Goal: Task Accomplishment & Management: Manage account settings

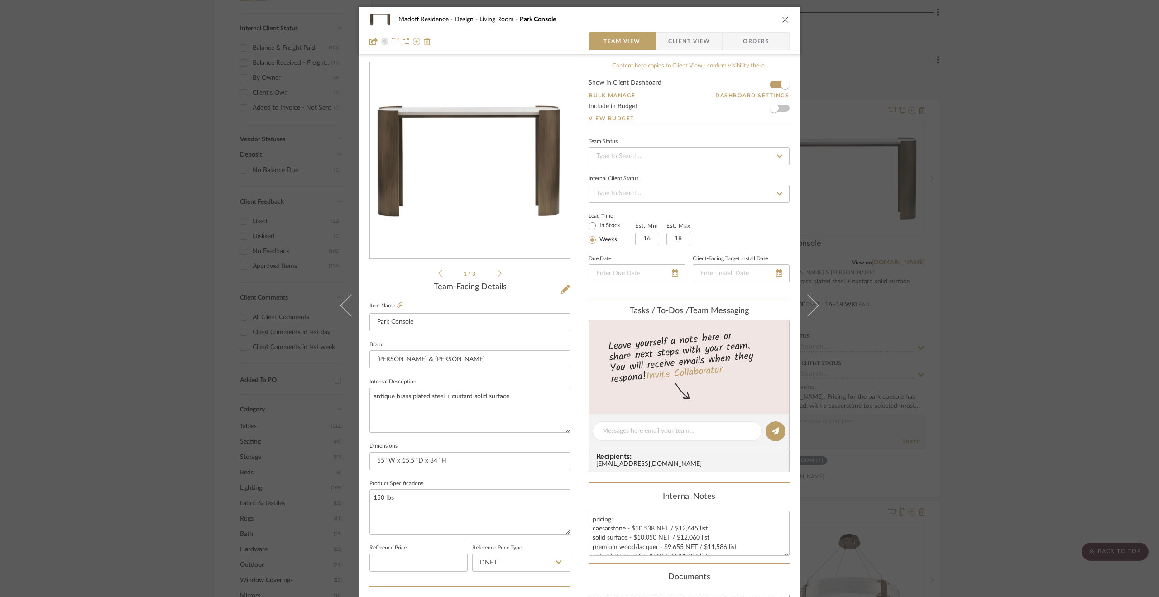
scroll to position [243, 0]
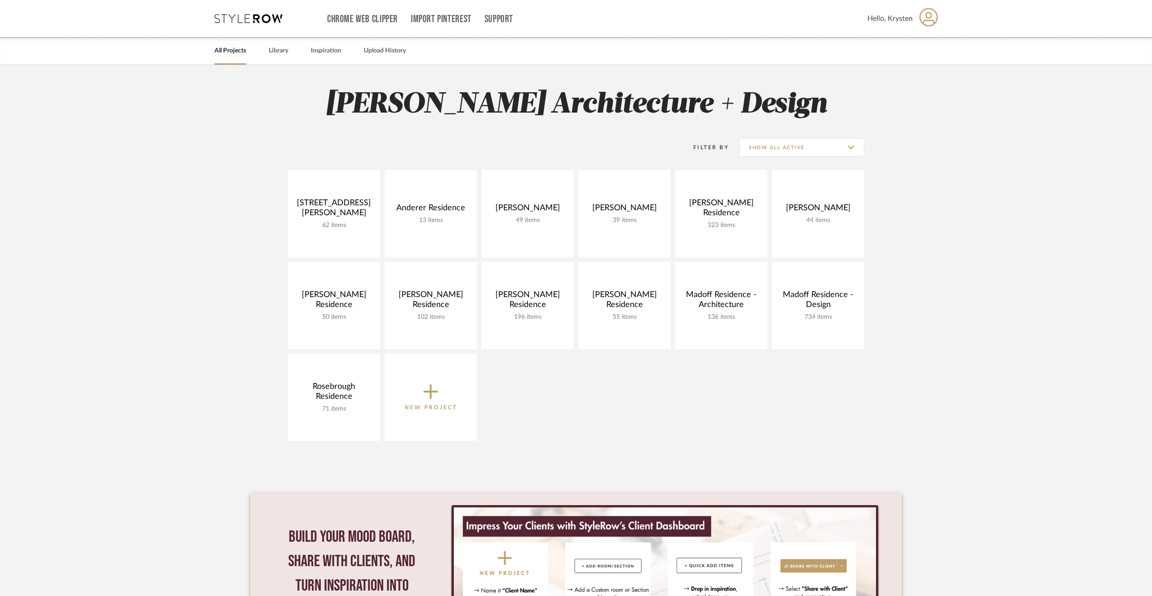
click at [776, 130] on div "Filter By Show All Active" at bounding box center [576, 147] width 577 height 45
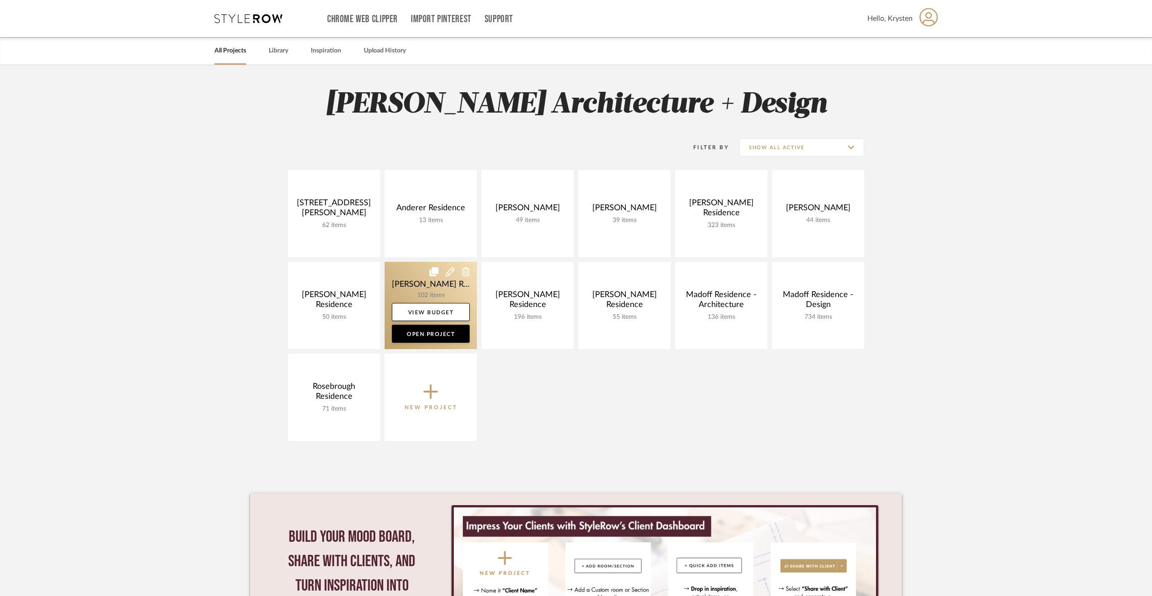
click at [408, 273] on link at bounding box center [431, 305] width 92 height 87
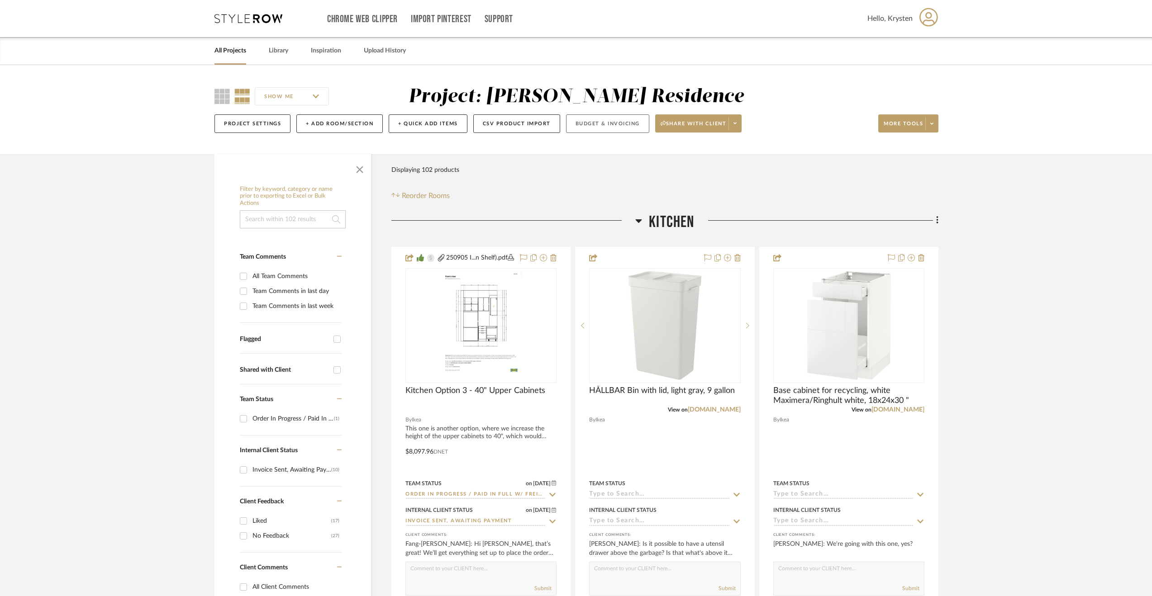
click at [612, 127] on button "Budget & Invoicing" at bounding box center [607, 123] width 83 height 19
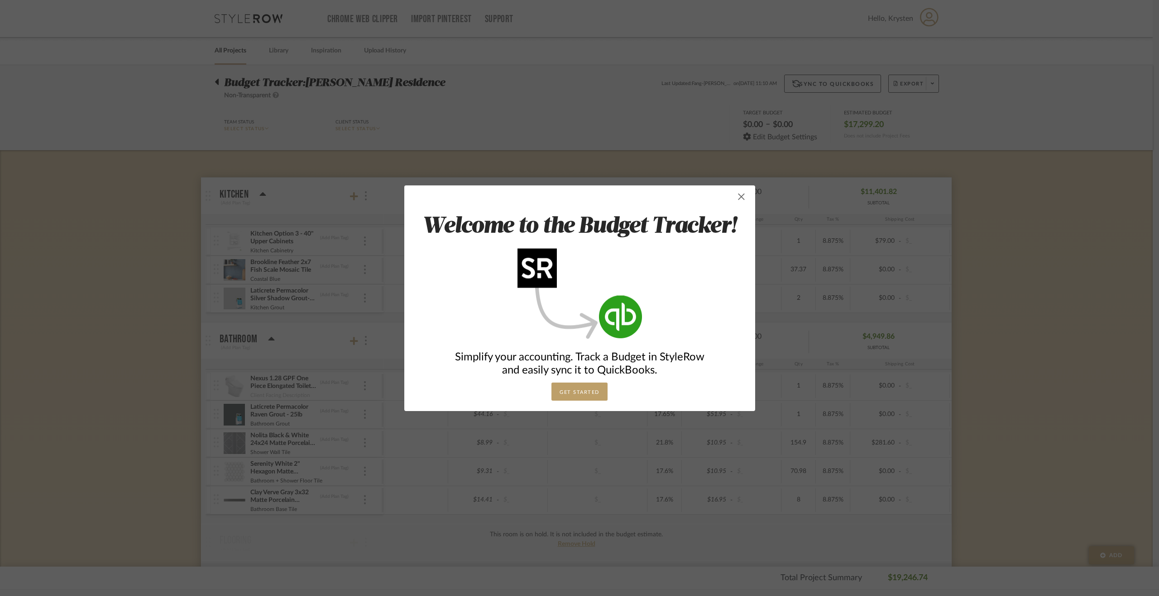
click at [740, 196] on span "button" at bounding box center [741, 197] width 18 height 18
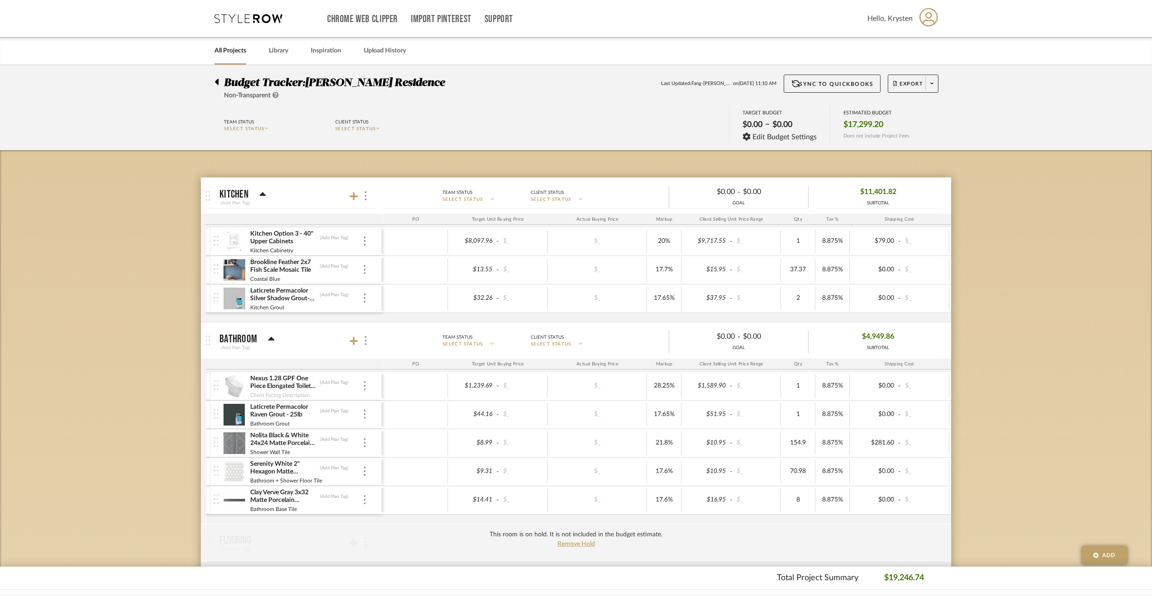
click at [218, 86] on icon at bounding box center [217, 81] width 4 height 11
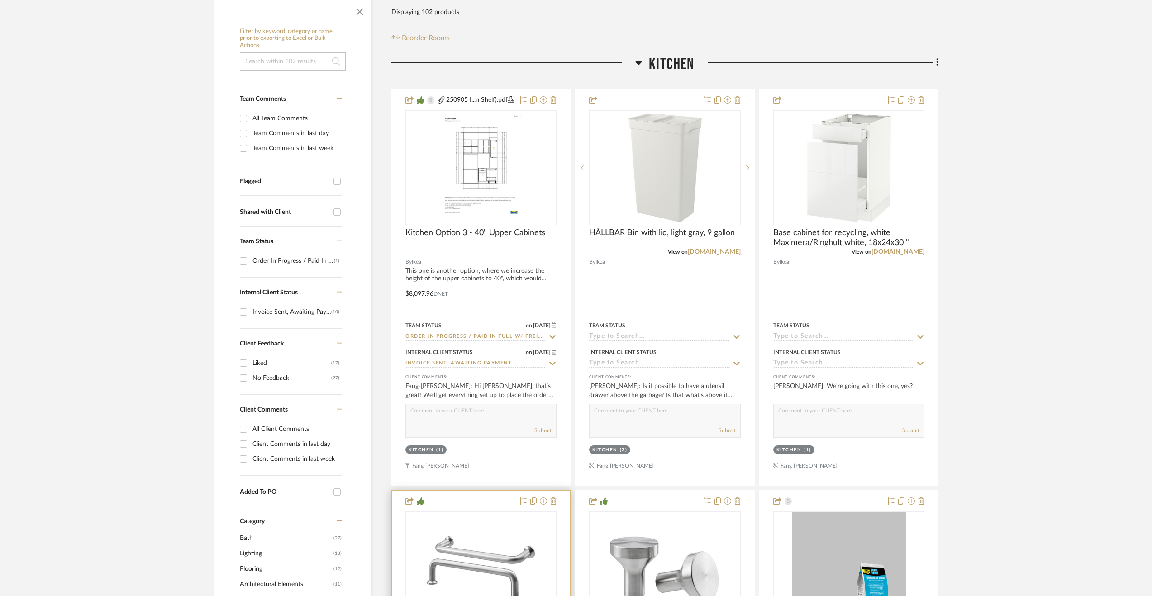
scroll to position [226, 0]
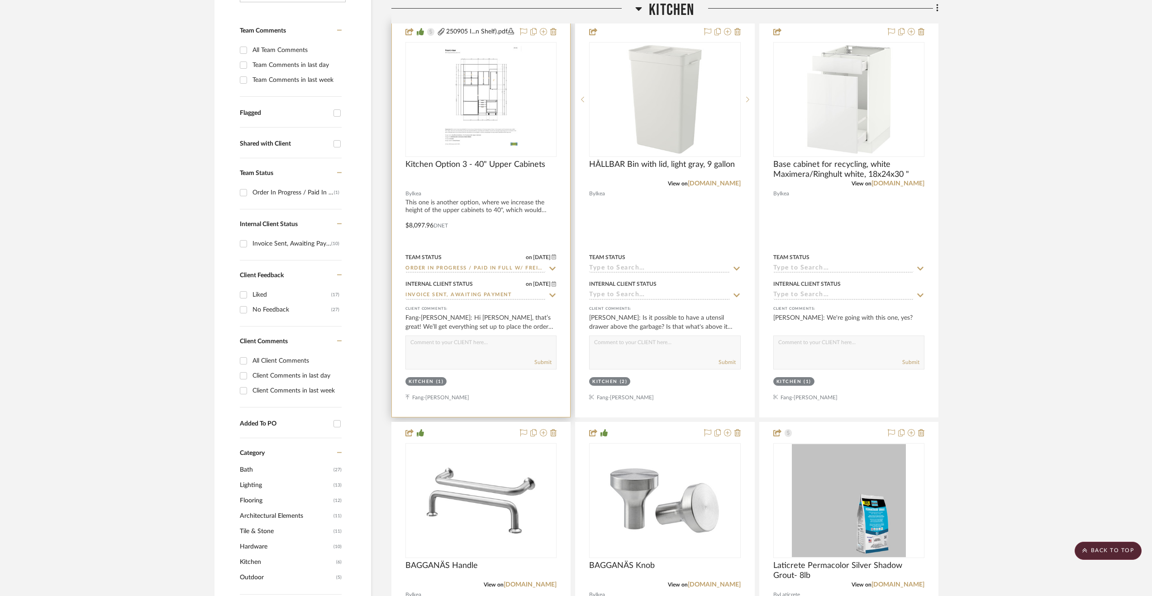
click at [487, 300] on input "Invoice Sent, Awaiting Payment" at bounding box center [475, 295] width 140 height 9
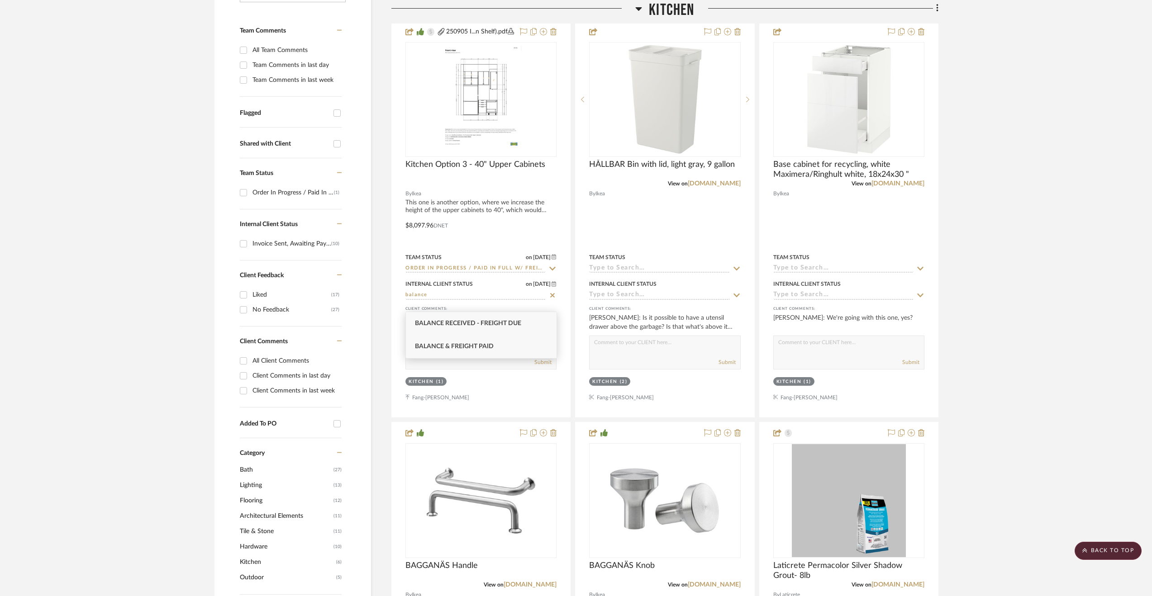
type input "balance"
click at [469, 344] on span "Balance & Freight Paid" at bounding box center [454, 346] width 79 height 6
type input "9/10/2025"
type input "Balance & Freight Paid"
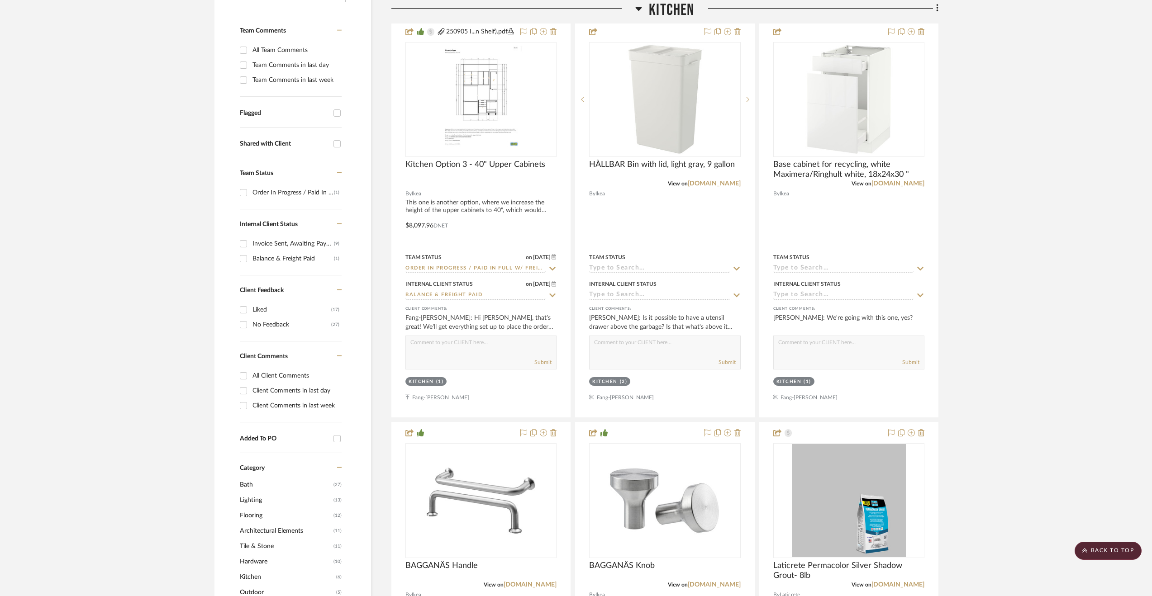
click at [290, 239] on div "Invoice Sent, Awaiting Payment" at bounding box center [293, 244] width 81 height 14
click at [251, 239] on input "Invoice Sent, Awaiting Payment (9)" at bounding box center [243, 244] width 14 height 14
checkbox input "true"
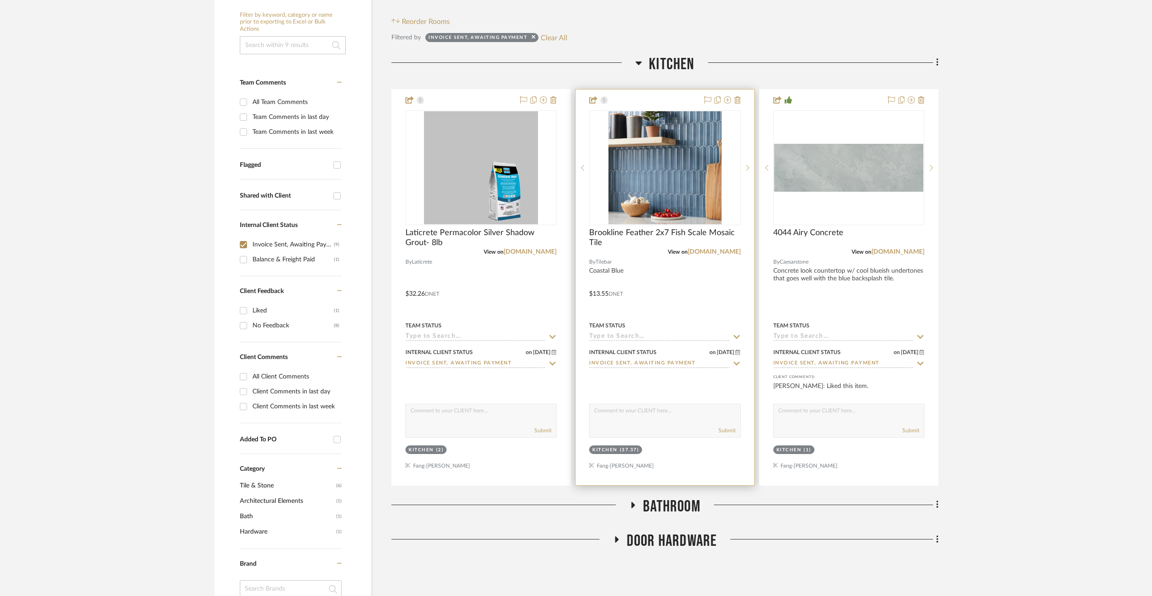
scroll to position [226, 0]
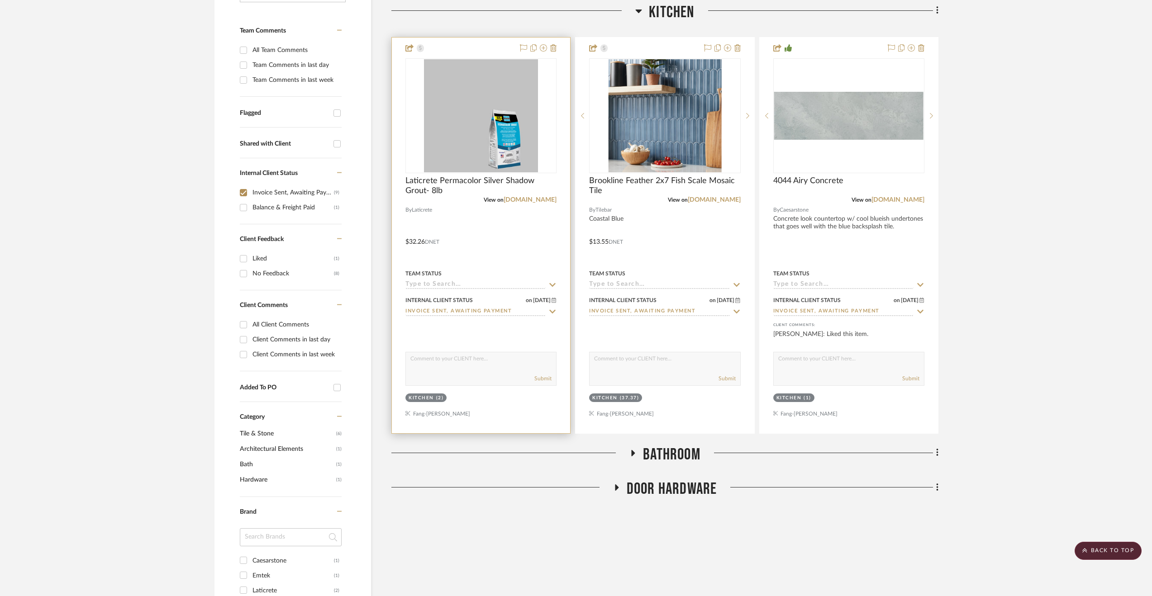
click at [511, 284] on input at bounding box center [475, 285] width 140 height 9
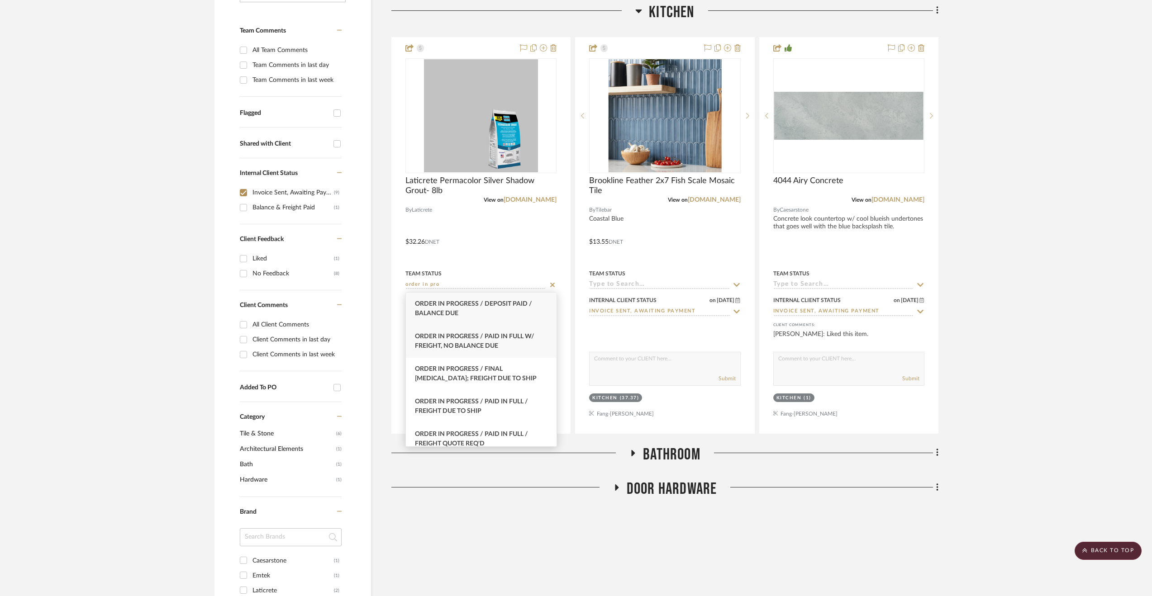
type input "order in pro"
click at [514, 343] on div "Order In Progress / Paid In Full w/ Freight, No Balance due" at bounding box center [481, 341] width 151 height 33
type input "9/10/2025"
type input "Order In Progress / Paid In Full w/ Freight, No Balance due"
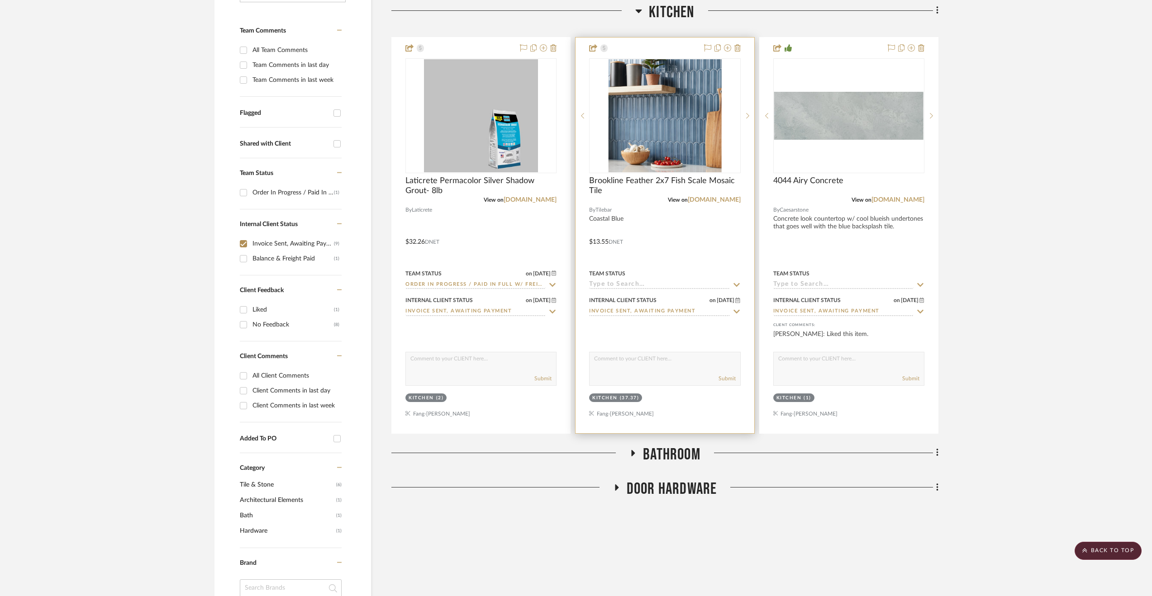
click at [666, 284] on input at bounding box center [659, 285] width 140 height 9
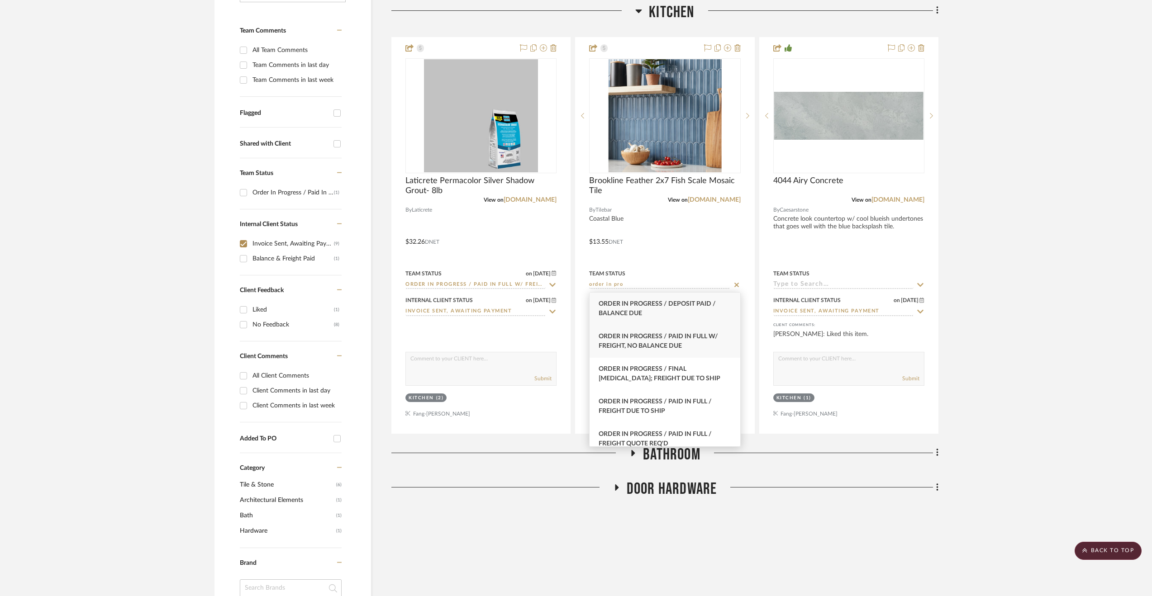
type input "order in pro"
click at [730, 339] on div "Order In Progress / Paid In Full w/ Freight, No Balance due" at bounding box center [665, 341] width 151 height 33
type input "9/10/2025"
type input "Order In Progress / Paid In Full w/ Freight, No Balance due"
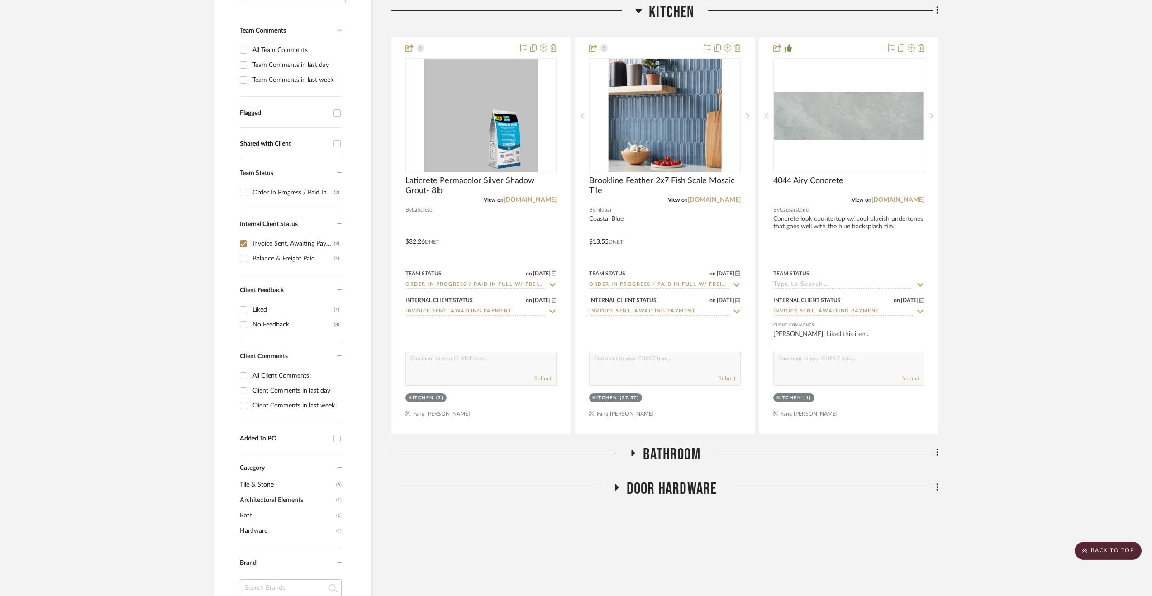
click at [682, 453] on span "Bathroom" at bounding box center [671, 454] width 57 height 19
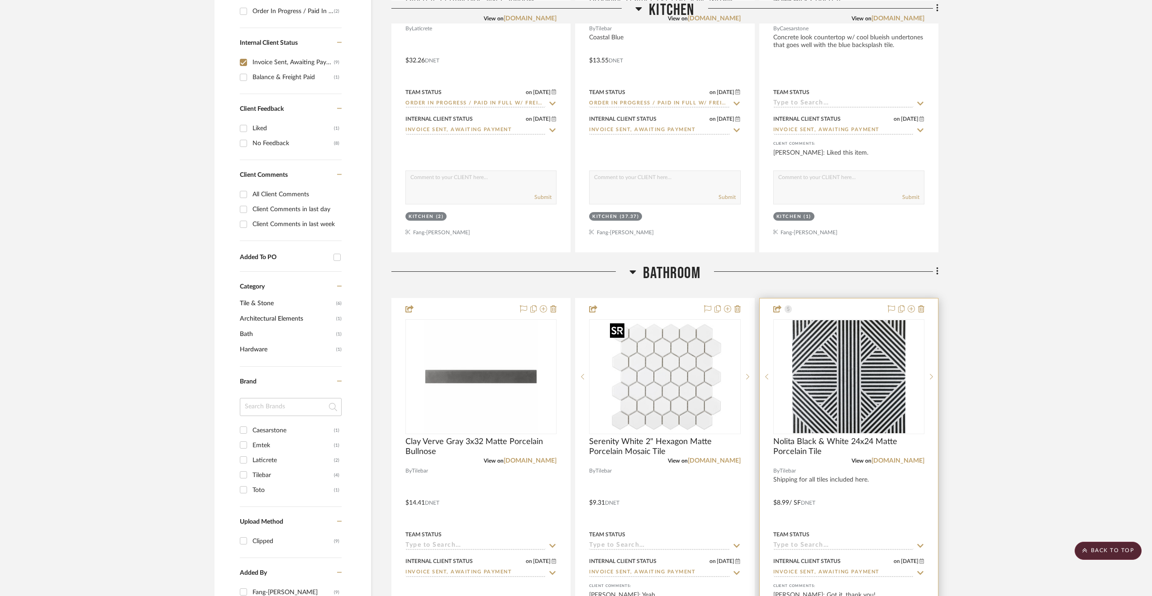
scroll to position [453, 0]
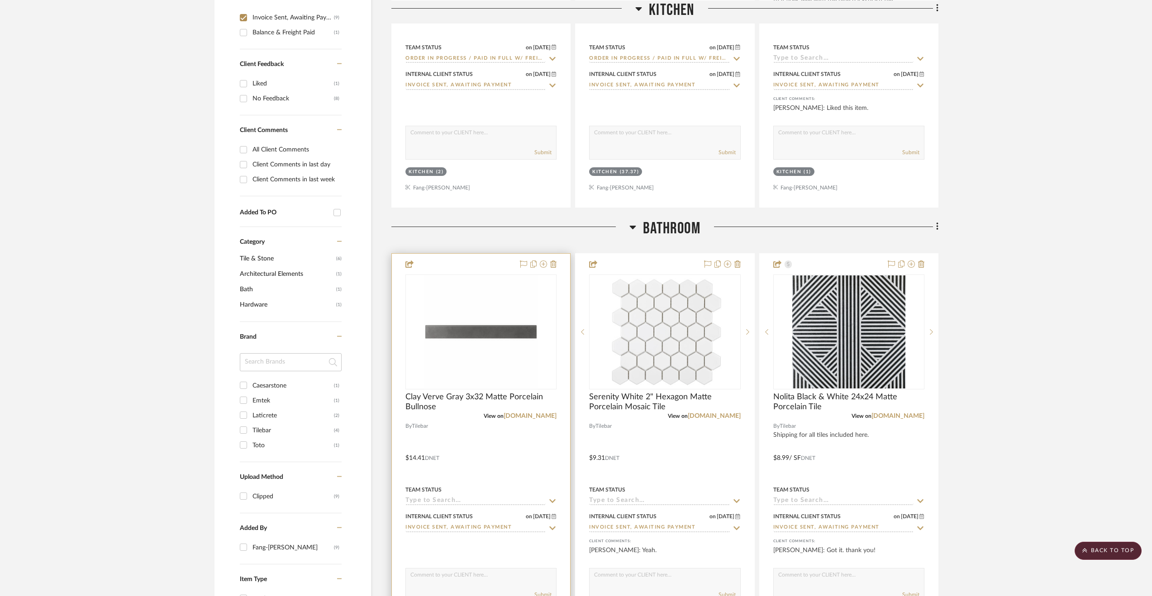
click at [545, 499] on input at bounding box center [475, 501] width 140 height 9
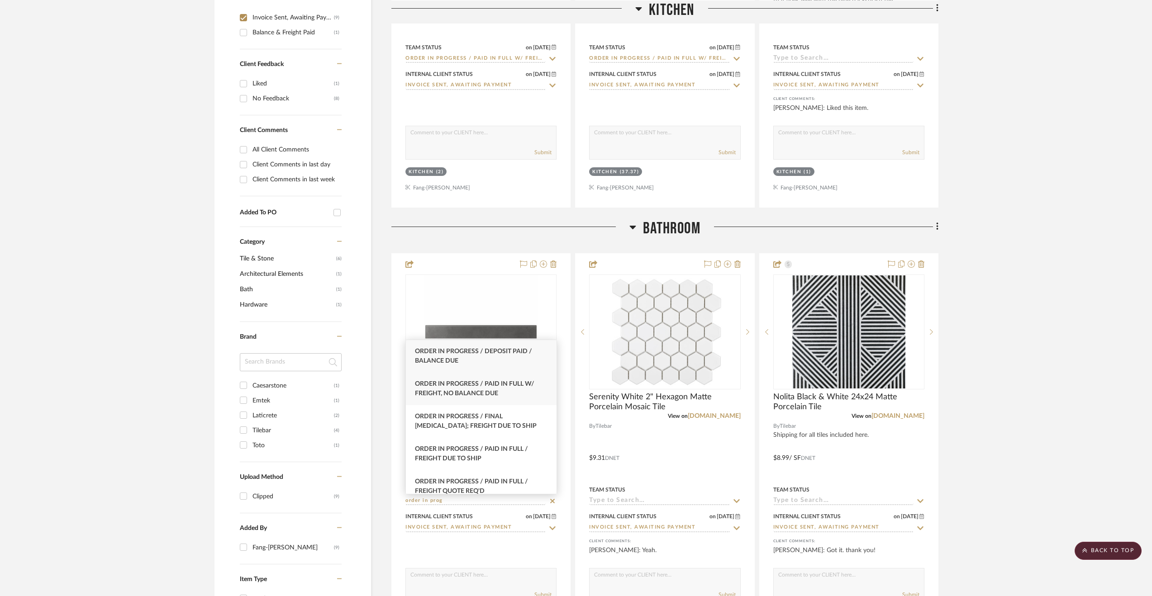
type input "order in prog"
click at [439, 399] on div "Order In Progress / Paid In Full w/ Freight, No Balance due" at bounding box center [481, 389] width 151 height 33
type input "9/10/2025"
type input "Order In Progress / Paid In Full w/ Freight, No Balance due"
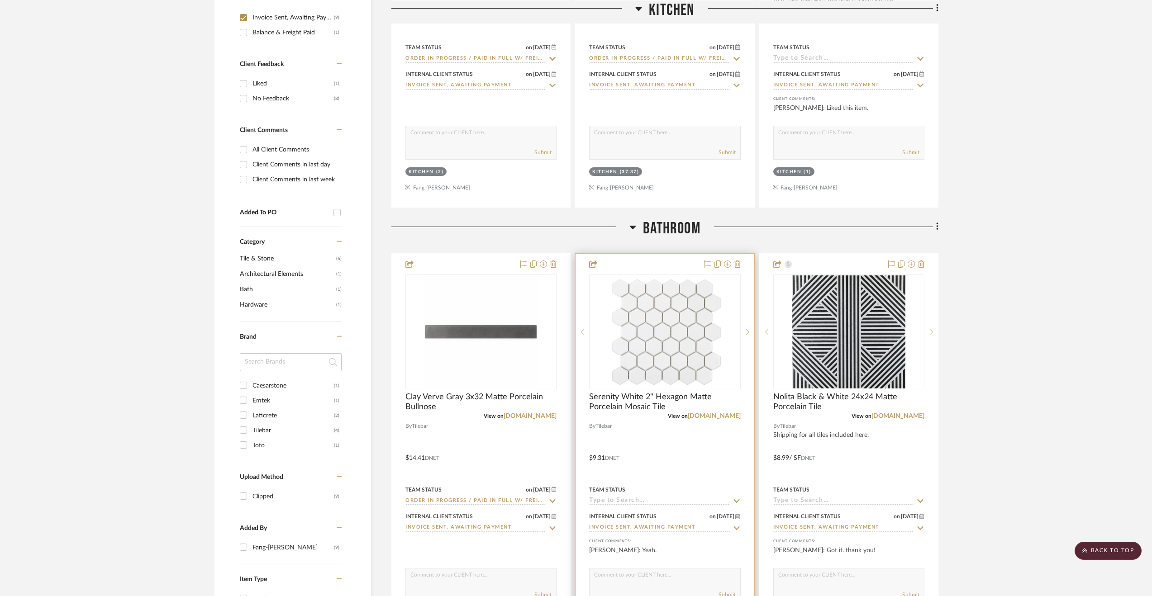
click at [623, 497] on input at bounding box center [659, 501] width 140 height 9
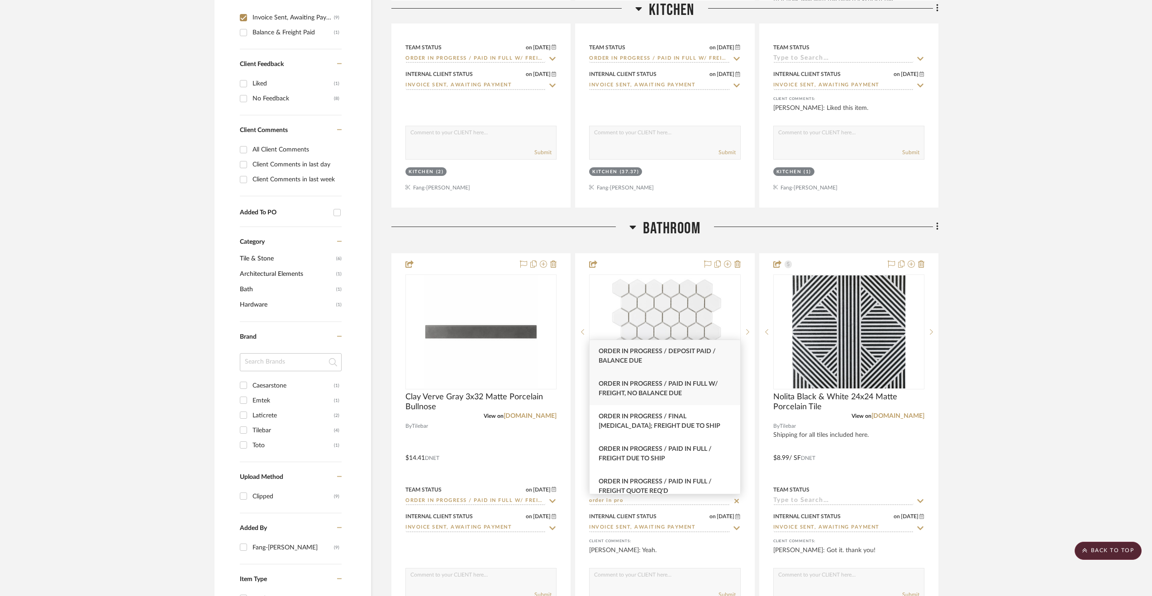
type input "order in pro"
click at [711, 396] on div "Order In Progress / Paid In Full w/ Freight, No Balance due" at bounding box center [665, 389] width 151 height 33
type input "9/10/2025"
type input "Order In Progress / Paid In Full w/ Freight, No Balance due"
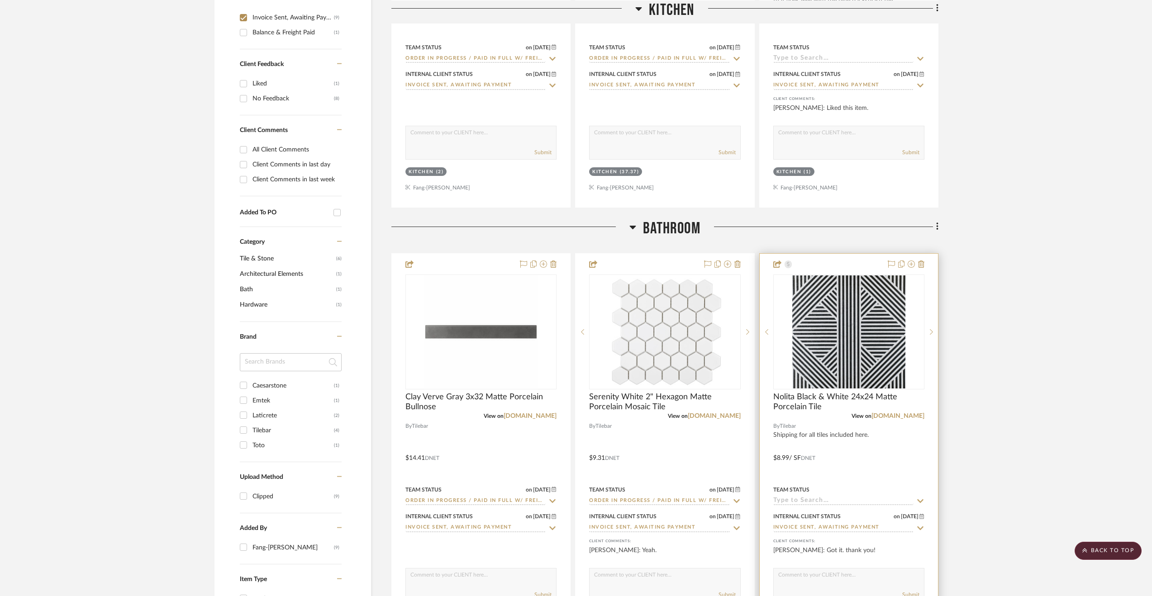
click at [826, 502] on input at bounding box center [843, 501] width 140 height 9
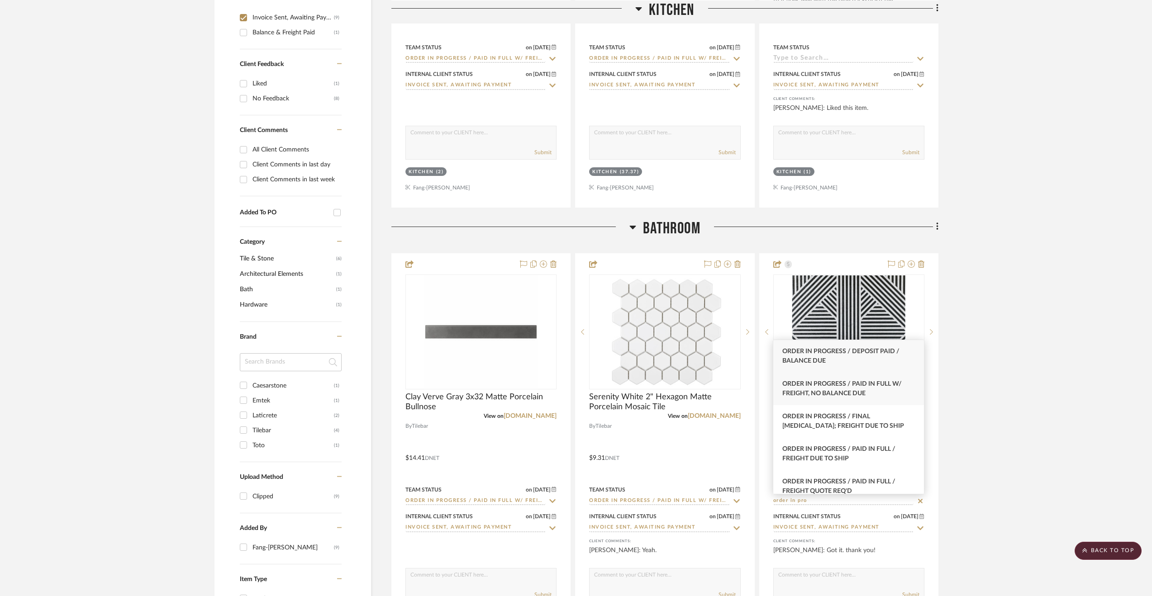
type input "order in pro"
click at [888, 395] on div "Order In Progress / Paid In Full w/ Freight, No Balance due" at bounding box center [848, 389] width 151 height 33
type input "9/10/2025"
type input "Order In Progress / Paid In Full w/ Freight, No Balance due"
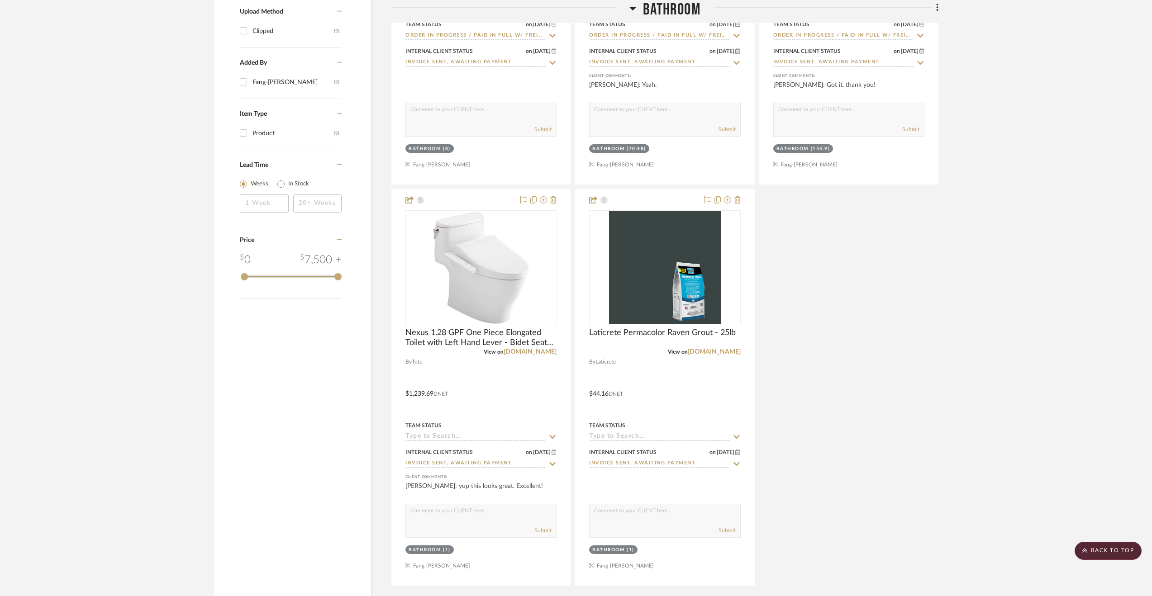
scroll to position [950, 0]
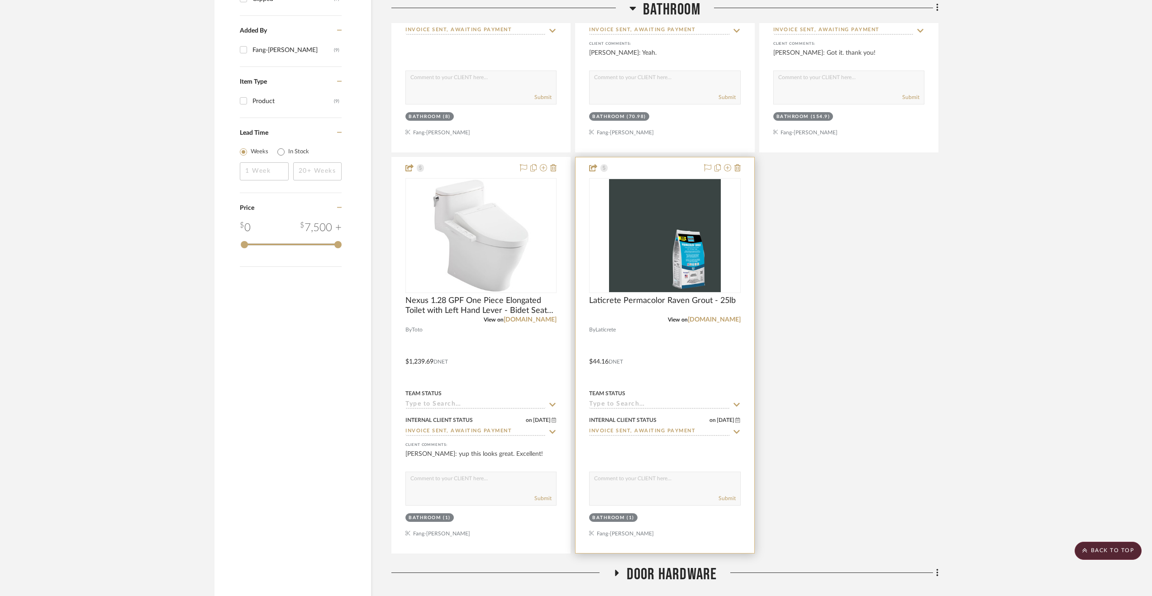
click at [618, 406] on input at bounding box center [659, 405] width 140 height 9
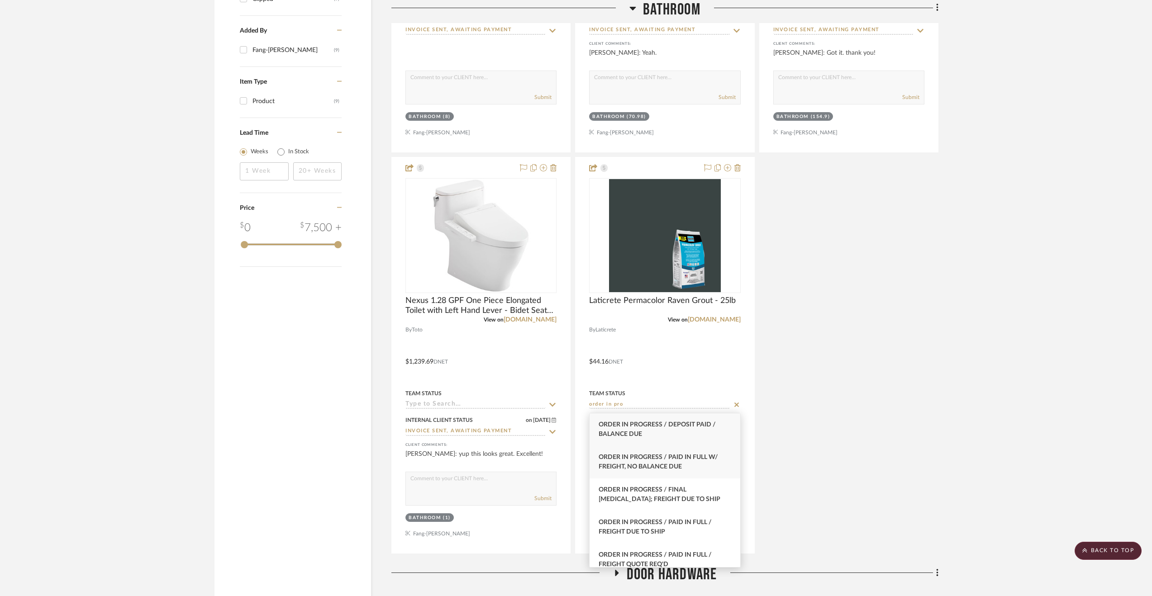
type input "order in pro"
click at [685, 471] on div "Order In Progress / Paid In Full w/ Freight, No Balance due" at bounding box center [665, 462] width 151 height 33
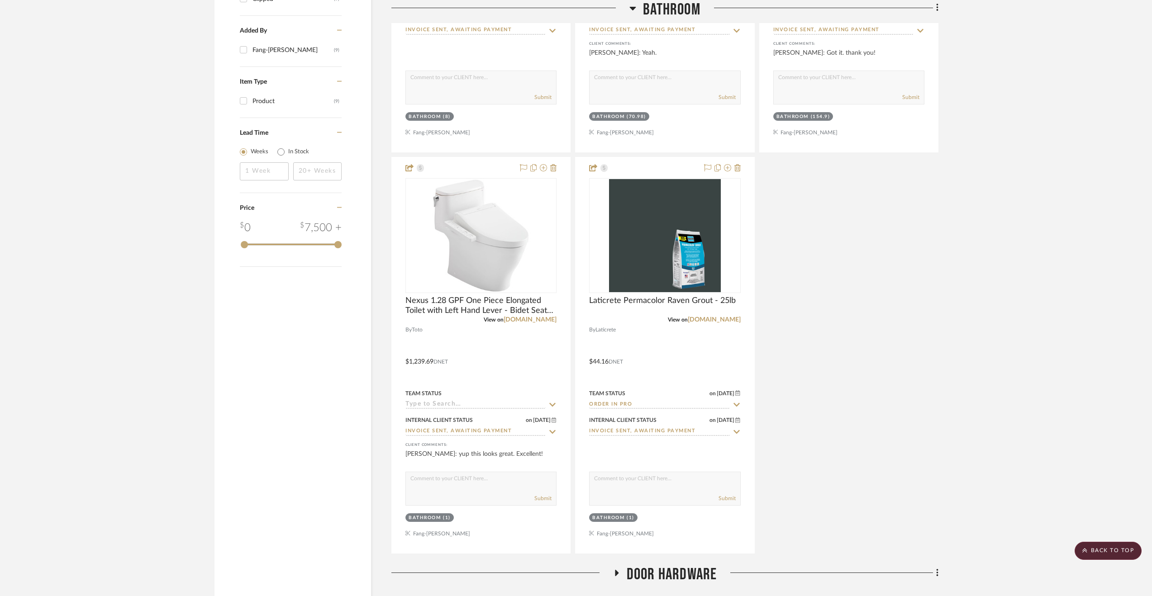
type input "9/10/2025"
type input "Order In Progress / Paid In Full w/ Freight, No Balance due"
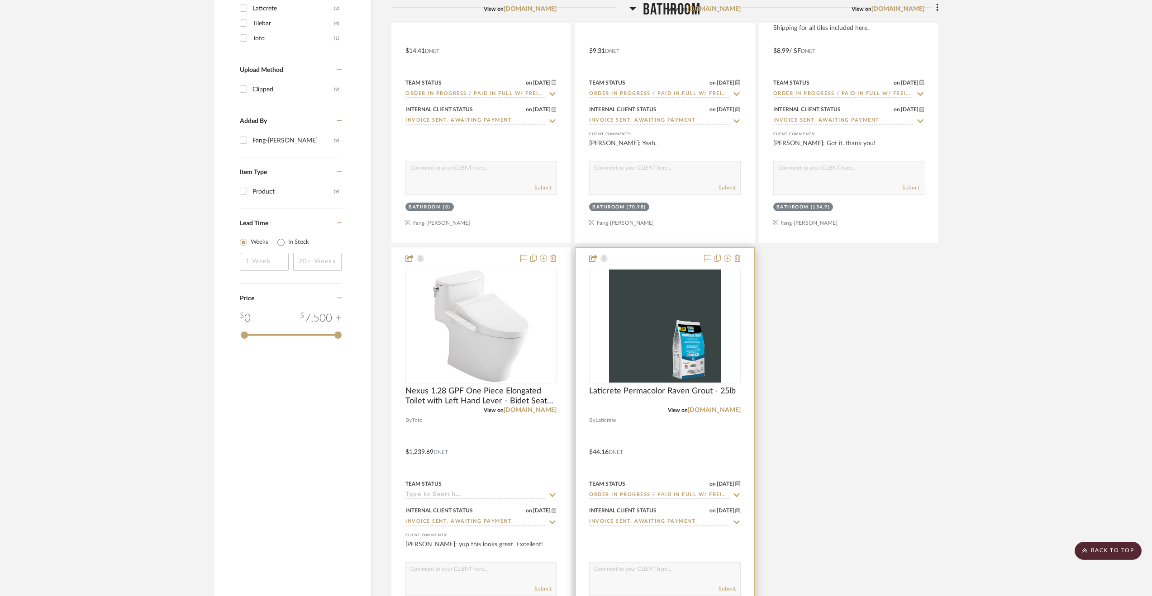
scroll to position [1014, 0]
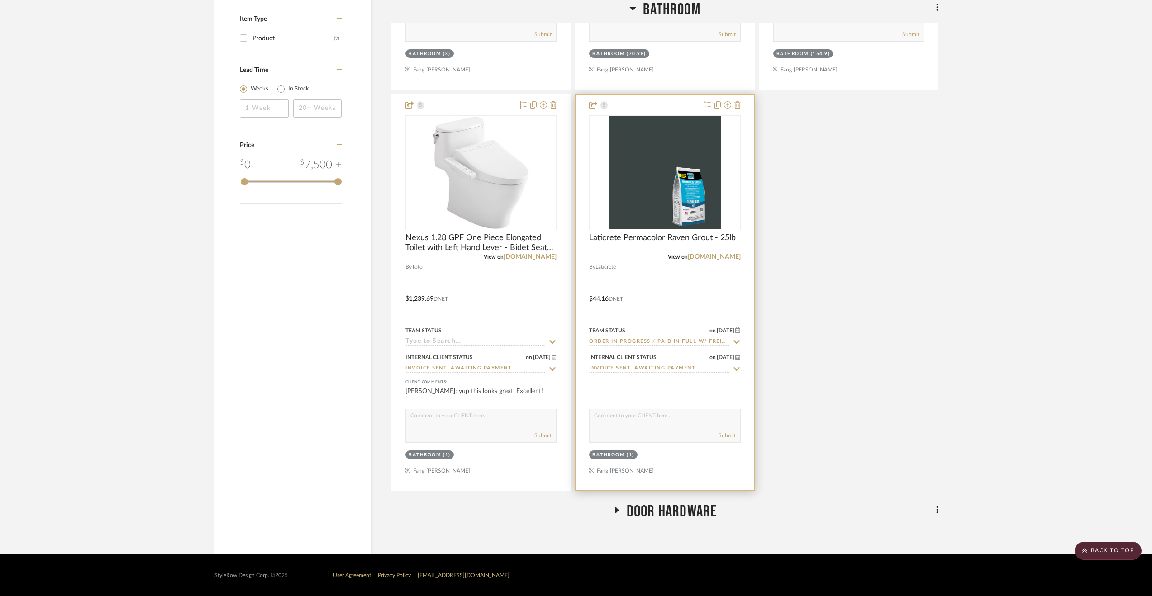
click at [676, 368] on input "Invoice Sent, Awaiting Payment" at bounding box center [659, 369] width 140 height 9
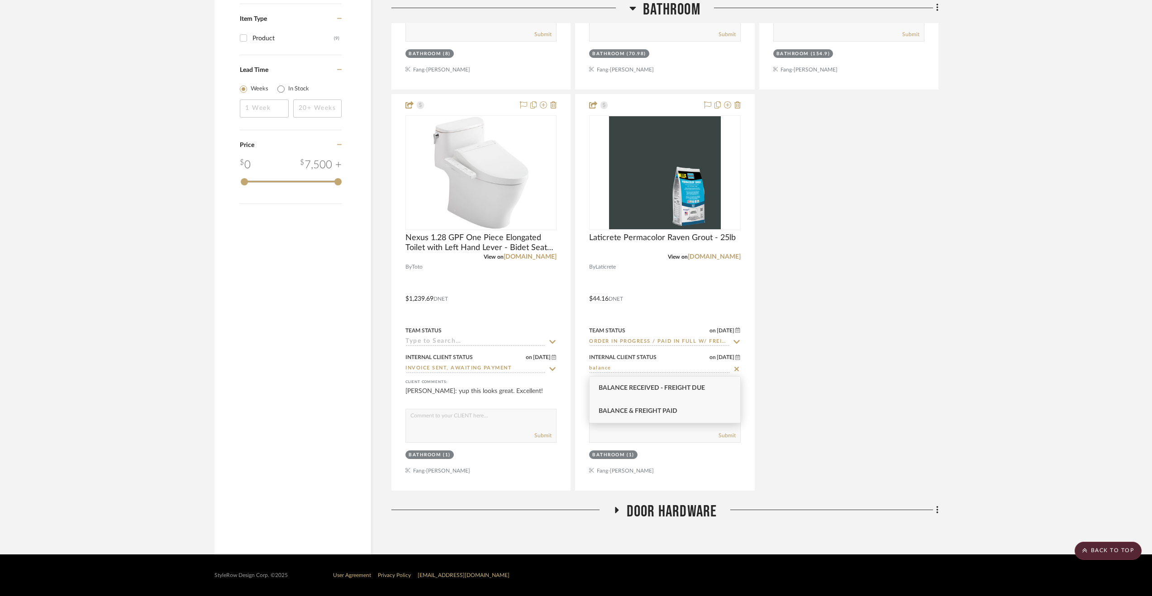
type input "balance"
click at [687, 408] on div "Balance & Freight Paid" at bounding box center [665, 411] width 151 height 23
type input "9/10/2025"
type input "Balance & Freight Paid"
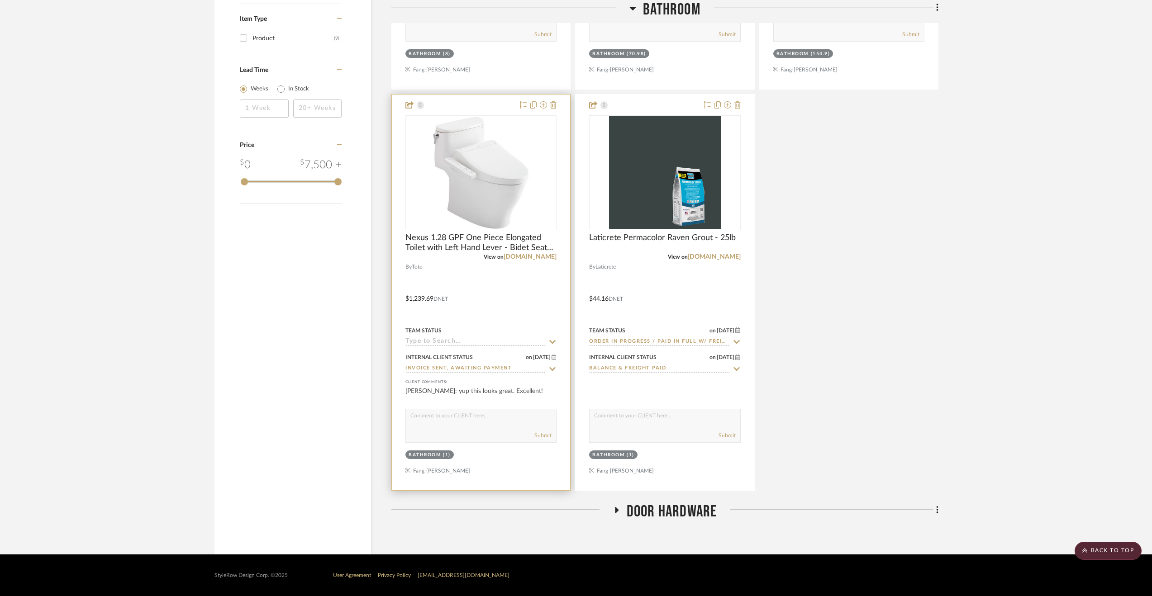
click at [504, 368] on input "Invoice Sent, Awaiting Payment" at bounding box center [475, 369] width 140 height 9
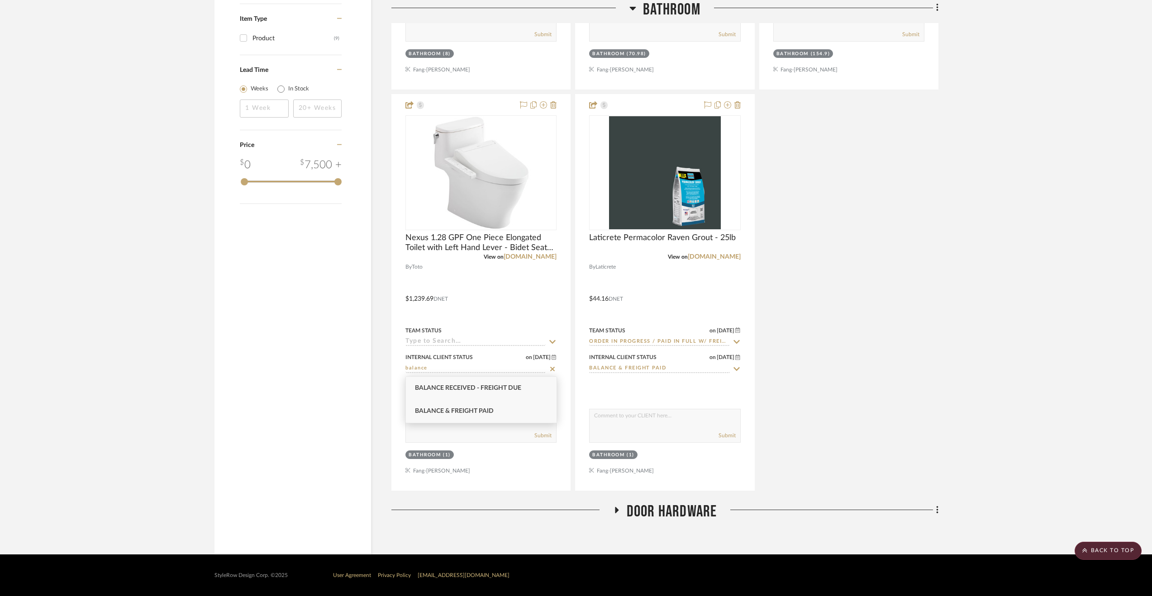
type input "balance"
click at [506, 401] on div "Balance & Freight Paid" at bounding box center [481, 411] width 151 height 23
type input "9/10/2025"
type input "Balance & Freight Paid"
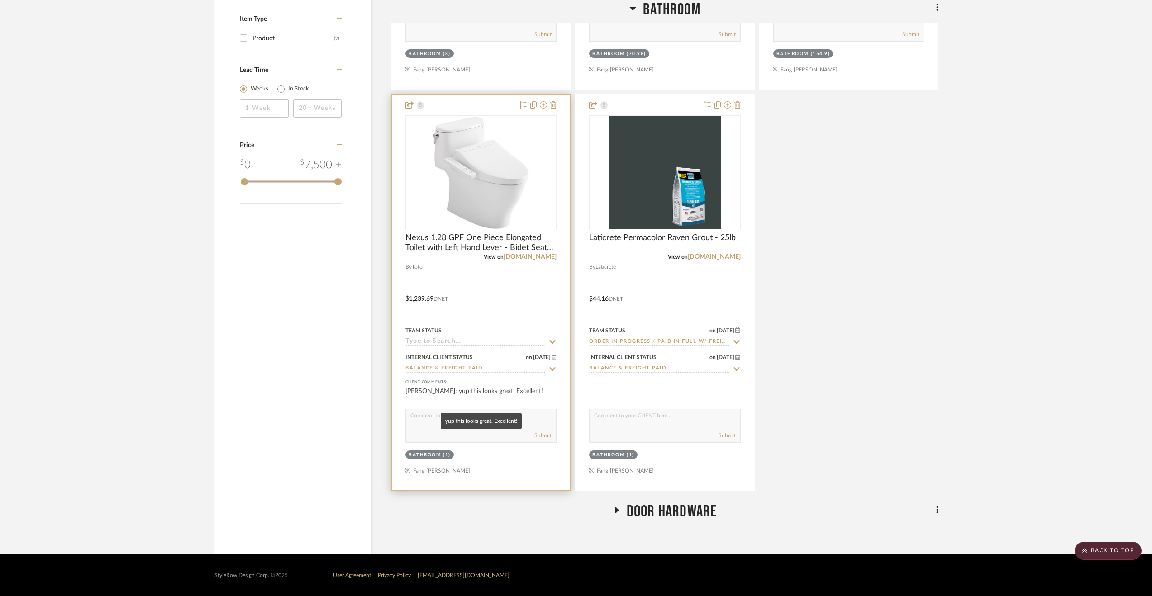
scroll to position [787, 0]
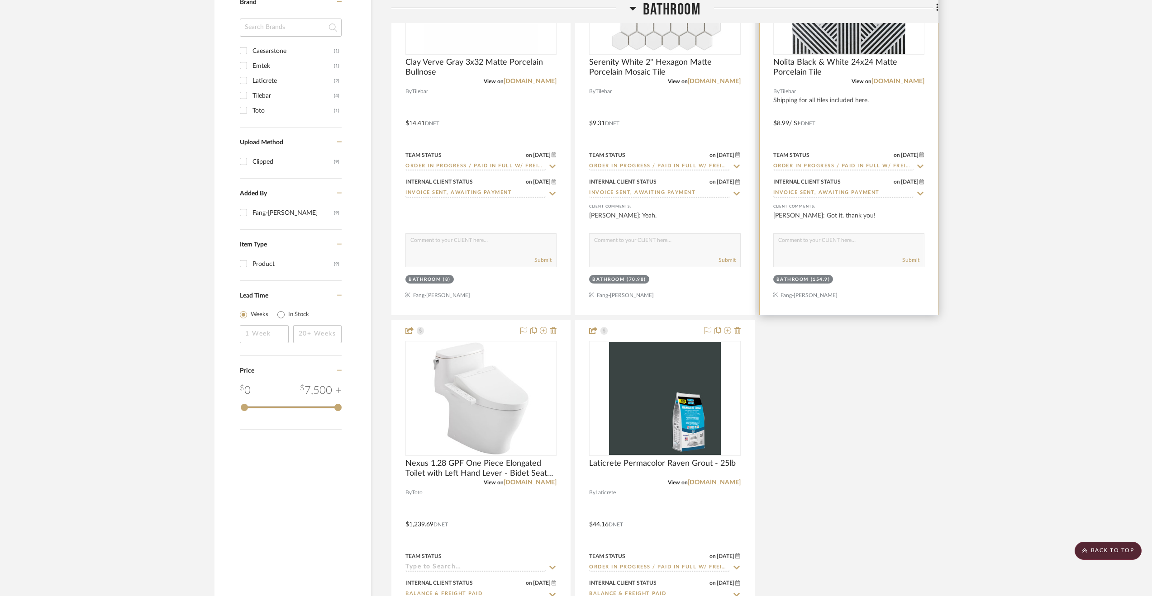
click at [789, 192] on input "Invoice Sent, Awaiting Payment" at bounding box center [843, 193] width 140 height 9
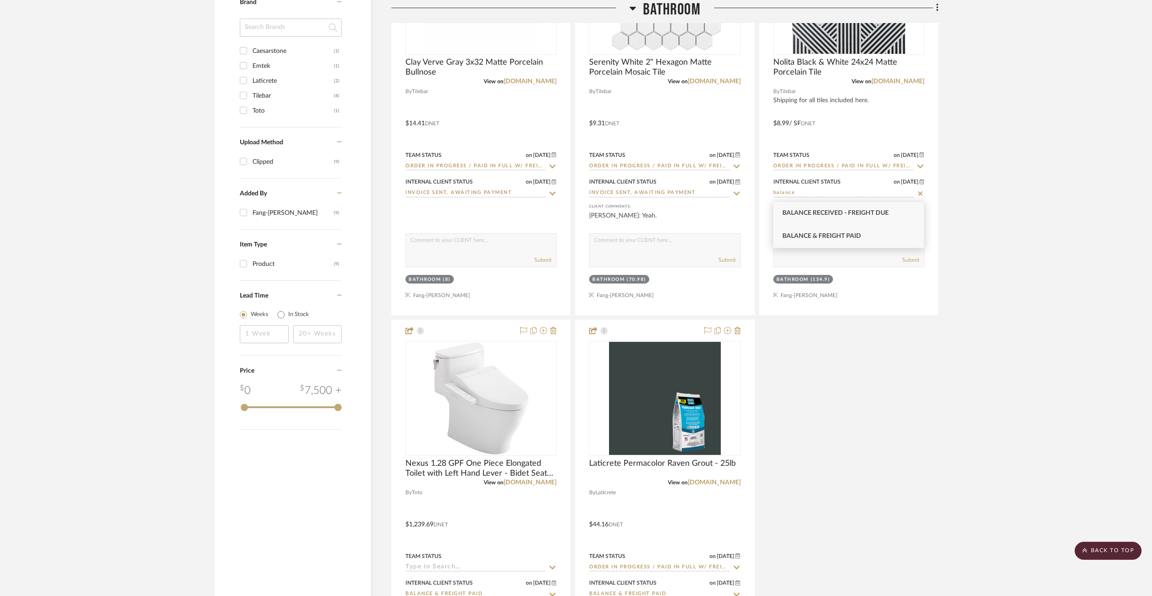
type input "balance"
click at [805, 229] on div "Balance & Freight Paid" at bounding box center [848, 236] width 151 height 23
type input "9/10/2025"
type input "Balance & Freight Paid"
click at [686, 194] on input "Invoice Sent, Awaiting Payment" at bounding box center [659, 193] width 140 height 9
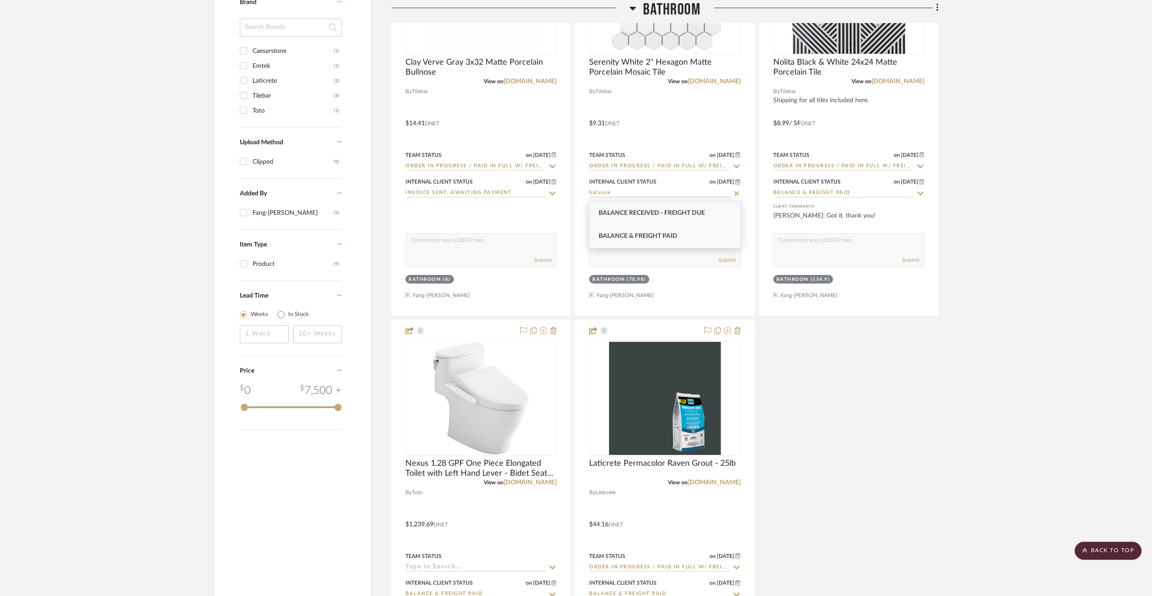
type input "balance"
click at [679, 241] on div "Balance & Freight Paid" at bounding box center [665, 236] width 151 height 23
type input "9/10/2025"
type input "Balance & Freight Paid"
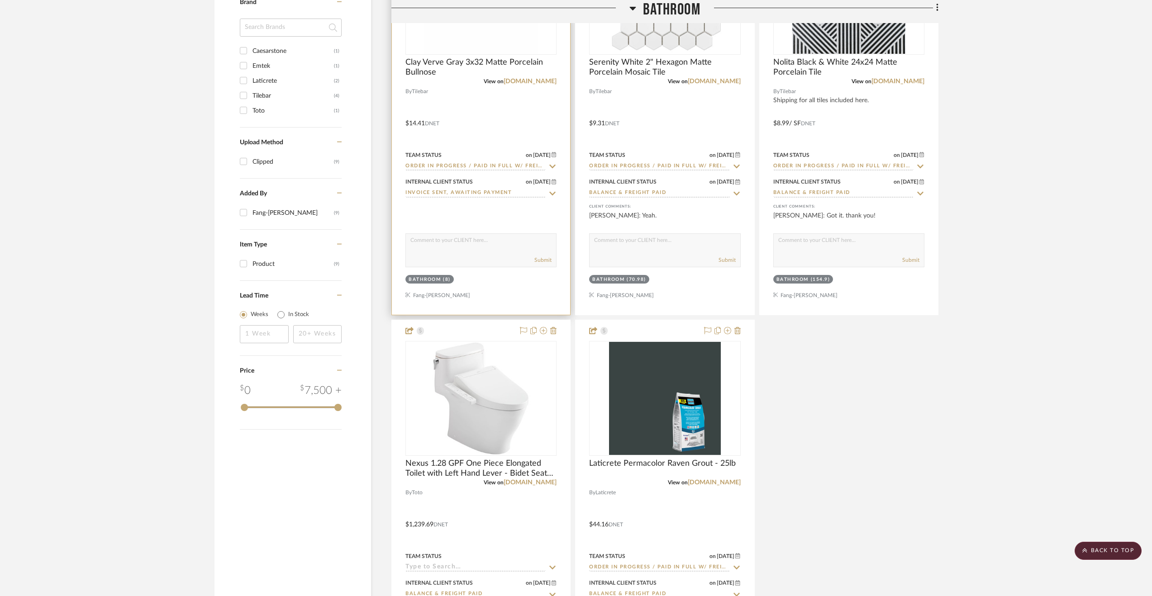
click at [521, 197] on input "Invoice Sent, Awaiting Payment" at bounding box center [475, 193] width 140 height 9
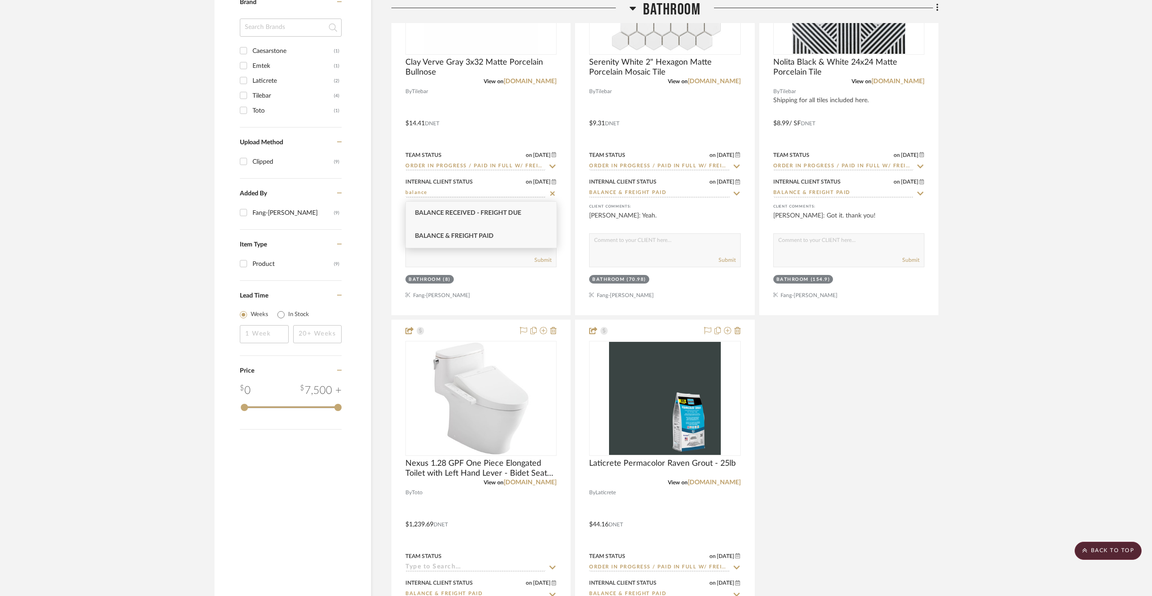
type input "balance"
click at [512, 235] on div "Balance & Freight Paid" at bounding box center [481, 236] width 151 height 23
type input "9/10/2025"
type input "Balance & Freight Paid"
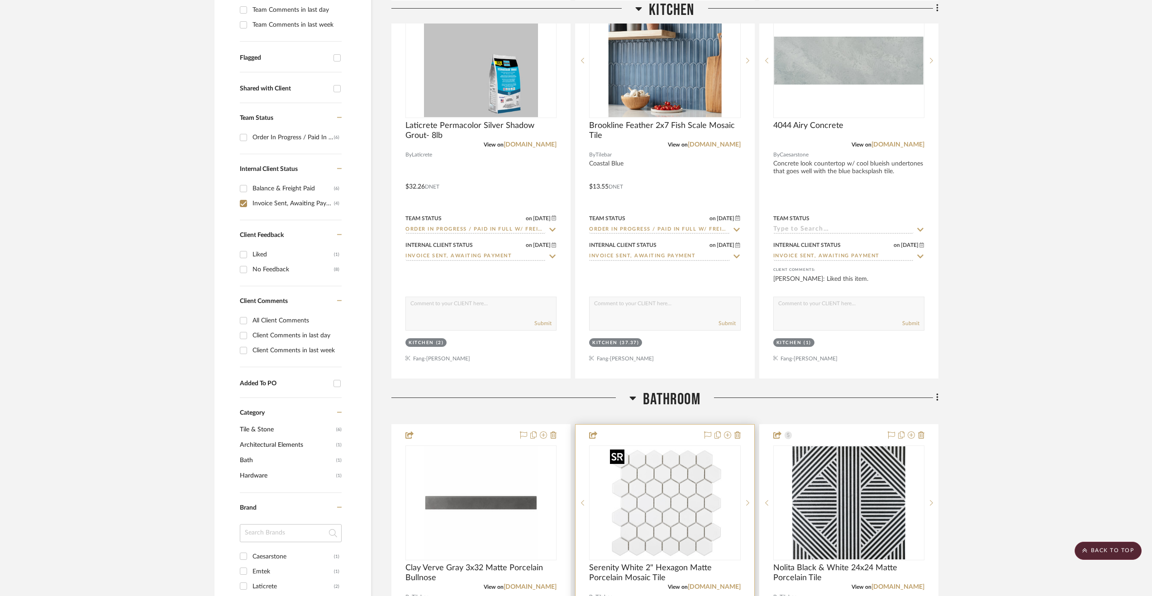
scroll to position [244, 0]
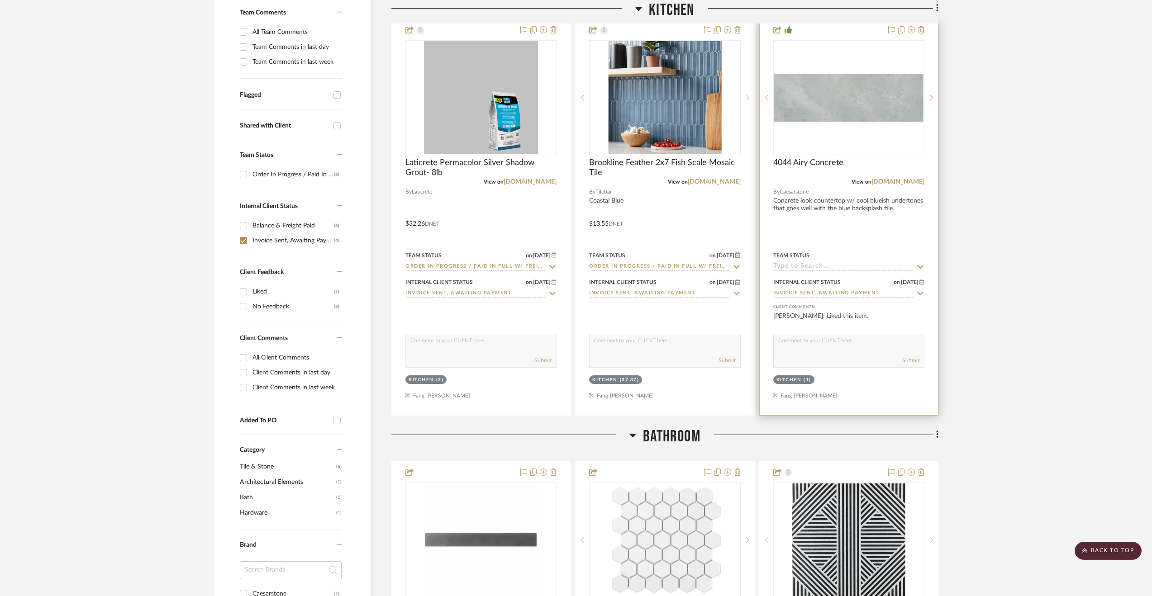
click at [834, 294] on input "Invoice Sent, Awaiting Payment" at bounding box center [843, 294] width 140 height 9
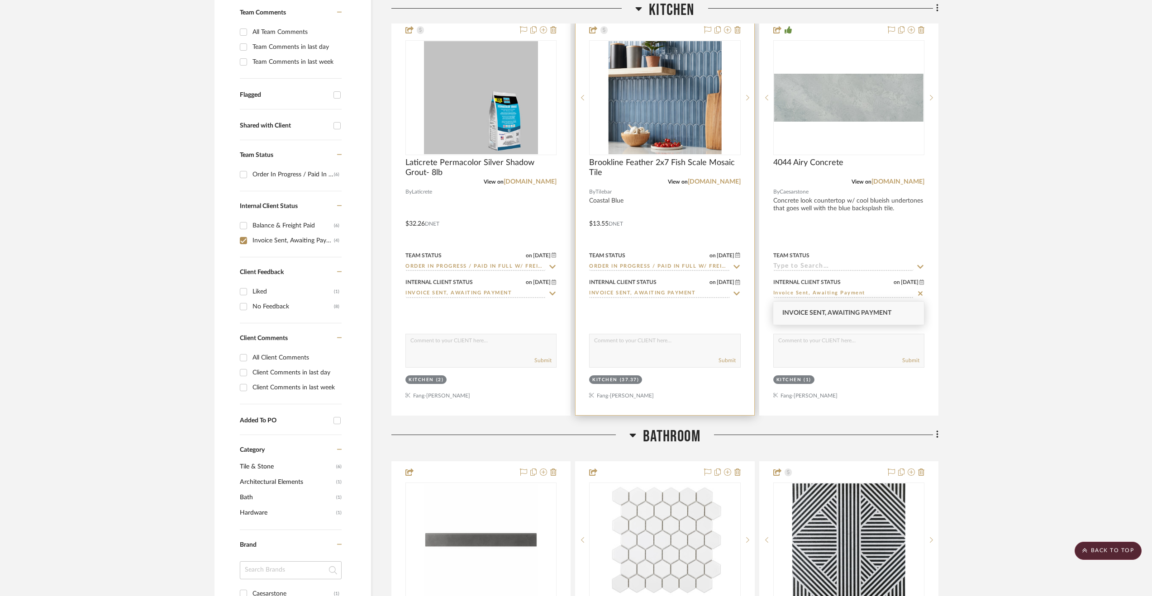
click at [702, 294] on input "Invoice Sent, Awaiting Payment" at bounding box center [659, 294] width 140 height 9
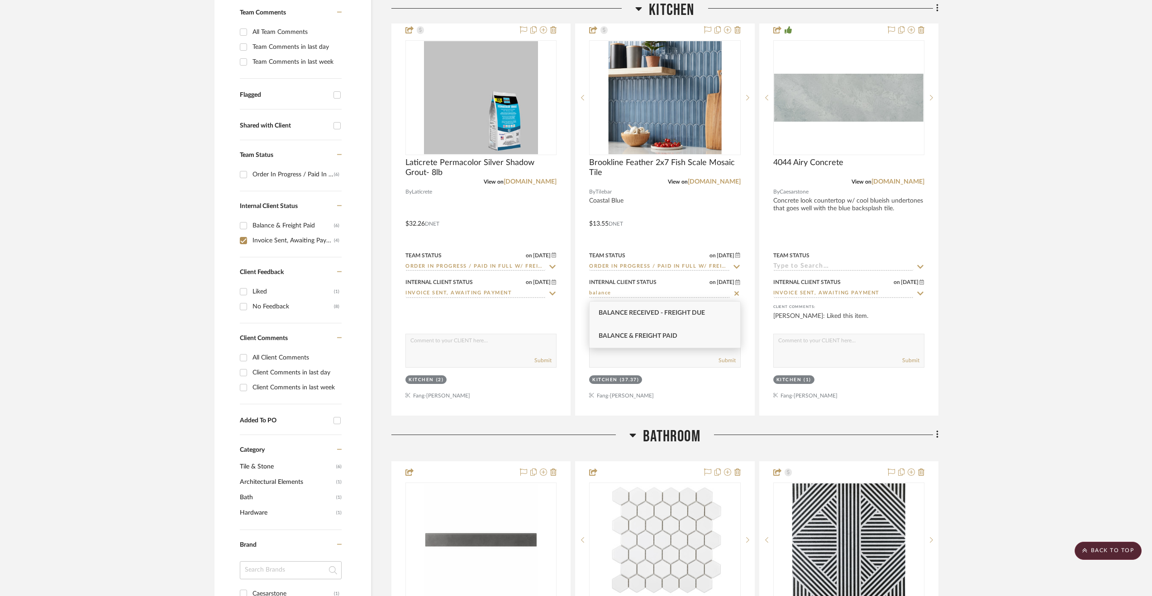
type input "balance"
click at [683, 332] on div "Balance & Freight Paid" at bounding box center [665, 336] width 151 height 23
type input "9/10/2025"
type input "Balance & Freight Paid"
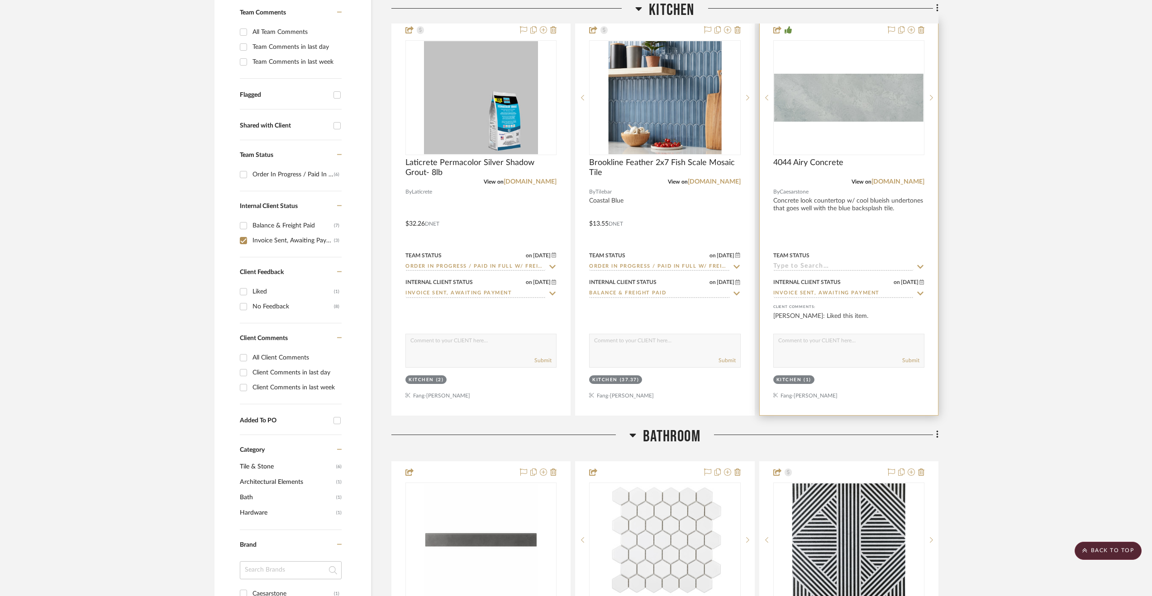
click at [882, 294] on input "Invoice Sent, Awaiting Payment" at bounding box center [843, 294] width 140 height 9
click at [922, 296] on icon at bounding box center [920, 293] width 5 height 5
type input "9/10/2025"
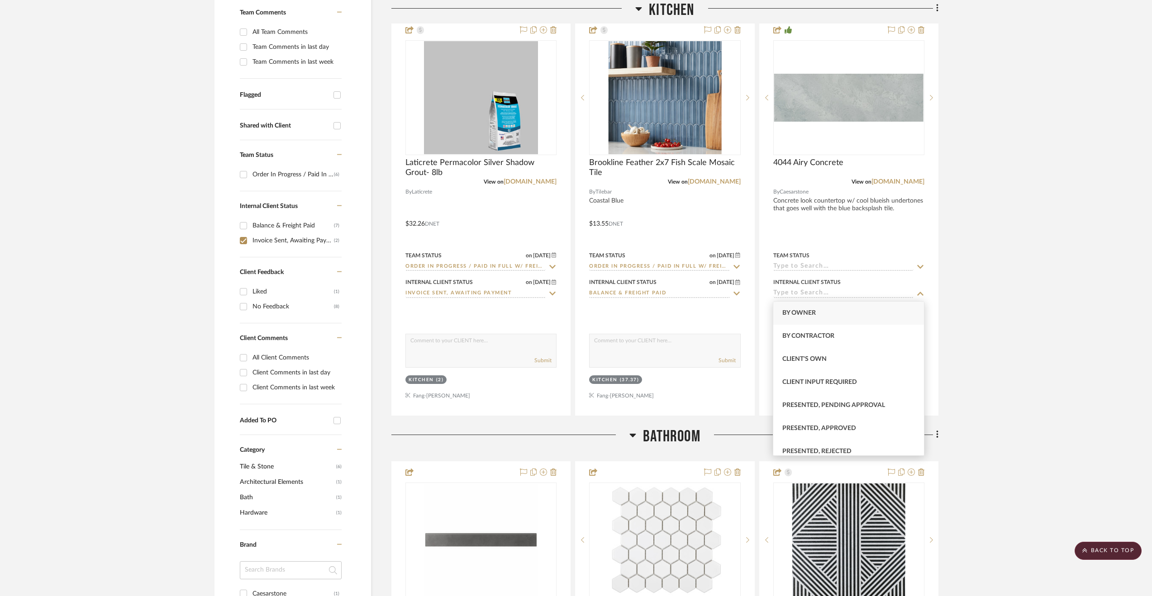
click at [479, 287] on div "Internal Client Status on 9/8/2025 9/8/2025 Invoice Sent, Awaiting Payment" at bounding box center [480, 288] width 151 height 22
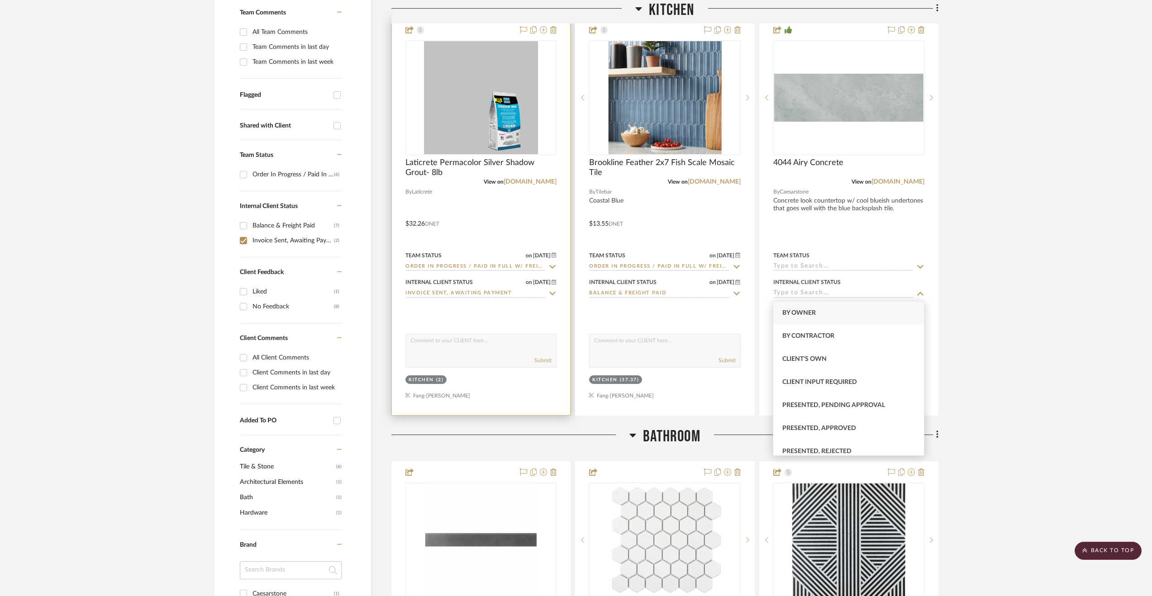
click at [479, 292] on input "Invoice Sent, Awaiting Payment" at bounding box center [475, 294] width 140 height 9
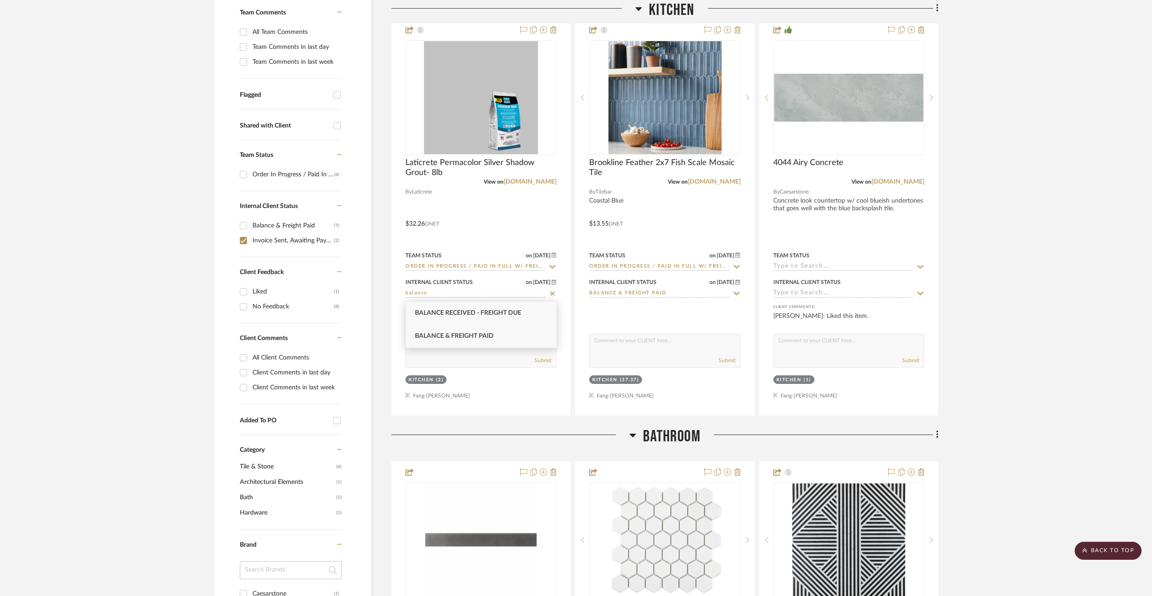
type input "balance"
click at [489, 333] on div "Balance & Freight Paid" at bounding box center [481, 336] width 151 height 23
type input "9/10/2025"
type input "Balance & Freight Paid"
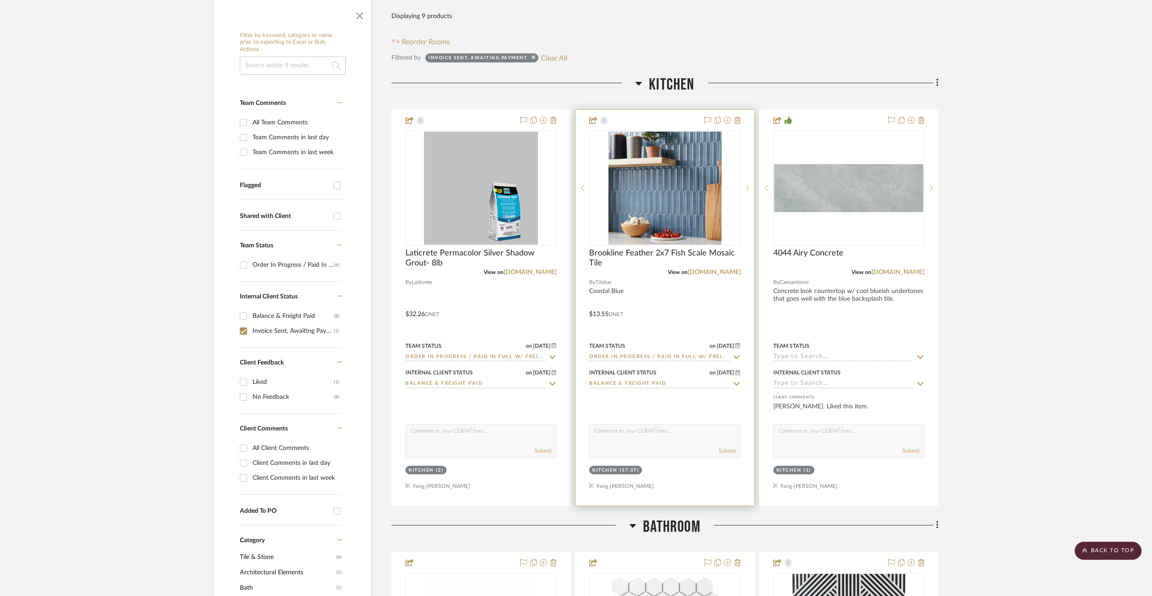
scroll to position [63, 0]
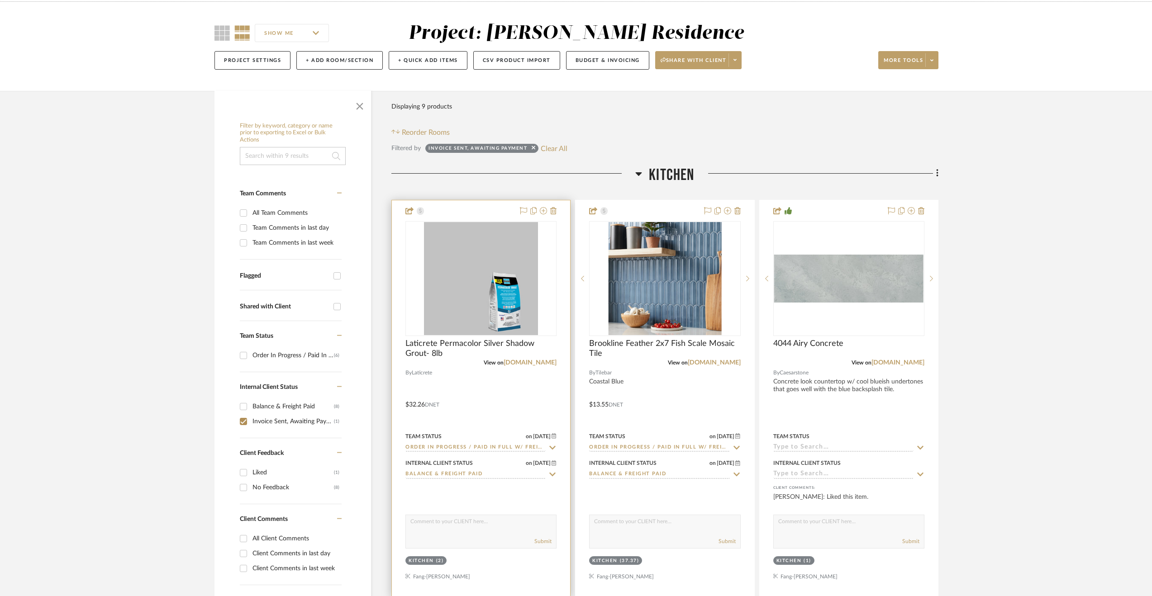
click at [499, 387] on div at bounding box center [481, 398] width 178 height 396
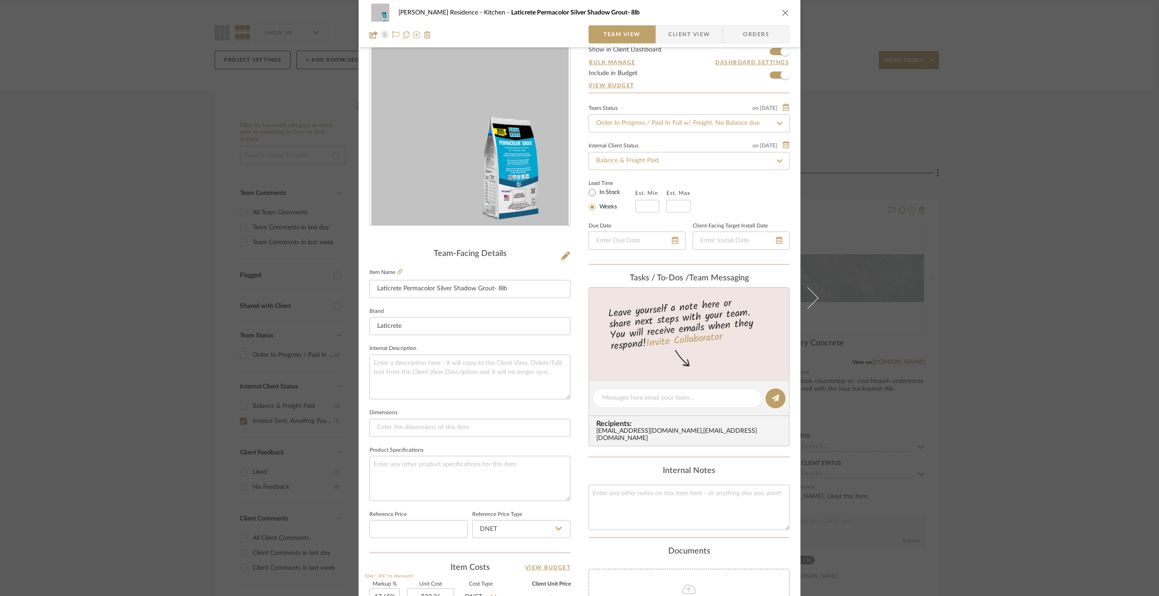
scroll to position [91, 0]
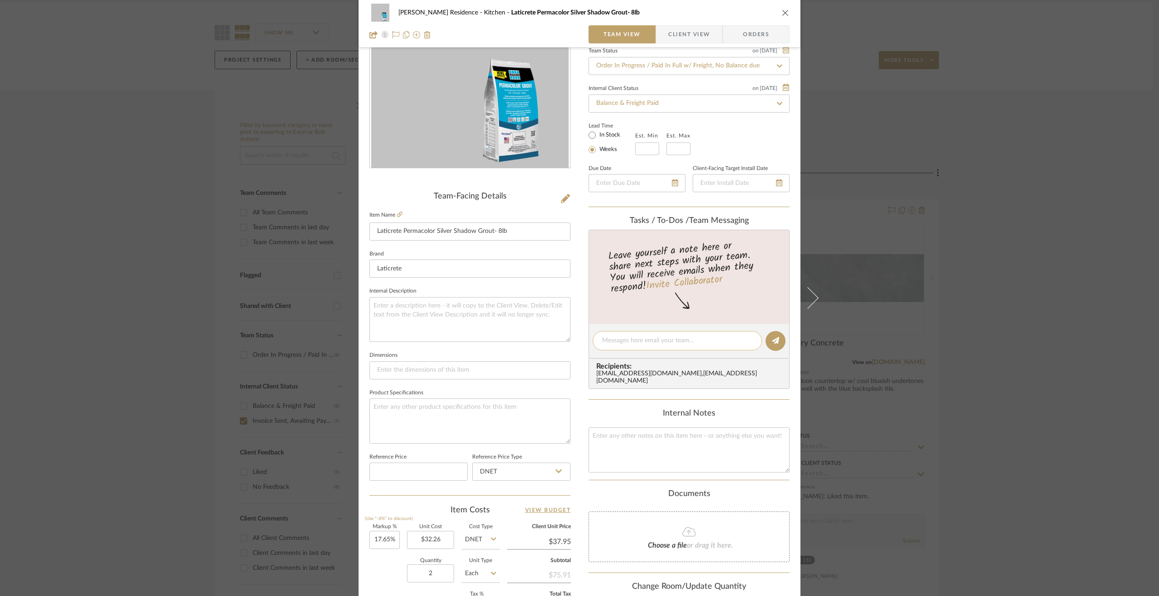
click at [627, 343] on textarea at bounding box center [677, 341] width 150 height 10
click at [667, 338] on textarea "Tilebar order paid in full 9.10.25." at bounding box center [677, 341] width 150 height 10
click at [668, 341] on textarea "Tilebar order paid in full (9.10.25." at bounding box center [677, 341] width 150 height 10
drag, startPoint x: 626, startPoint y: 351, endPoint x: 583, endPoint y: 331, distance: 47.4
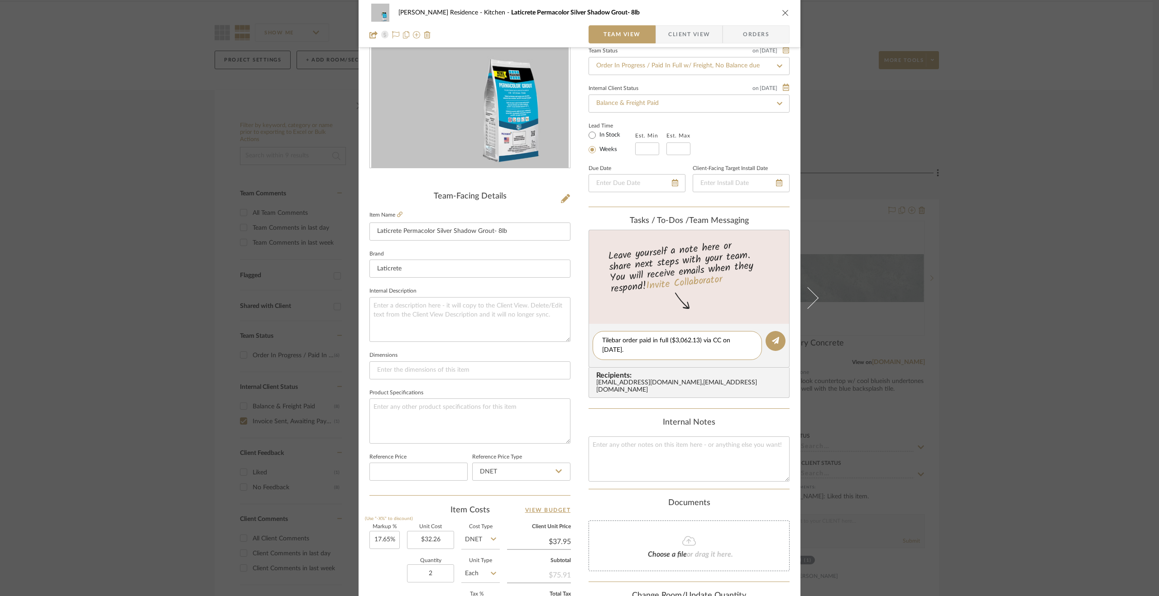
click at [583, 331] on div "Kauffman Residence Kitchen Laticrete Permacolor Silver Shadow Grout- 8lb Team V…" at bounding box center [579, 334] width 442 height 836
click at [662, 343] on textarea "Tilebar order paid in full ($3,062.13) via CC on 9.10.25." at bounding box center [677, 345] width 150 height 19
click at [613, 340] on textarea "Tilebar order paid in full ($3,062.13) via CC on 9.10.25." at bounding box center [677, 345] width 150 height 19
drag, startPoint x: 635, startPoint y: 349, endPoint x: 582, endPoint y: 339, distance: 54.5
click at [579, 337] on div "Kauffman Residence Kitchen Laticrete Permacolor Silver Shadow Grout- 8lb Team V…" at bounding box center [579, 334] width 442 height 836
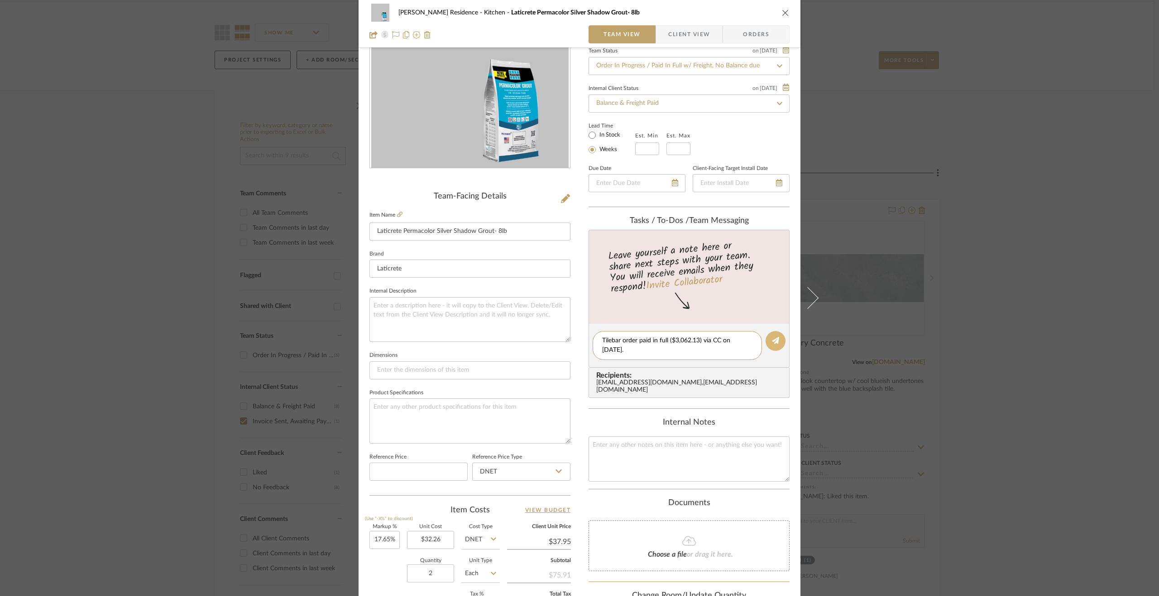
type textarea "Tilebar order paid in full ($3,062.13) via CC on 9.10.25."
click at [777, 335] on button at bounding box center [775, 341] width 20 height 20
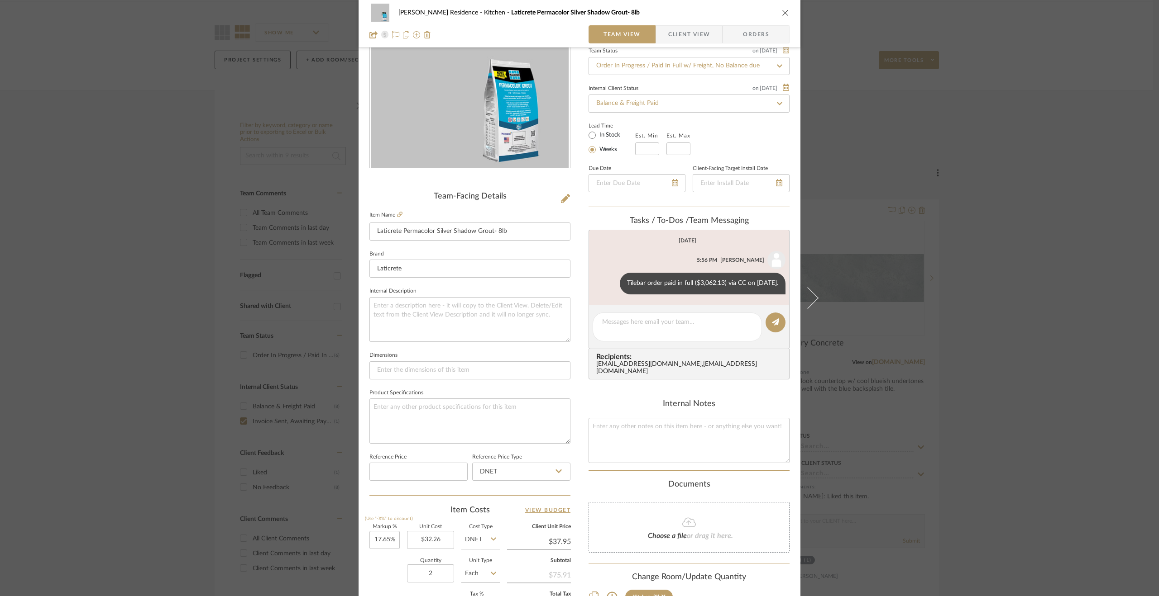
click at [953, 458] on div "Kauffman Residence Kitchen Laticrete Permacolor Silver Shadow Grout- 8lb Team V…" at bounding box center [579, 298] width 1159 height 596
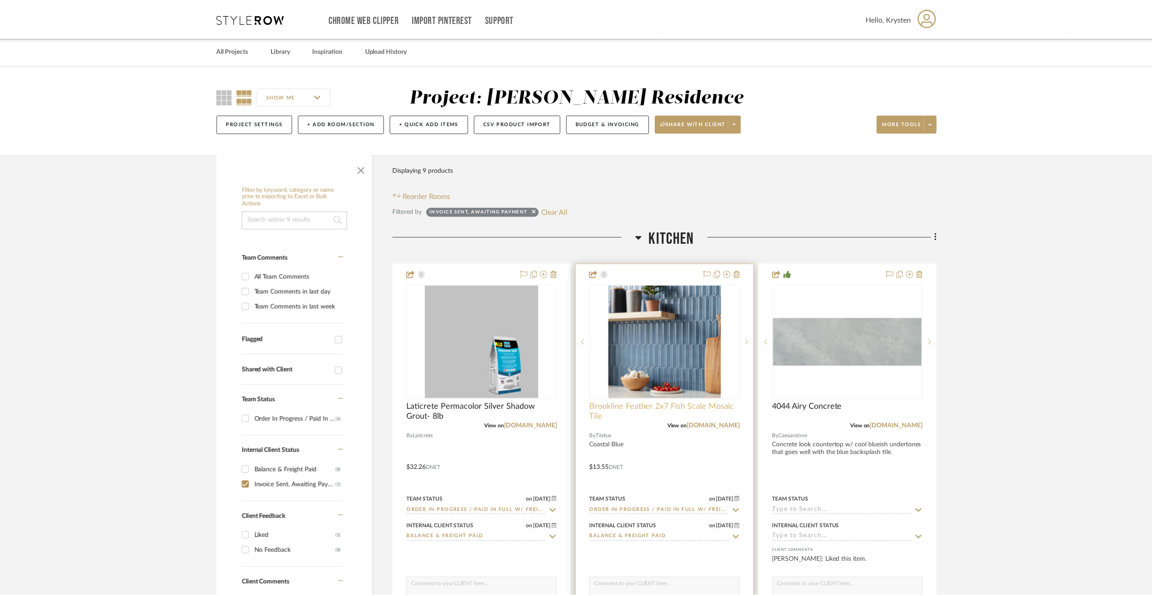
scroll to position [63, 0]
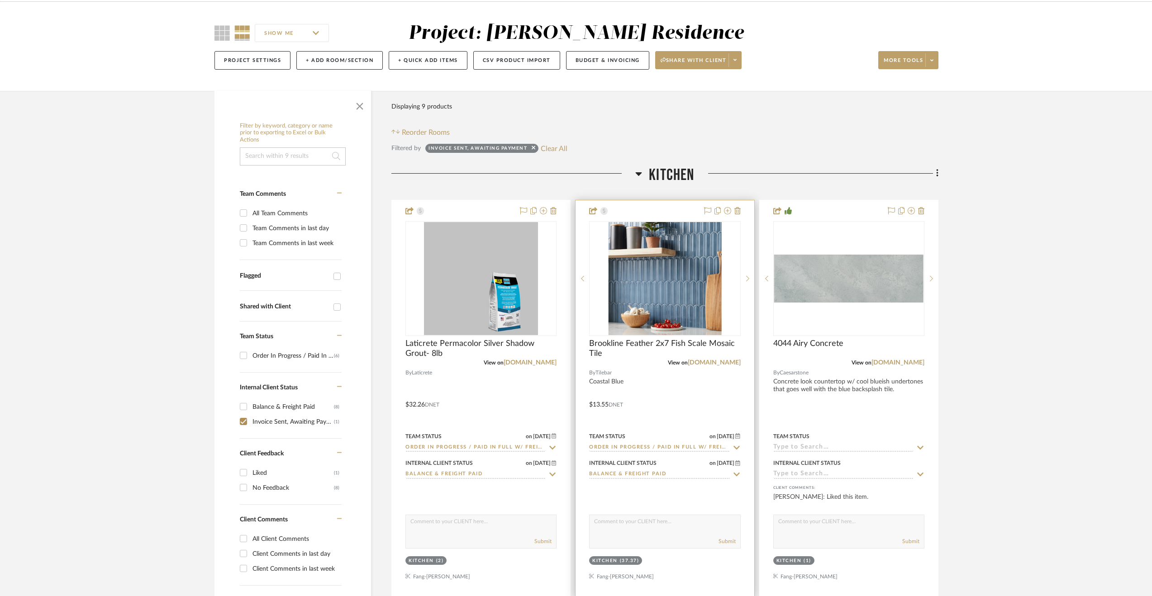
click at [696, 397] on div at bounding box center [665, 398] width 178 height 396
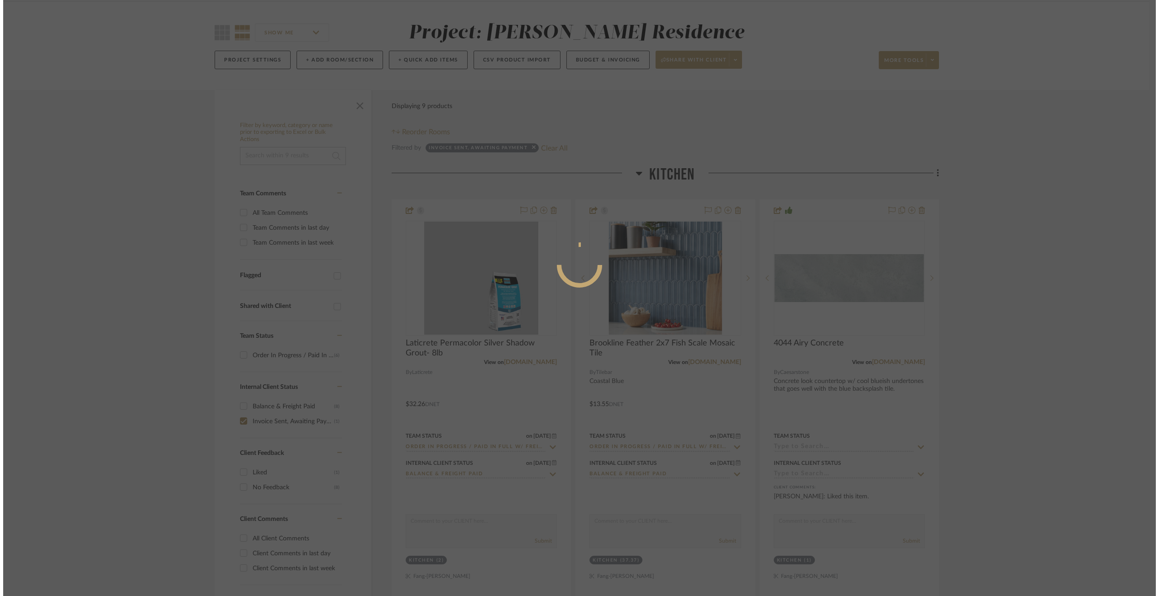
scroll to position [0, 0]
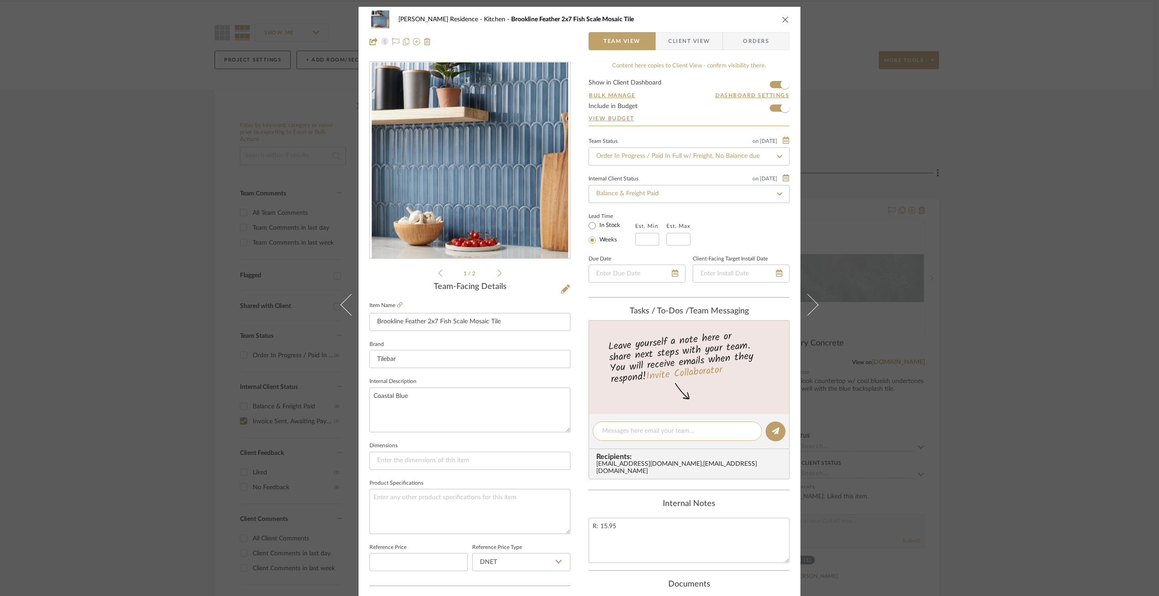
click at [634, 429] on textarea at bounding box center [677, 432] width 150 height 10
paste textarea "Tilebar order paid in full ($3,062.13) via CC on 9.10.25."
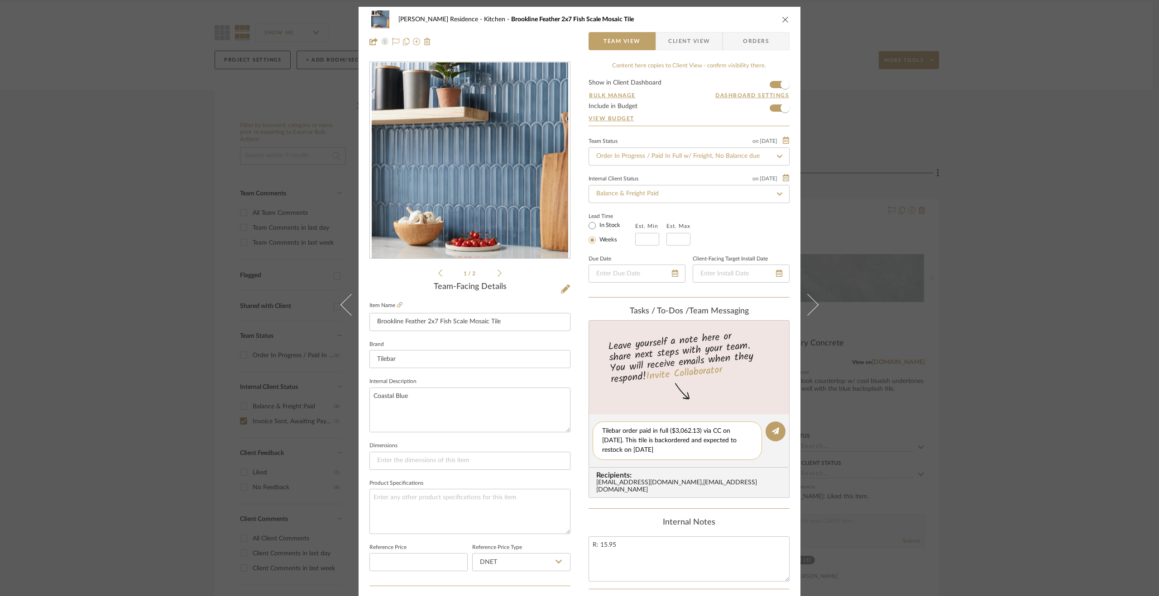
click at [723, 441] on textarea "Tilebar order paid in full ($3,062.13) via CC on 9.10.25. This tile is backorde…" at bounding box center [677, 441] width 150 height 29
drag, startPoint x: 726, startPoint y: 441, endPoint x: 707, endPoint y: 442, distance: 19.0
click at [707, 442] on textarea "Tilebar order paid in full ($3,062.13) via CC on 9.10.25. This tile is backorde…" at bounding box center [677, 441] width 150 height 29
type textarea "Tilebar order paid in full ($3,062.13) via CC on 9.10.25. This tile is backorde…"
click at [777, 428] on button at bounding box center [775, 432] width 20 height 20
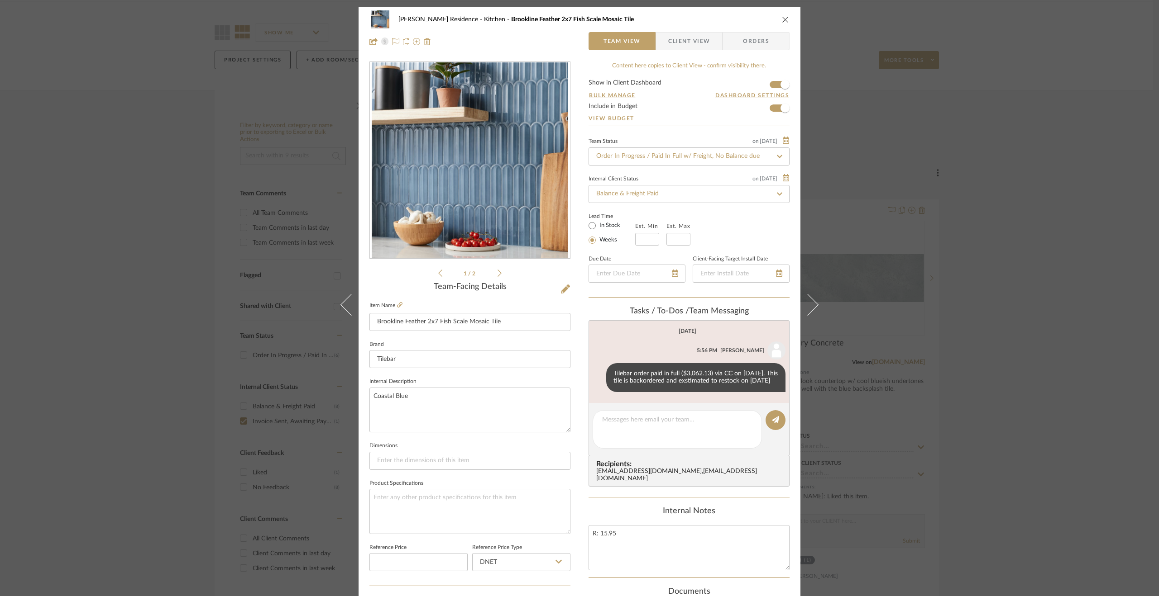
drag, startPoint x: 1064, startPoint y: 384, endPoint x: 965, endPoint y: 282, distance: 142.4
click at [1064, 384] on div "Kauffman Residence Kitchen Brookline Feather 2x7 Fish Scale Mosaic Tile Team Vi…" at bounding box center [579, 298] width 1159 height 596
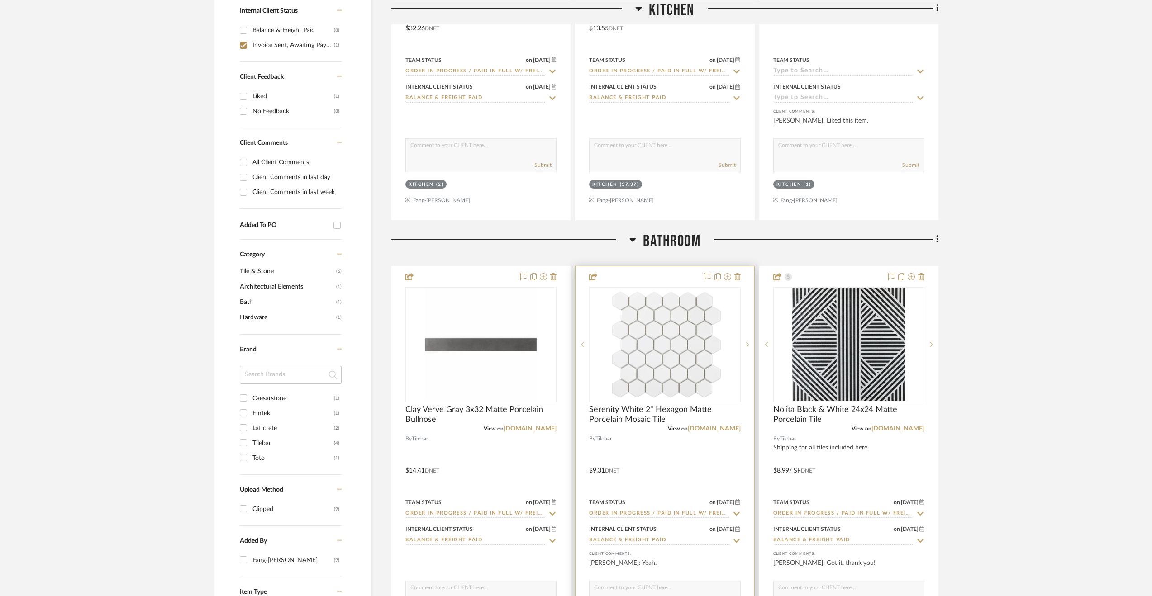
scroll to position [516, 0]
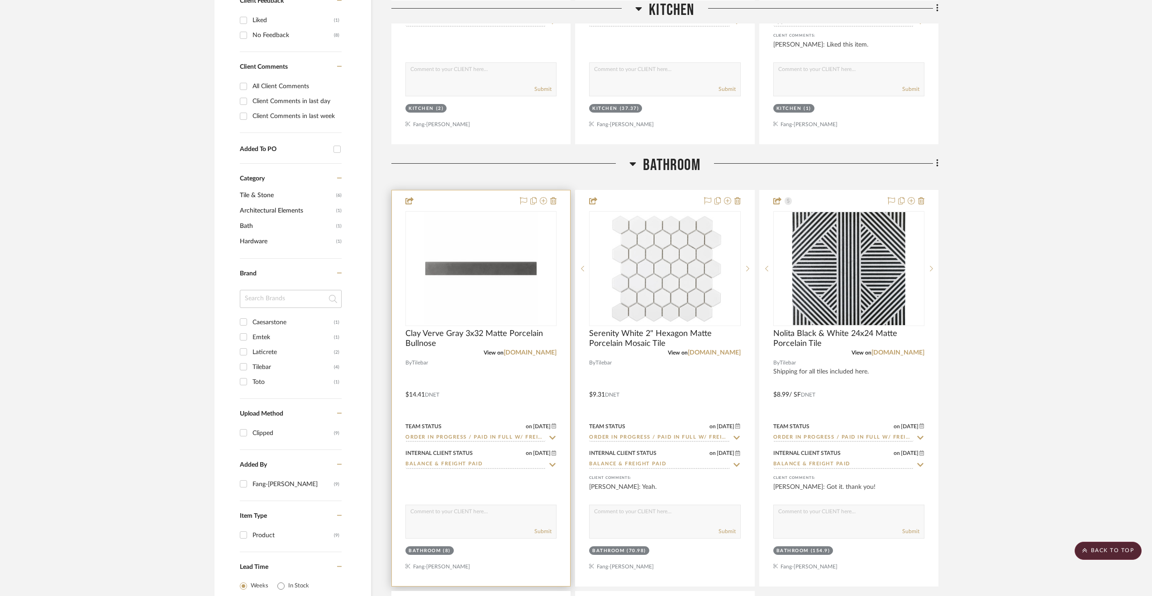
click at [524, 388] on div at bounding box center [481, 389] width 178 height 396
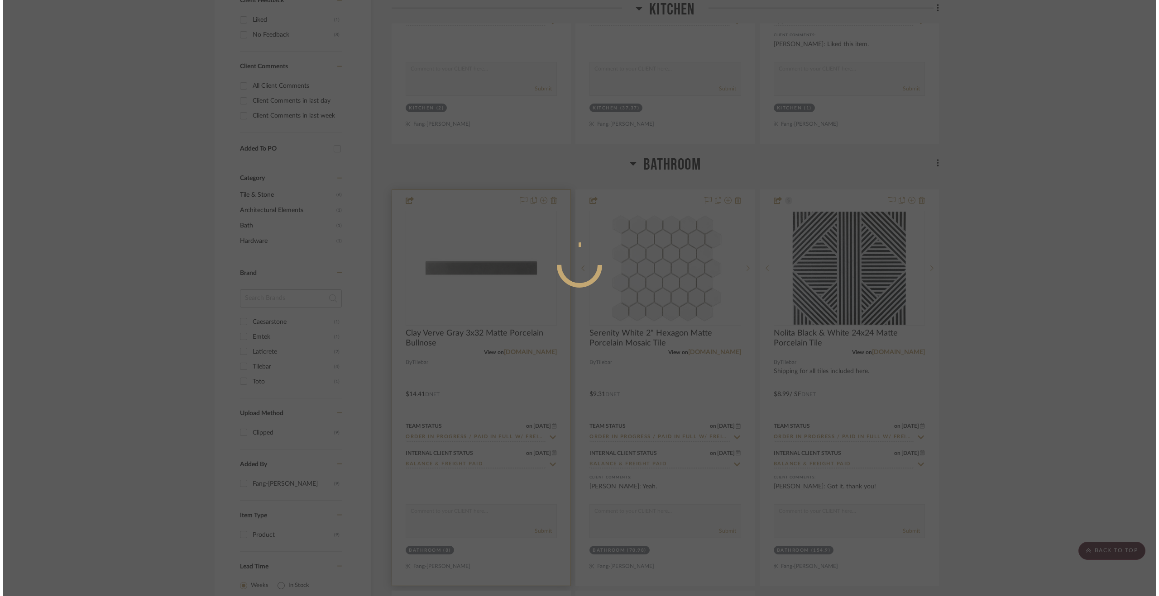
scroll to position [0, 0]
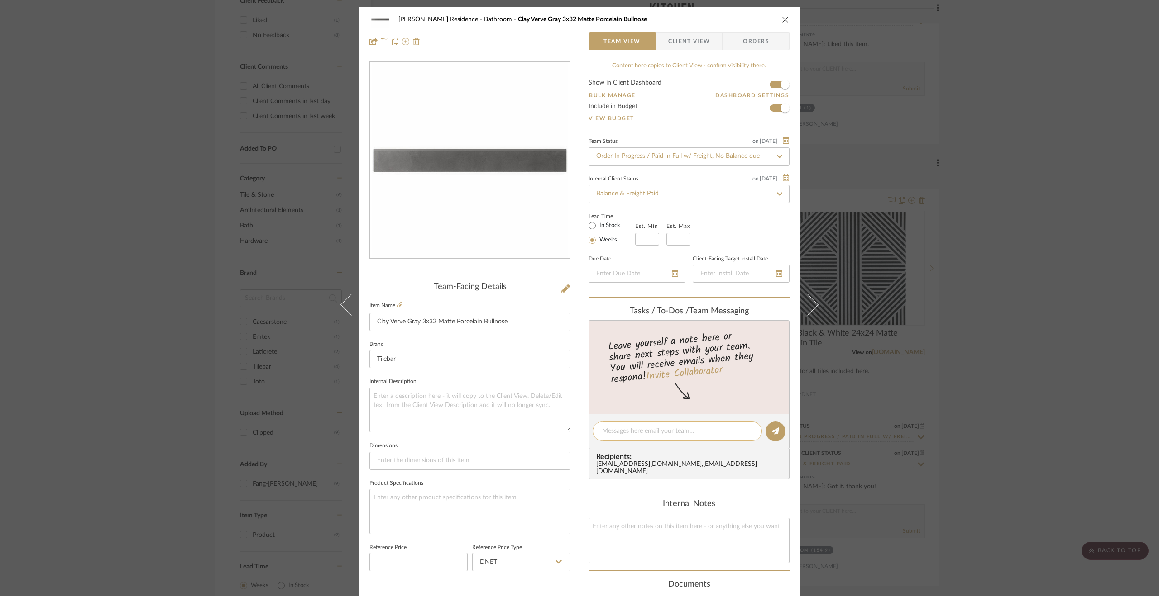
click at [631, 425] on div at bounding box center [676, 431] width 169 height 19
click at [628, 434] on textarea at bounding box center [677, 432] width 150 height 10
paste textarea "Tilebar order paid in full ($3,062.13) via CC on 9.10.25."
type textarea "Tilebar order paid in full ($3,062.13) via CC on 9.10.25."
click at [775, 432] on icon at bounding box center [775, 431] width 7 height 7
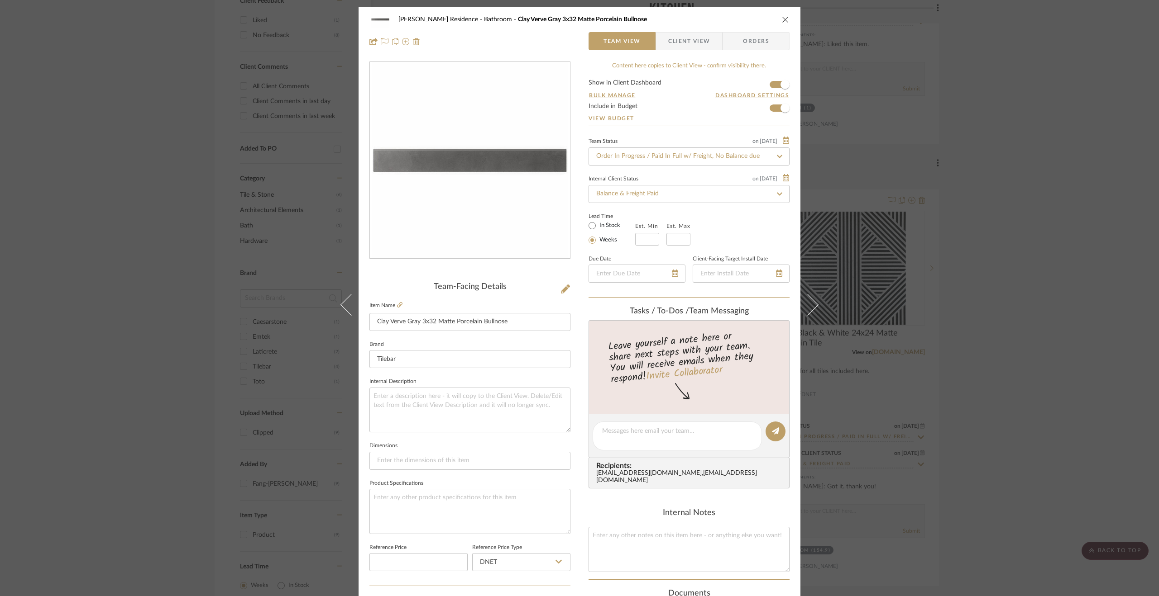
click at [1013, 416] on div "Kauffman Residence Bathroom Clay Verve Gray 3x32 Matte Porcelain Bullnose Team …" at bounding box center [579, 298] width 1159 height 596
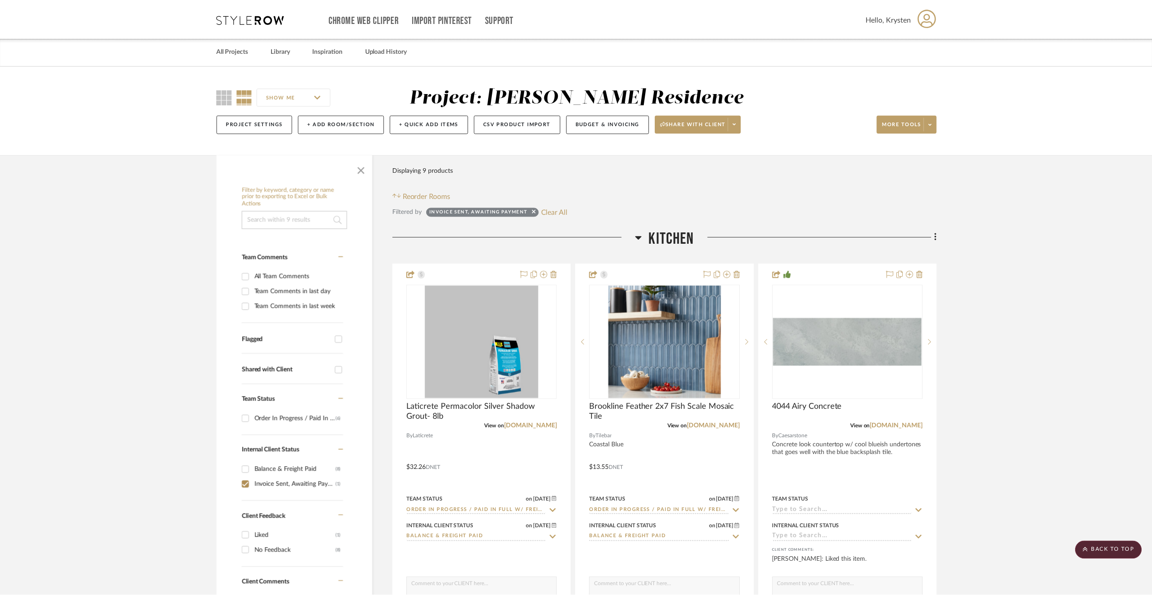
scroll to position [516, 0]
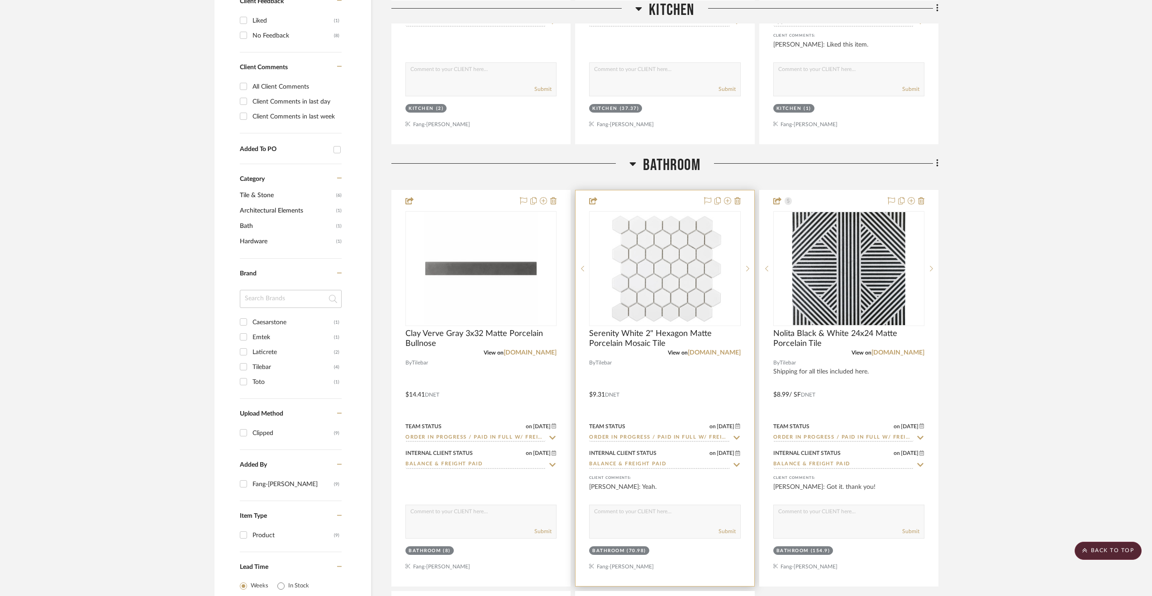
click at [708, 375] on div at bounding box center [665, 389] width 178 height 396
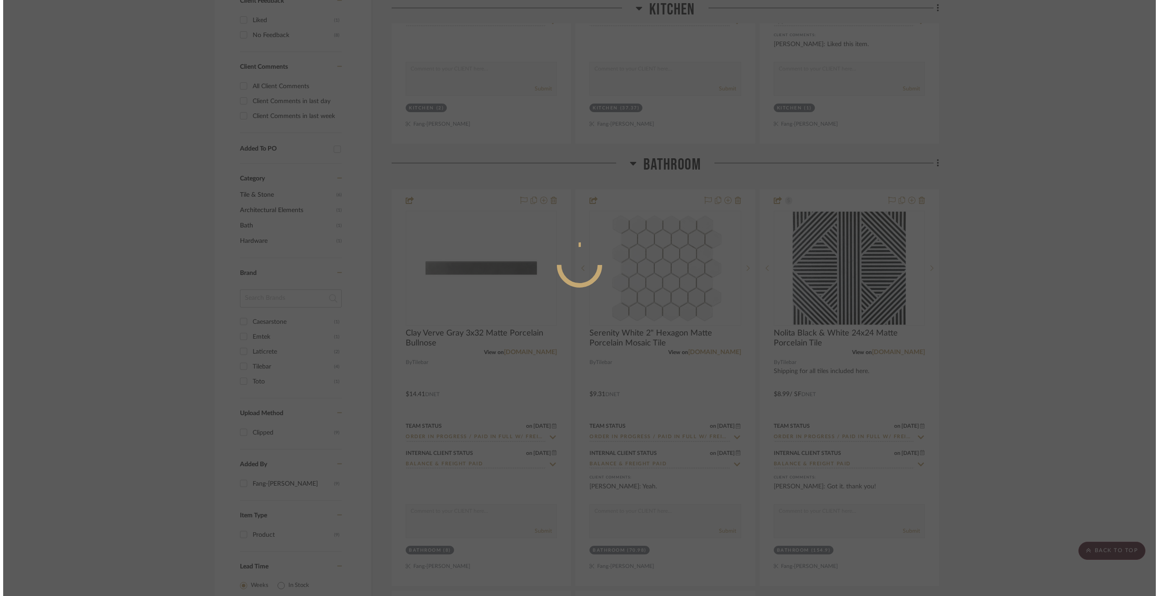
scroll to position [0, 0]
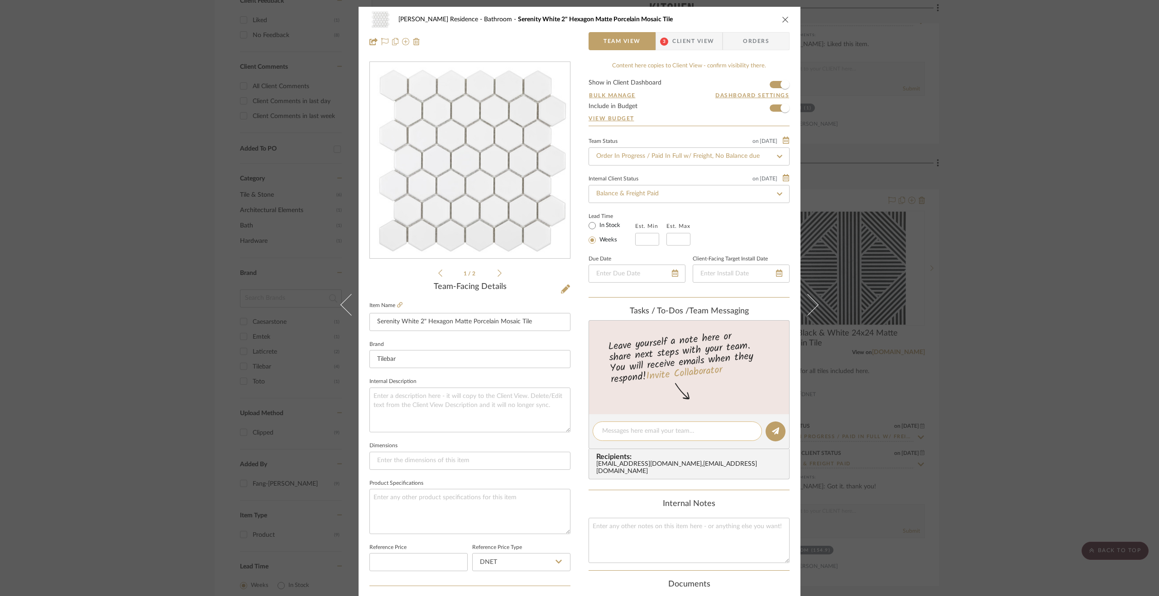
click at [676, 428] on textarea at bounding box center [677, 432] width 150 height 10
paste textarea "Tilebar order paid in full ($3,062.13) via CC on 9.10.25."
type textarea "Tilebar order paid in full ($3,062.13) via CC on 9.10.25."
click at [776, 430] on icon at bounding box center [775, 431] width 7 height 7
click at [1041, 406] on div "Kauffman Residence Bathroom Serenity White 2" Hexagon Matte Porcelain Mosaic Ti…" at bounding box center [579, 298] width 1159 height 596
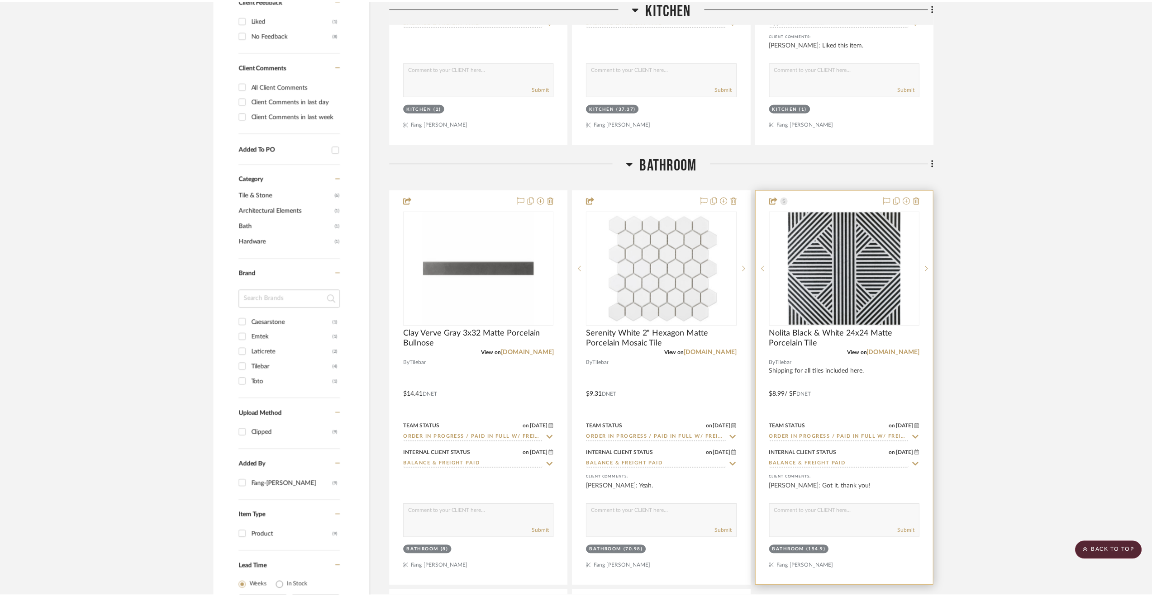
scroll to position [516, 0]
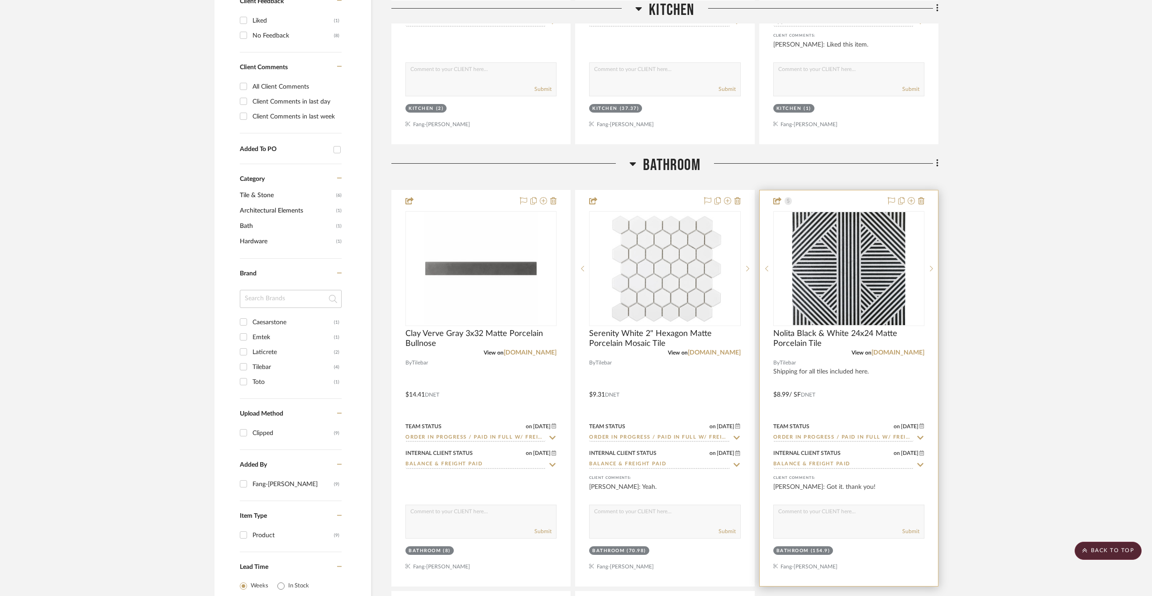
click at [887, 388] on div at bounding box center [849, 389] width 178 height 396
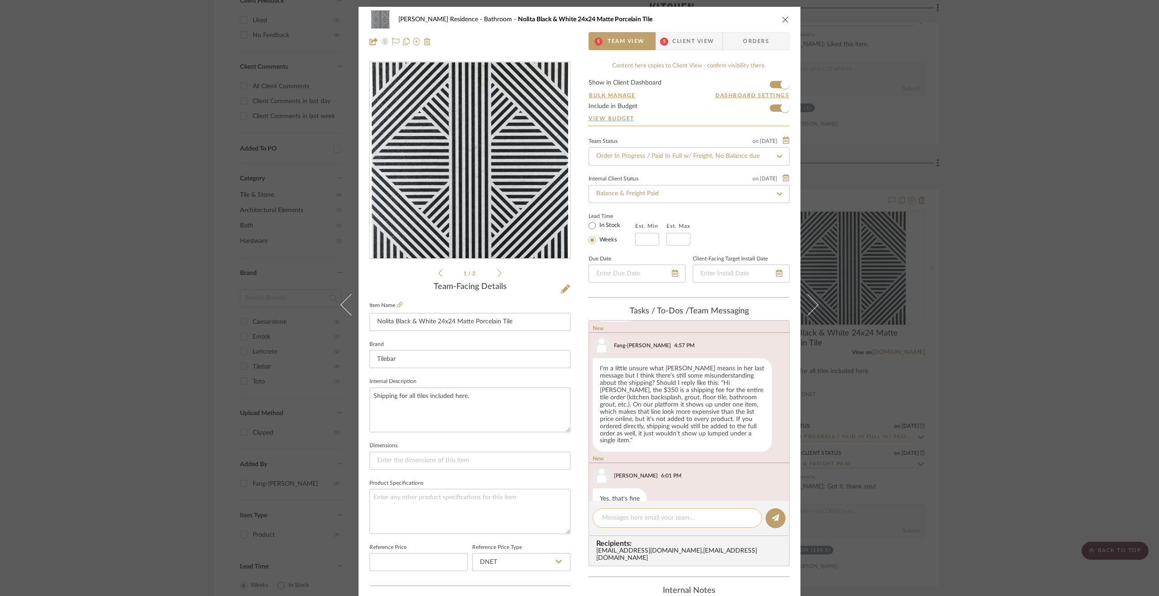
scroll to position [261, 0]
click at [710, 511] on div at bounding box center [676, 518] width 169 height 19
click at [650, 518] on textarea at bounding box center [677, 519] width 150 height 10
paste textarea "Tilebar order paid in full ($3,062.13) via CC on 9.10.25."
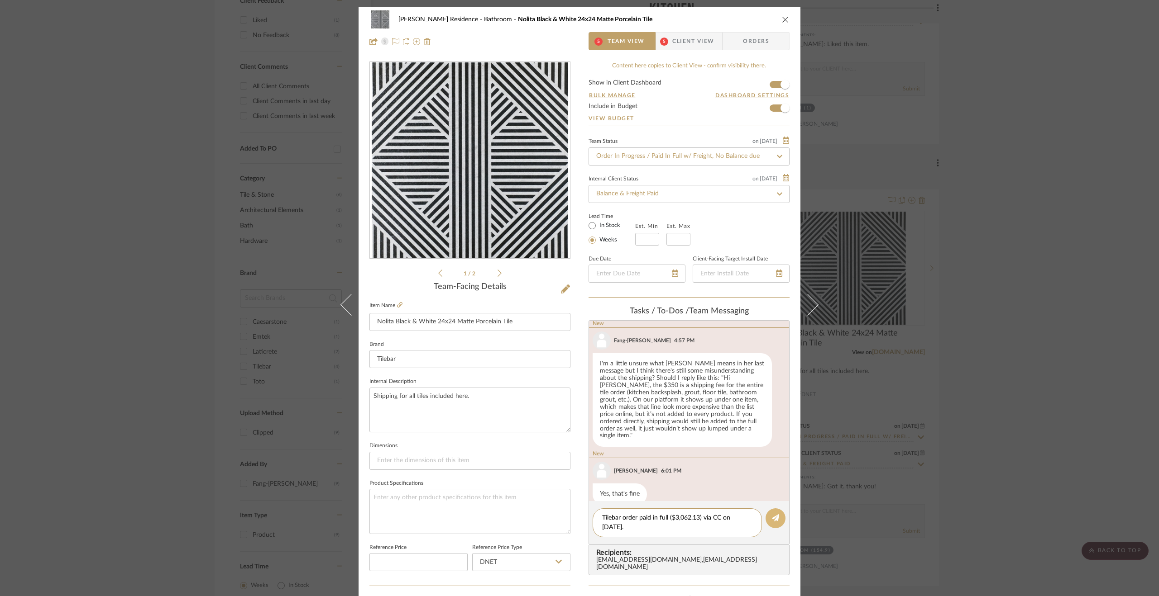
type textarea "Tilebar order paid in full ($3,062.13) via CC on 9.10.25."
click at [779, 520] on button at bounding box center [775, 519] width 20 height 20
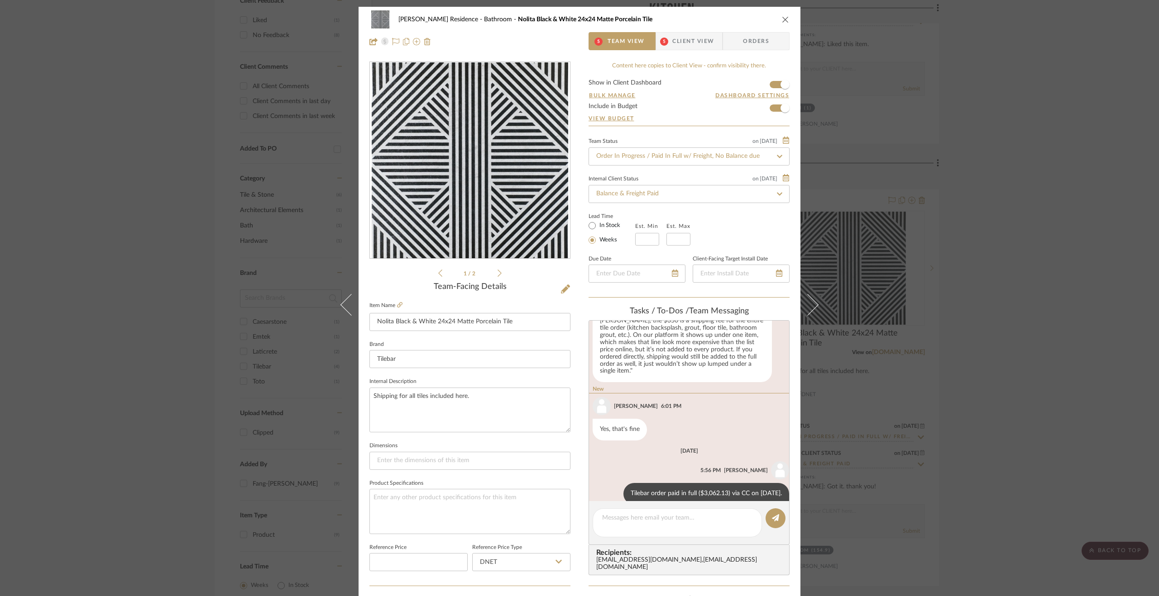
click at [1011, 524] on div "Kauffman Residence Bathroom Nolita Black & White 24x24 Matte Porcelain Tile 5 T…" at bounding box center [579, 298] width 1159 height 596
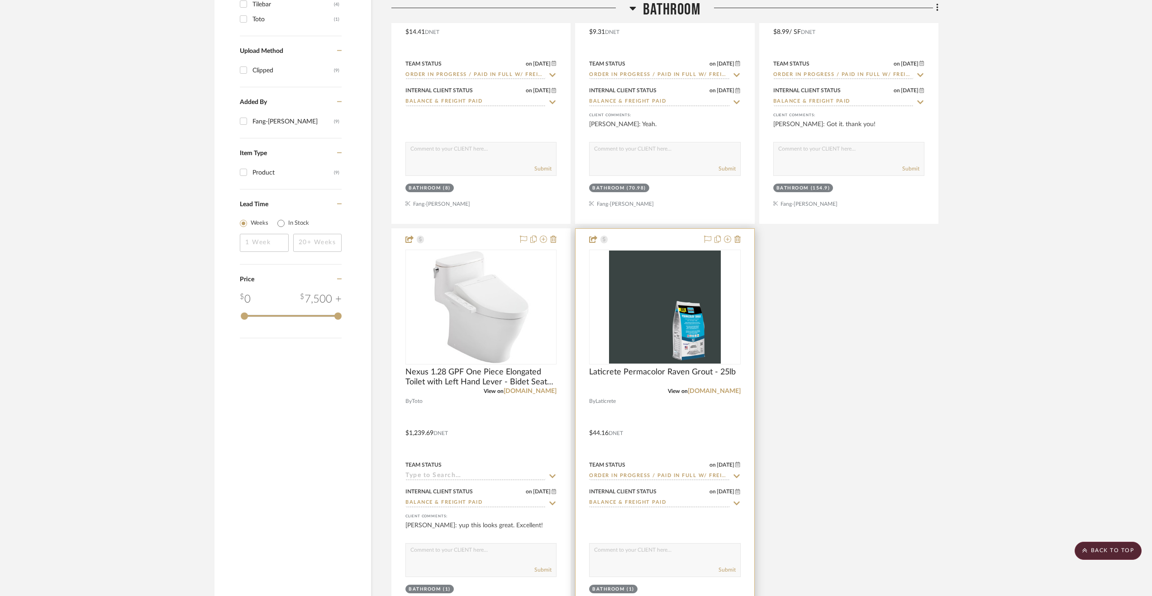
scroll to position [923, 0]
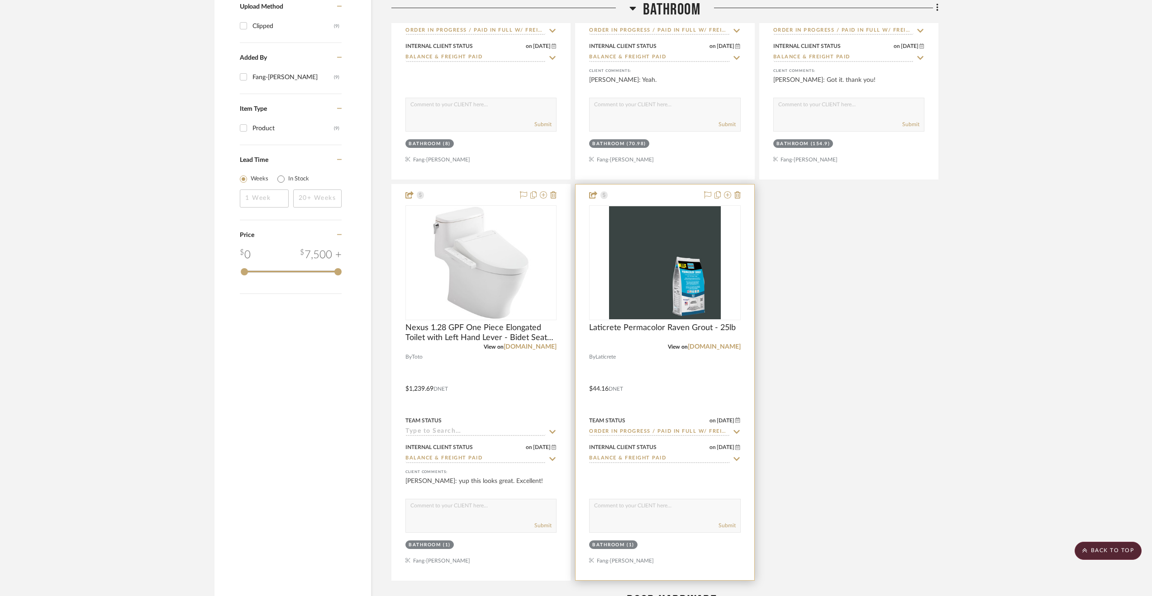
click at [686, 389] on div at bounding box center [665, 383] width 178 height 396
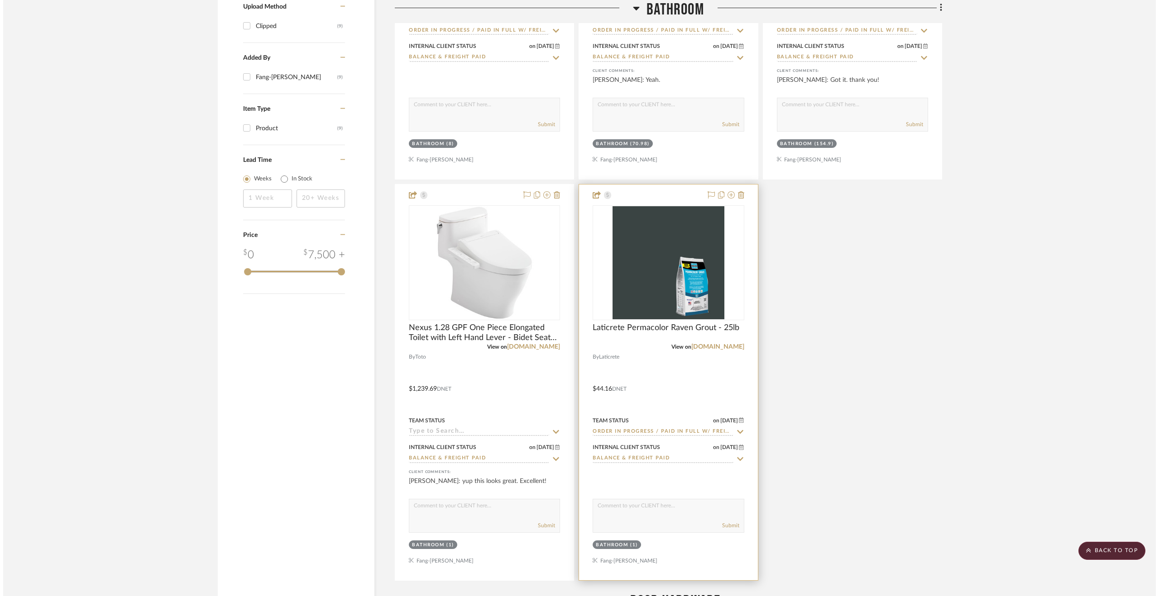
scroll to position [0, 0]
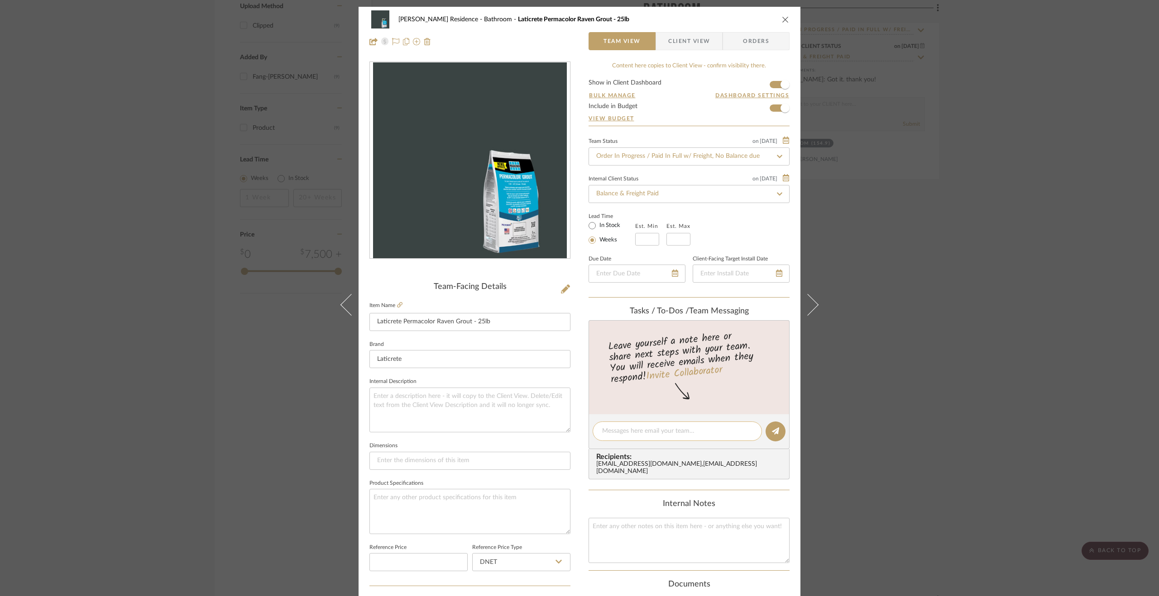
click at [695, 425] on div at bounding box center [676, 431] width 169 height 19
click at [692, 432] on textarea at bounding box center [677, 432] width 150 height 10
paste textarea "Tilebar order paid in full ($3,062.13) via CC on 9.10.25."
type textarea "Tilebar order paid in full ($3,062.13) via CC on 9.10.25."
click at [767, 434] on button at bounding box center [775, 432] width 20 height 20
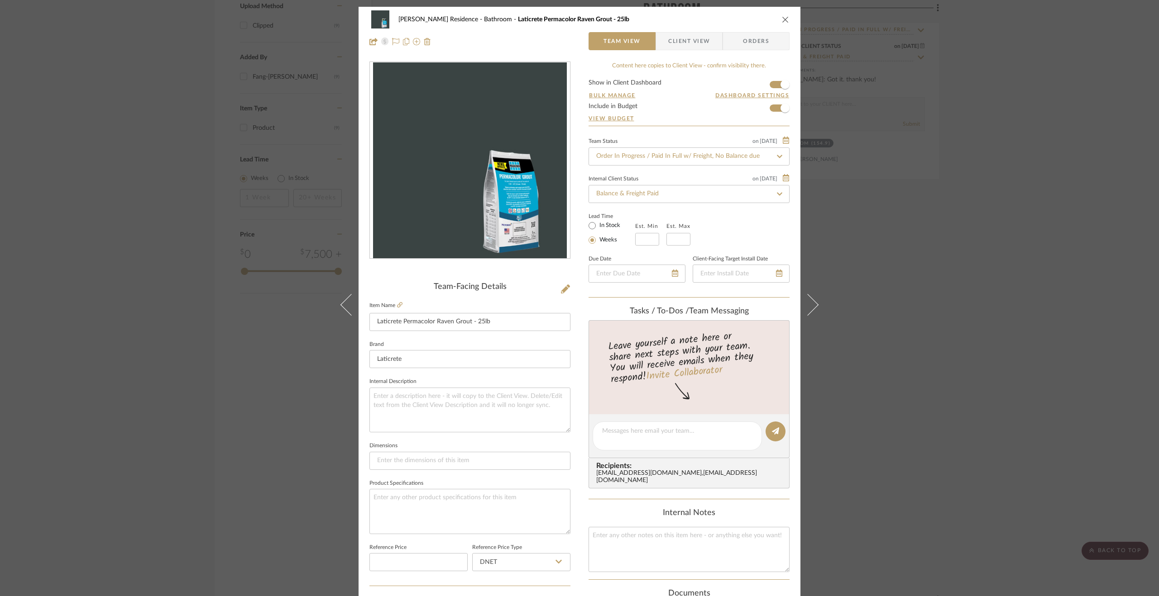
click at [940, 444] on div "Kauffman Residence Bathroom Laticrete Permacolor Raven Grout - 25lb Team View C…" at bounding box center [579, 298] width 1159 height 596
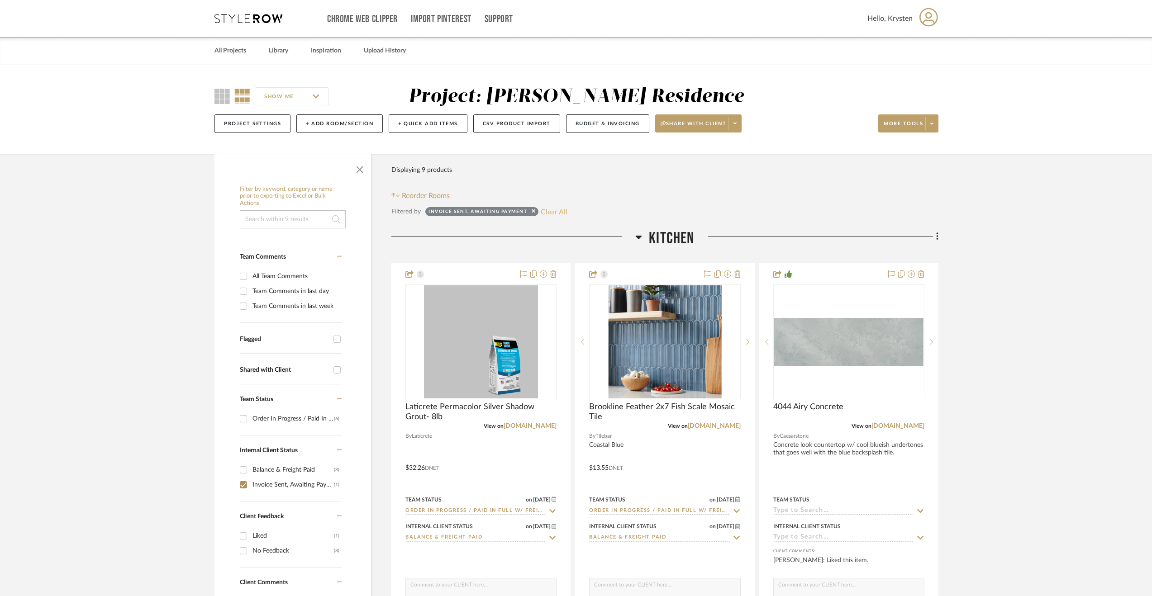
click at [553, 210] on button "Clear All" at bounding box center [554, 212] width 27 height 12
checkbox input "false"
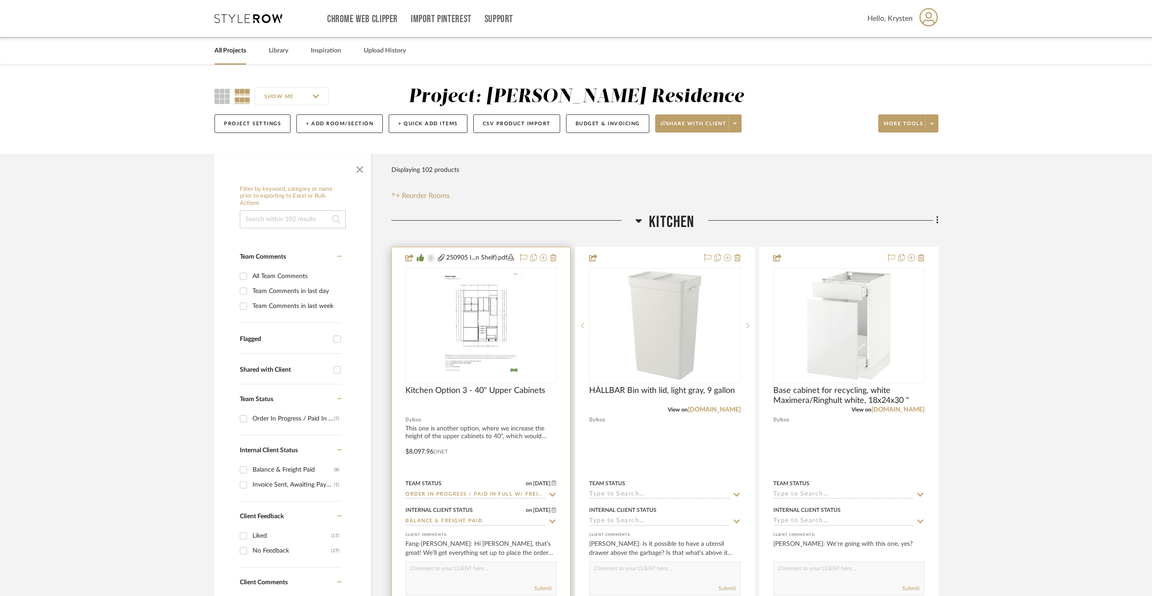
click at [525, 446] on div at bounding box center [481, 446] width 178 height 396
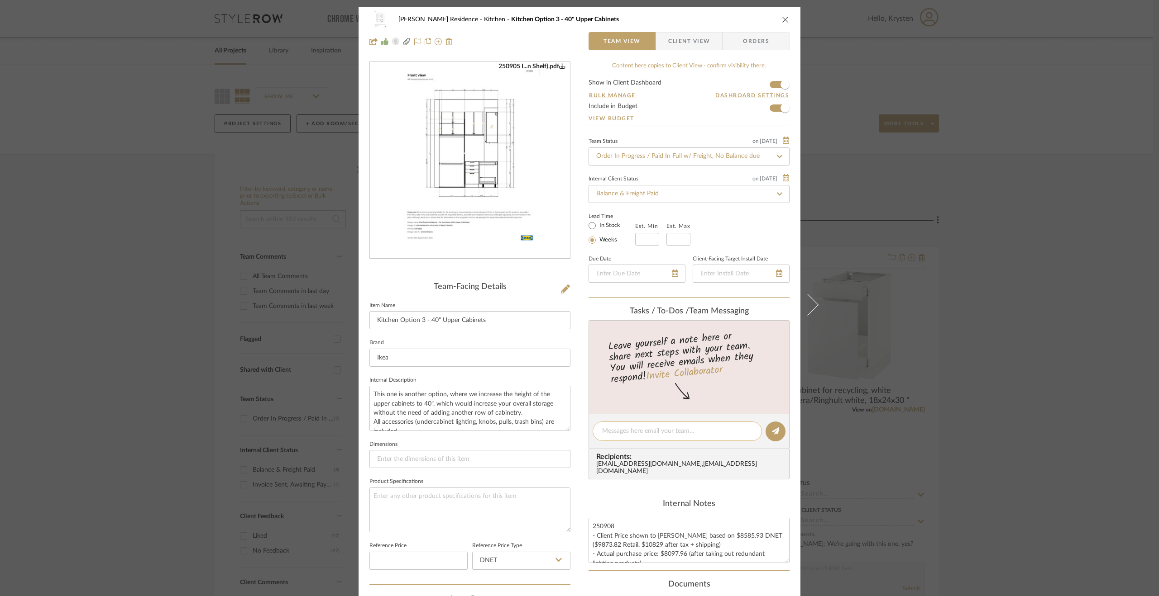
click at [668, 430] on textarea at bounding box center [677, 432] width 150 height 10
type textarea "2"
click at [991, 301] on div "Kauffman Residence Kitchen Kitchen Option 3 - 40" Upper Cabinets Team View Clie…" at bounding box center [579, 298] width 1159 height 596
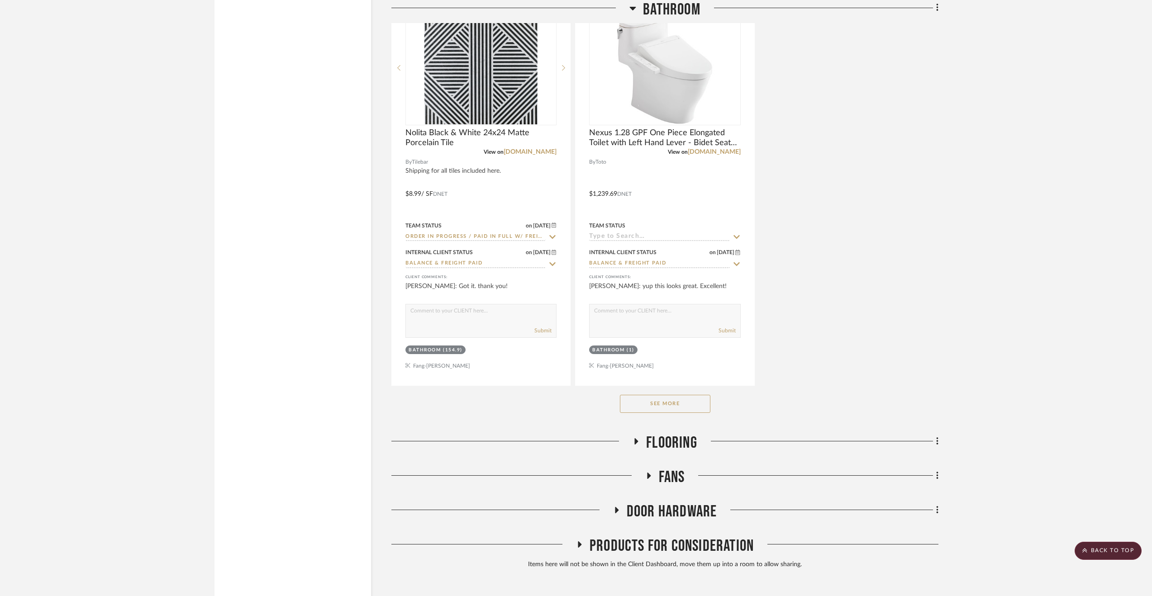
scroll to position [2400, 0]
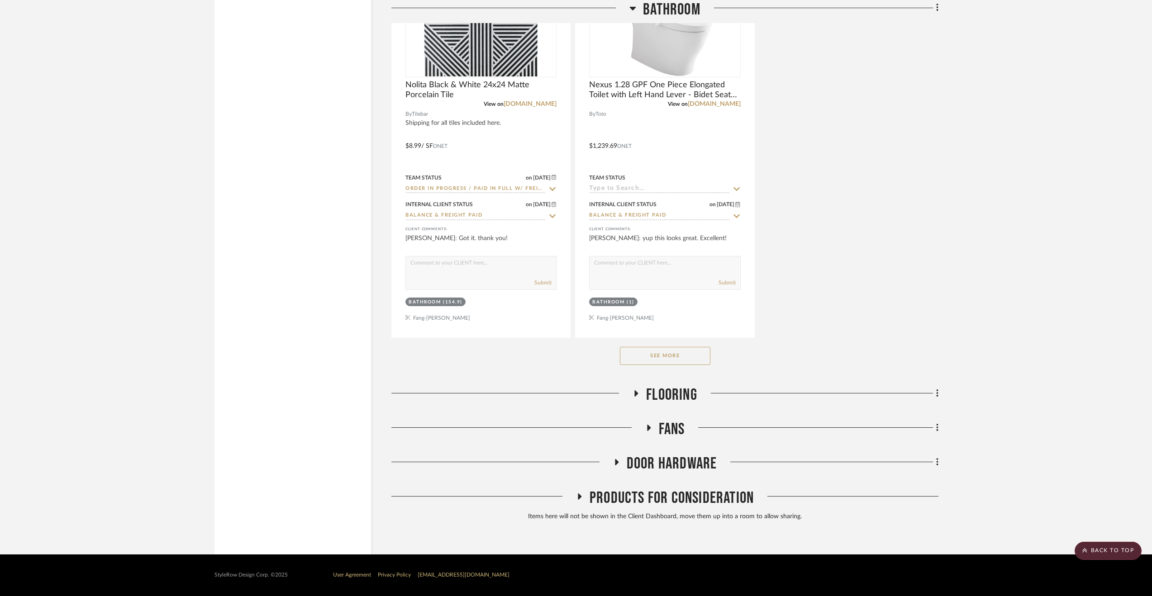
click at [681, 468] on span "Door Hardware" at bounding box center [672, 463] width 91 height 19
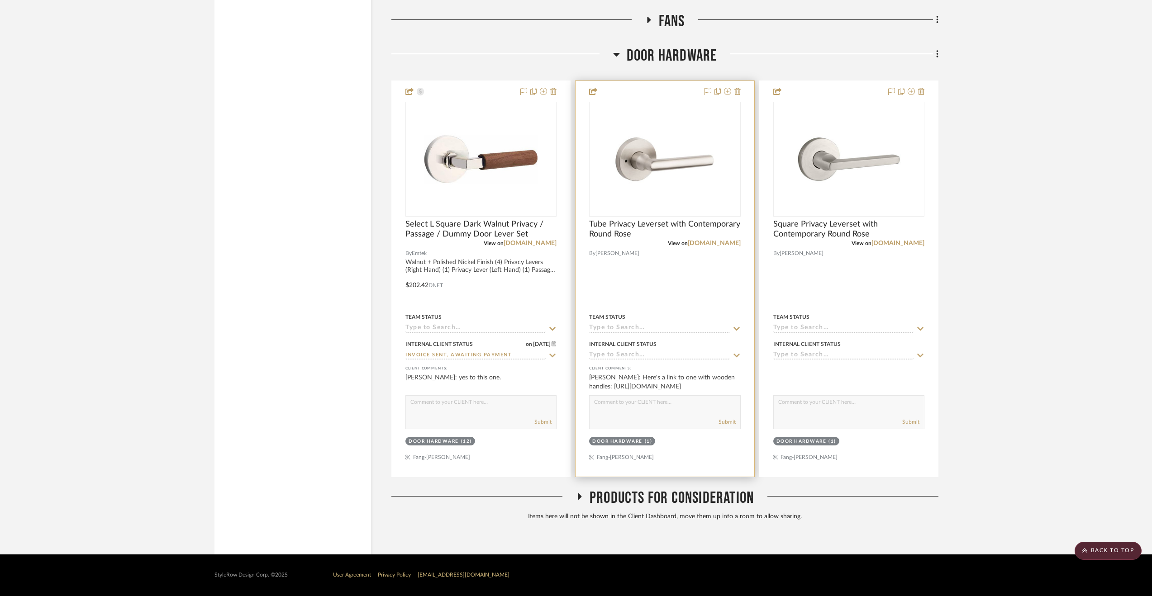
scroll to position [2627, 0]
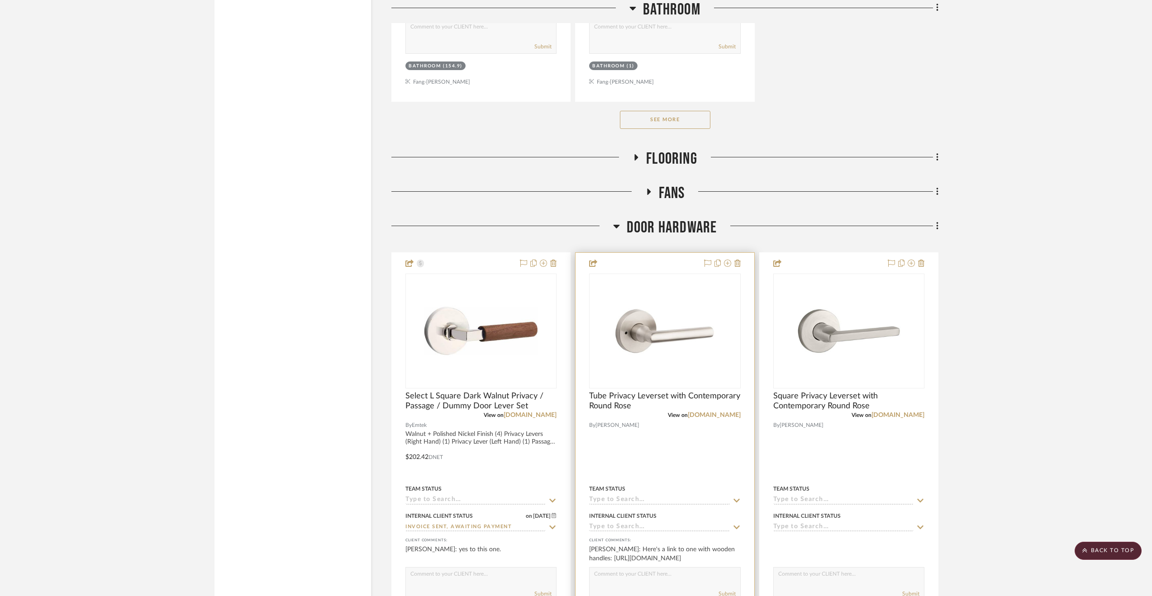
click at [647, 461] on div at bounding box center [665, 451] width 178 height 396
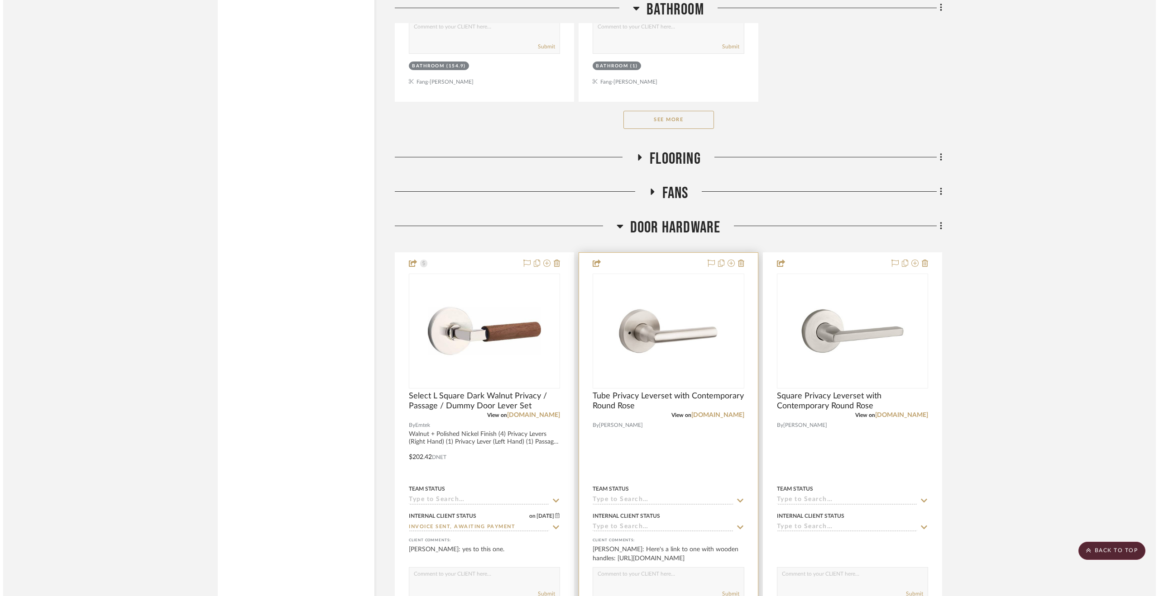
scroll to position [0, 0]
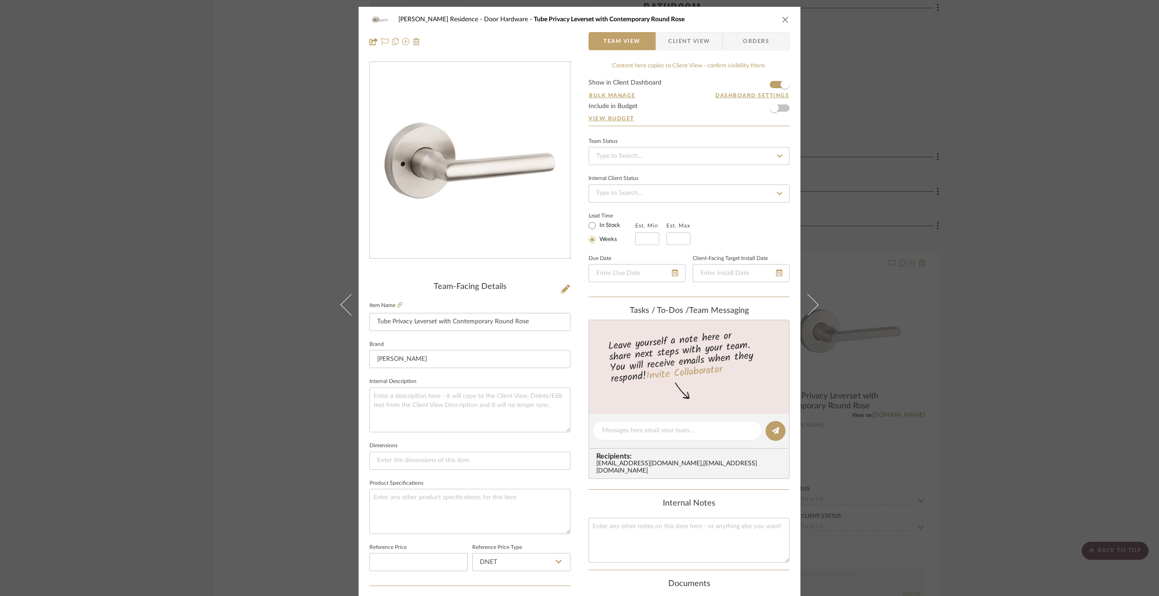
click at [1007, 382] on div "Kauffman Residence Door Hardware Tube Privacy Leverset with Contemporary Round …" at bounding box center [579, 298] width 1159 height 596
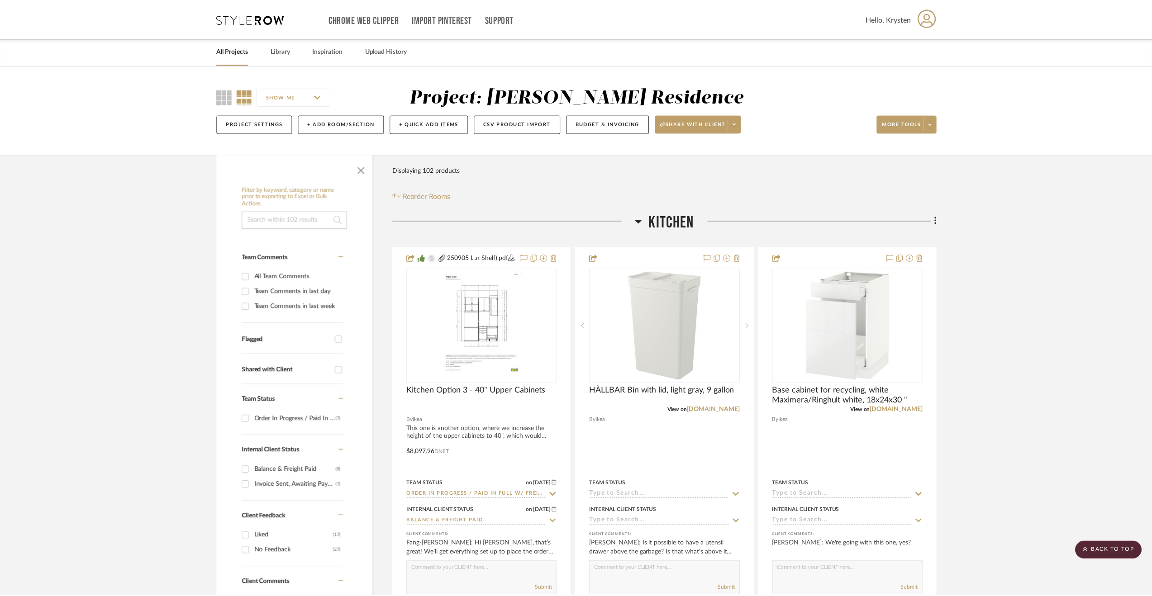
scroll to position [2627, 0]
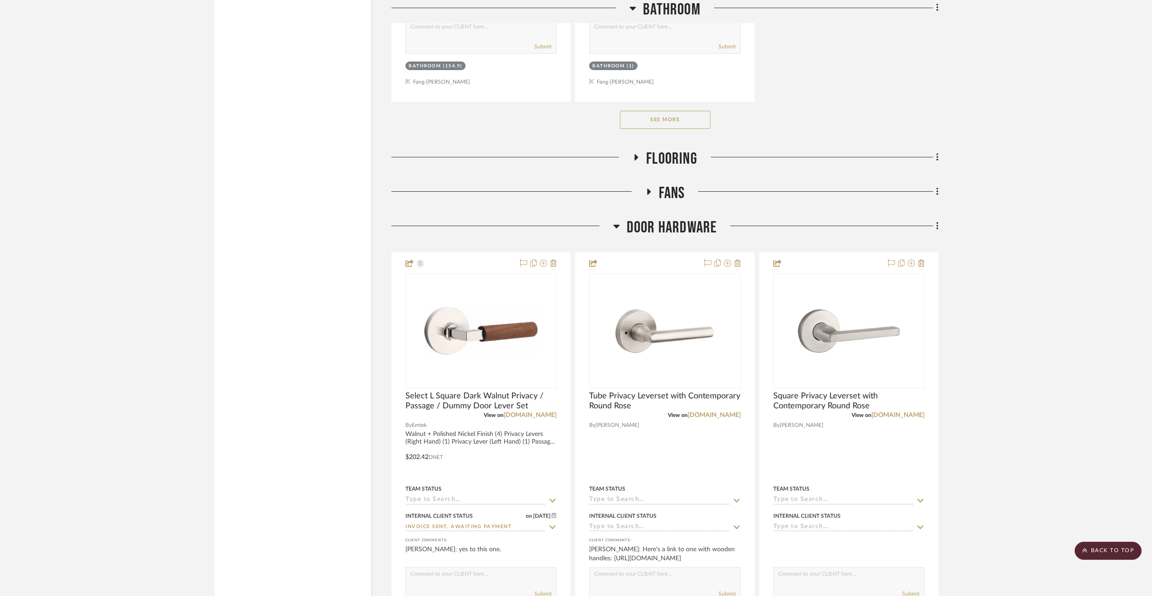
click at [668, 203] on span "Fans" at bounding box center [672, 193] width 26 height 19
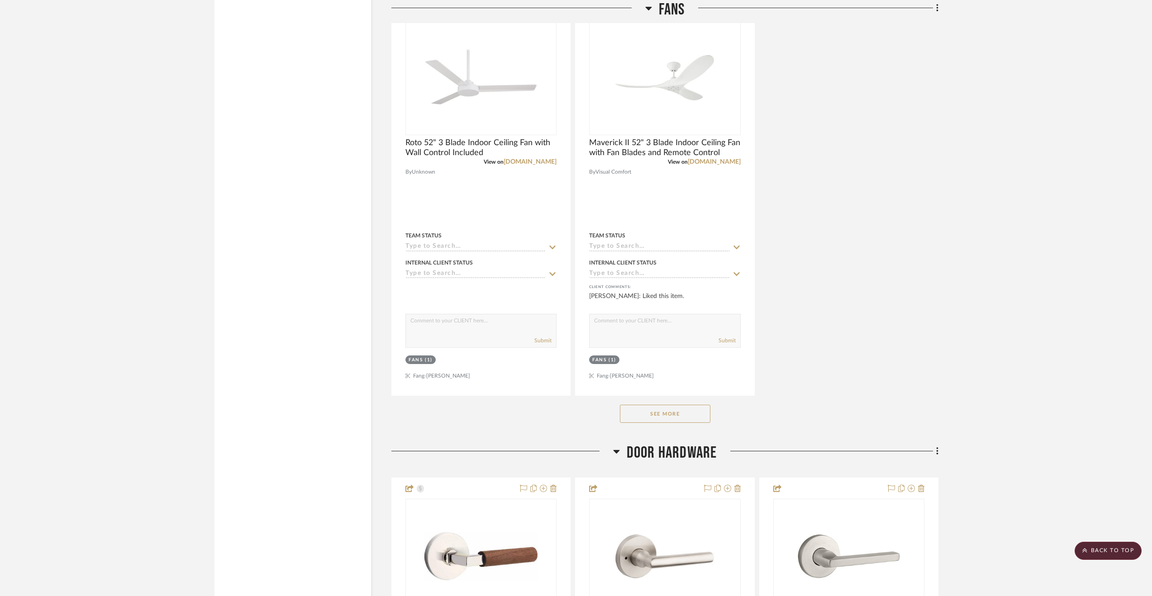
scroll to position [3667, 0]
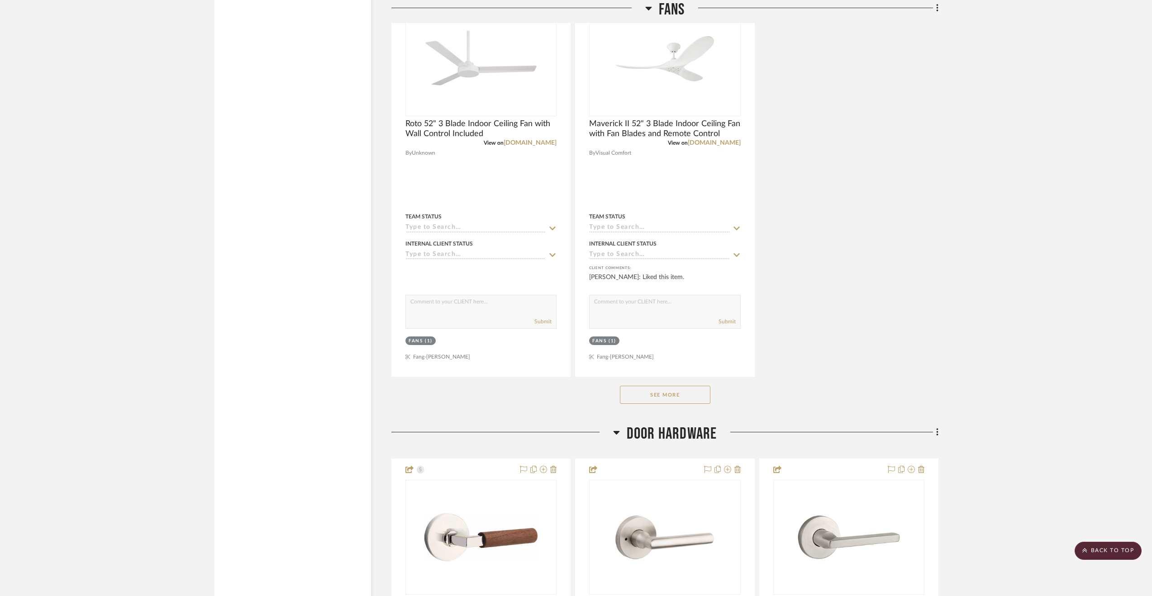
click at [674, 404] on button "See More" at bounding box center [665, 395] width 91 height 18
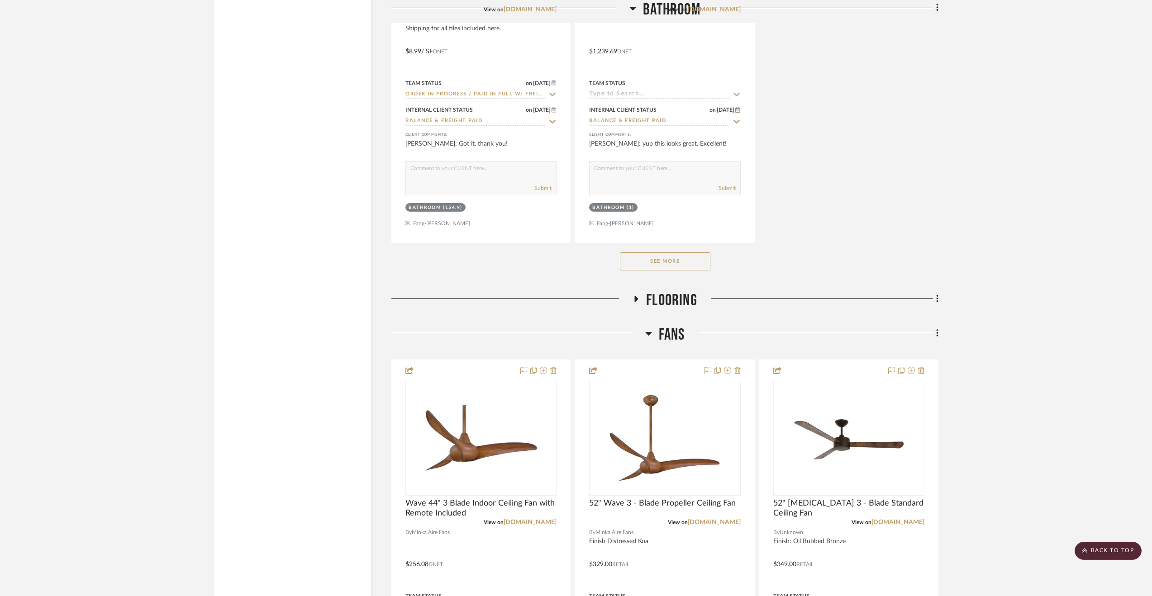
scroll to position [2400, 0]
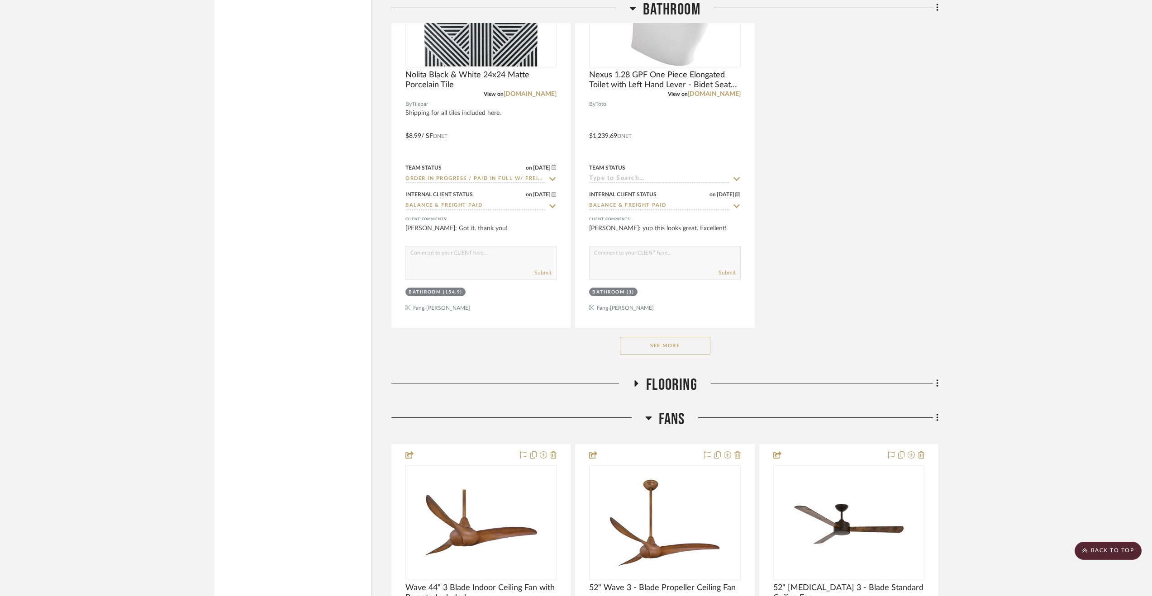
click at [674, 390] on span "Flooring" at bounding box center [671, 385] width 51 height 19
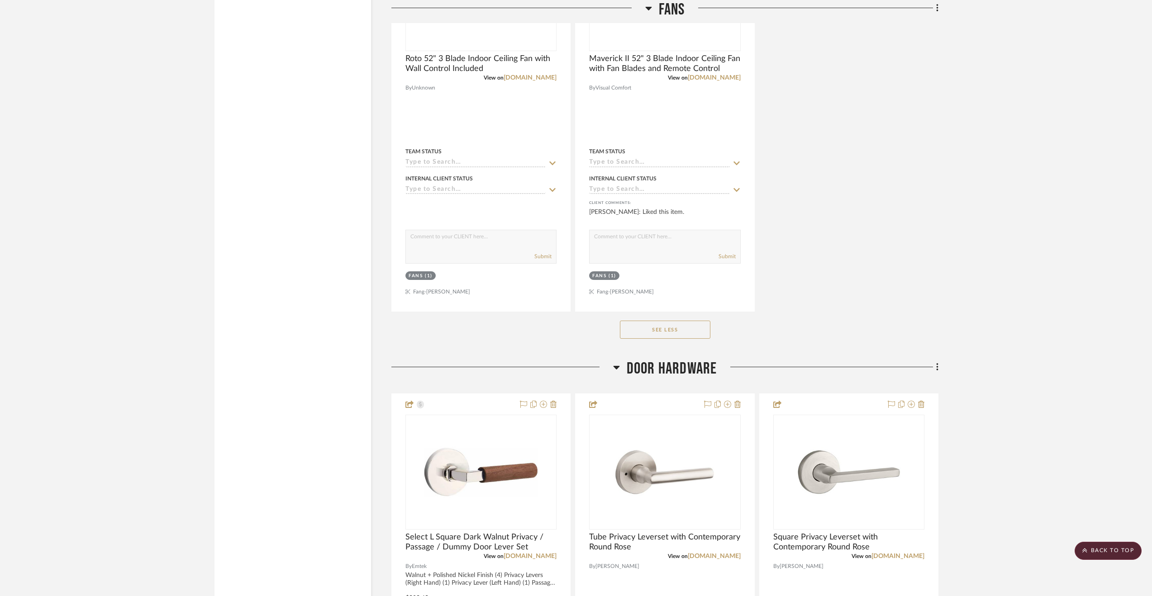
scroll to position [5206, 0]
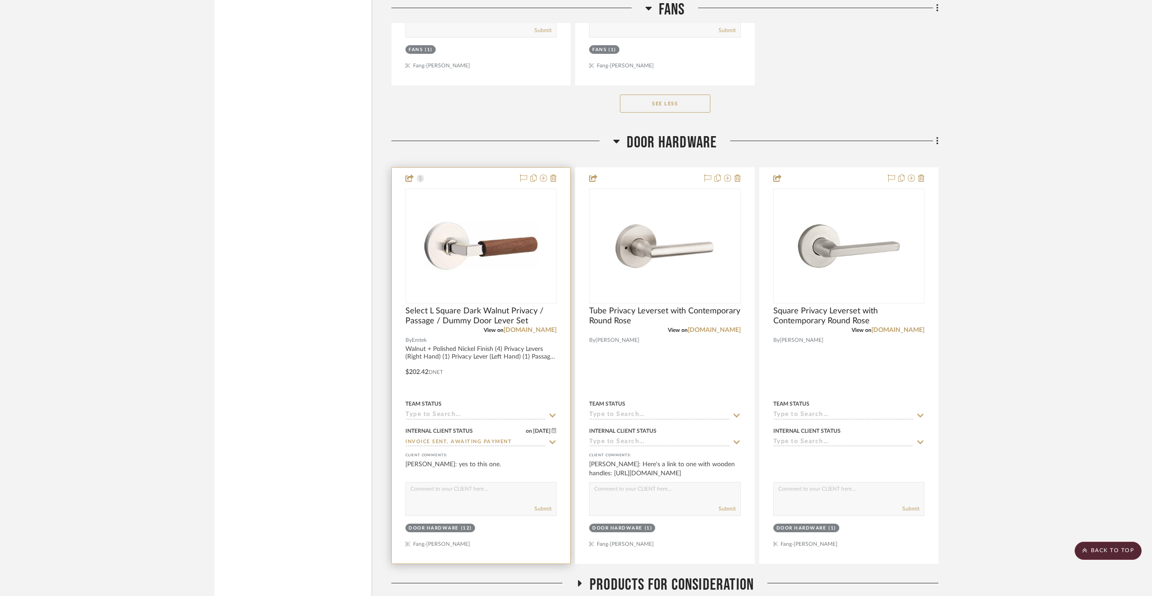
click at [463, 447] on input "Invoice Sent, Awaiting Payment" at bounding box center [475, 443] width 140 height 9
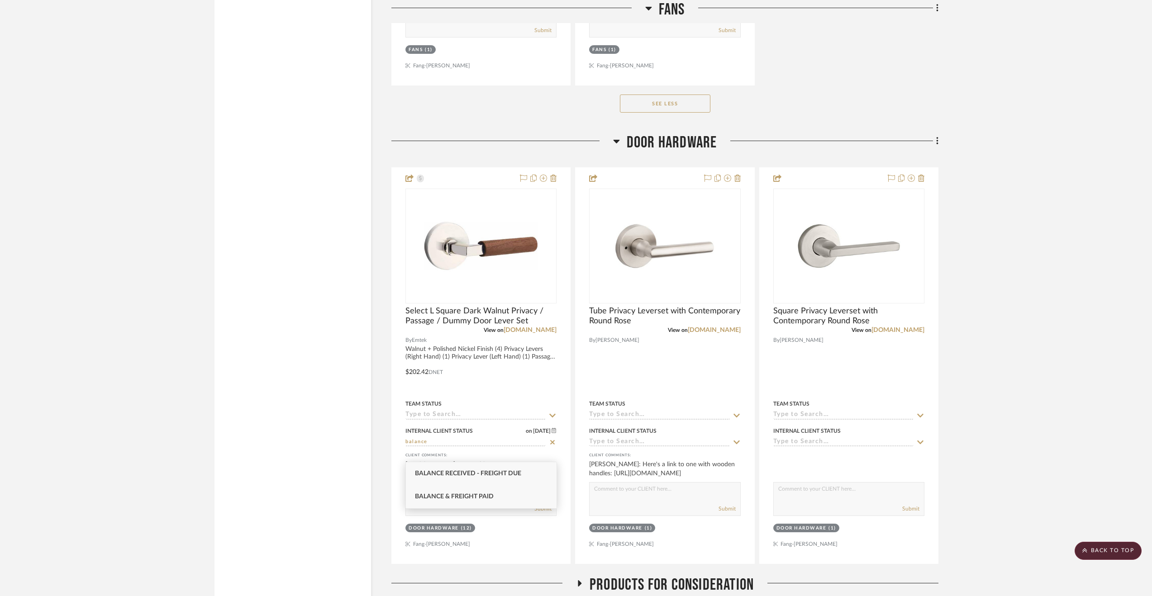
type input "balance"
click at [472, 493] on div "Balance & Freight Paid" at bounding box center [481, 497] width 151 height 23
type input "9/10/2025"
type input "Balance & Freight Paid"
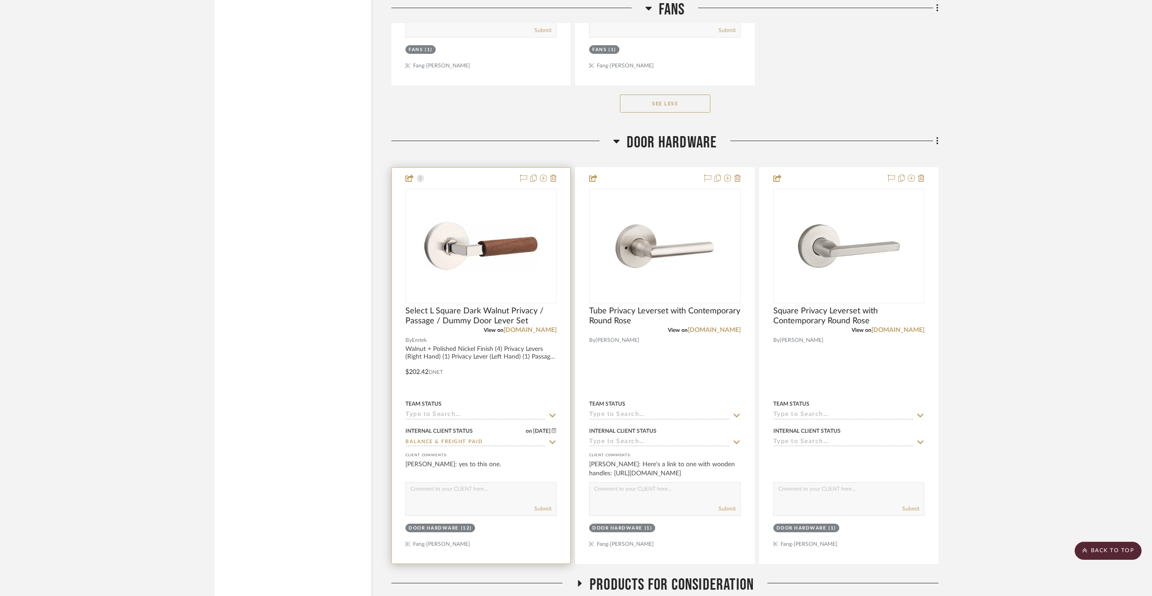
click at [467, 420] on input at bounding box center [475, 415] width 140 height 9
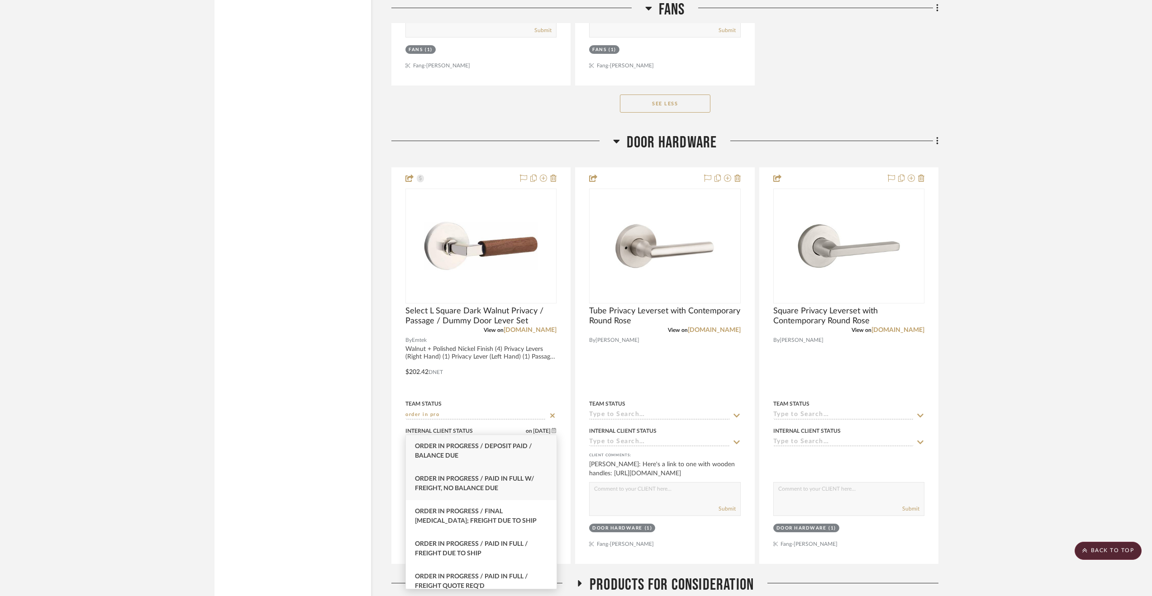
type input "order in pro"
drag, startPoint x: 461, startPoint y: 479, endPoint x: 472, endPoint y: 434, distance: 46.5
click at [461, 479] on span "Order In Progress / Paid In Full w/ Freight, No Balance due" at bounding box center [474, 484] width 119 height 16
type input "9/10/2025"
type input "Order In Progress / Paid In Full w/ Freight, No Balance due"
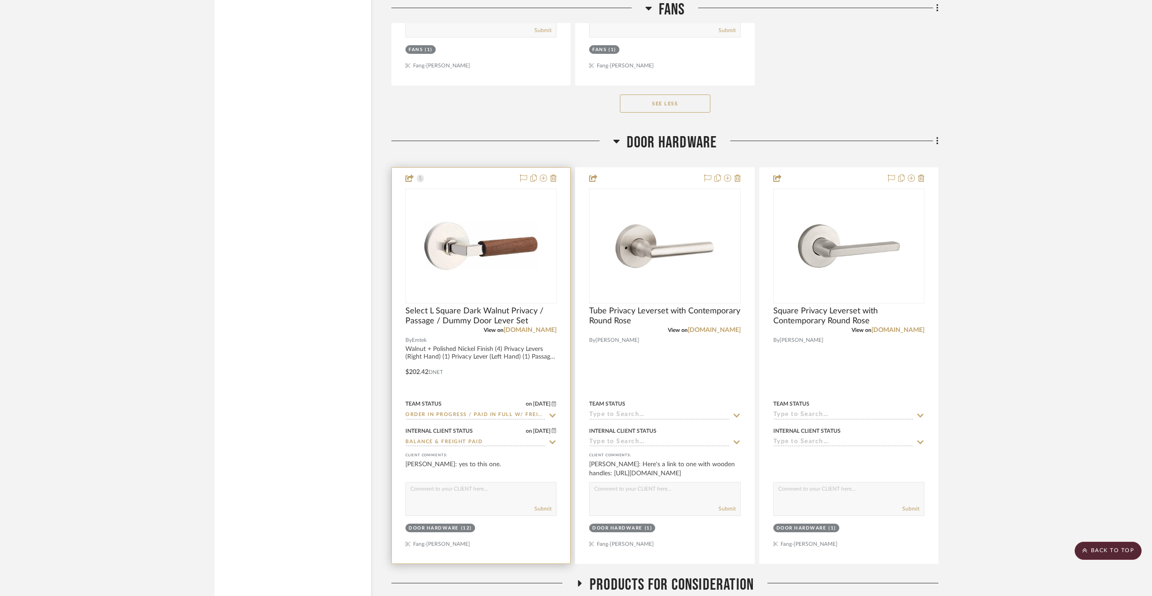
click at [480, 395] on div at bounding box center [481, 366] width 178 height 396
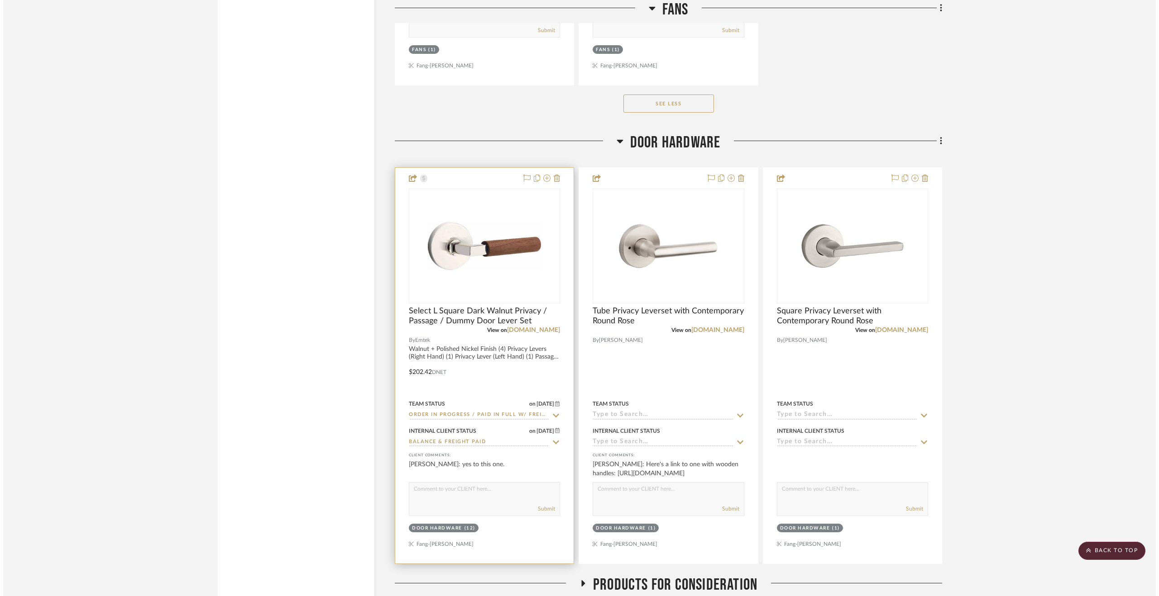
scroll to position [0, 0]
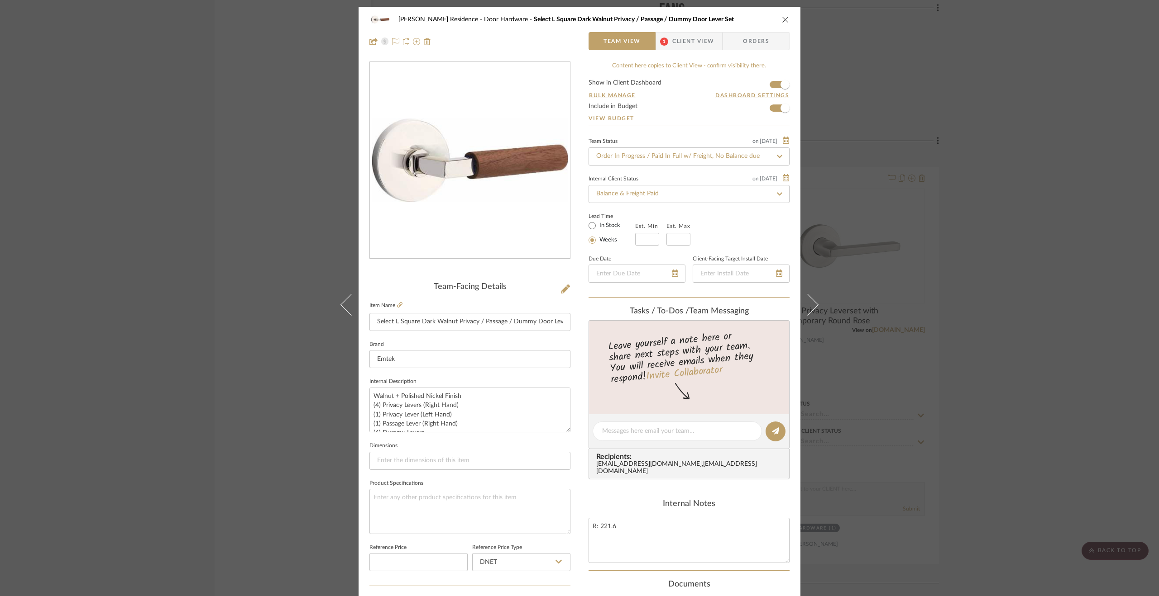
click at [623, 420] on editor-of-message at bounding box center [688, 432] width 201 height 35
click at [623, 431] on textarea at bounding box center [677, 432] width 150 height 10
paste textarea "Tilebar order paid in full ($3,062.13) via CC on 9.10.25."
drag, startPoint x: 695, startPoint y: 431, endPoint x: 538, endPoint y: 434, distance: 156.6
click at [538, 434] on div "Kauffman Residence Door Hardware Select L Square Dark Walnut Privacy / Passage …" at bounding box center [579, 425] width 442 height 836
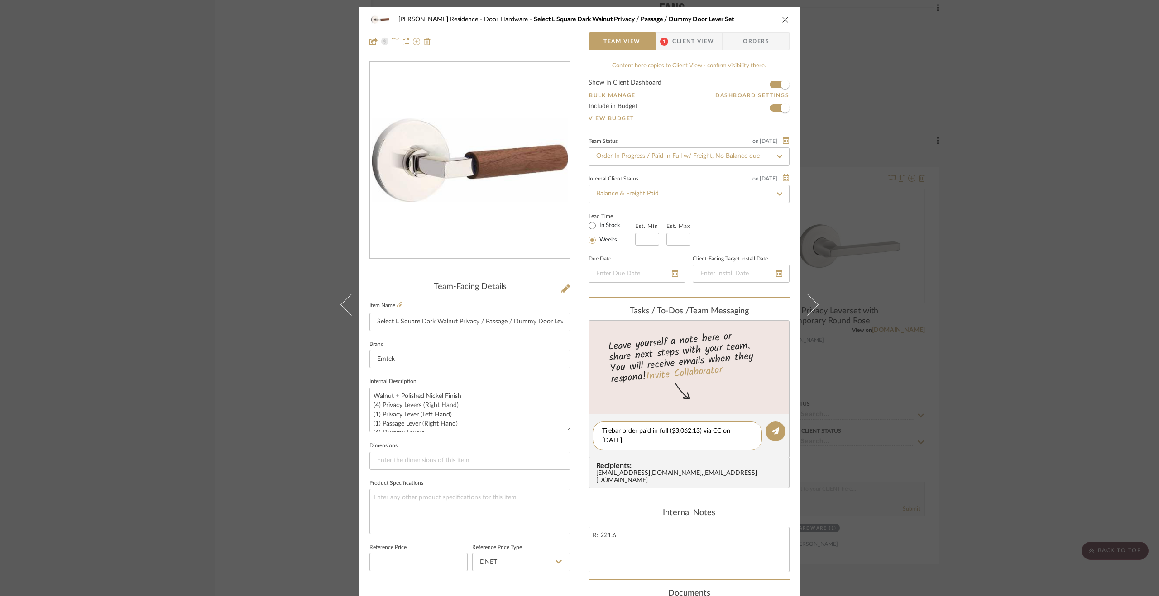
drag, startPoint x: 619, startPoint y: 430, endPoint x: 577, endPoint y: 431, distance: 42.1
click at [577, 431] on div "Kauffman Residence Door Hardware Select L Square Dark Walnut Privacy / Passage …" at bounding box center [579, 425] width 442 height 836
drag, startPoint x: 704, startPoint y: 431, endPoint x: 679, endPoint y: 430, distance: 24.9
click at [679, 430] on textarea "Ferguson order paid in full ($3,062.13) via CC on 9.10.25." at bounding box center [677, 436] width 150 height 19
click at [685, 441] on textarea "Ferguson order paid in full ($3,668.81) via CC on 9.10.25." at bounding box center [677, 436] width 150 height 19
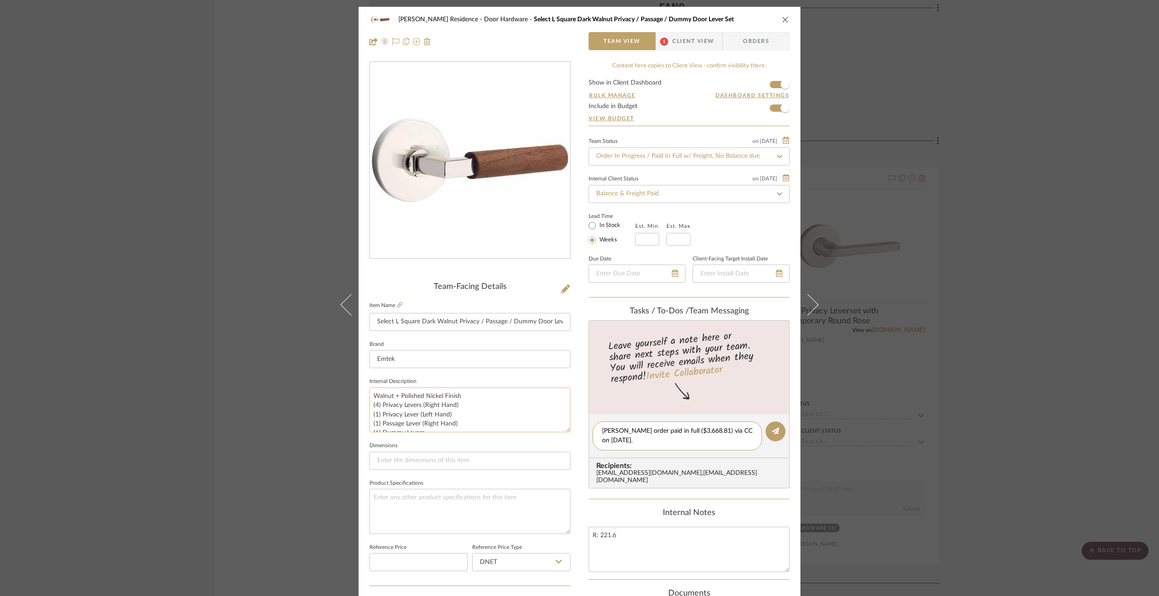
drag, startPoint x: 653, startPoint y: 439, endPoint x: 560, endPoint y: 406, distance: 98.3
click at [560, 406] on div "Kauffman Residence Door Hardware Select L Square Dark Walnut Privacy / Passage …" at bounding box center [579, 425] width 442 height 836
type textarea "Ferguson order paid in full ($3,668.81) via CC on 9.10.25."
click at [752, 496] on summary-project-messaging "Tasks / To-Dos / team Messaging Leave yourself a note here or share next steps …" at bounding box center [688, 403] width 201 height 193
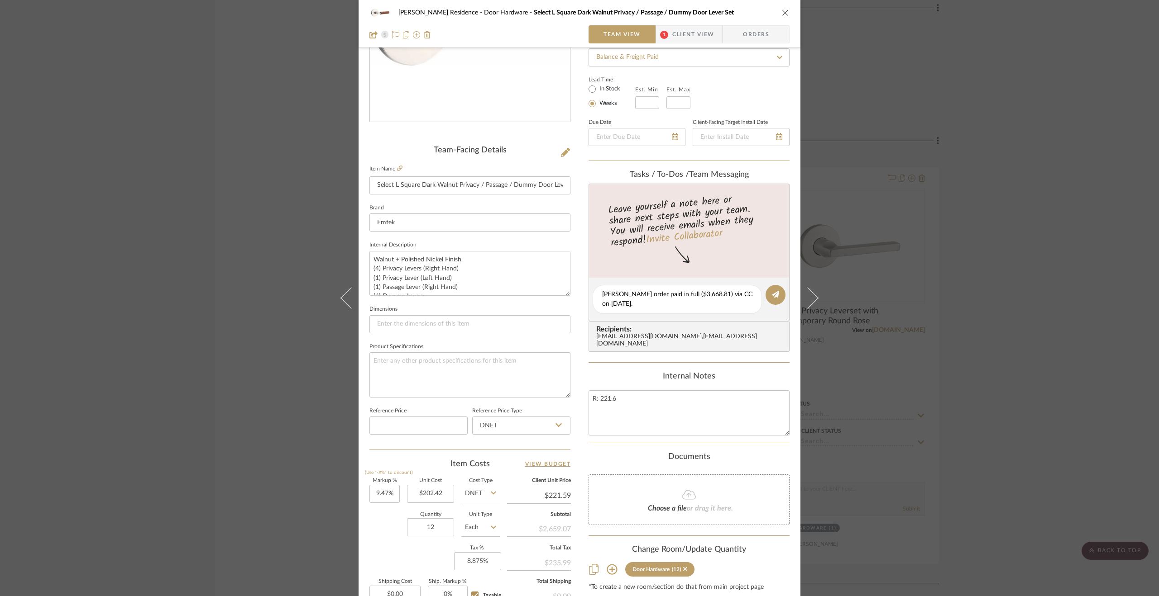
scroll to position [63, 0]
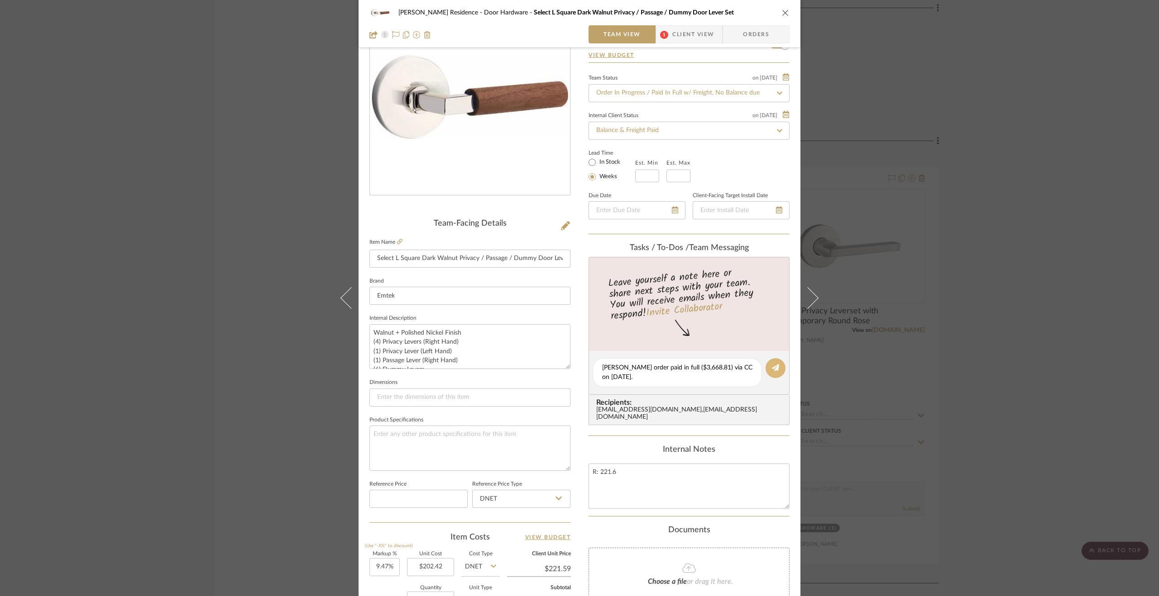
click at [775, 364] on icon at bounding box center [775, 367] width 7 height 7
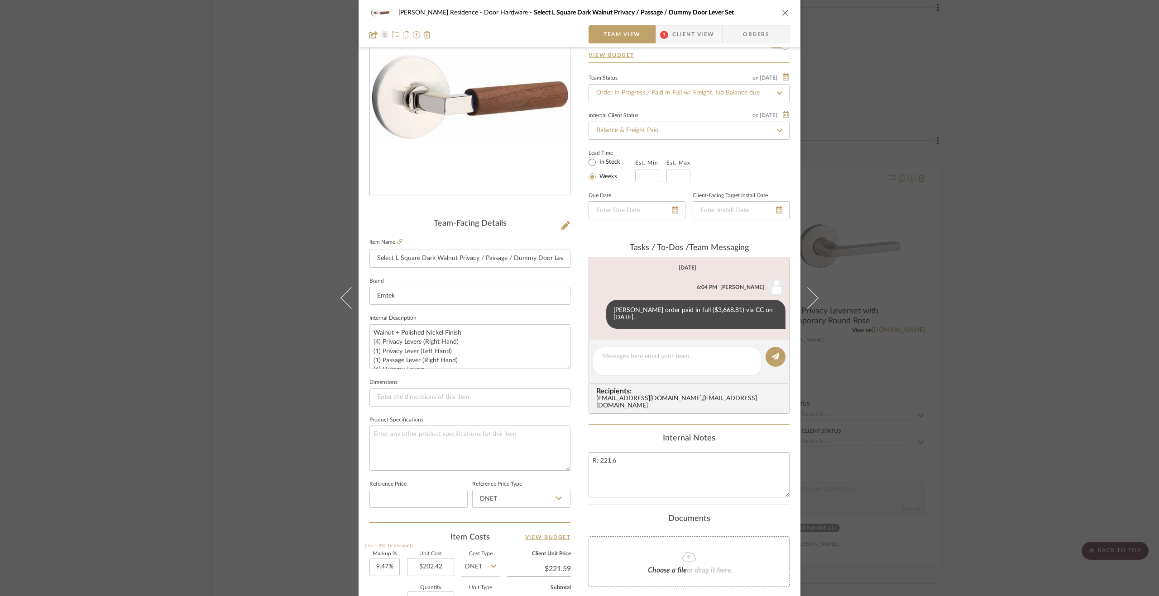
click at [1012, 312] on div "Kauffman Residence Door Hardware Select L Square Dark Walnut Privacy / Passage …" at bounding box center [579, 298] width 1159 height 596
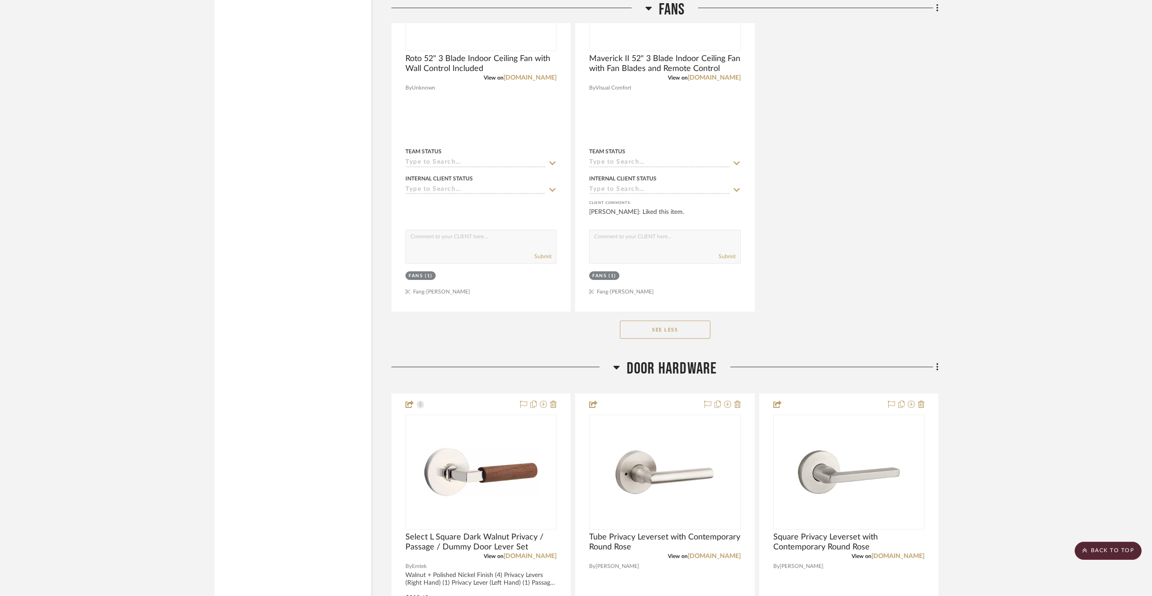
click at [645, 378] on span "Door Hardware" at bounding box center [672, 368] width 91 height 19
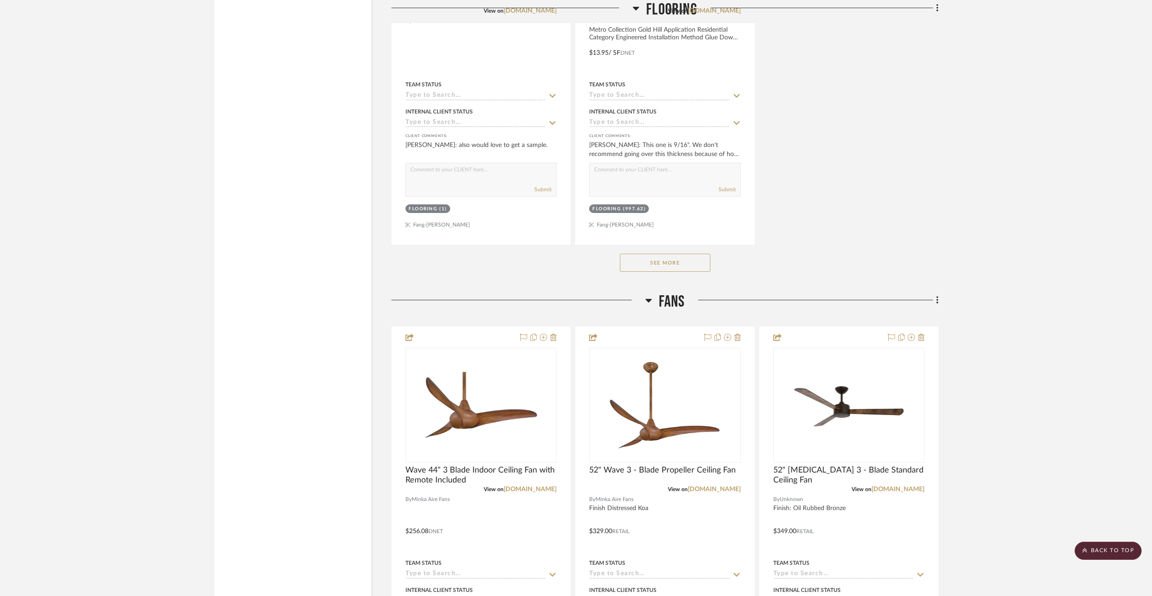
click at [665, 312] on span "Fans" at bounding box center [672, 301] width 26 height 19
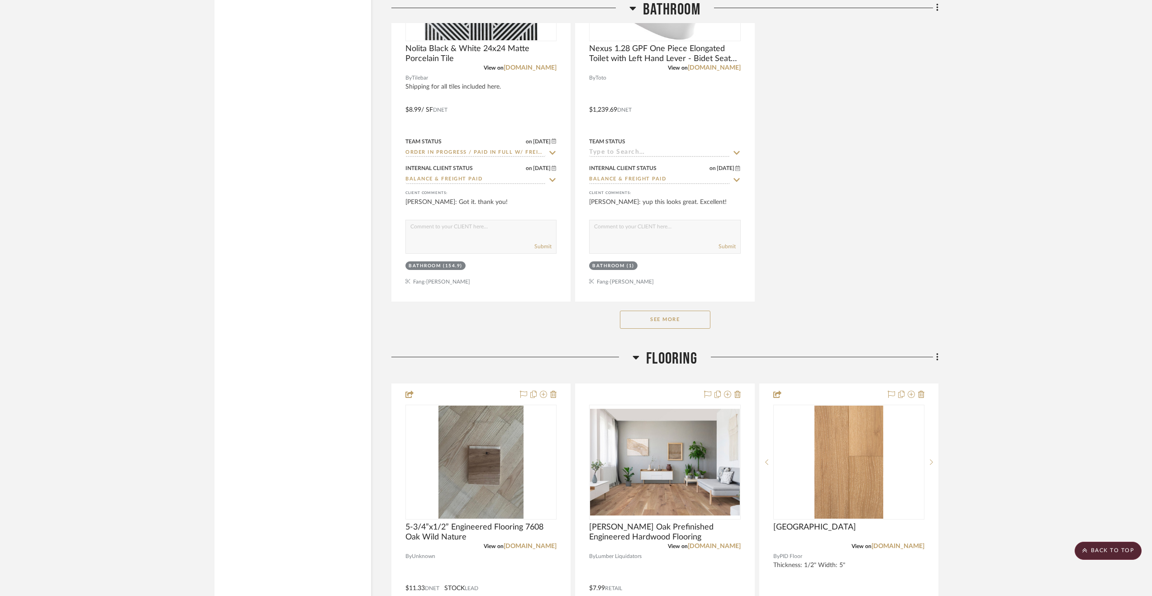
click at [662, 369] on span "Flooring" at bounding box center [671, 358] width 51 height 19
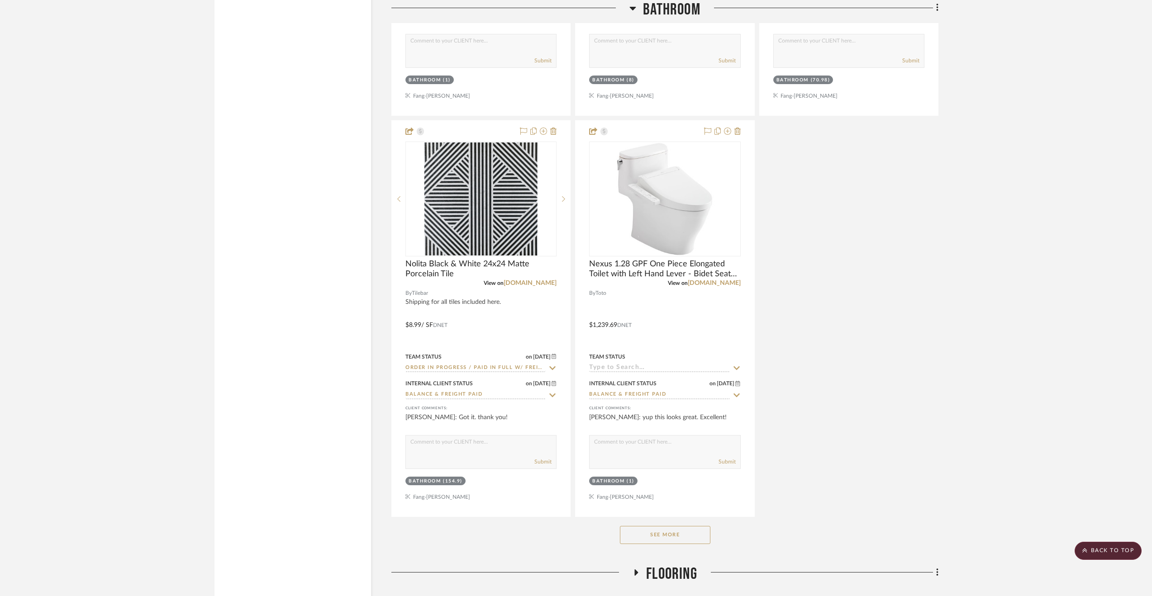
scroll to position [2129, 0]
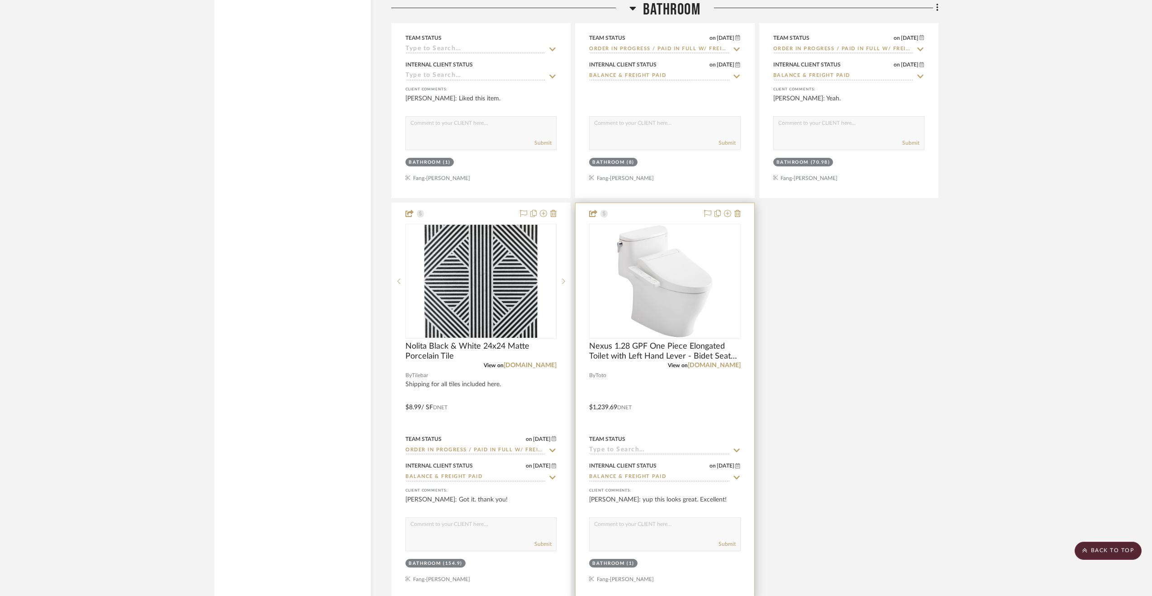
click at [623, 455] on input at bounding box center [659, 451] width 140 height 9
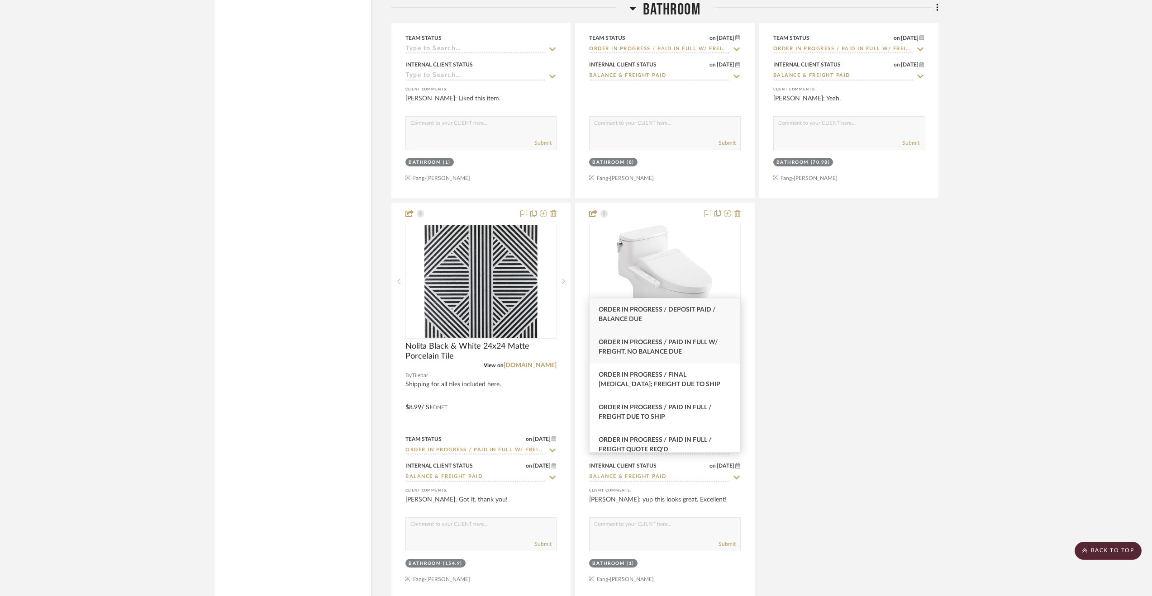
type input "order in pro"
click at [718, 346] on div "Order In Progress / Paid In Full w/ Freight, No Balance due" at bounding box center [665, 347] width 151 height 33
type input "9/10/2025"
type input "Order In Progress / Paid In Full w/ Freight, No Balance due"
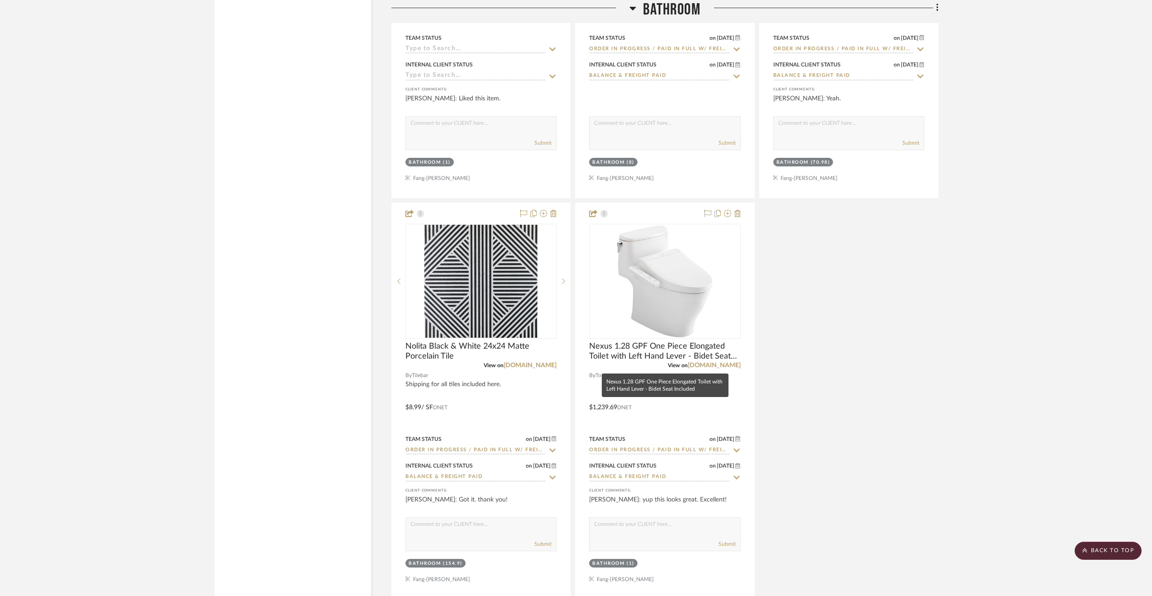
click at [684, 388] on mat-tooltip-component "Nexus 1.28 GPF One Piece Elongated Toilet with Left Hand Lever - Bidet Seat Inc…" at bounding box center [665, 386] width 127 height 24
click at [695, 423] on div at bounding box center [665, 401] width 178 height 396
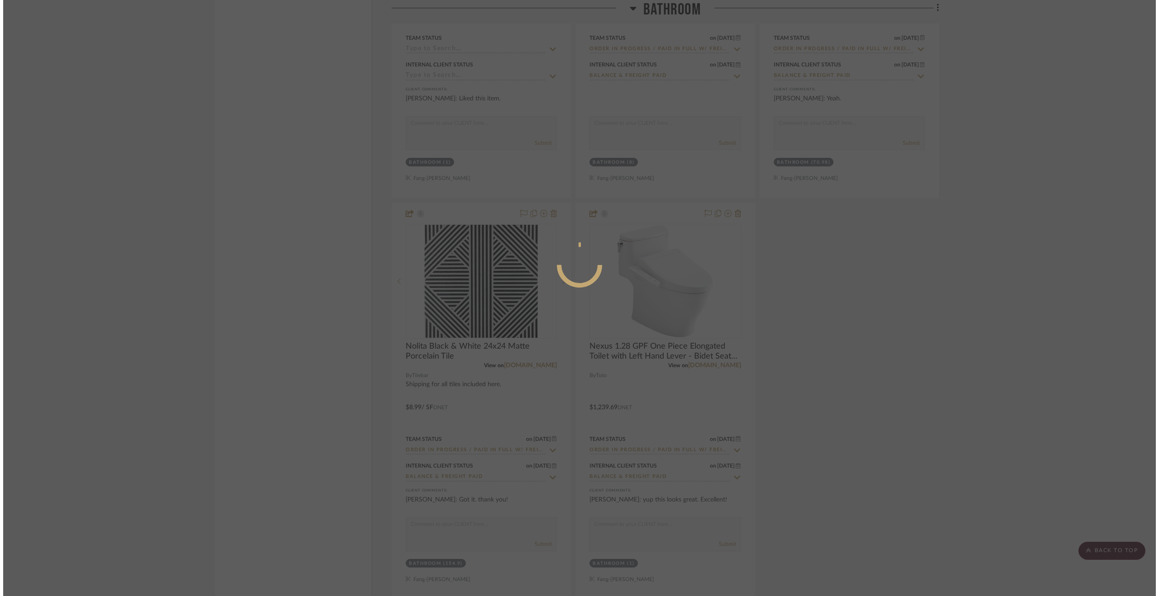
scroll to position [0, 0]
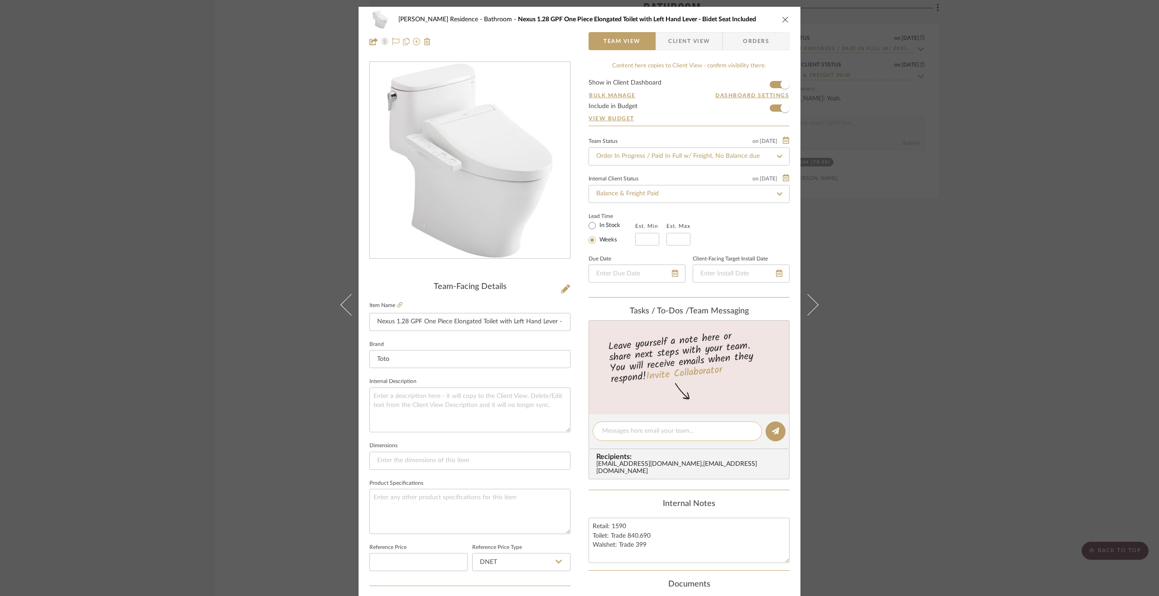
click at [637, 437] on div at bounding box center [676, 431] width 169 height 19
click at [624, 427] on textarea at bounding box center [677, 432] width 150 height 10
paste textarea "Ferguson order paid in full ($3,668.81) via CC on 9.10.25."
type textarea "Ferguson order paid in full ($3,668.81) via CC on 9.10.25."
click at [775, 434] on fa-icon at bounding box center [775, 431] width 7 height 7
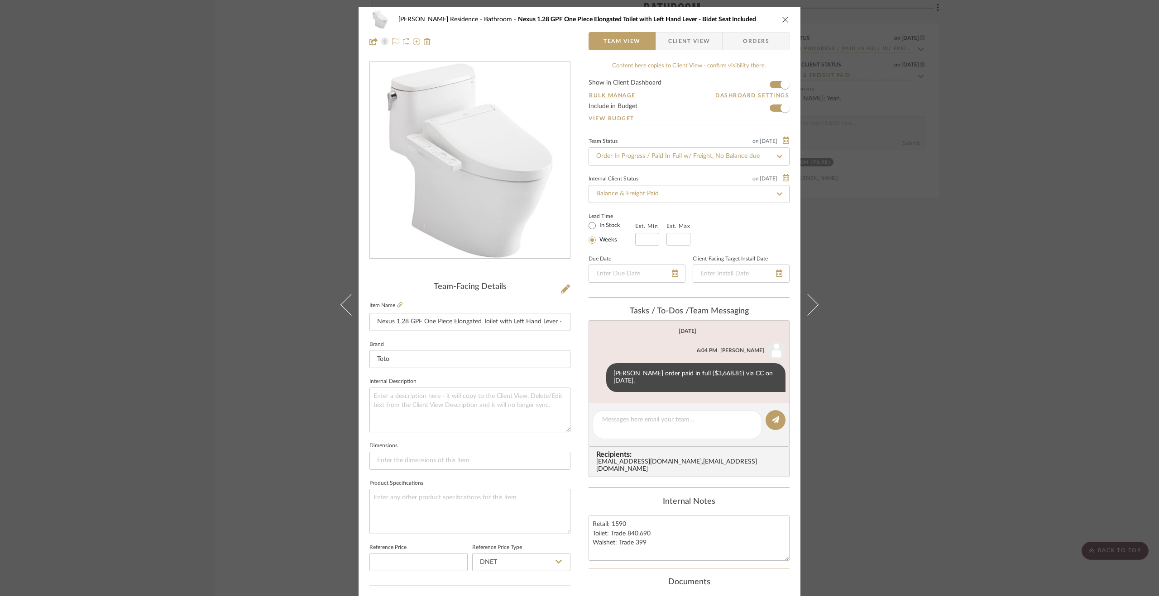
click at [911, 405] on div "Kauffman Residence Bathroom Nexus 1.28 GPF One Piece Elongated Toilet with Left…" at bounding box center [579, 298] width 1159 height 596
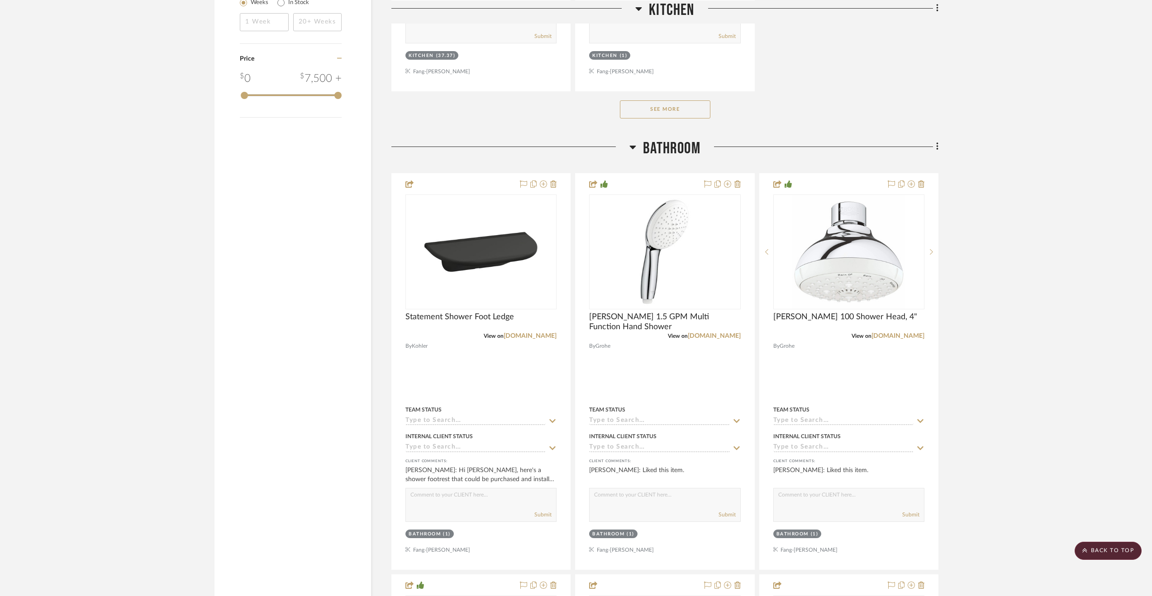
scroll to position [1224, 0]
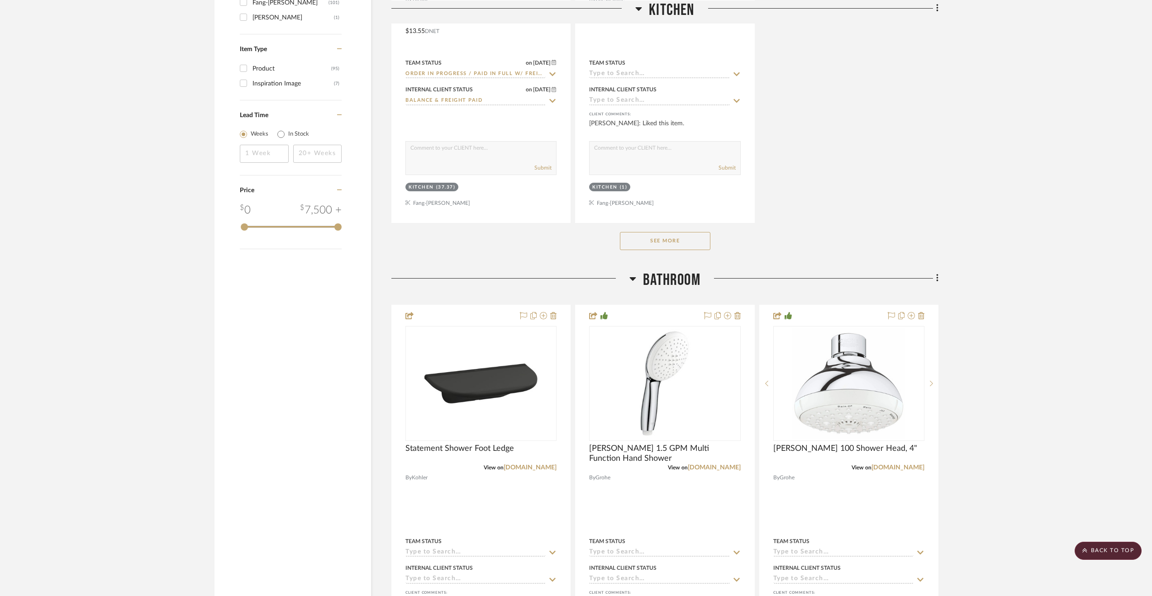
click at [678, 289] on span "Bathroom" at bounding box center [671, 280] width 57 height 19
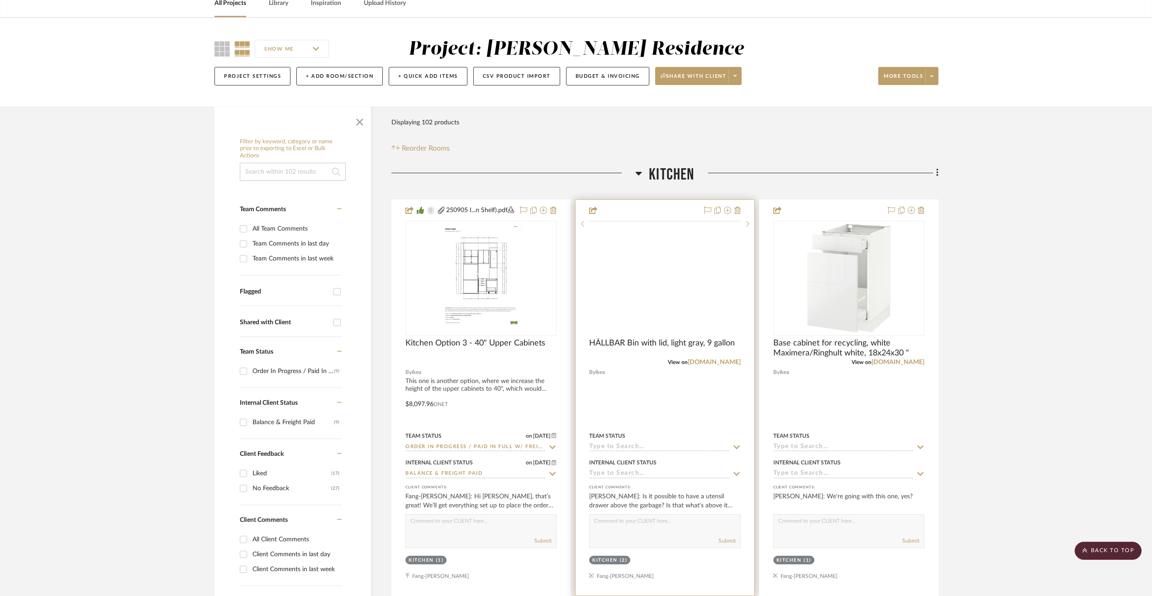
scroll to position [0, 0]
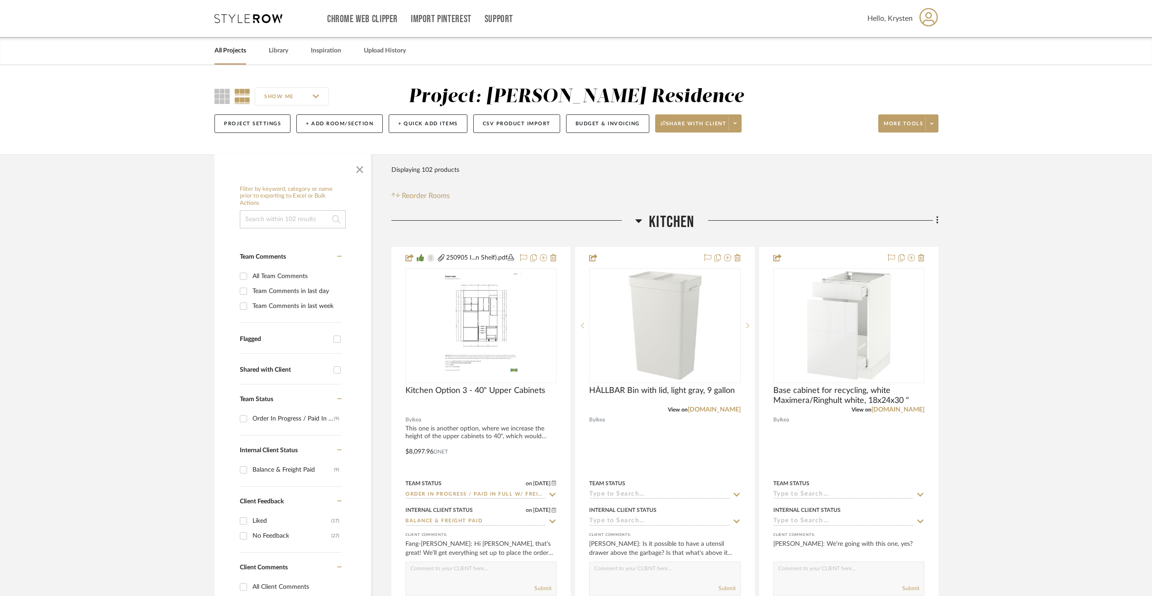
click at [672, 217] on span "Kitchen" at bounding box center [671, 222] width 45 height 19
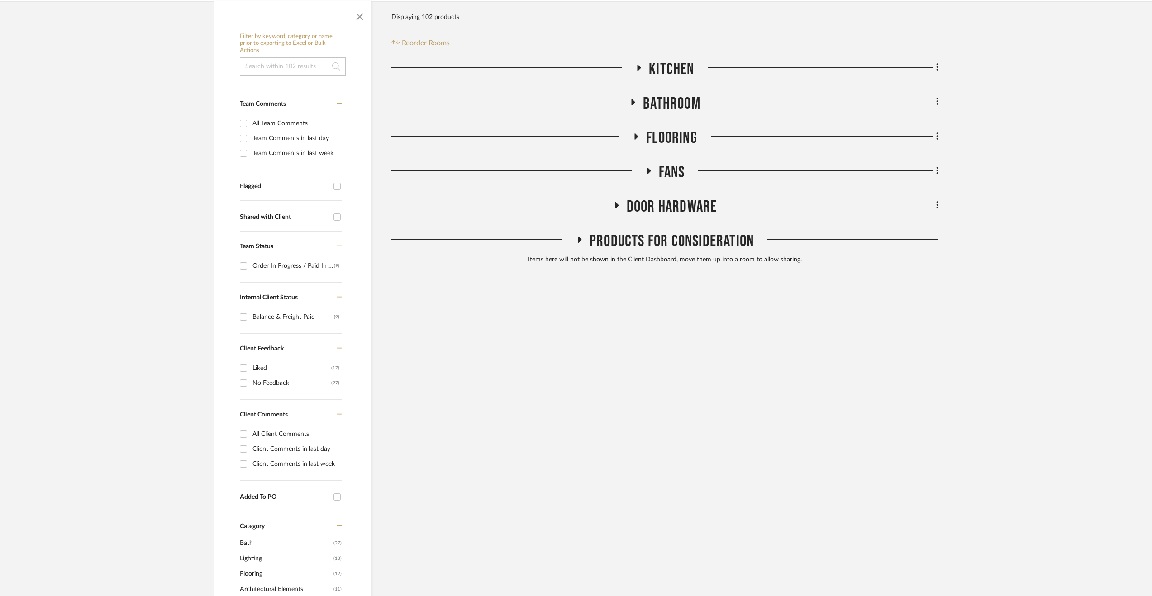
scroll to position [272, 0]
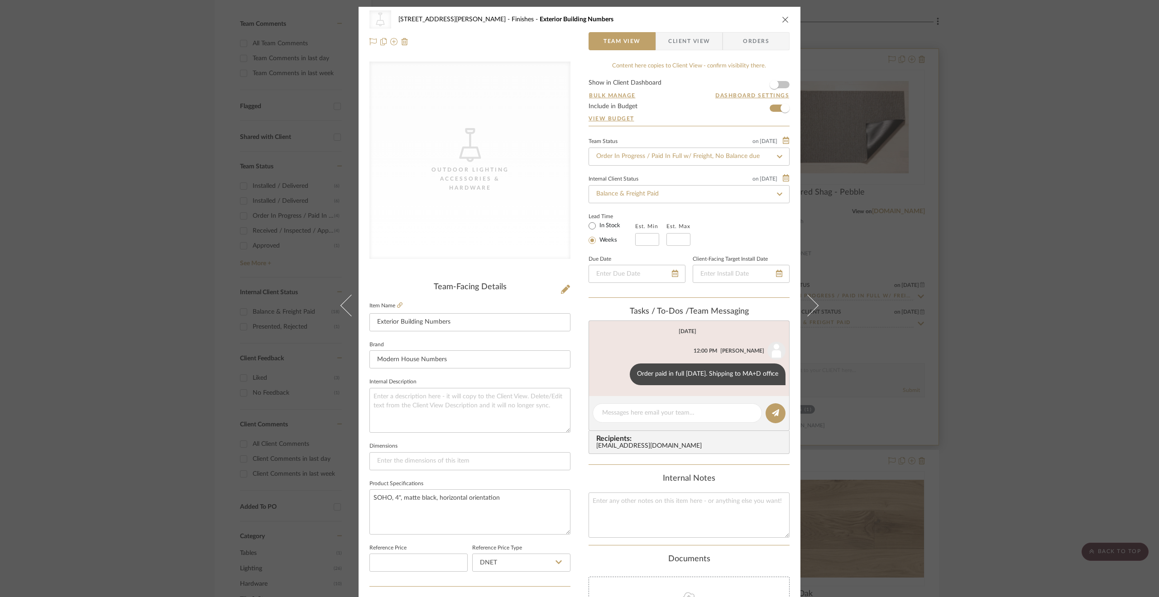
drag, startPoint x: 969, startPoint y: 195, endPoint x: 848, endPoint y: 104, distance: 152.2
click at [967, 195] on div "CategoryIconLighting Created with Sketch. Outdoor Lighting Accessories & Hardwa…" at bounding box center [579, 298] width 1159 height 597
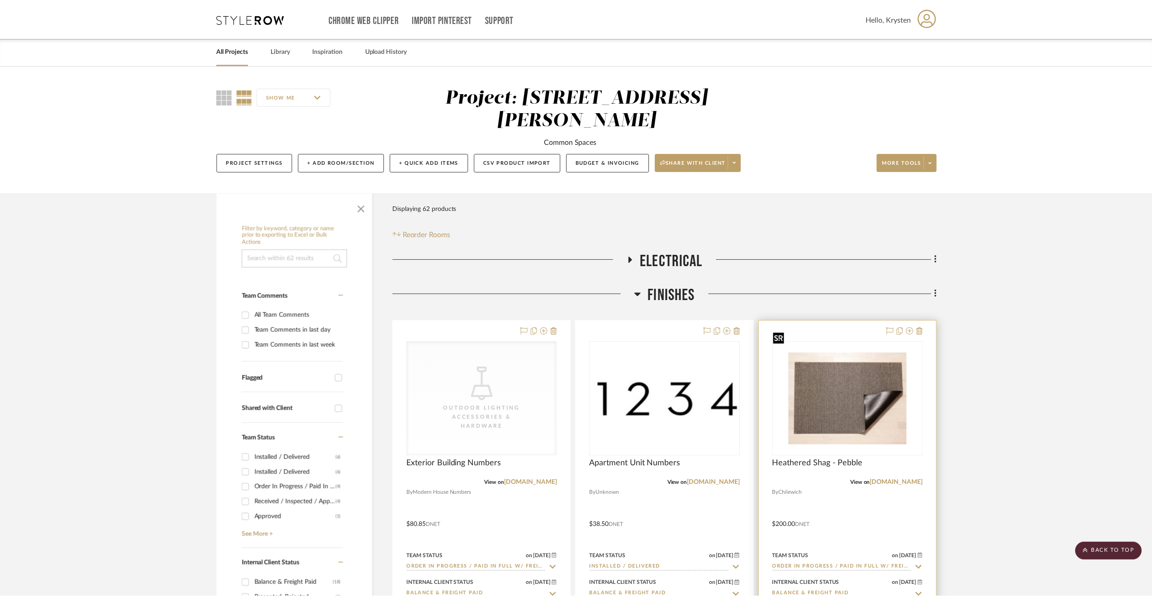
scroll to position [272, 0]
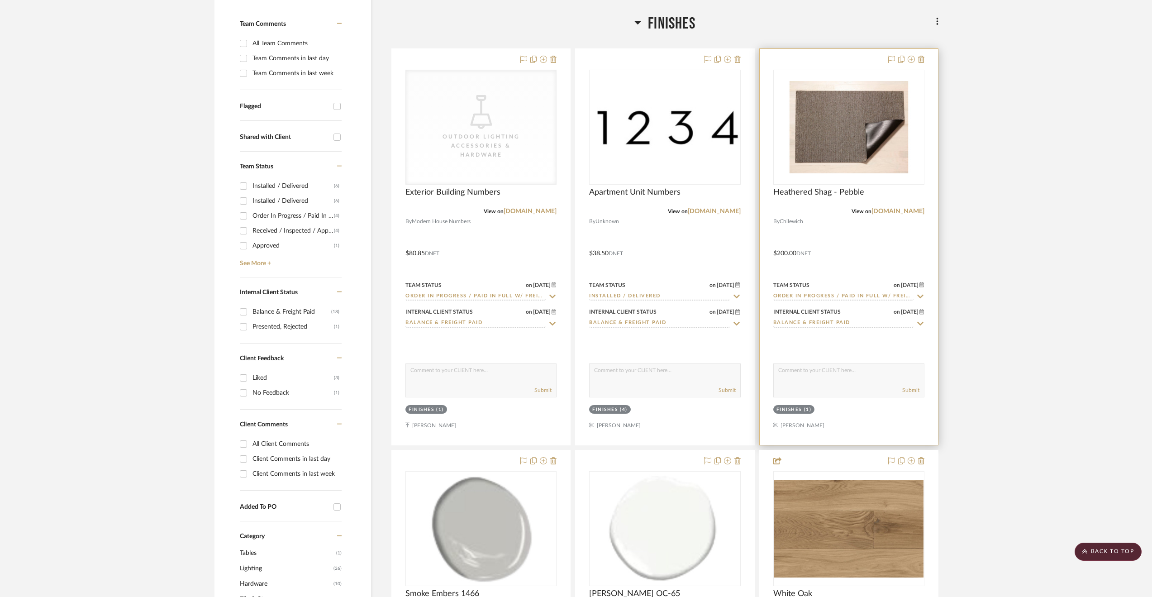
click at [860, 230] on div at bounding box center [849, 247] width 178 height 396
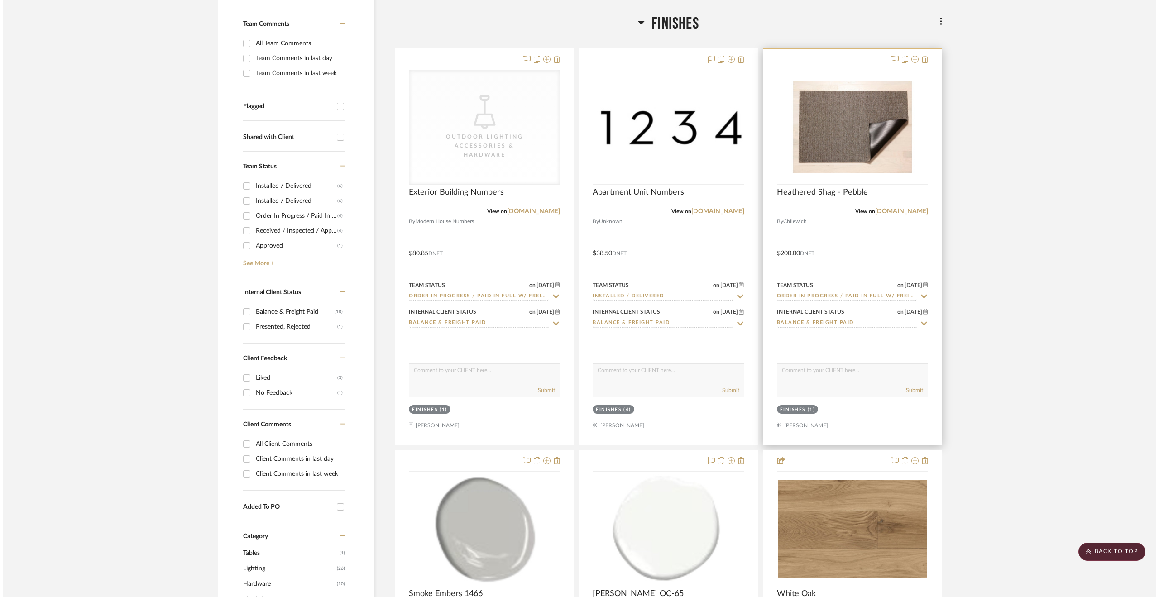
scroll to position [0, 0]
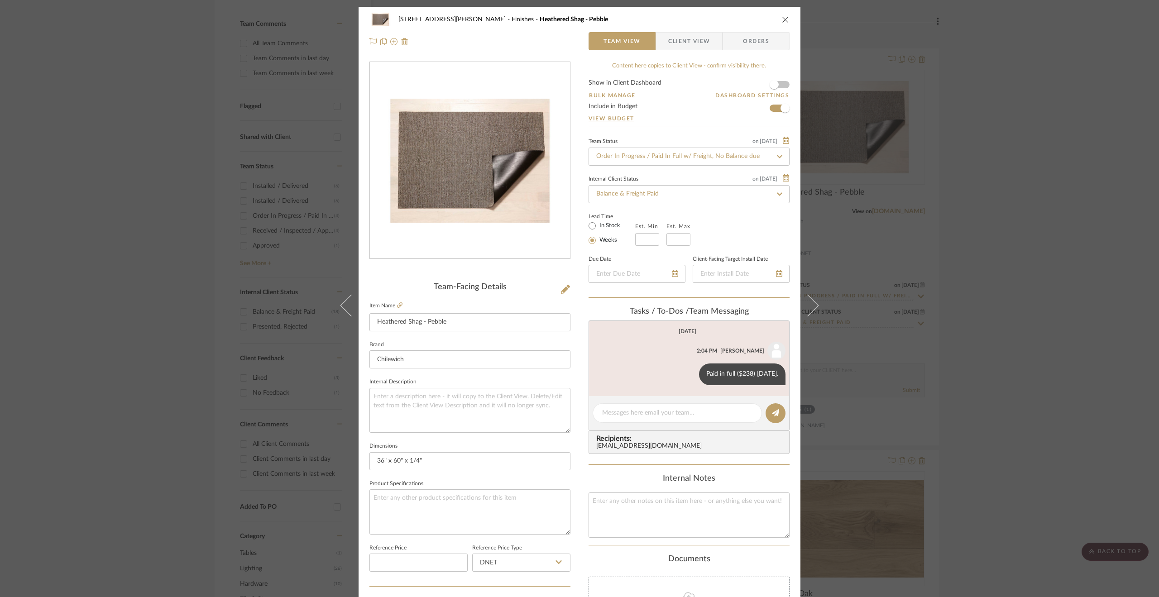
drag, startPoint x: 1019, startPoint y: 342, endPoint x: 977, endPoint y: 310, distance: 53.0
click at [1017, 342] on div "119 Henry Street Finishes Heathered Shag - Pebble Team View Client View Orders …" at bounding box center [579, 298] width 1159 height 597
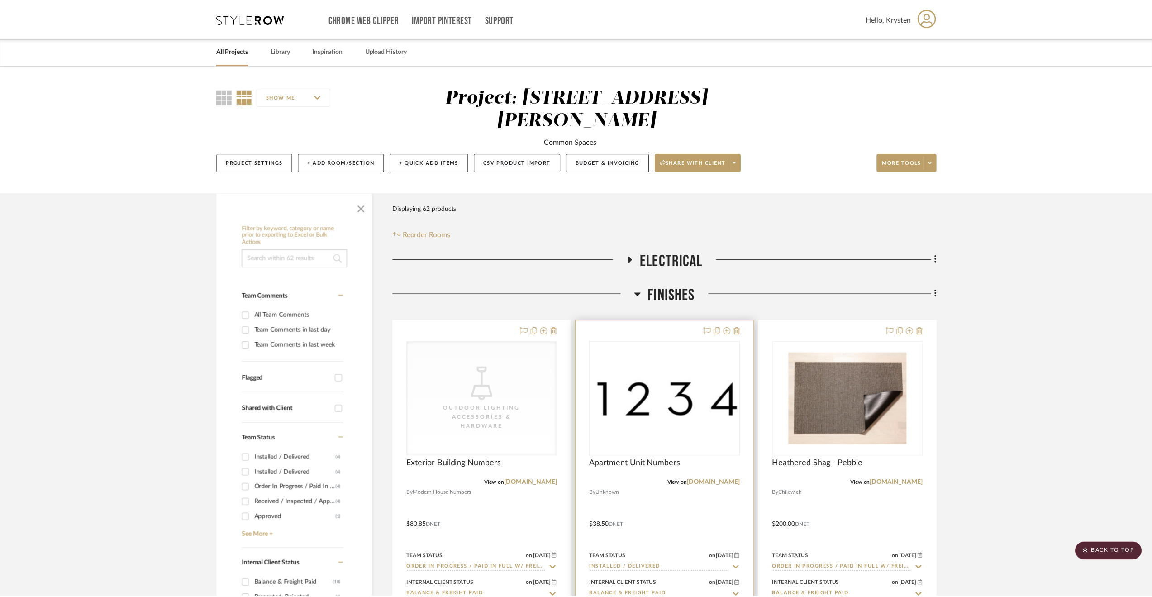
scroll to position [272, 0]
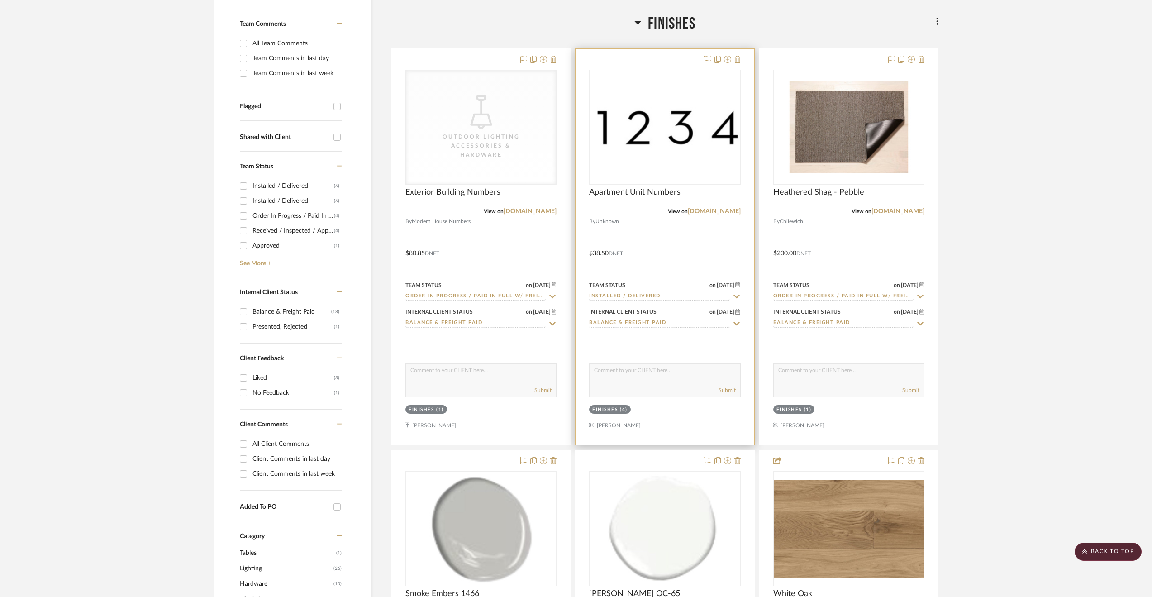
click at [705, 221] on div at bounding box center [665, 247] width 178 height 396
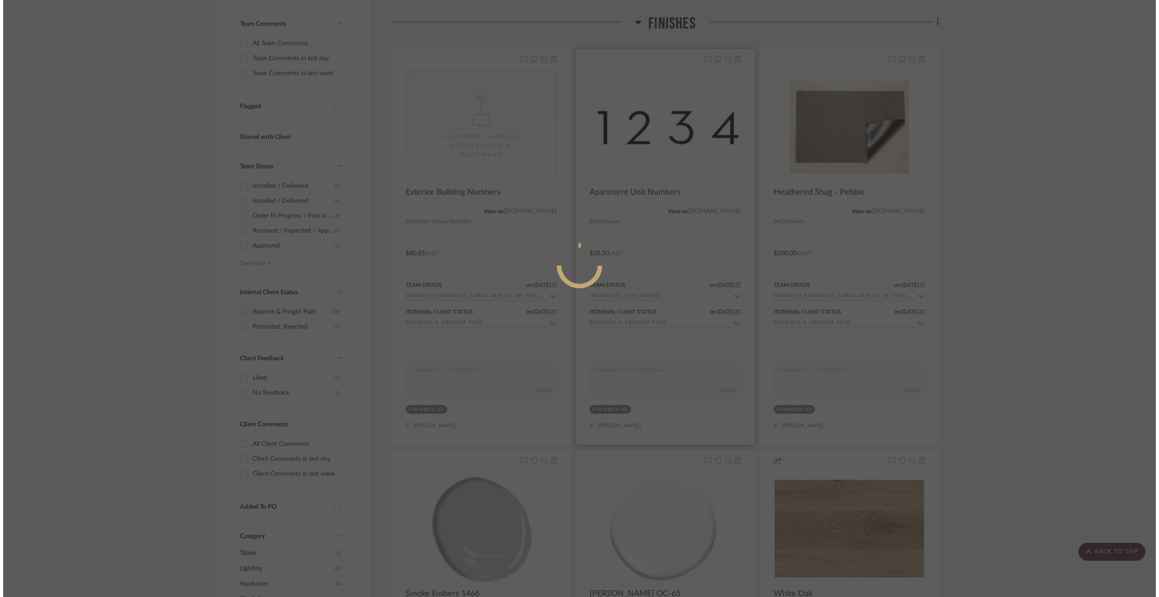
scroll to position [0, 0]
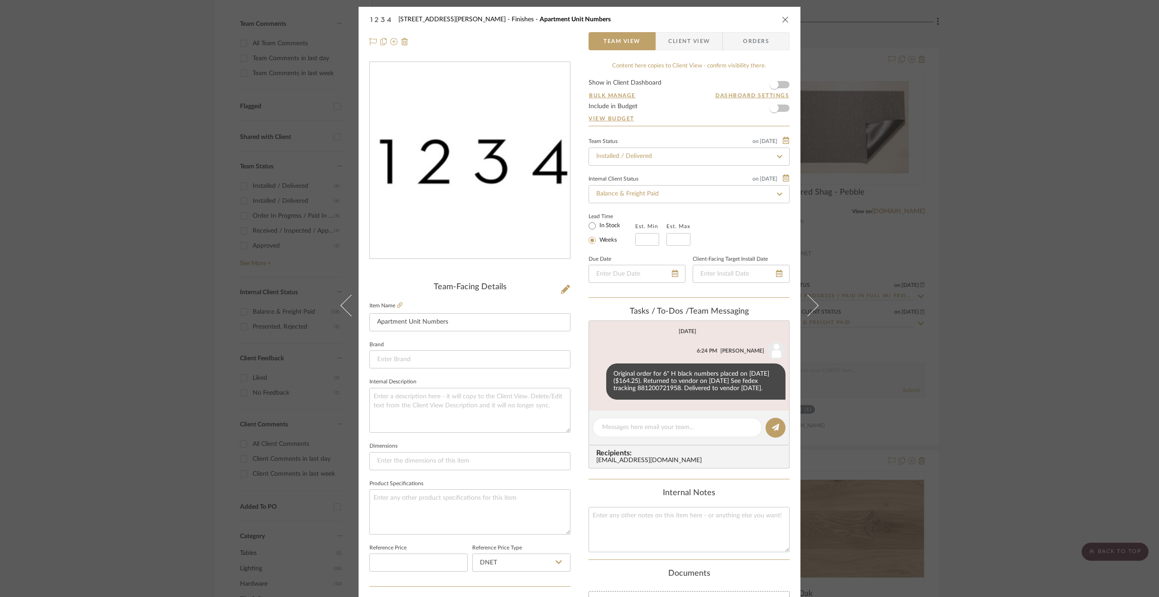
click at [906, 427] on div "119 Henry Street Finishes Apartment Unit Numbers Team View Client View Orders T…" at bounding box center [579, 298] width 1159 height 597
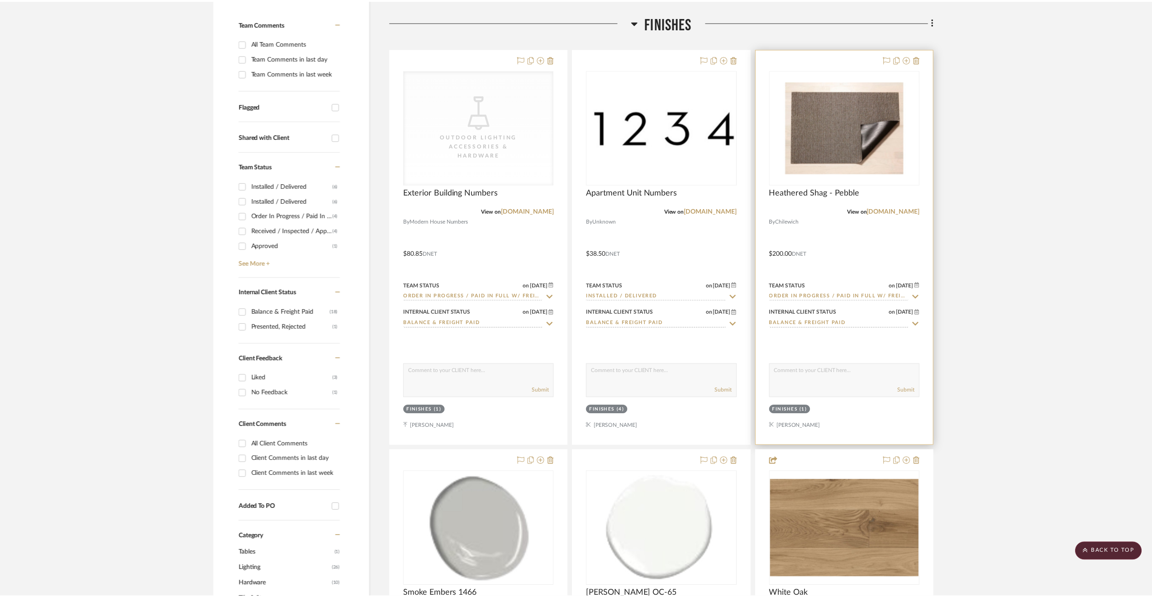
scroll to position [272, 0]
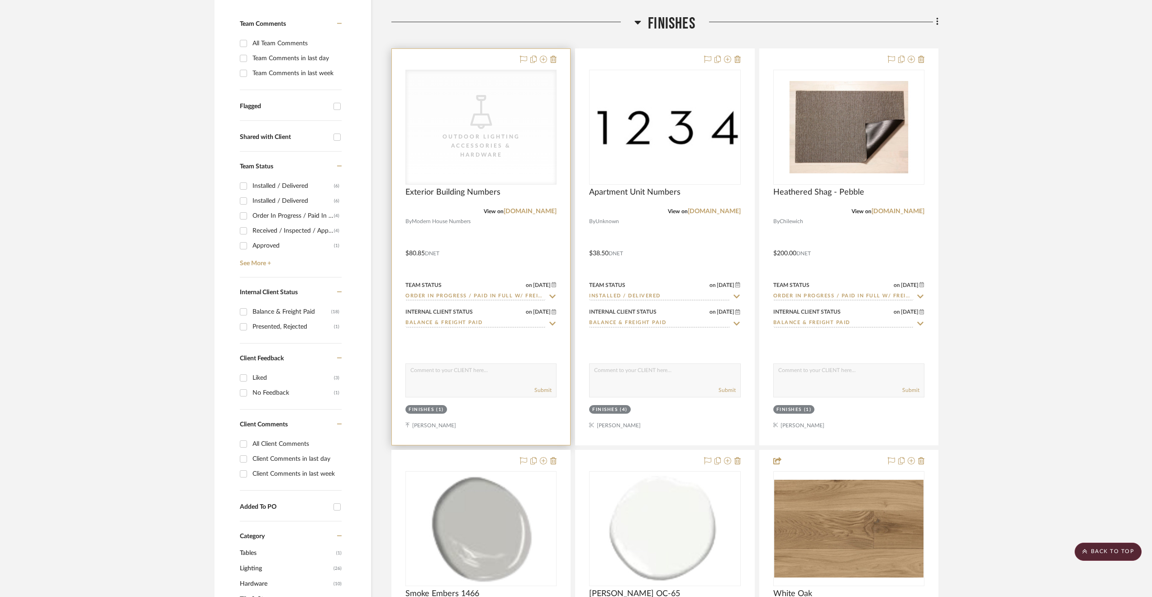
click at [536, 229] on div at bounding box center [481, 247] width 178 height 396
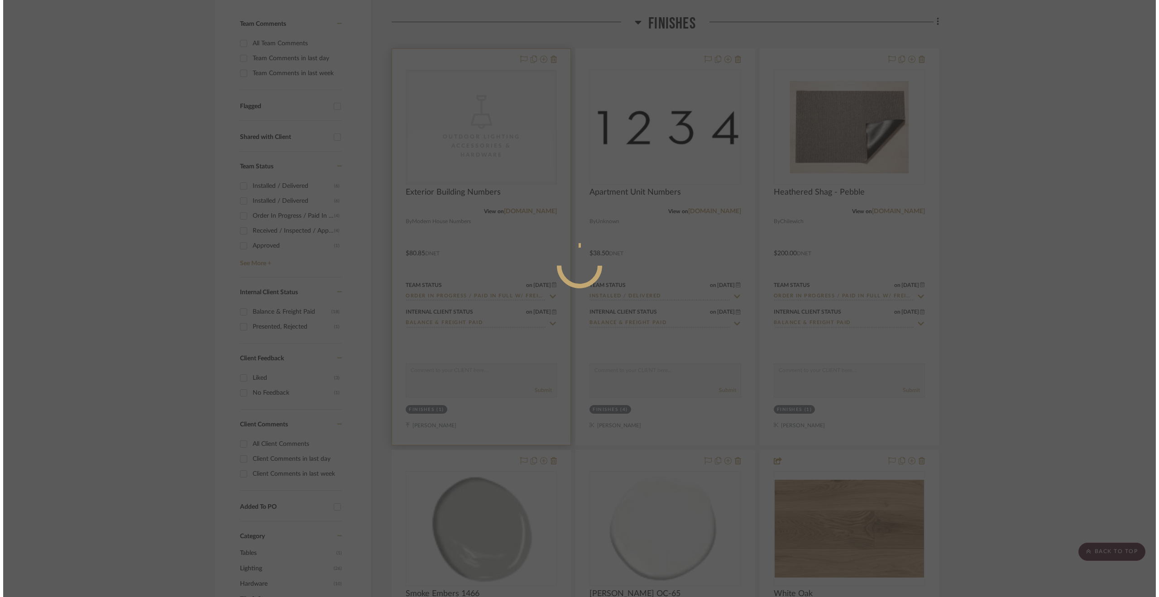
scroll to position [0, 0]
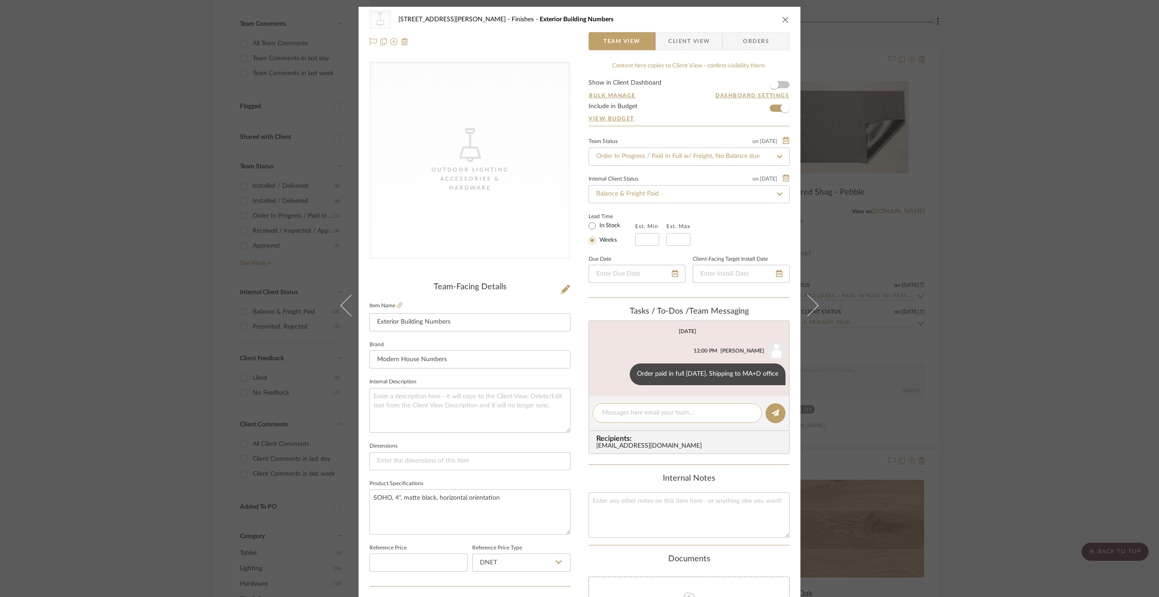
click at [637, 409] on textarea at bounding box center [677, 413] width 150 height 10
paste textarea "9405550206242001781632"
type textarea "USPS tracking 9405550206242001781632"
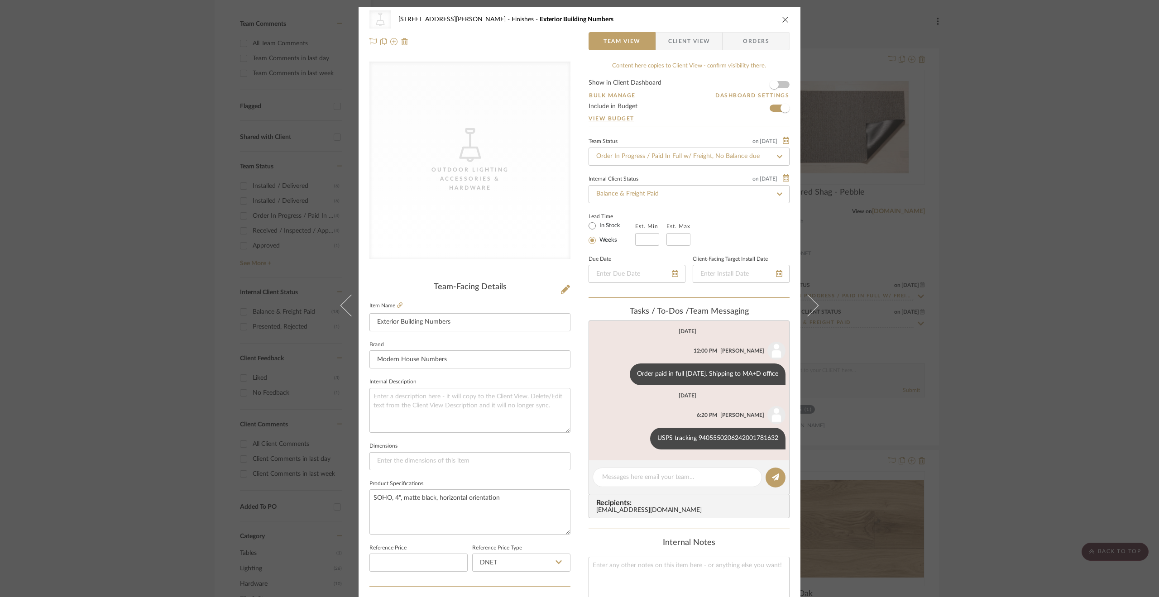
click at [1010, 395] on div "CategoryIconLighting Created with Sketch. Outdoor Lighting Accessories & Hardwa…" at bounding box center [579, 298] width 1159 height 597
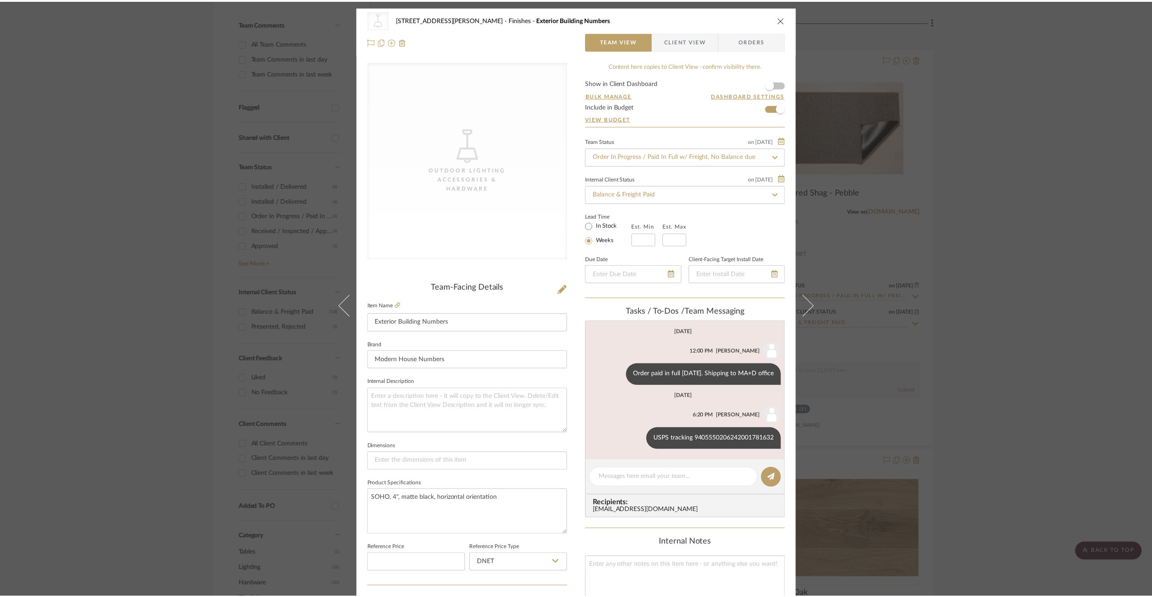
scroll to position [272, 0]
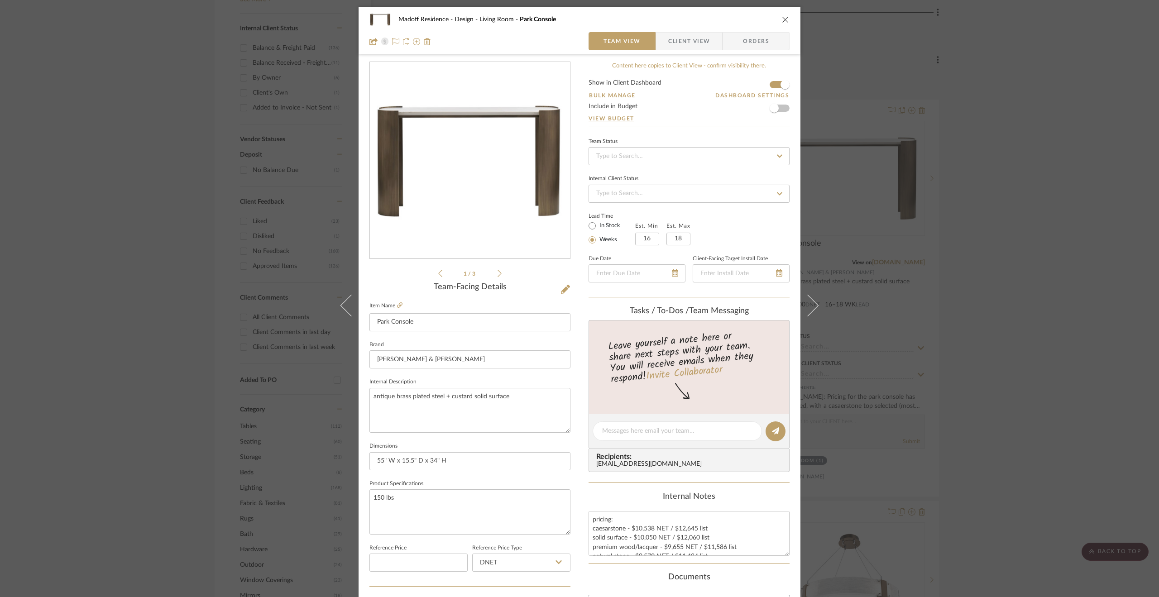
click at [1001, 329] on div "Madoff Residence - Design Living Room Park Console Team View Client View Orders…" at bounding box center [579, 298] width 1159 height 597
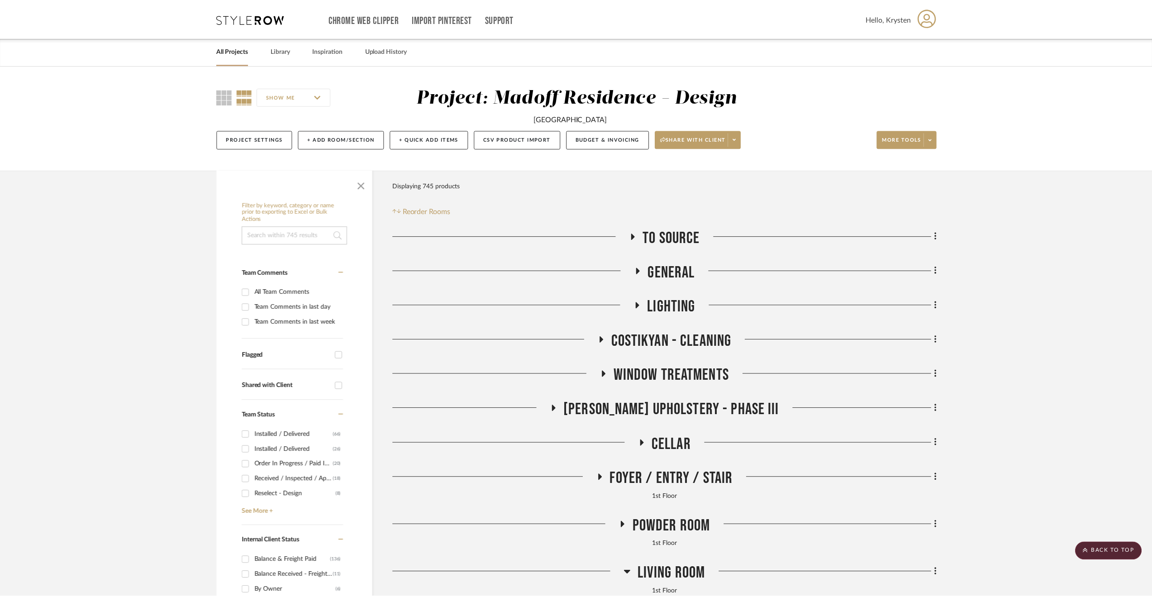
scroll to position [512, 0]
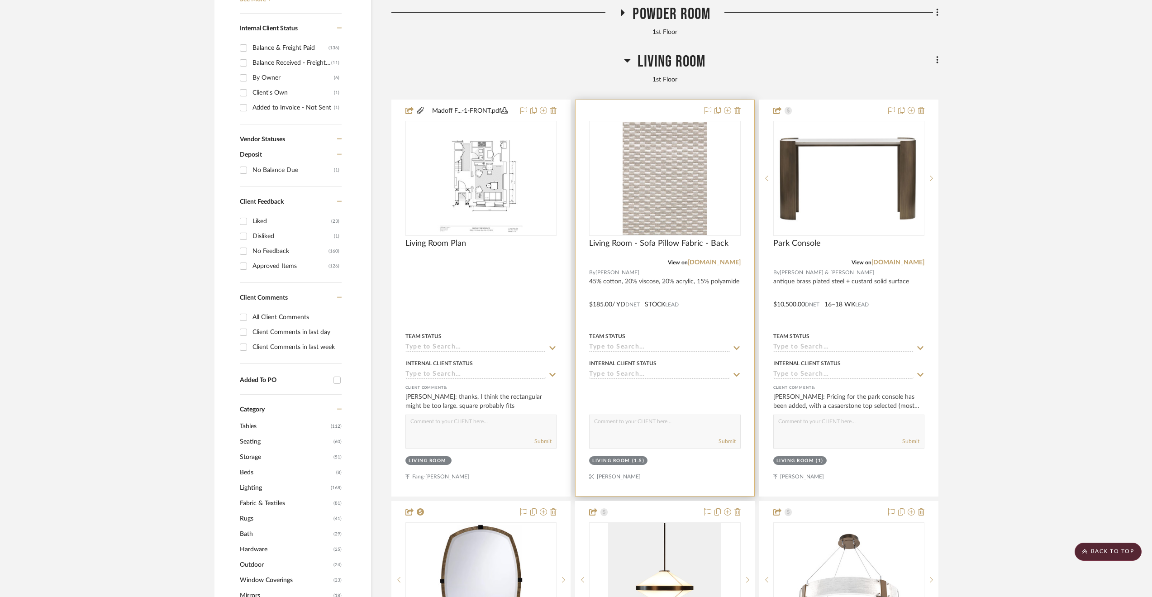
click at [715, 335] on div "Team Status" at bounding box center [664, 336] width 151 height 8
click at [698, 318] on div at bounding box center [665, 298] width 178 height 396
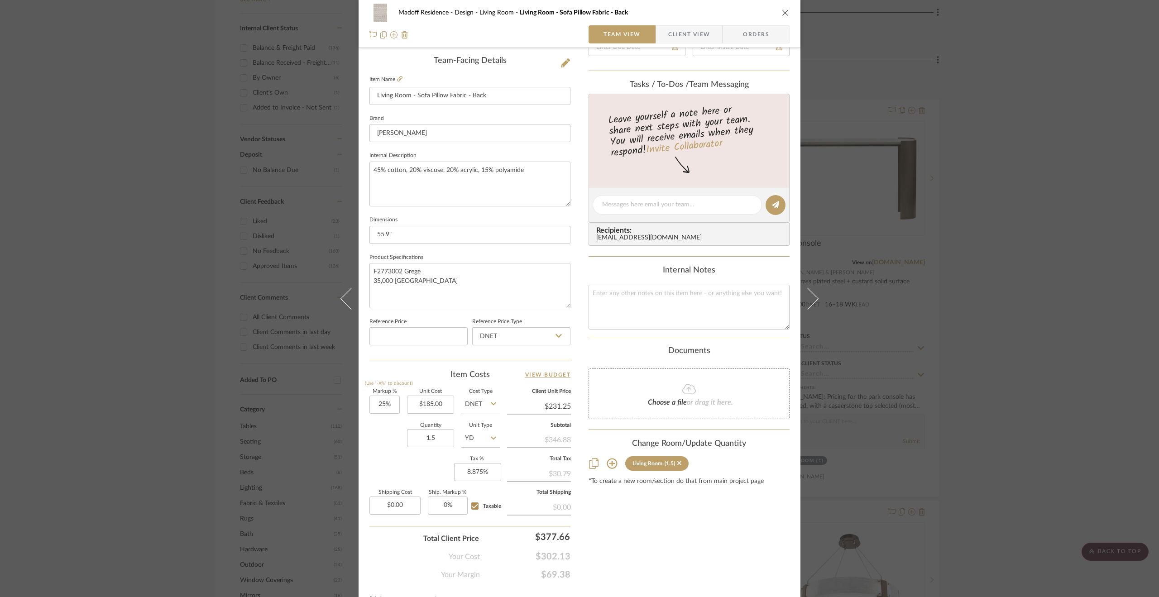
scroll to position [243, 0]
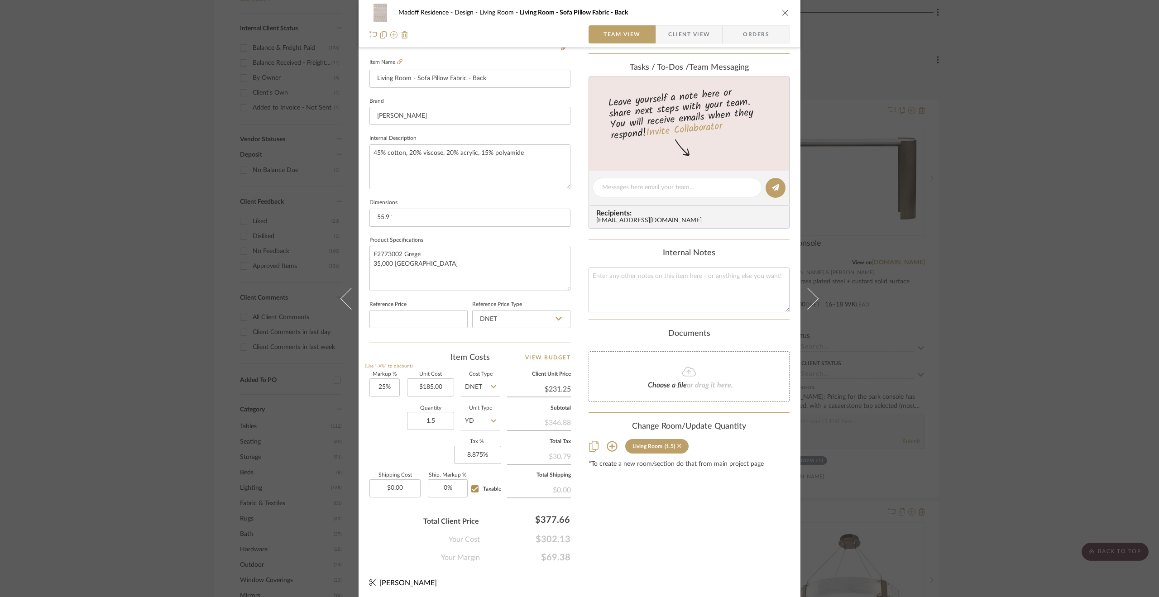
click at [677, 444] on icon at bounding box center [679, 446] width 4 height 4
click at [1008, 391] on div "Madoff Residence - Design Living Room Living Room - Sofa Pillow Fabric - Back T…" at bounding box center [579, 298] width 1159 height 597
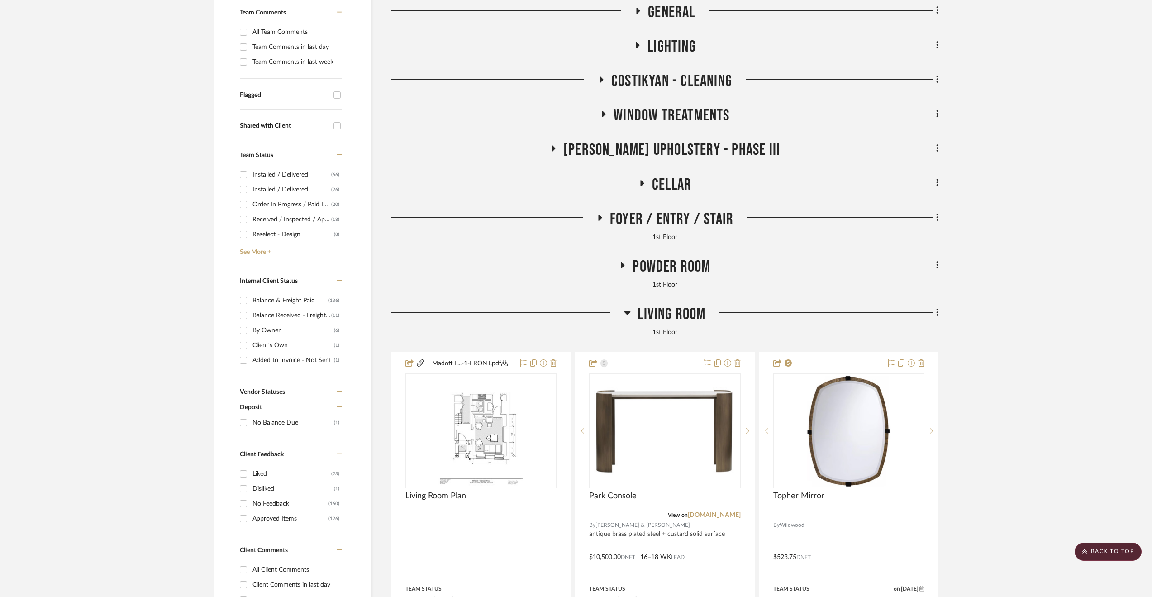
scroll to position [150, 0]
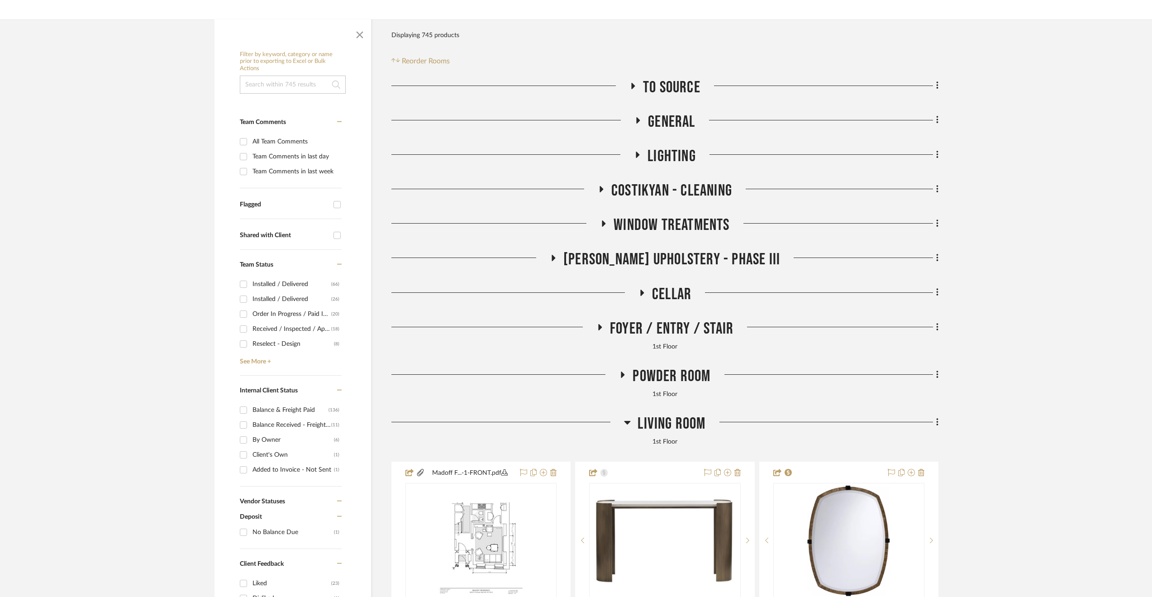
click at [648, 427] on span "Living Room" at bounding box center [672, 423] width 68 height 19
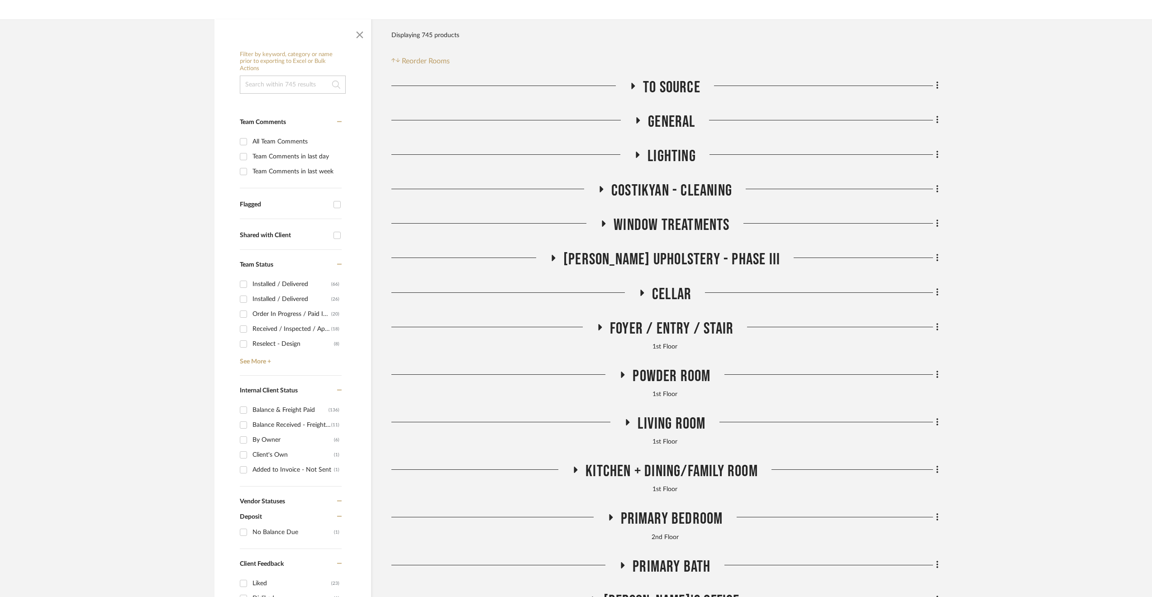
click at [685, 260] on span "[PERSON_NAME] Upholstery - Phase III" at bounding box center [671, 259] width 217 height 19
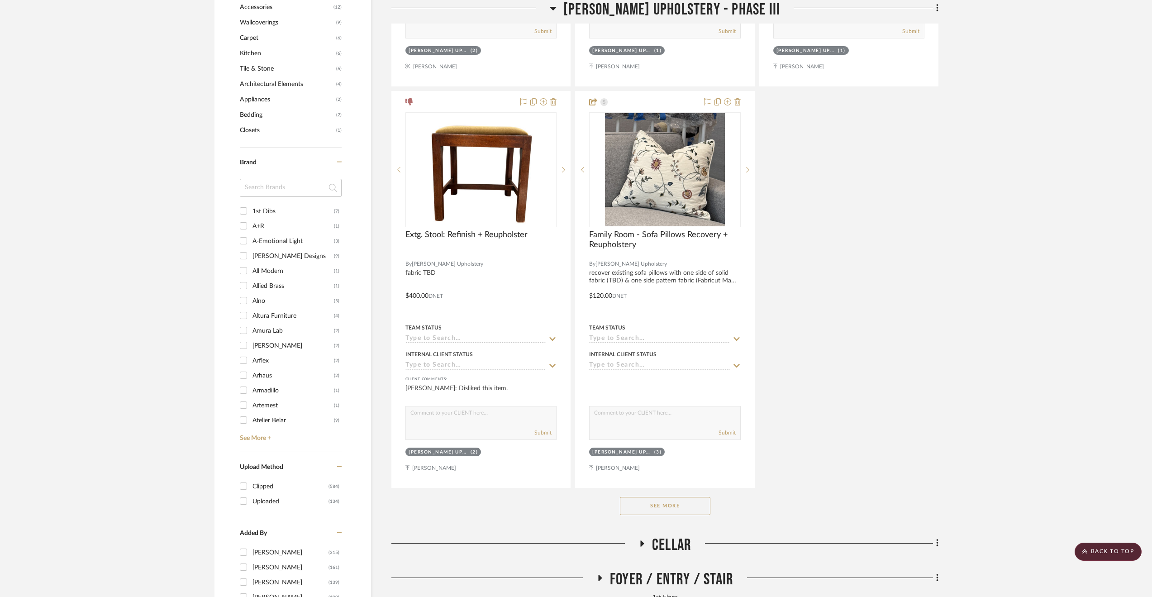
scroll to position [1236, 0]
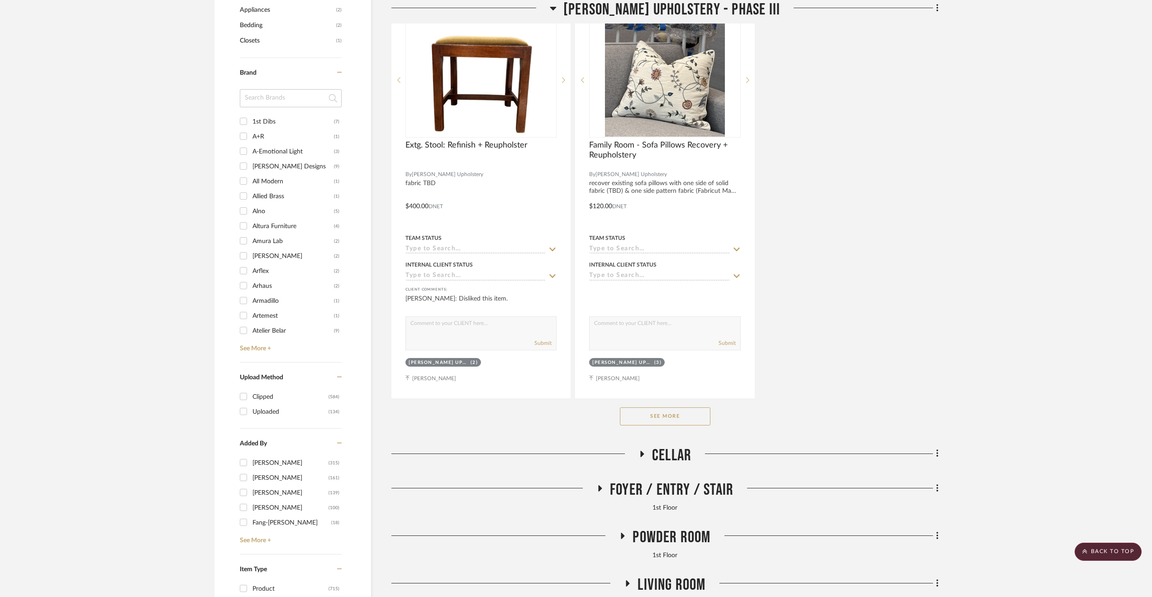
click at [665, 422] on button "See More" at bounding box center [665, 416] width 91 height 18
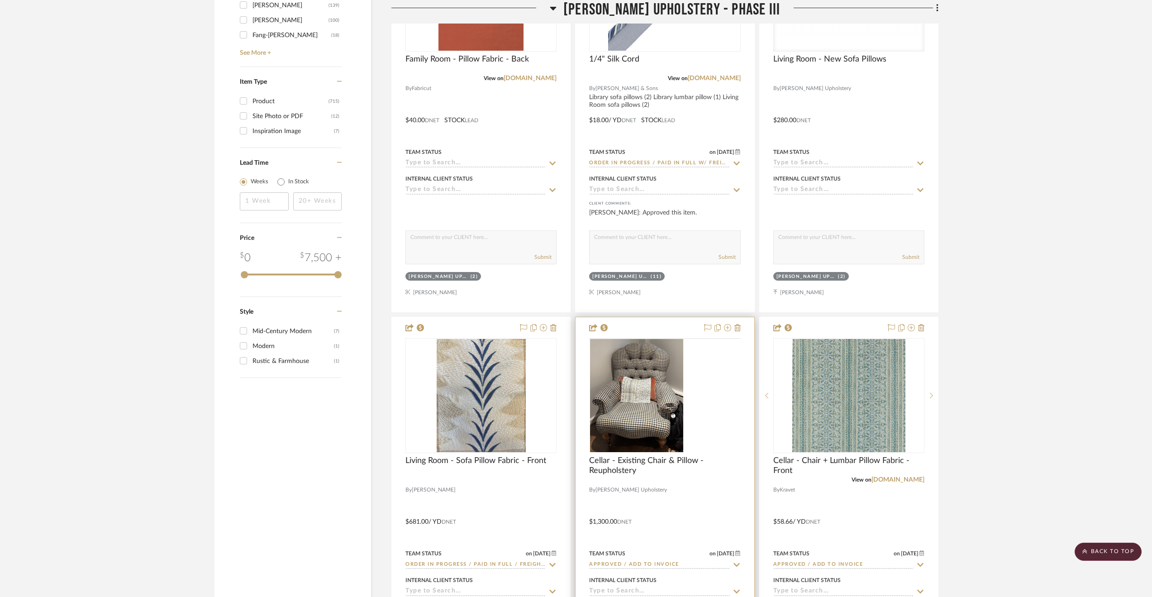
scroll to position [1779, 0]
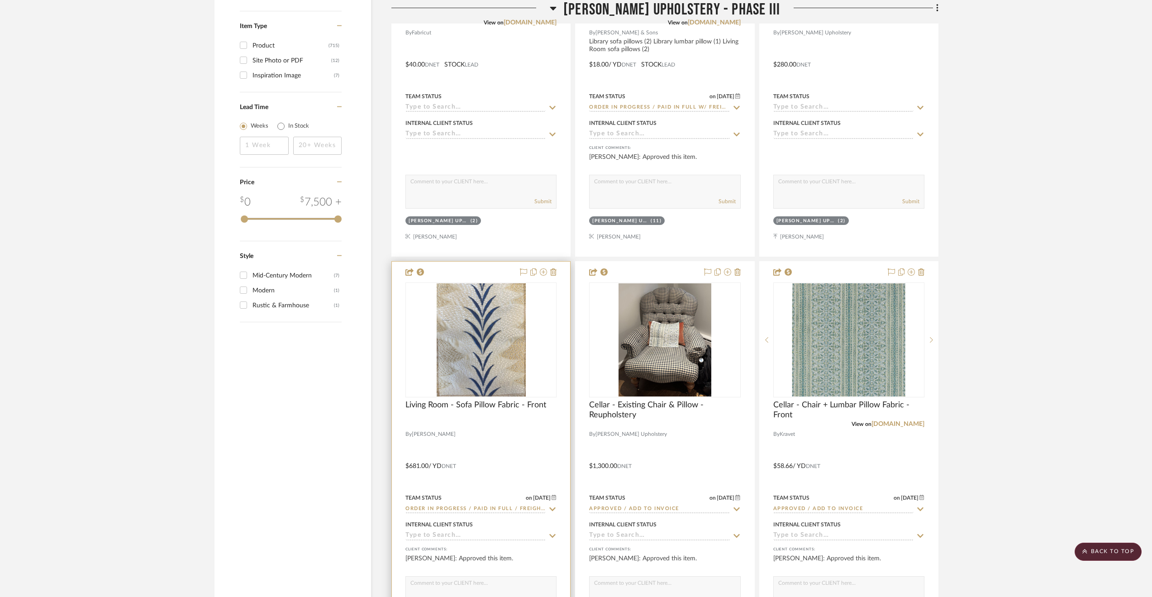
click at [556, 444] on div at bounding box center [481, 460] width 178 height 396
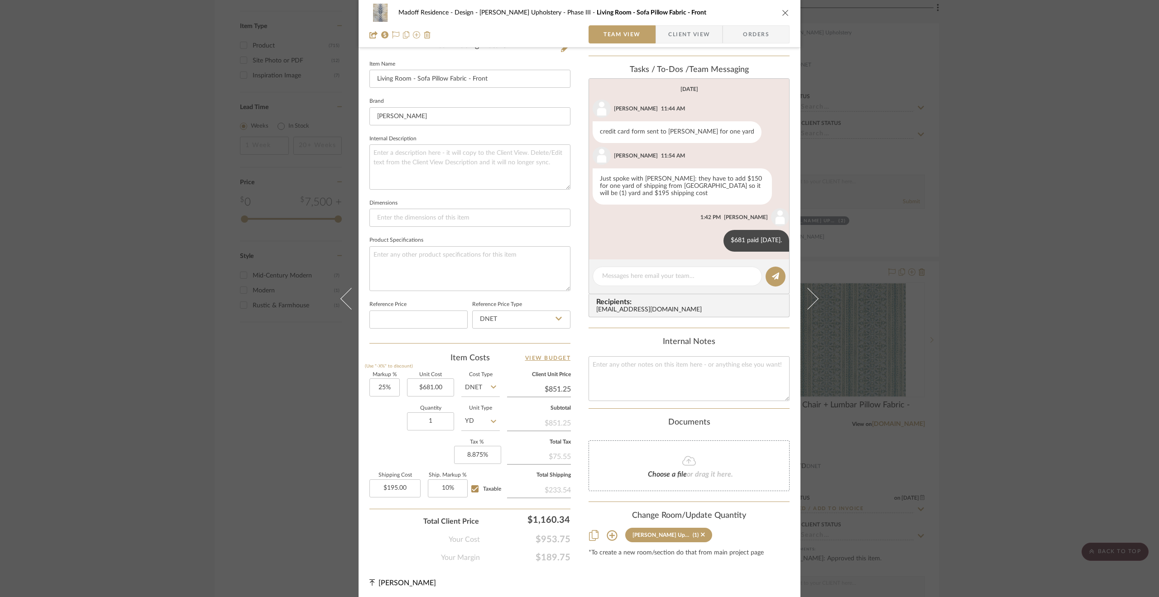
scroll to position [242, 0]
click at [281, 452] on div "Madoff Residence - Design Walter's Upholstery - Phase III Living Room - Sofa Pi…" at bounding box center [579, 298] width 1159 height 597
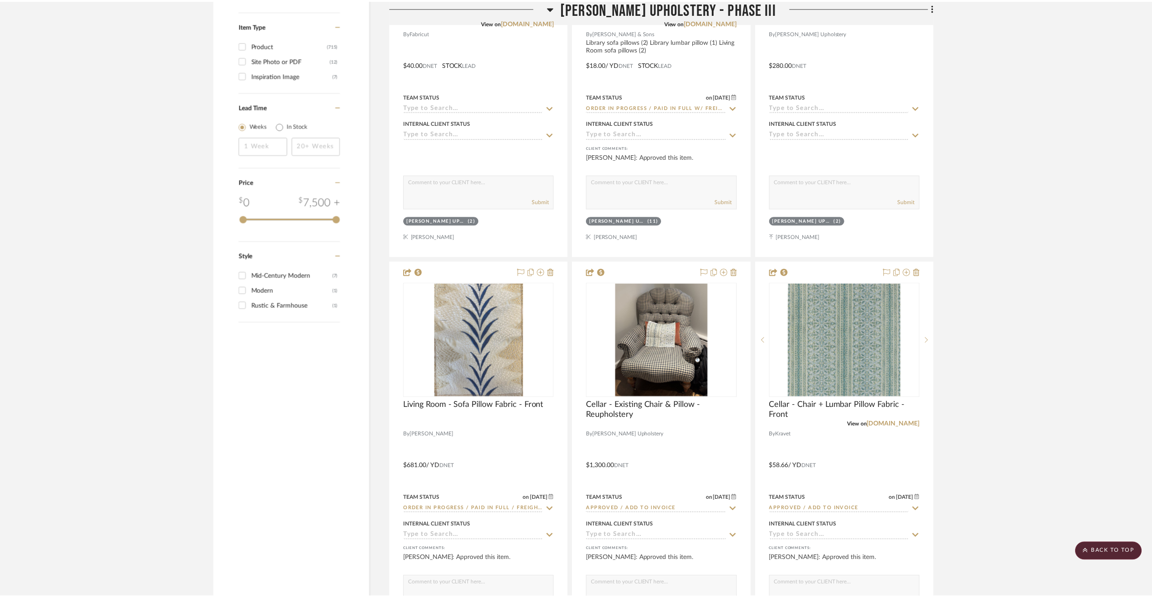
scroll to position [1779, 0]
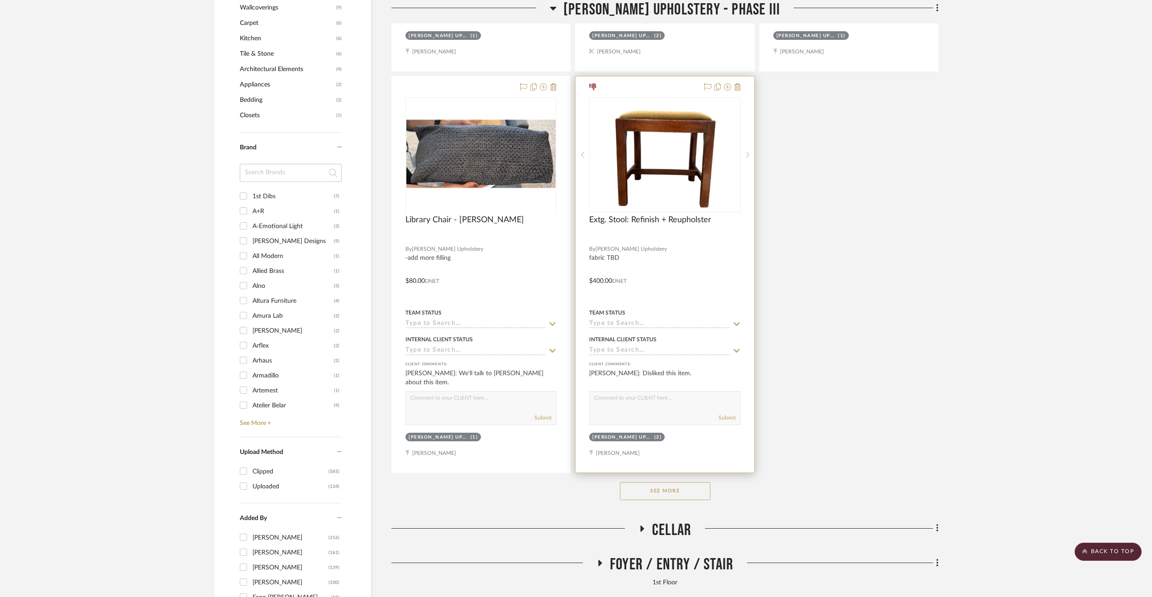
scroll to position [1177, 0]
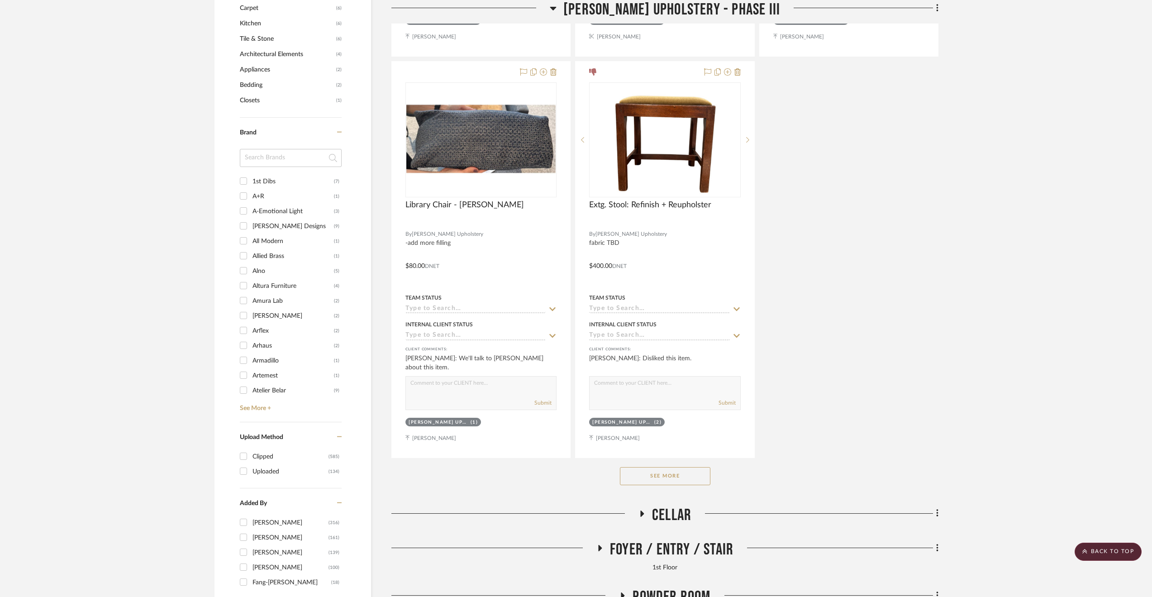
click at [663, 481] on button "See More" at bounding box center [665, 476] width 91 height 18
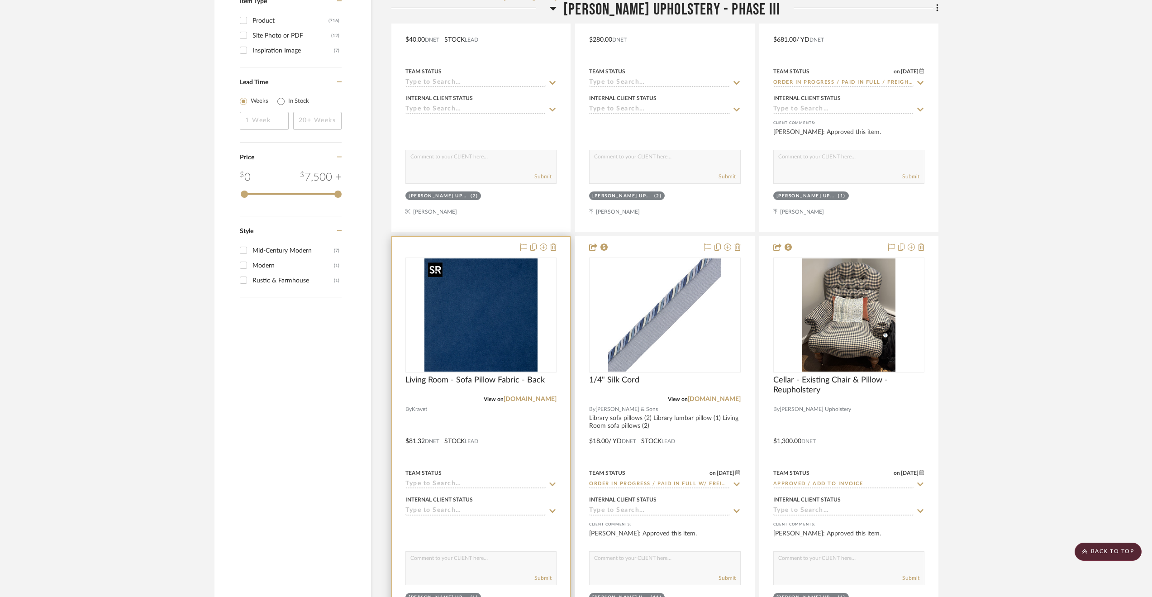
scroll to position [1837, 0]
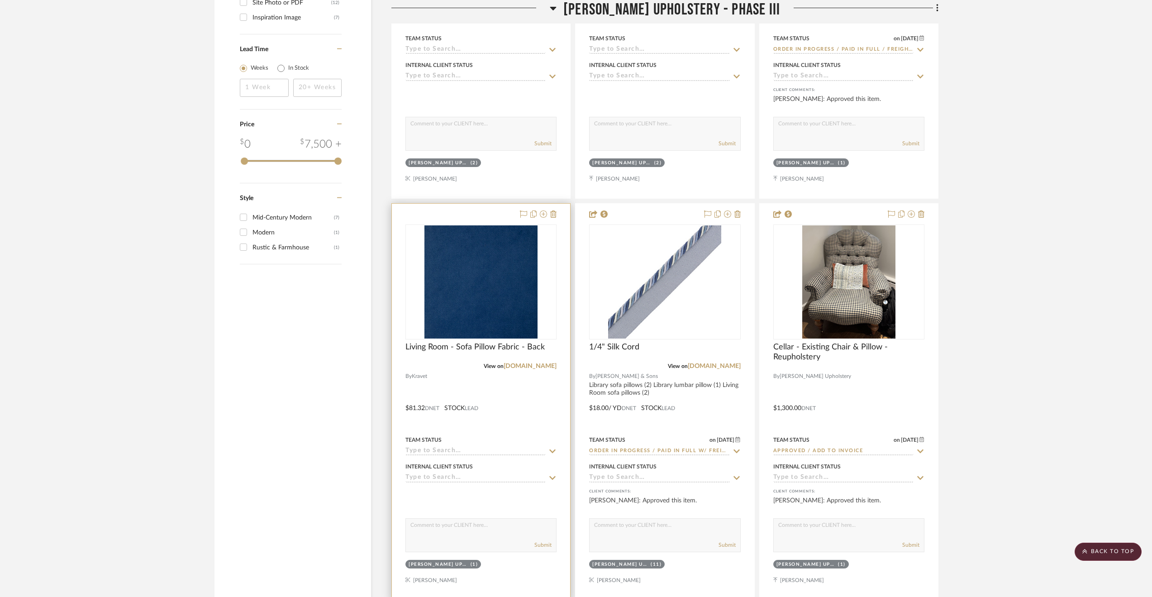
click at [518, 402] on div at bounding box center [481, 402] width 178 height 396
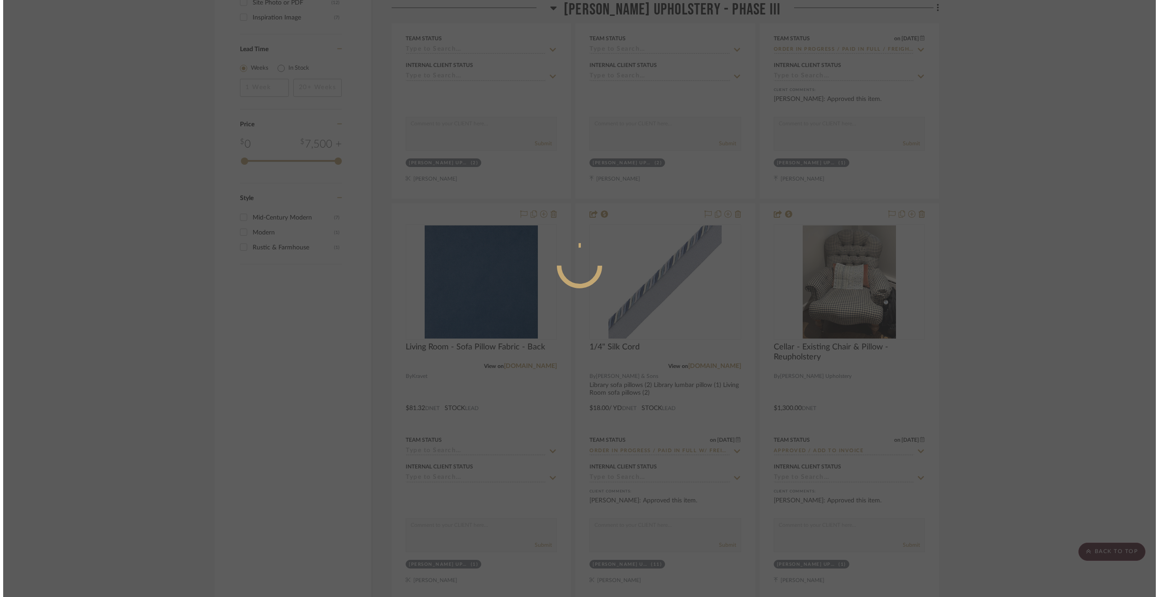
scroll to position [0, 0]
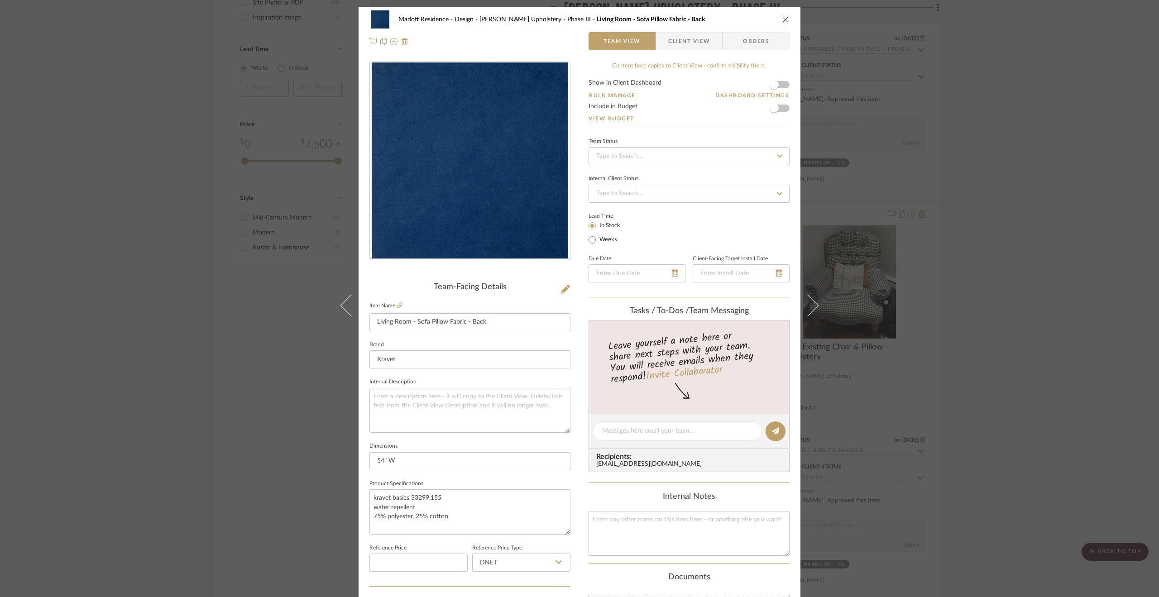
click at [965, 360] on div "Madoff Residence - Design Walter's Upholstery - Phase III Living Room - Sofa Pi…" at bounding box center [579, 298] width 1159 height 597
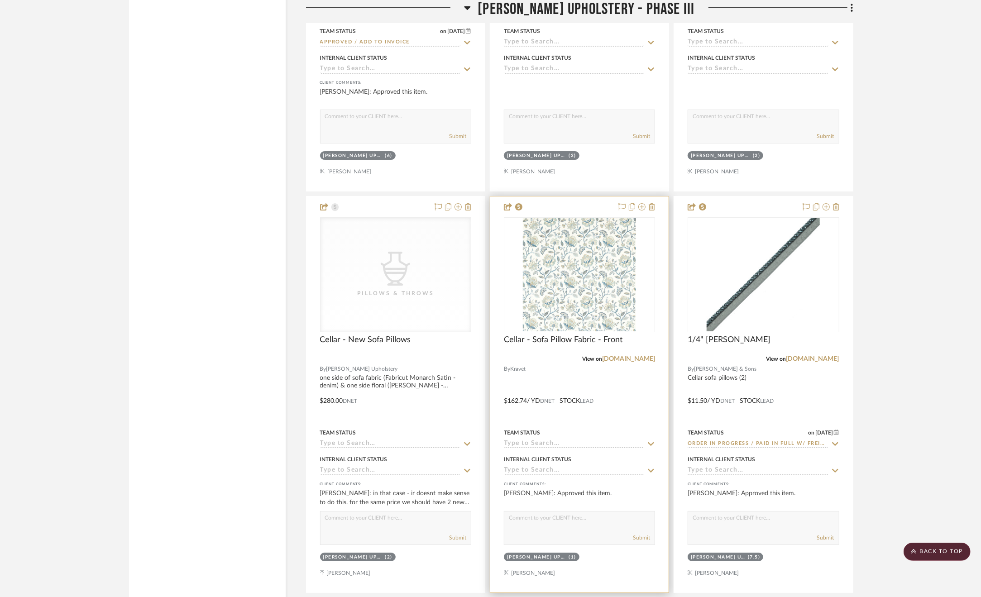
scroll to position [2697, 0]
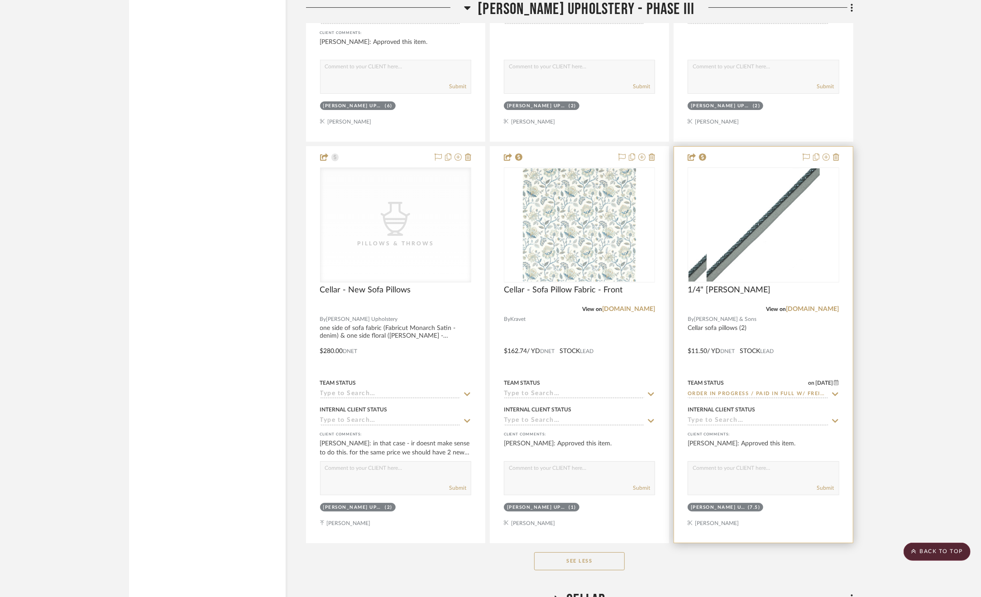
click at [819, 353] on div at bounding box center [763, 345] width 178 height 396
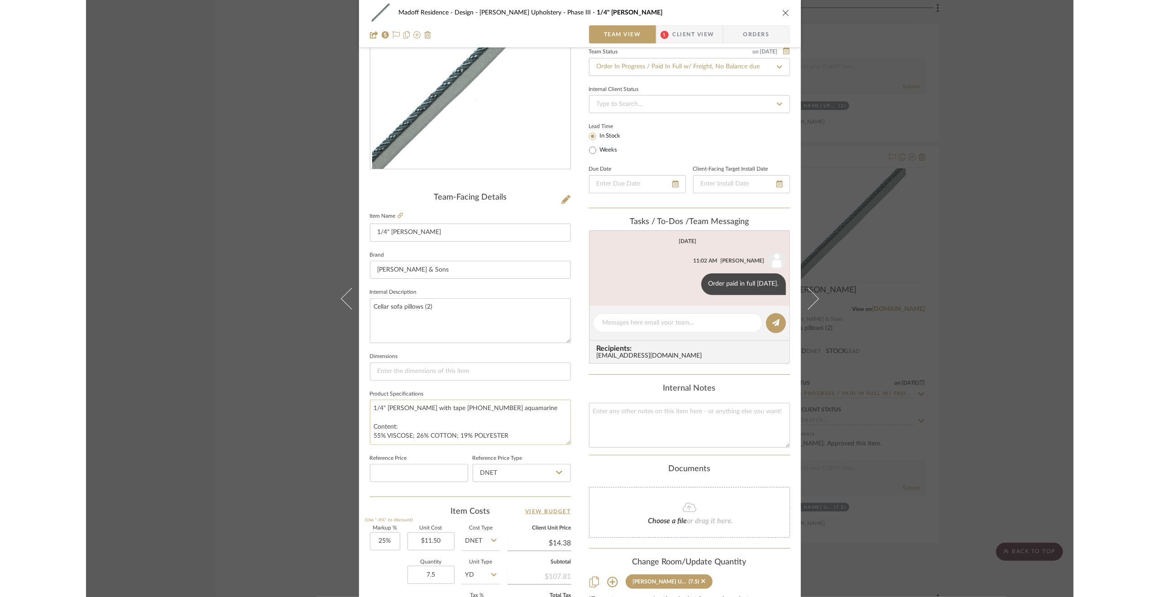
scroll to position [91, 0]
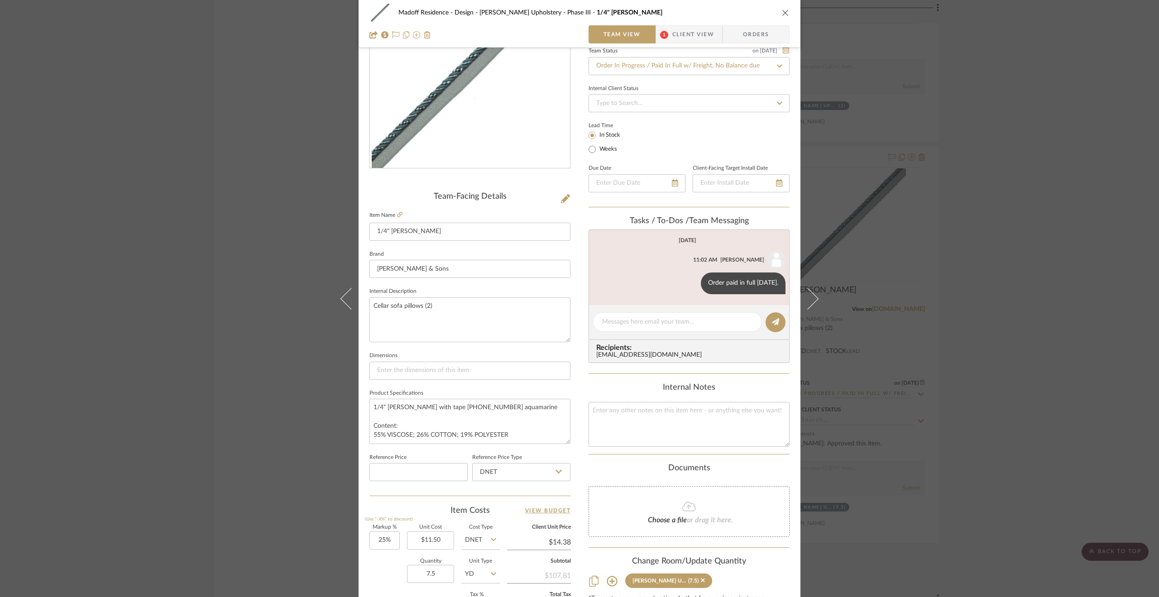
click at [1013, 321] on div "Madoff Residence - Design Walter's Upholstery - Phase III 1/4" Aurelia Cord Tea…" at bounding box center [579, 298] width 1159 height 597
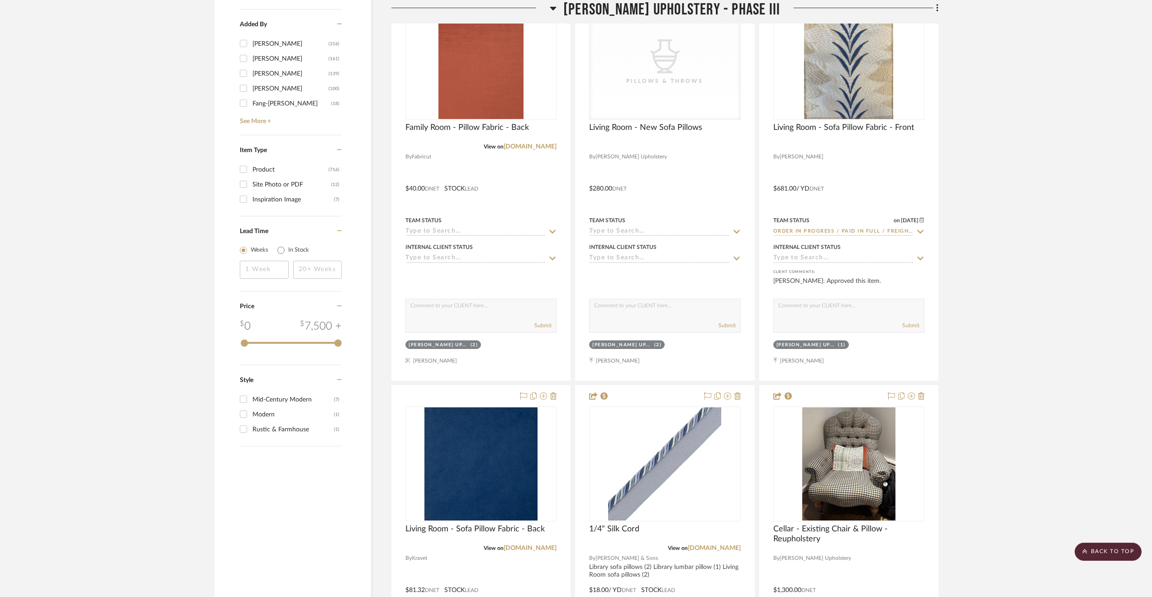
scroll to position [1521, 0]
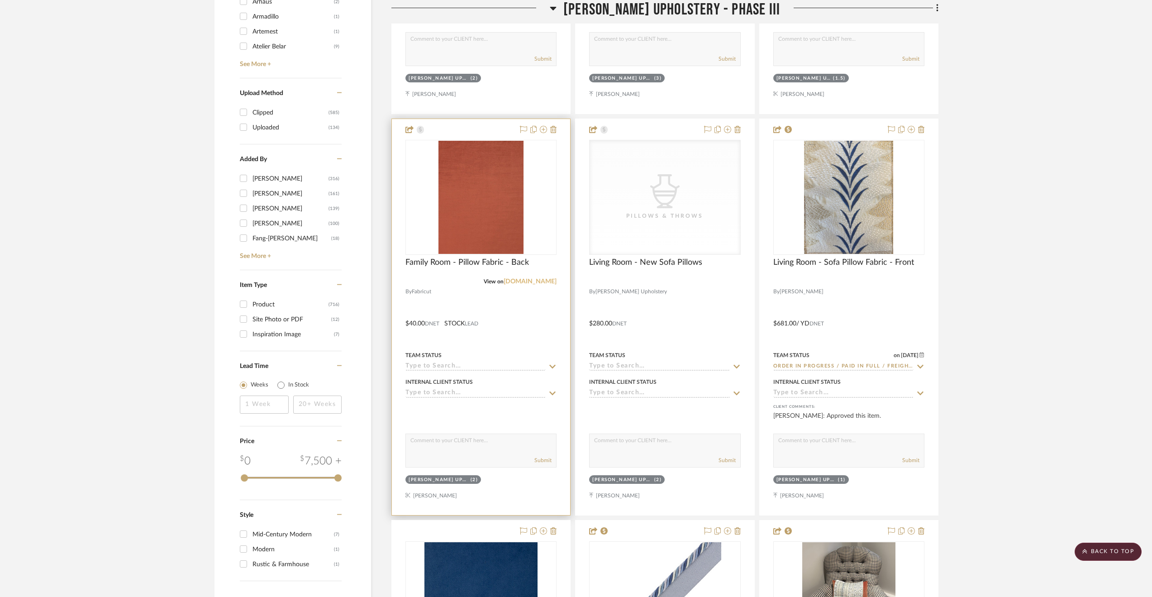
click at [543, 283] on link "[DOMAIN_NAME]" at bounding box center [530, 281] width 53 height 6
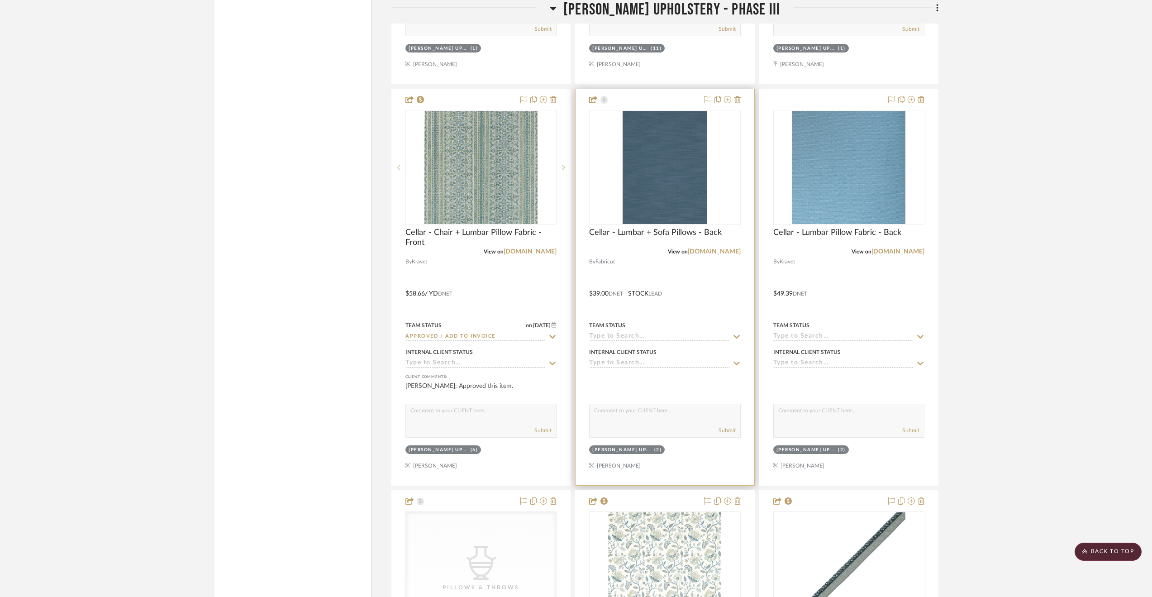
scroll to position [2426, 0]
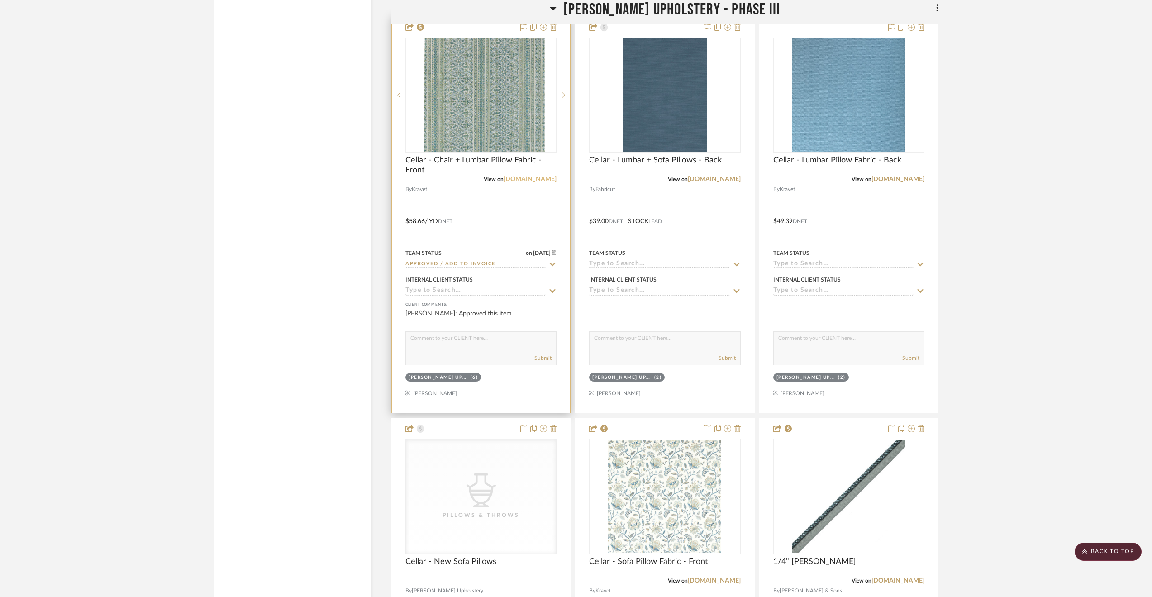
click at [530, 180] on link "[DOMAIN_NAME]" at bounding box center [530, 179] width 53 height 6
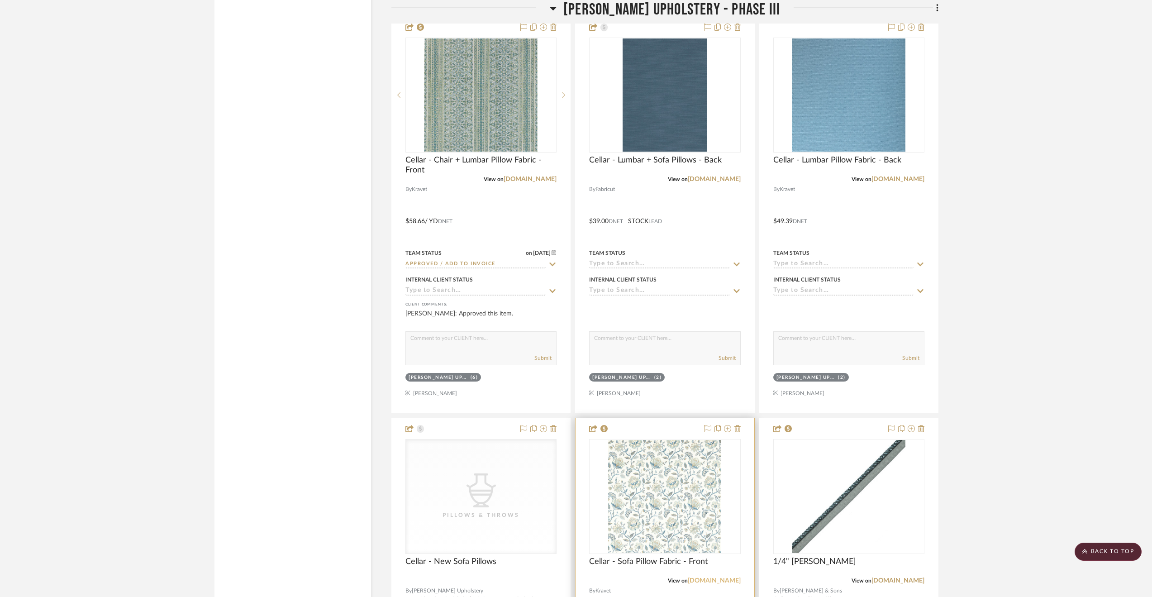
click at [725, 583] on link "[DOMAIN_NAME]" at bounding box center [714, 580] width 53 height 6
click at [720, 180] on link "[DOMAIN_NAME]" at bounding box center [714, 179] width 53 height 6
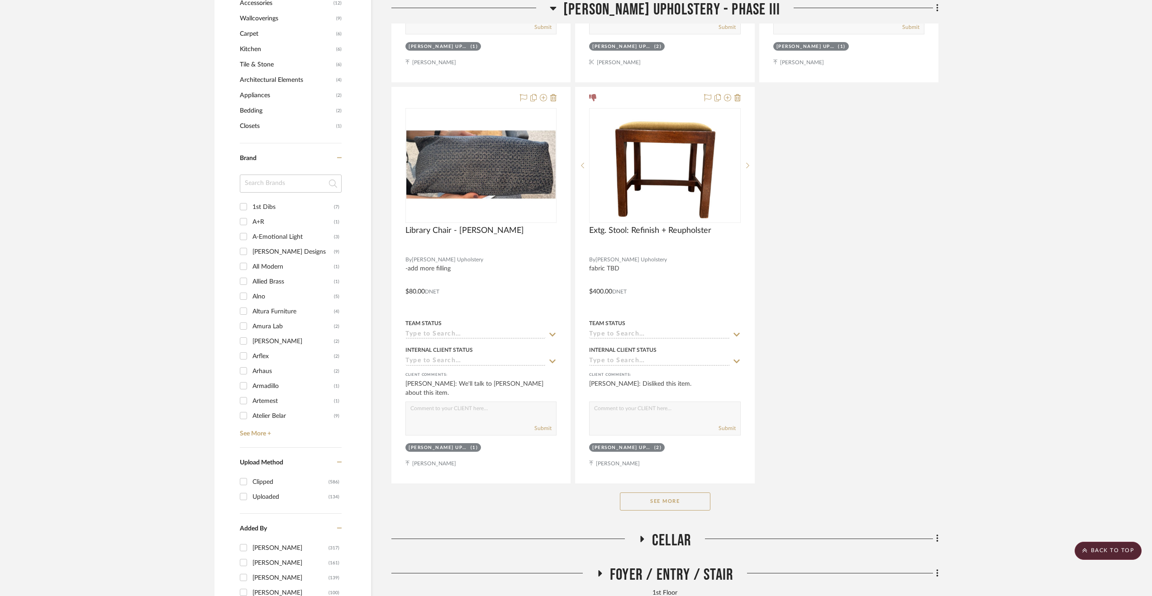
scroll to position [1177, 0]
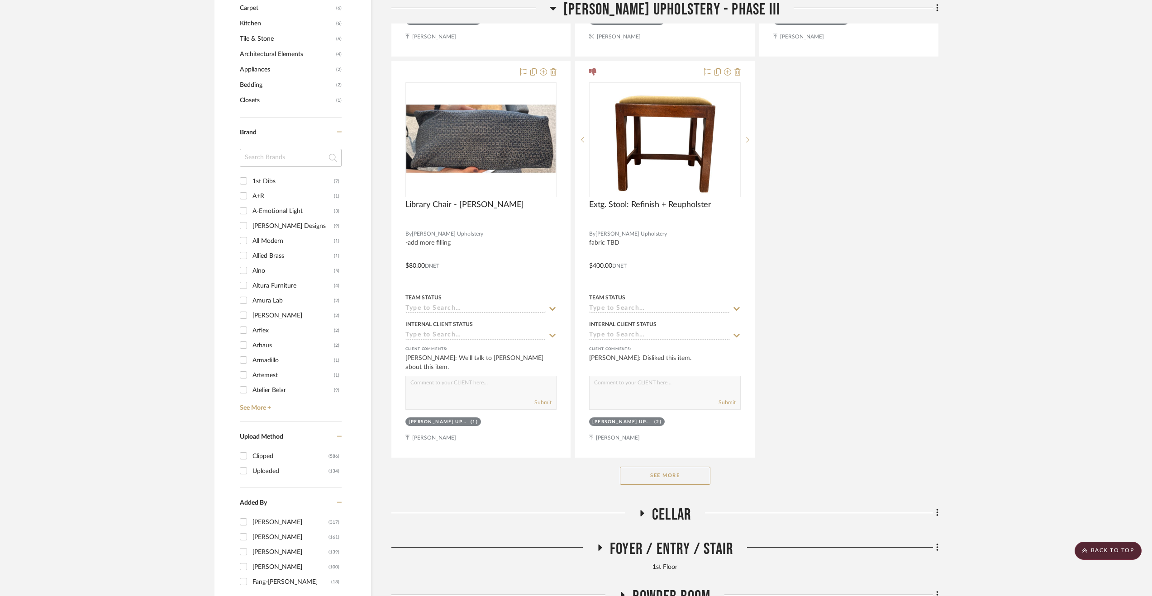
click at [676, 479] on button "See More" at bounding box center [665, 476] width 91 height 18
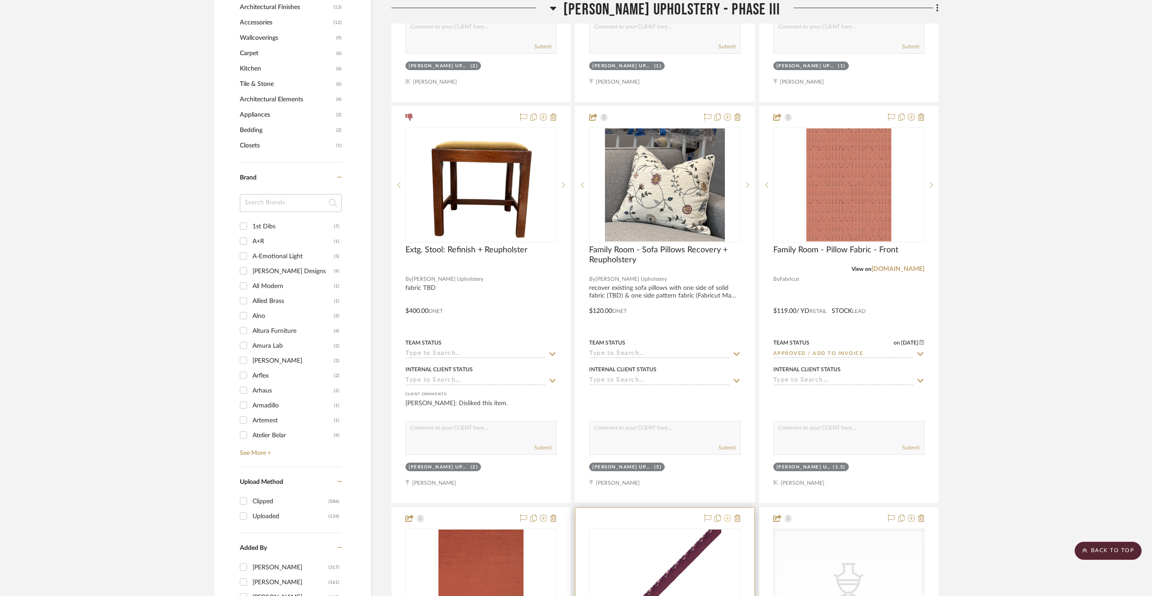
scroll to position [1312, 0]
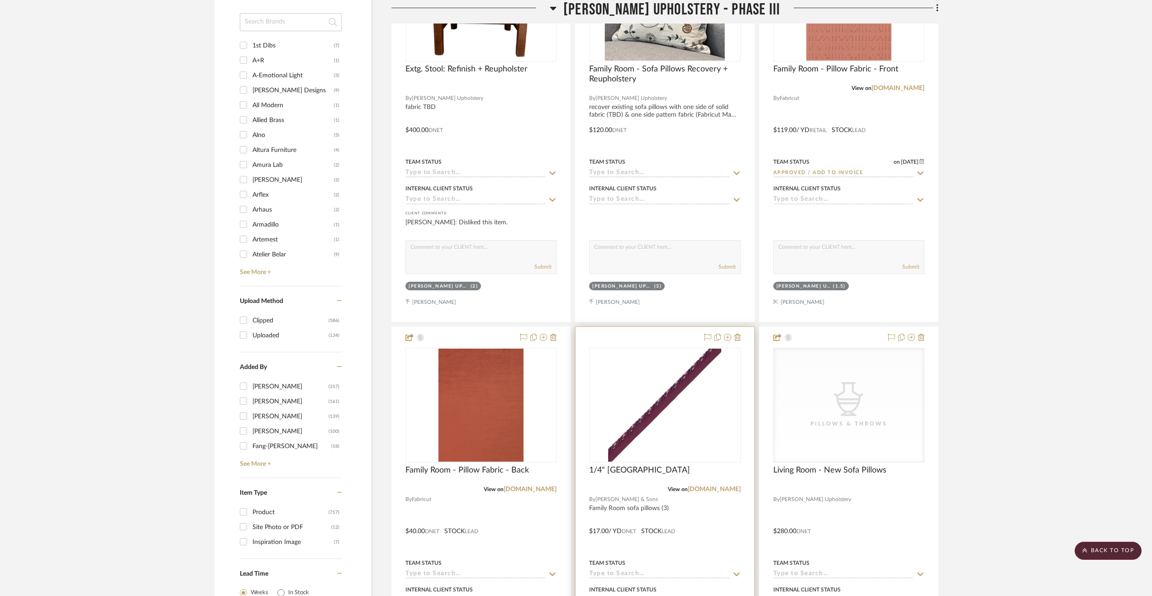
click at [714, 503] on div at bounding box center [665, 525] width 178 height 396
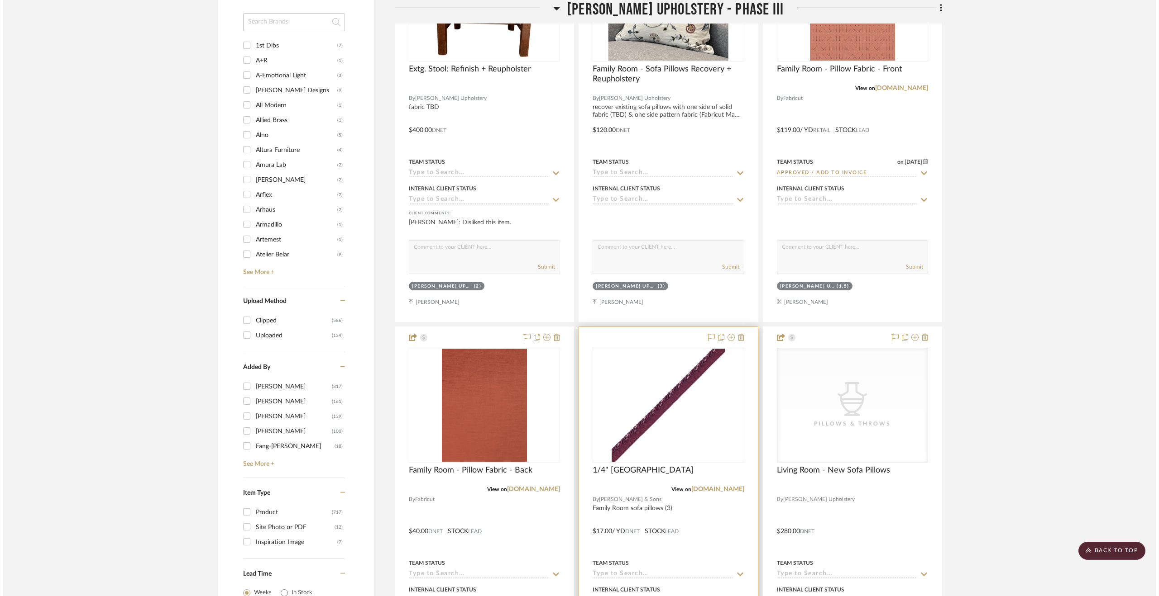
scroll to position [0, 0]
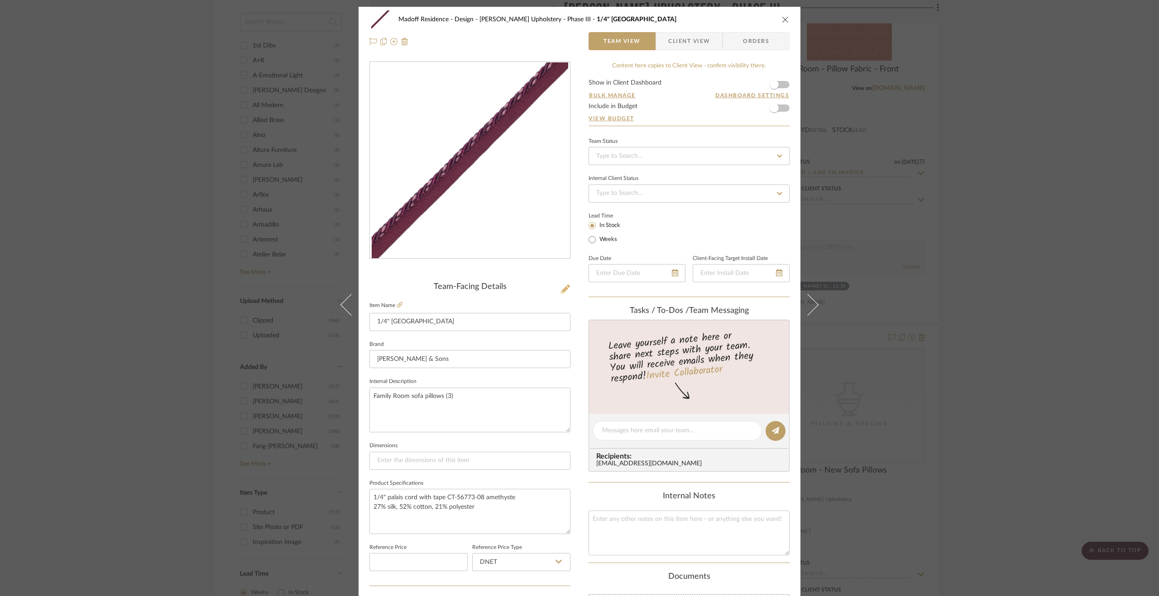
click at [561, 287] on icon at bounding box center [565, 289] width 9 height 9
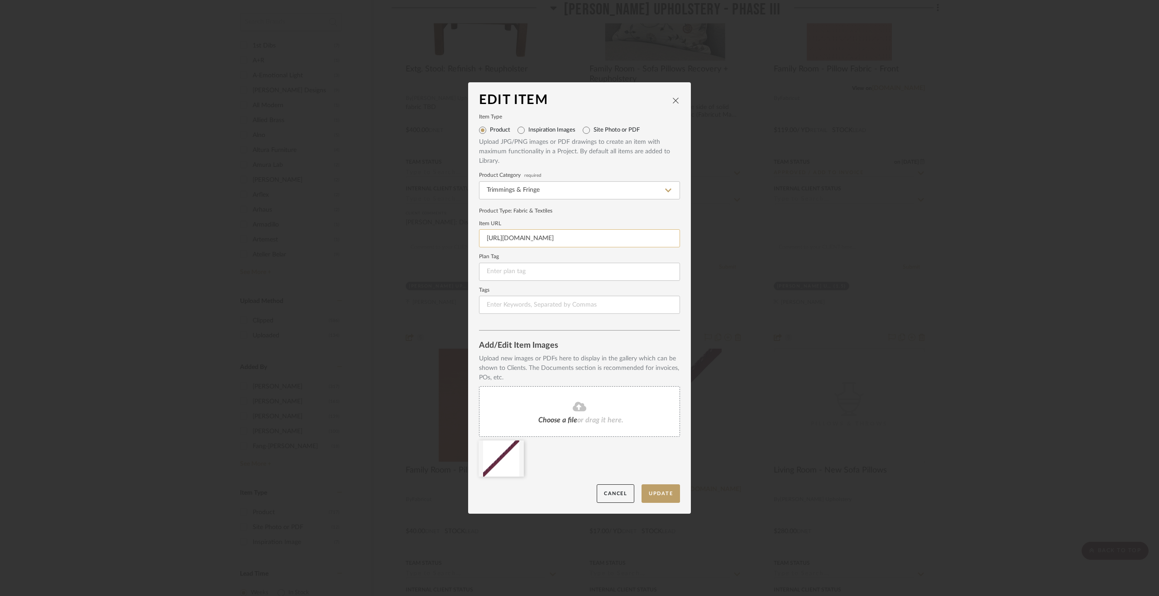
click at [558, 236] on input "[URL][DOMAIN_NAME]" at bounding box center [579, 238] width 201 height 18
paste input "[DOMAIN_NAME][URL]"
type input "[URL][DOMAIN_NAME]"
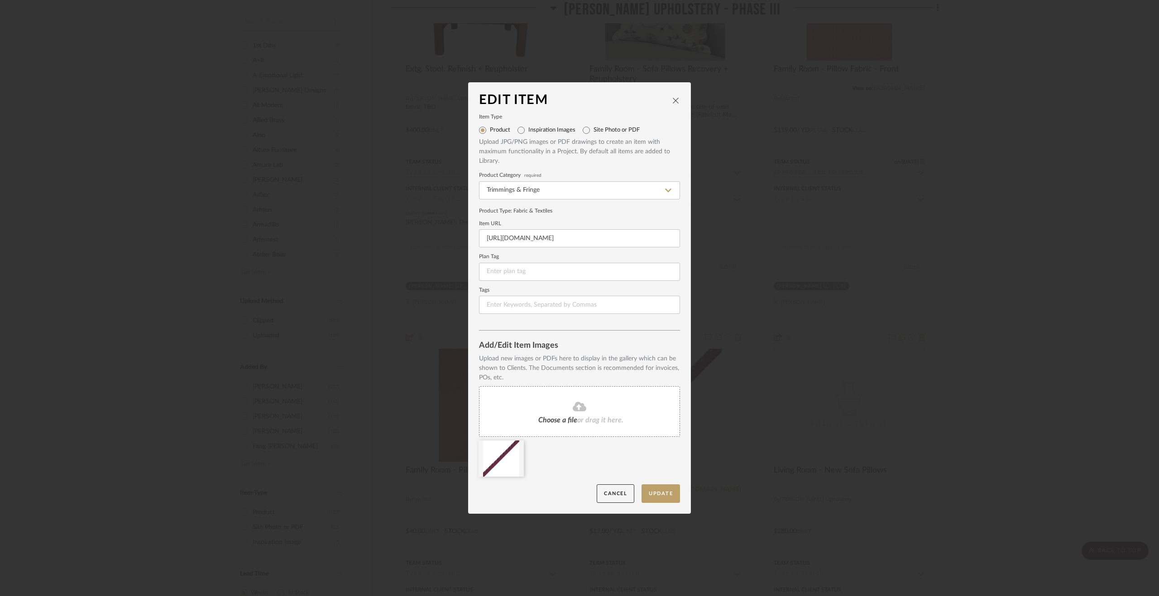
click at [635, 455] on div at bounding box center [582, 461] width 207 height 41
click at [658, 492] on button "Update" at bounding box center [660, 494] width 38 height 19
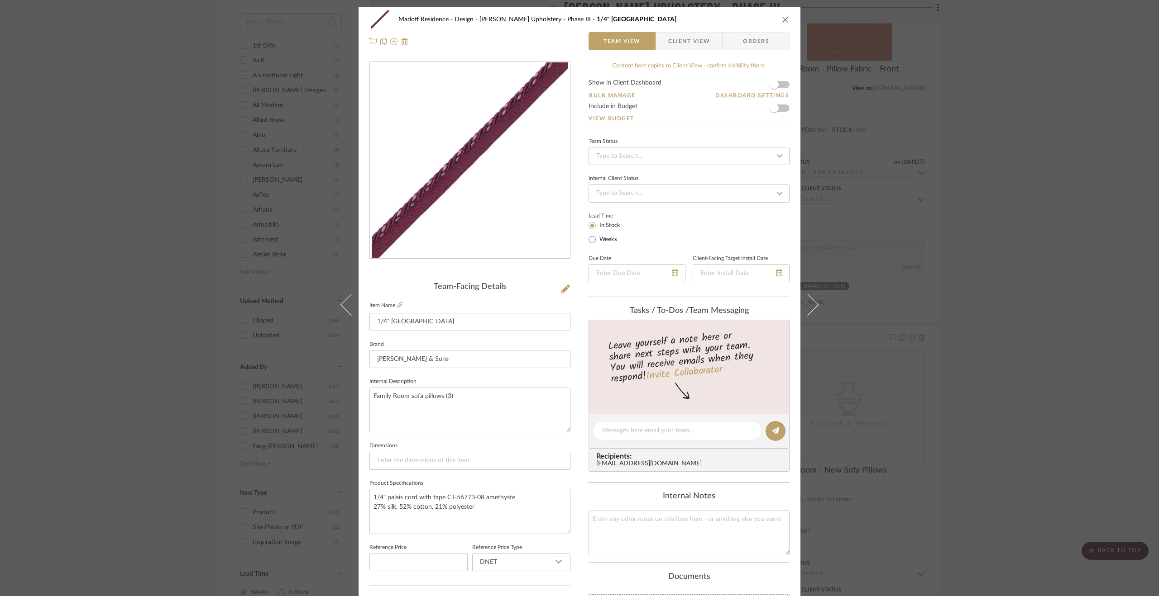
click at [998, 414] on div "Madoff Residence - Design [PERSON_NAME] Upholstery - Phase III 1/4" Palais Cord…" at bounding box center [579, 298] width 1159 height 596
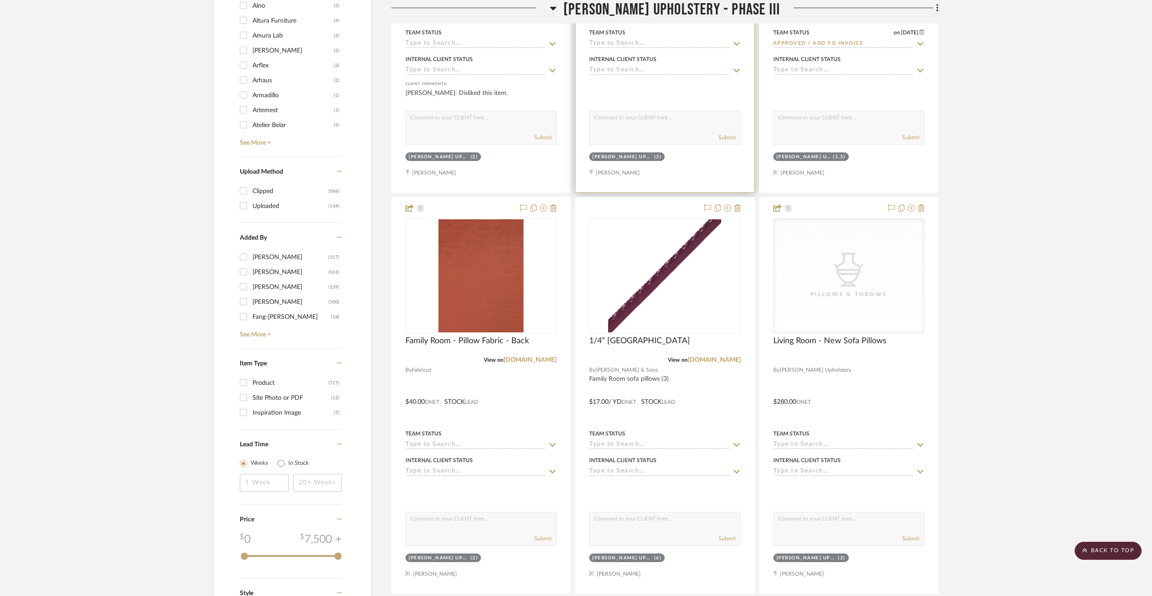
scroll to position [1493, 0]
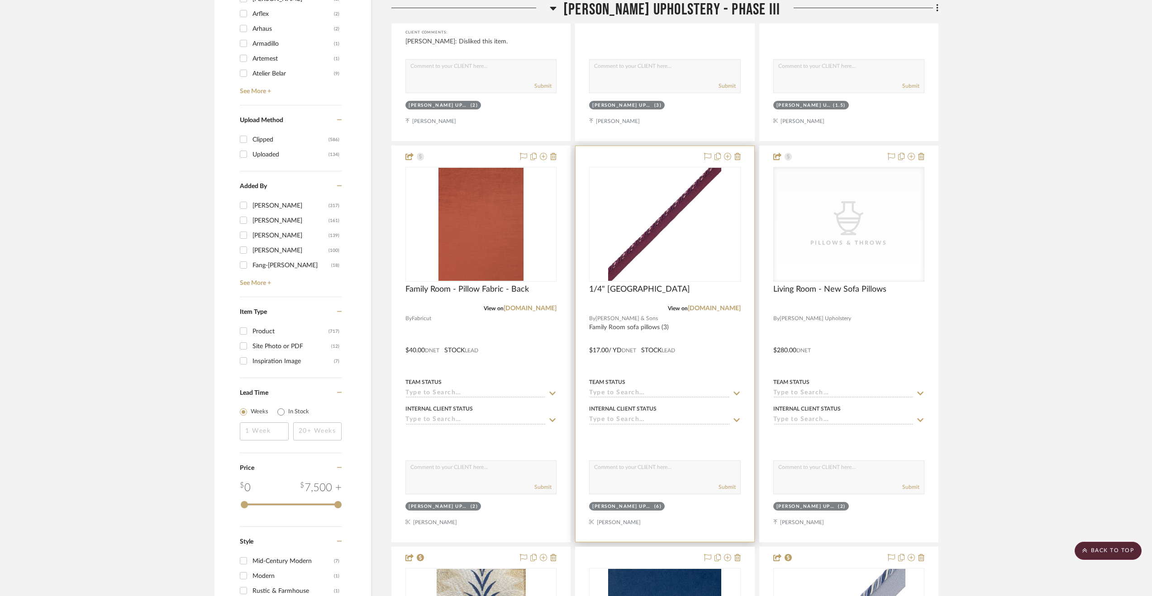
click at [708, 342] on div at bounding box center [665, 344] width 178 height 396
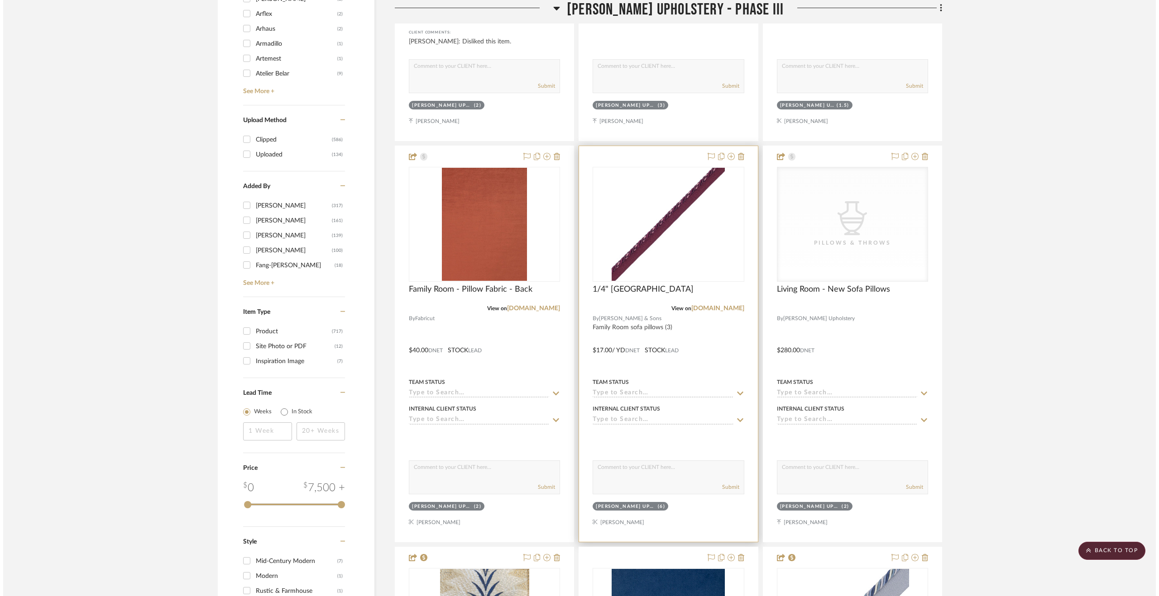
scroll to position [0, 0]
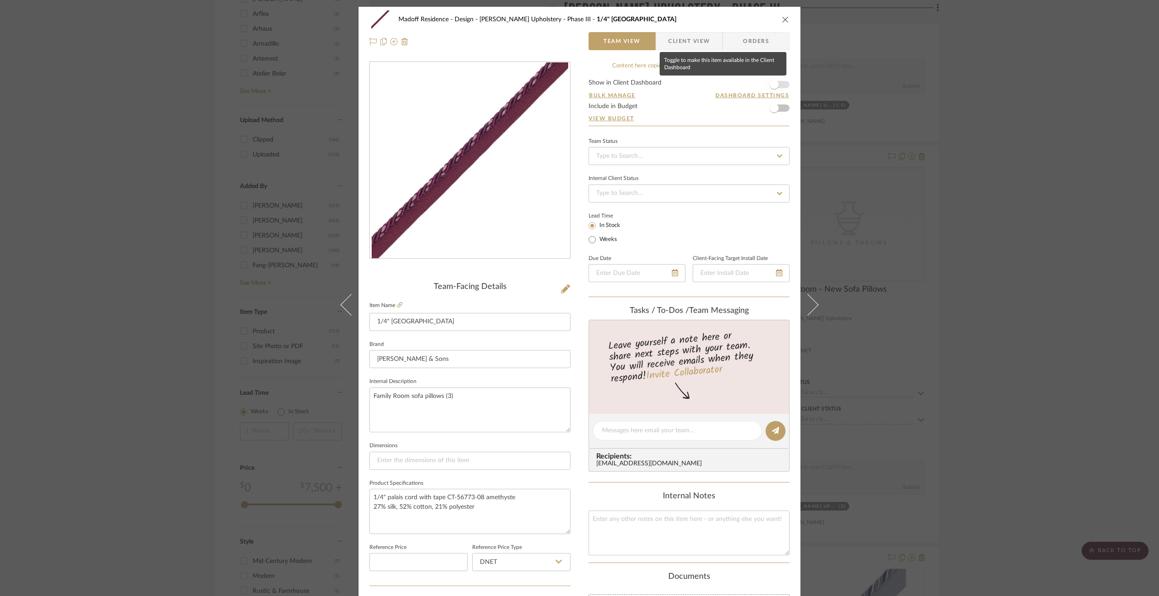
click at [773, 86] on span "button" at bounding box center [773, 84] width 9 height 9
click at [776, 110] on span "button" at bounding box center [774, 108] width 20 height 20
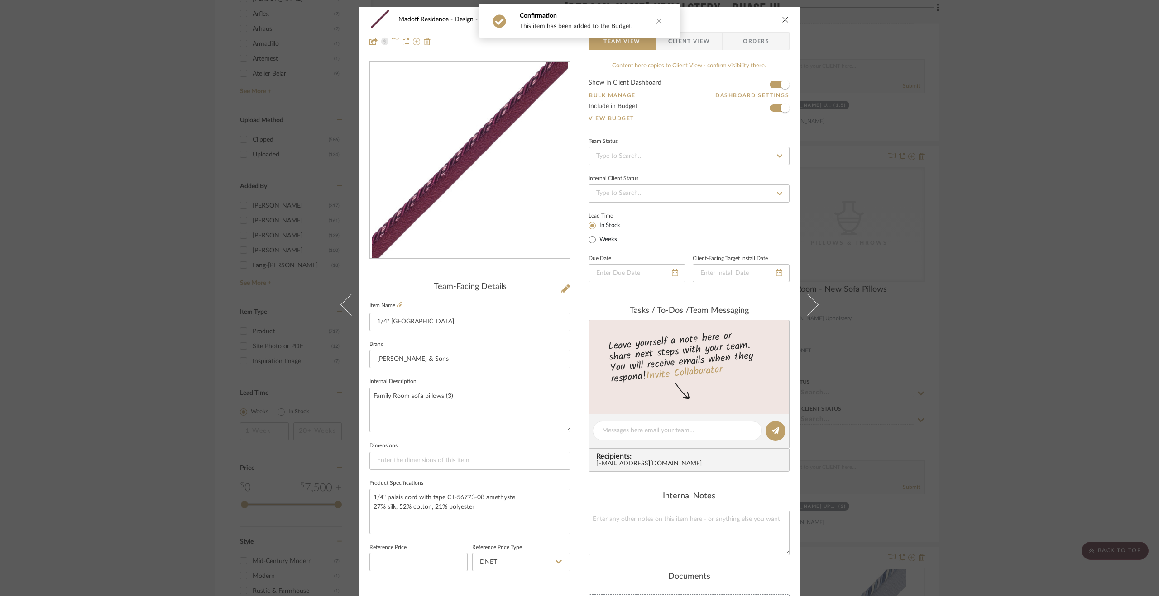
click at [670, 20] on button at bounding box center [658, 20] width 35 height 33
click at [683, 35] on span "Client View" at bounding box center [689, 41] width 42 height 18
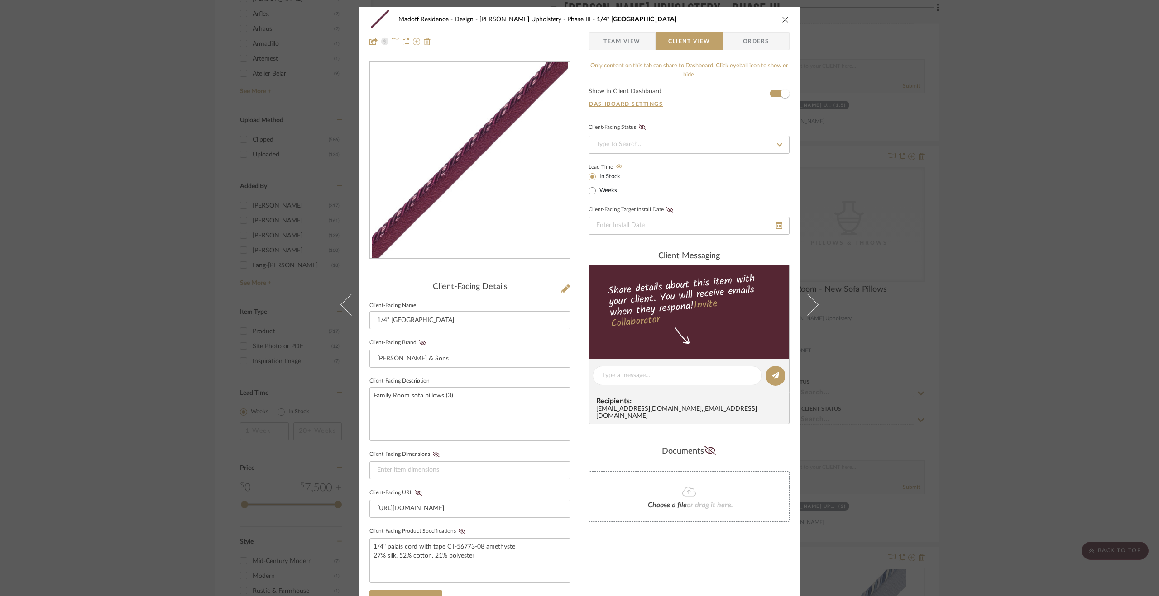
click at [417, 338] on fieldset "Client-Facing Brand [PERSON_NAME] & Sons" at bounding box center [469, 352] width 201 height 31
click at [419, 343] on icon at bounding box center [422, 342] width 7 height 5
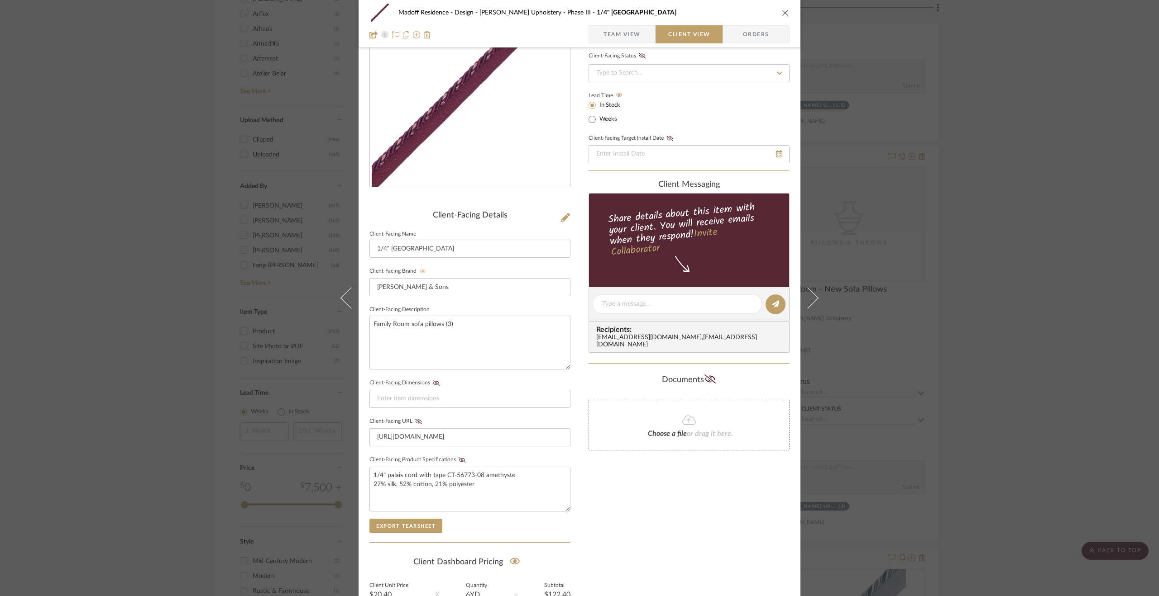
scroll to position [136, 0]
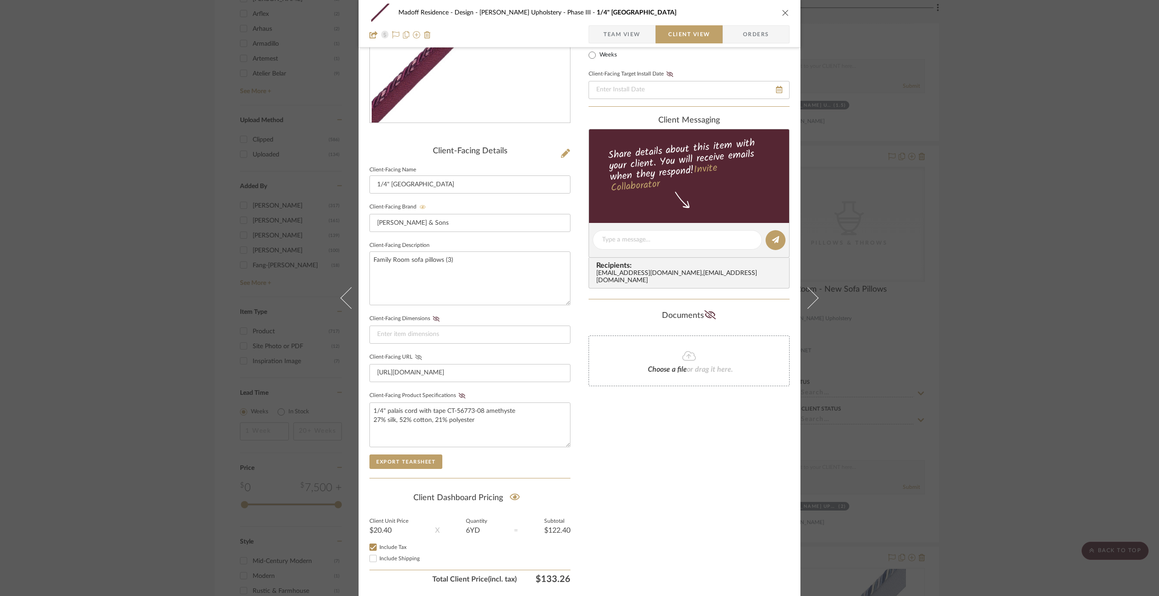
click at [416, 355] on icon at bounding box center [418, 357] width 7 height 5
click at [460, 394] on icon at bounding box center [461, 395] width 7 height 5
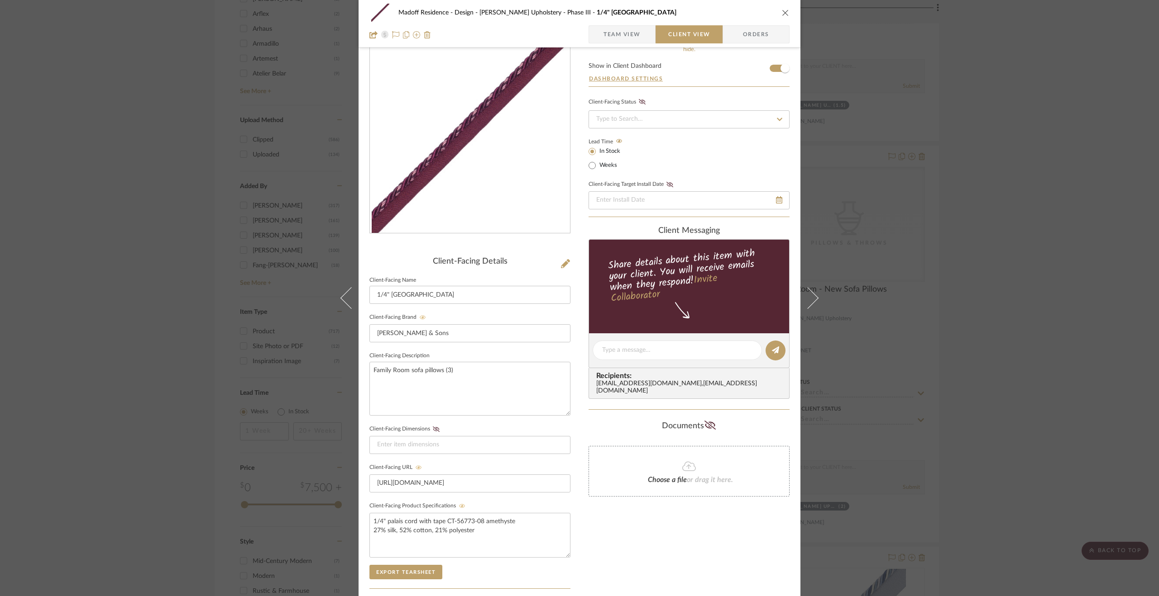
scroll to position [0, 0]
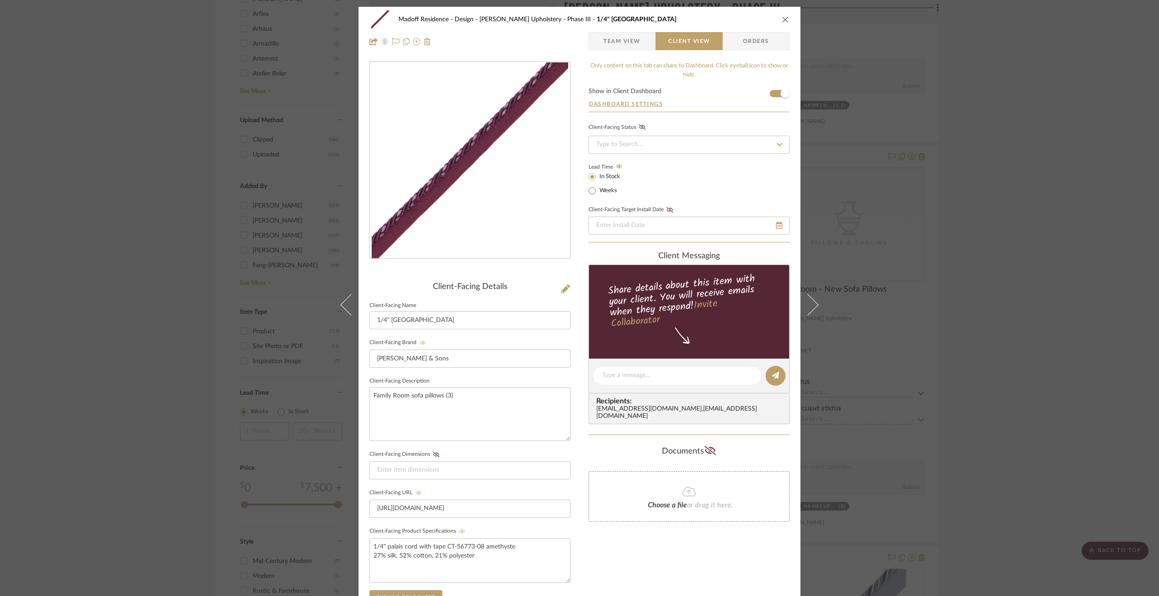
click at [1069, 381] on div "Madoff Residence - Design [PERSON_NAME] Upholstery - Phase III 1/4" Palais Cord…" at bounding box center [579, 298] width 1159 height 596
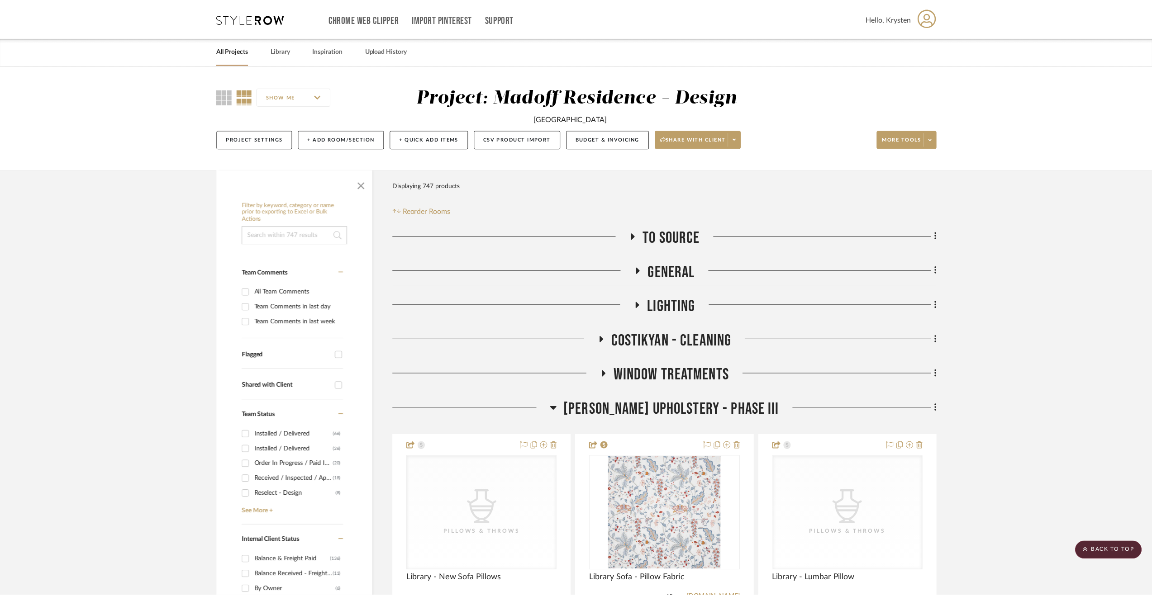
scroll to position [1493, 0]
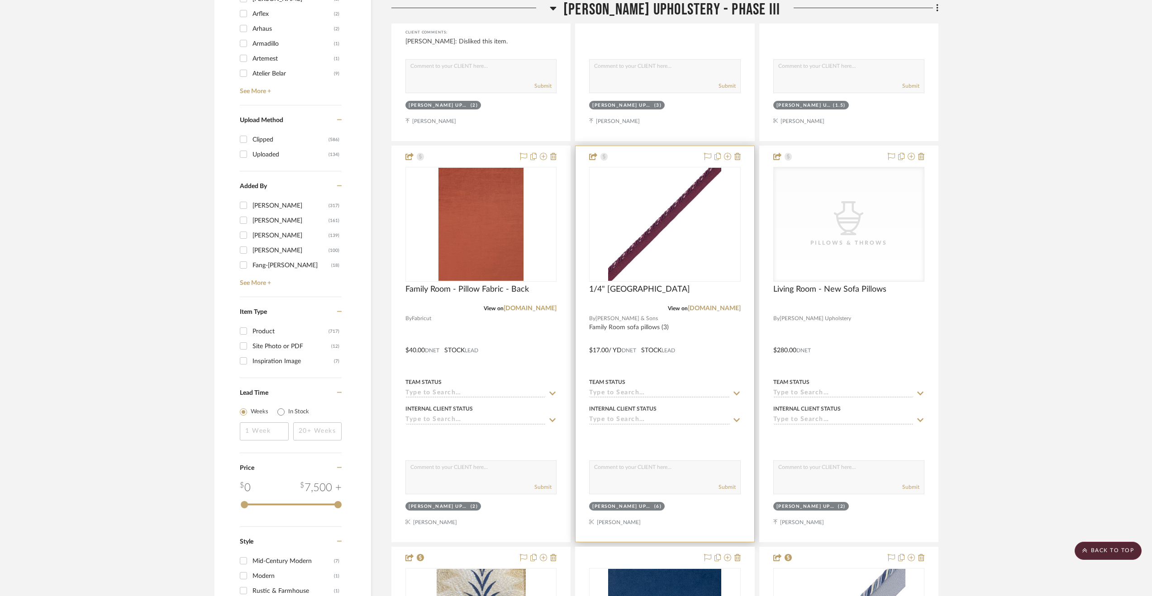
click at [717, 385] on div "Team Status" at bounding box center [664, 382] width 151 height 8
click at [714, 361] on div at bounding box center [665, 344] width 178 height 396
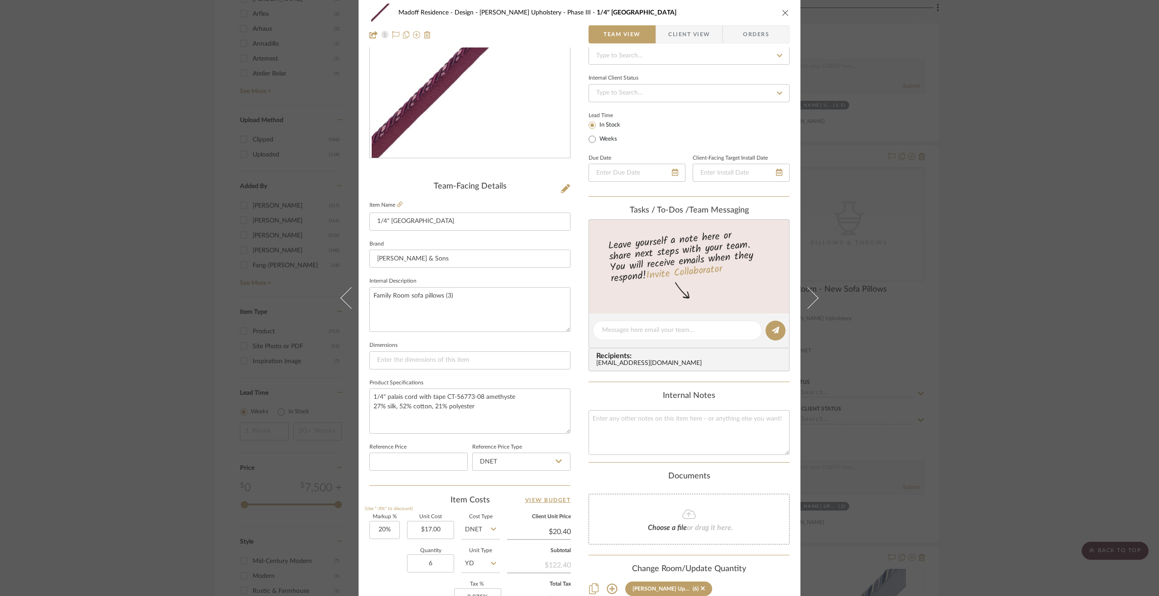
scroll to position [181, 0]
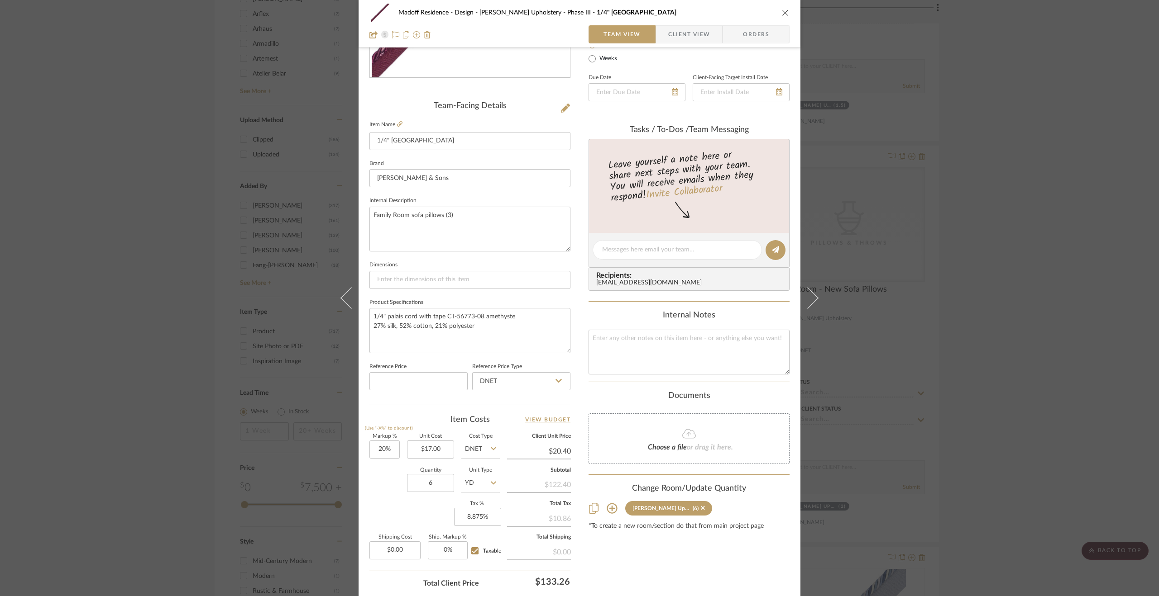
click at [1113, 400] on div "Madoff Residence - Design [PERSON_NAME] Upholstery - Phase III 1/4" Palais Cord…" at bounding box center [579, 298] width 1159 height 596
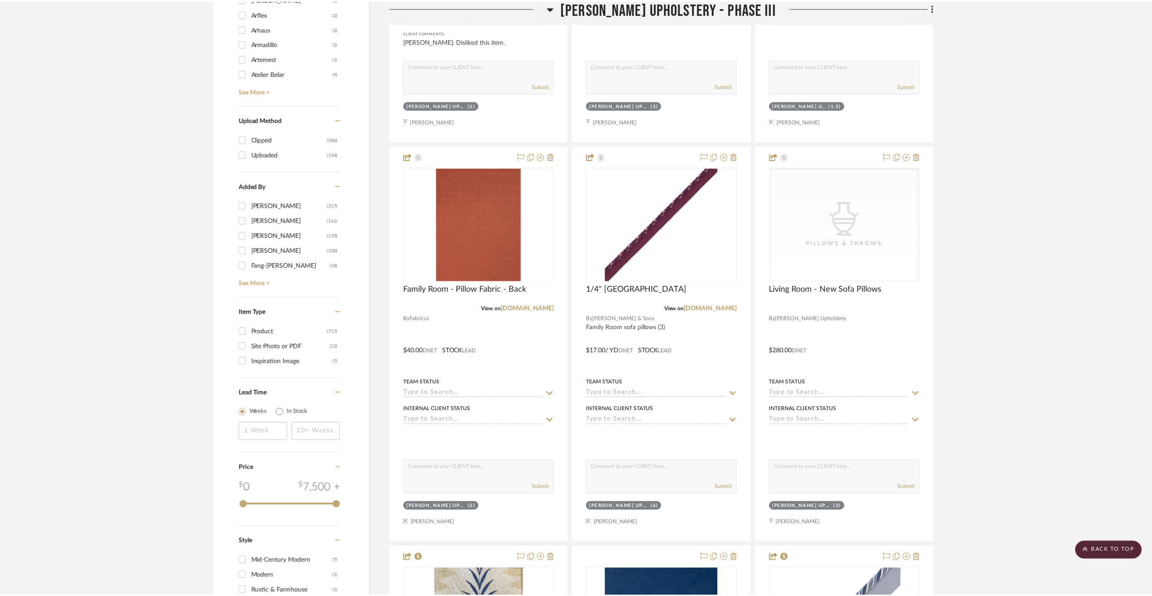
scroll to position [1493, 0]
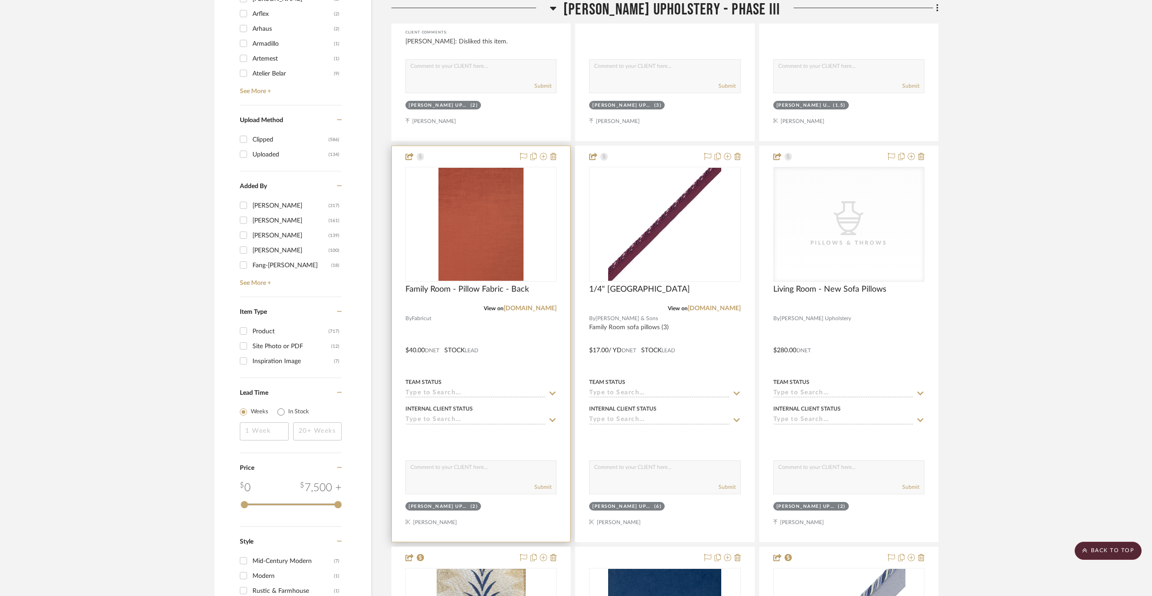
click at [540, 372] on div at bounding box center [481, 344] width 178 height 396
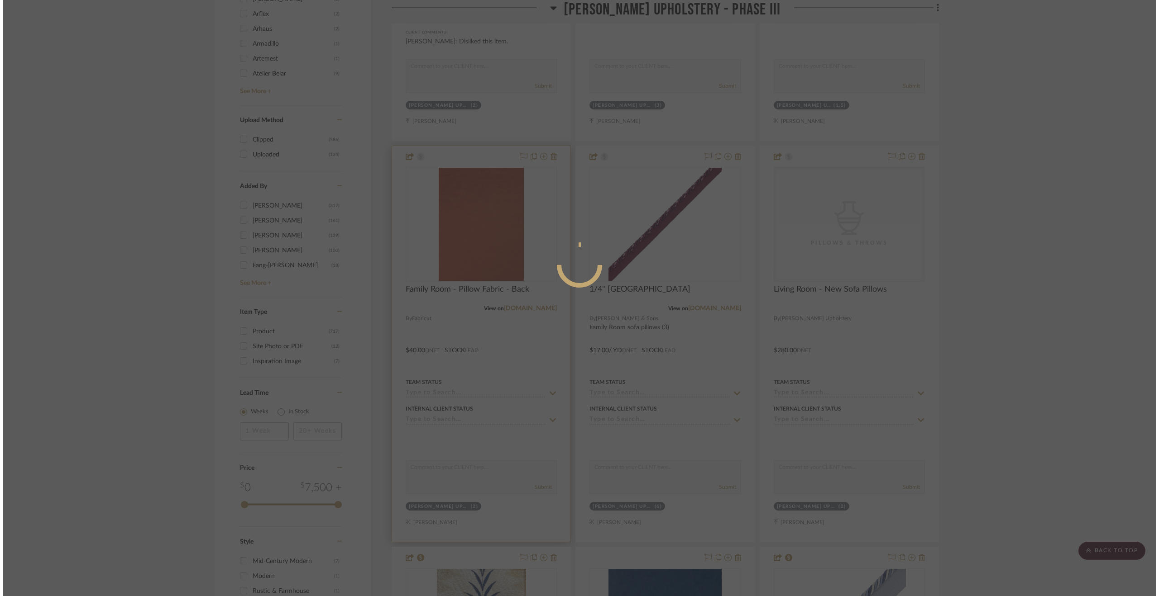
scroll to position [0, 0]
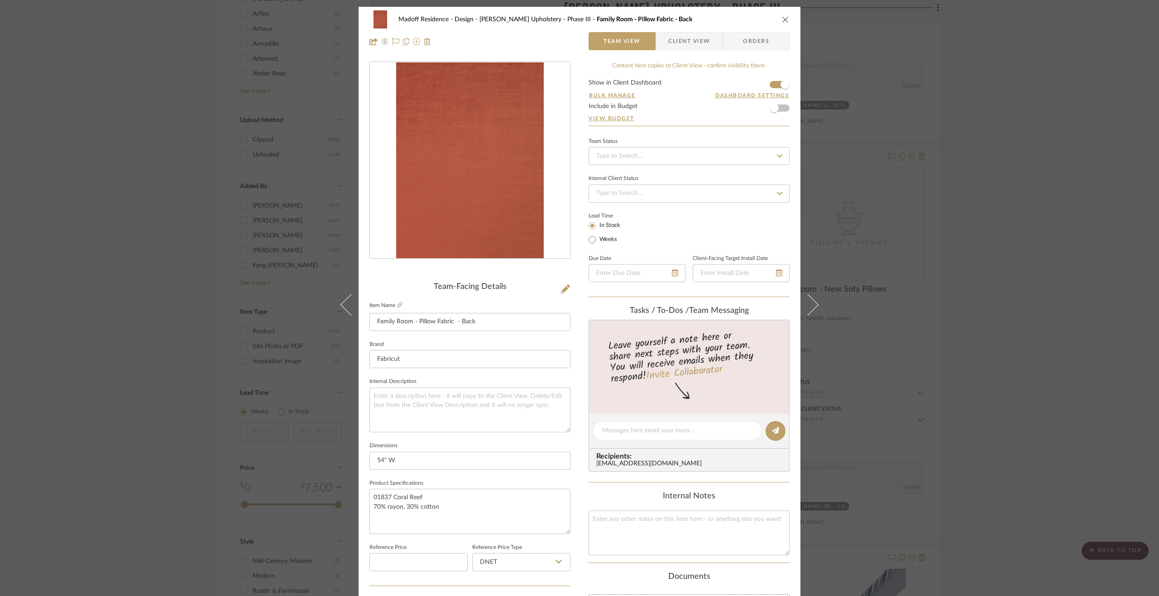
click at [1047, 401] on div "Madoff Residence - Design [PERSON_NAME] Upholstery - Phase III Family Room - Pi…" at bounding box center [579, 298] width 1159 height 596
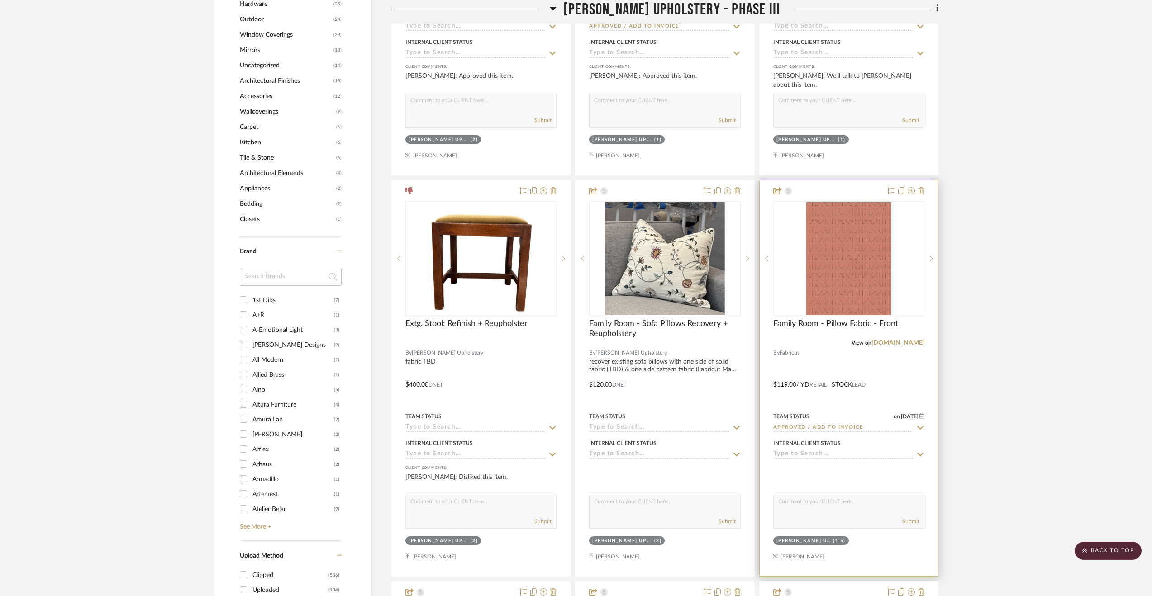
scroll to position [1131, 0]
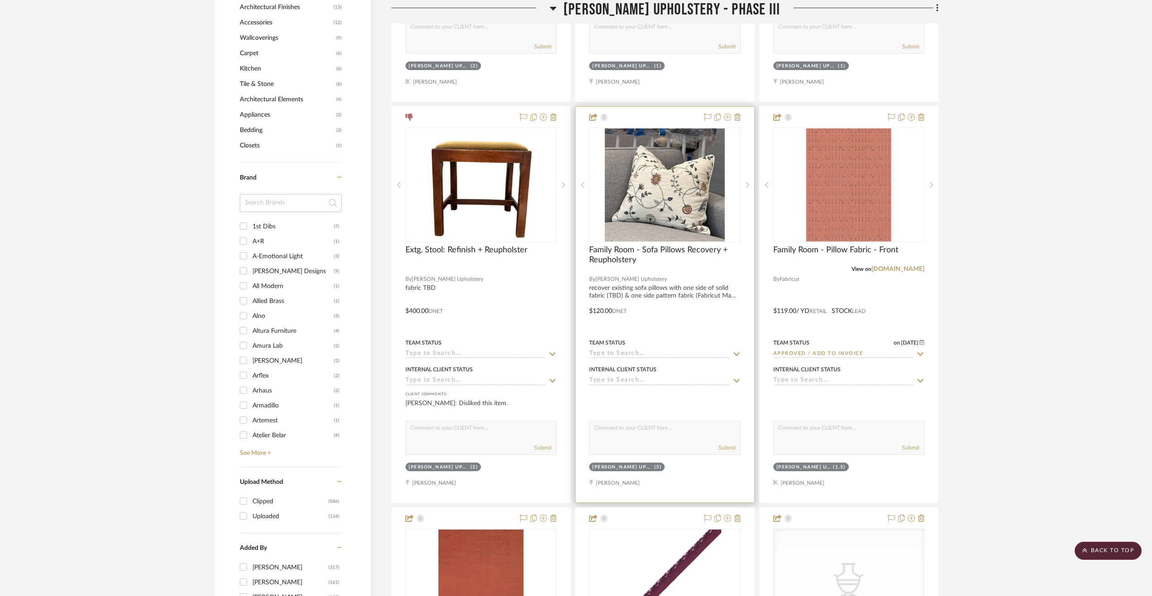
click at [681, 340] on div "Team Status" at bounding box center [664, 343] width 151 height 8
click at [698, 331] on div at bounding box center [665, 305] width 178 height 396
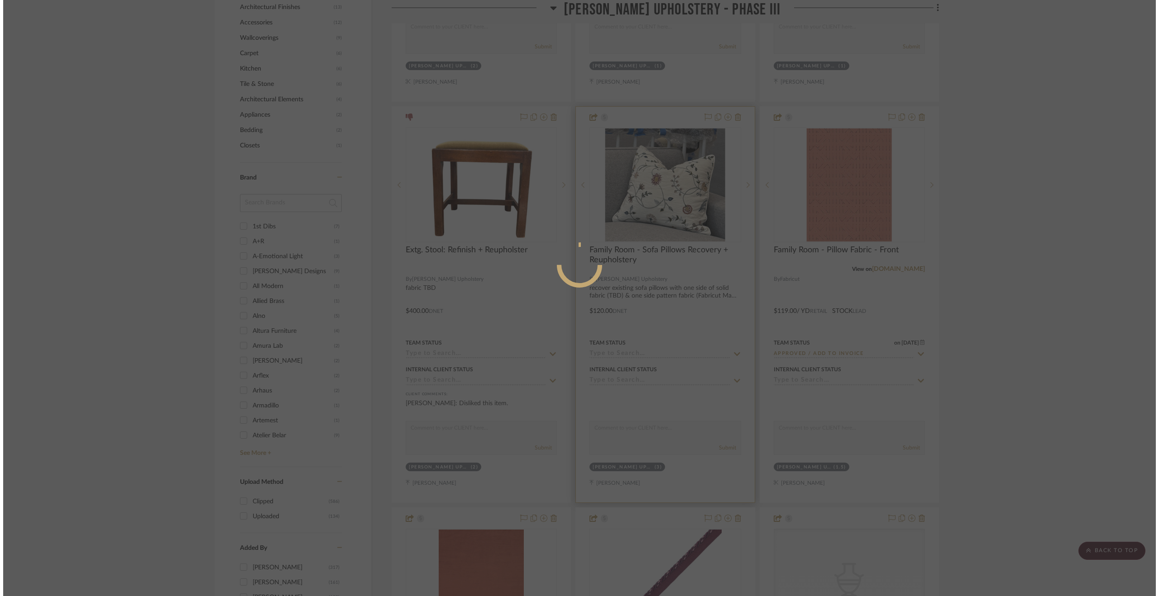
scroll to position [0, 0]
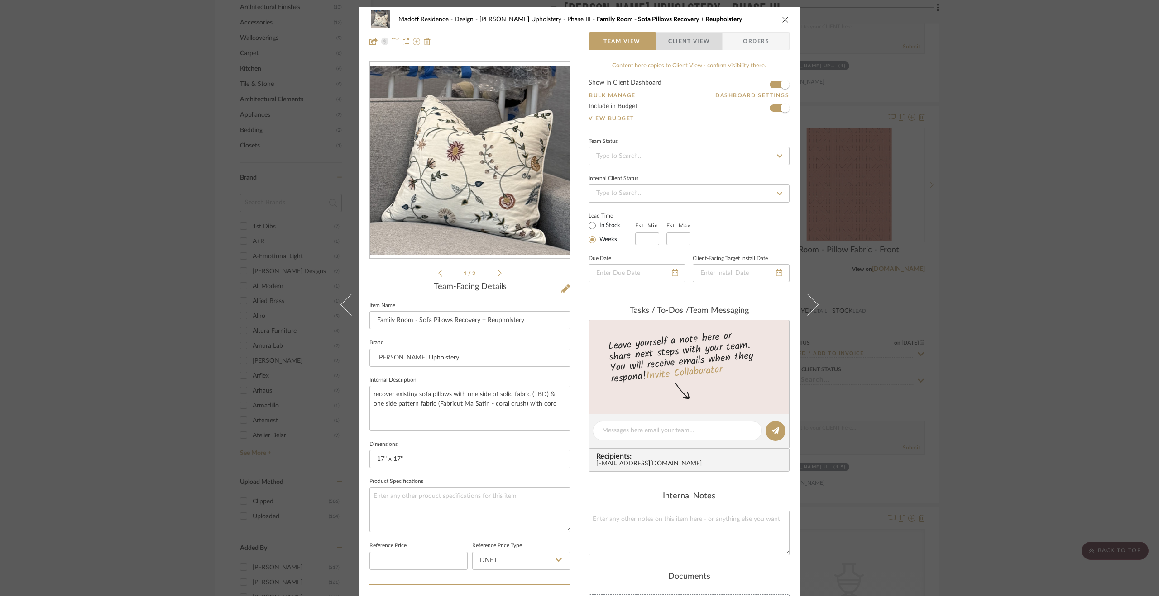
click at [684, 46] on span "Client View" at bounding box center [689, 41] width 42 height 18
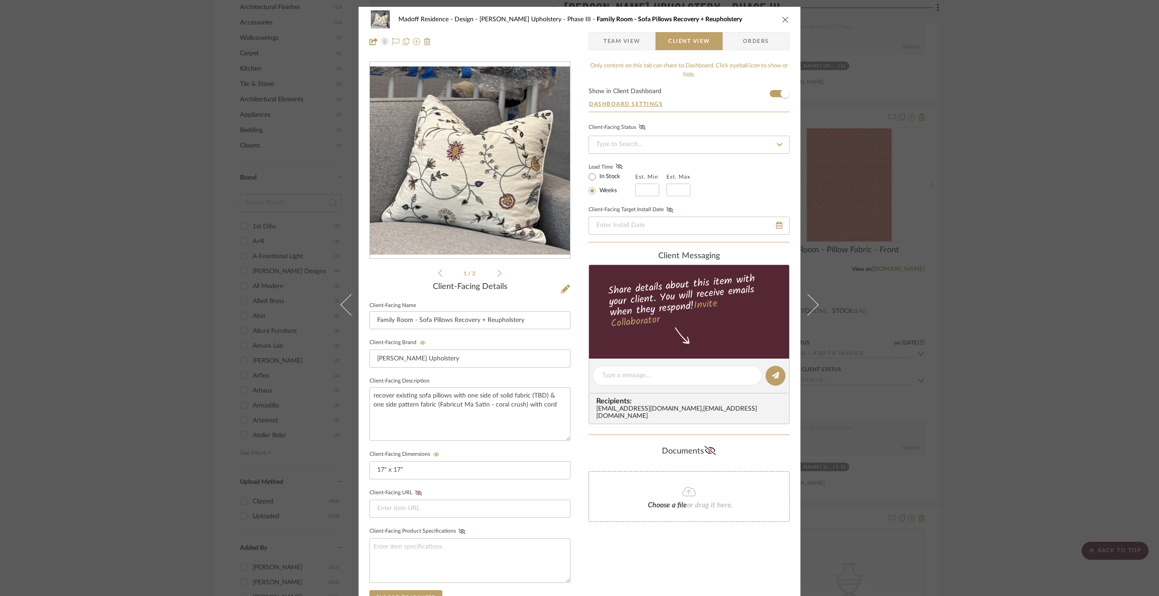
click at [626, 48] on span "Team View" at bounding box center [621, 41] width 37 height 18
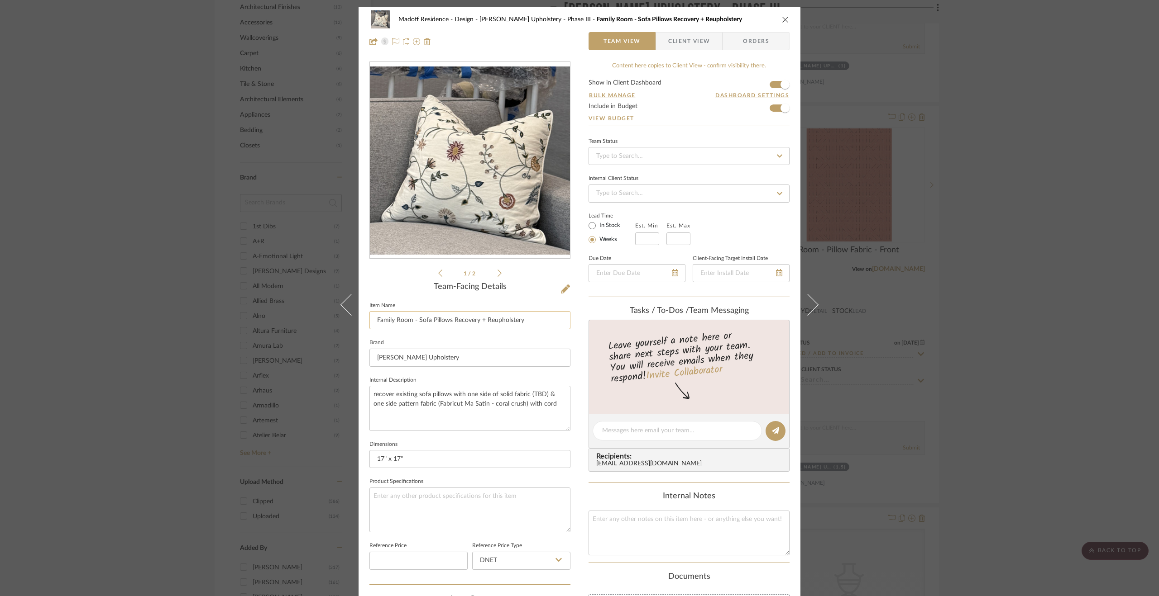
drag, startPoint x: 520, startPoint y: 316, endPoint x: 450, endPoint y: 323, distance: 70.0
click at [450, 323] on input "Family Room - Sofa Pillows Recovery + Reupholstery" at bounding box center [469, 320] width 201 height 18
click at [416, 321] on input "Family Room - Sofa Pillows" at bounding box center [469, 320] width 201 height 18
type input "Family Room - Sofa Pillows Recovery + Reupholstery"
drag, startPoint x: 538, startPoint y: 335, endPoint x: 539, endPoint y: 340, distance: 4.6
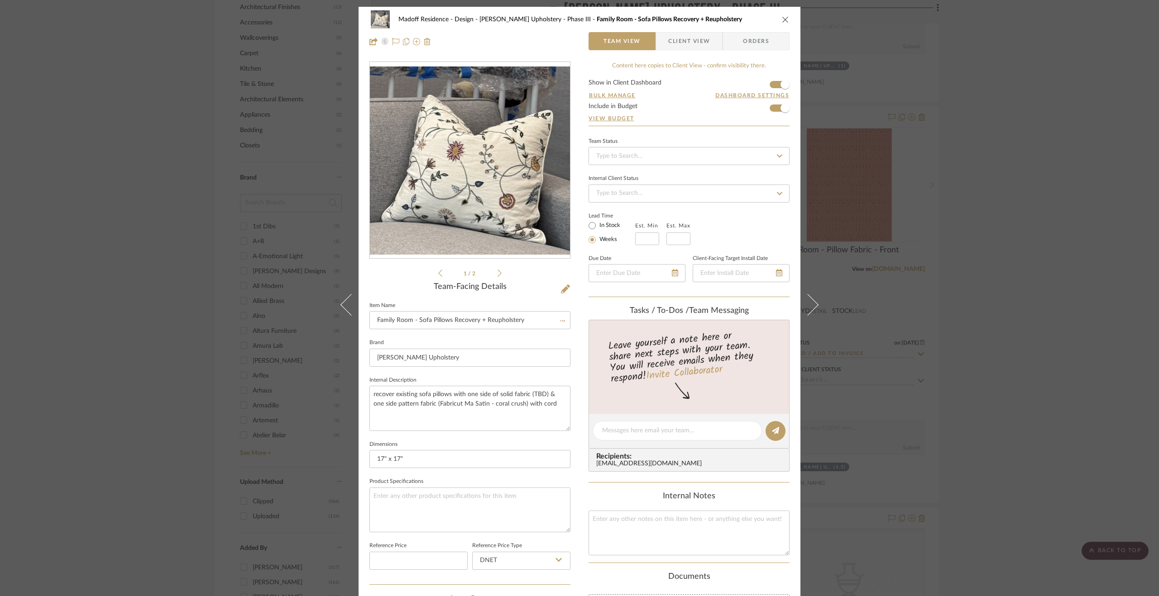
click at [538, 335] on sr-form-field "Item Name Family Room - Sofa Pillows Recovery + Reupholstery" at bounding box center [469, 319] width 201 height 38
click at [1073, 379] on div "Madoff Residence - Design [PERSON_NAME] Upholstery - Phase III Family Room - So…" at bounding box center [579, 298] width 1159 height 596
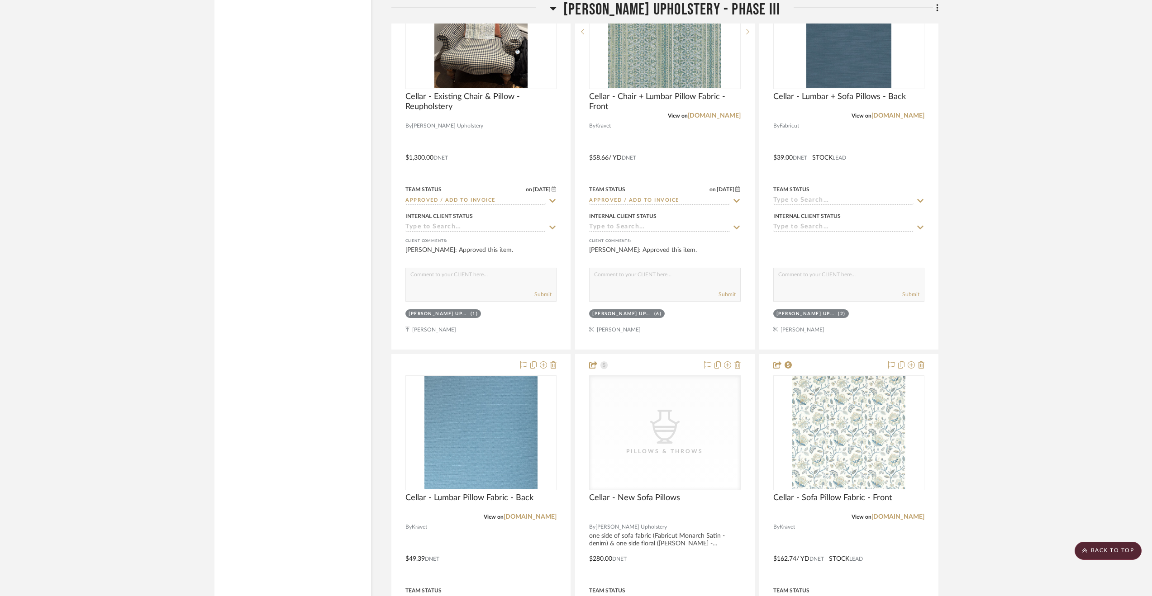
scroll to position [2715, 0]
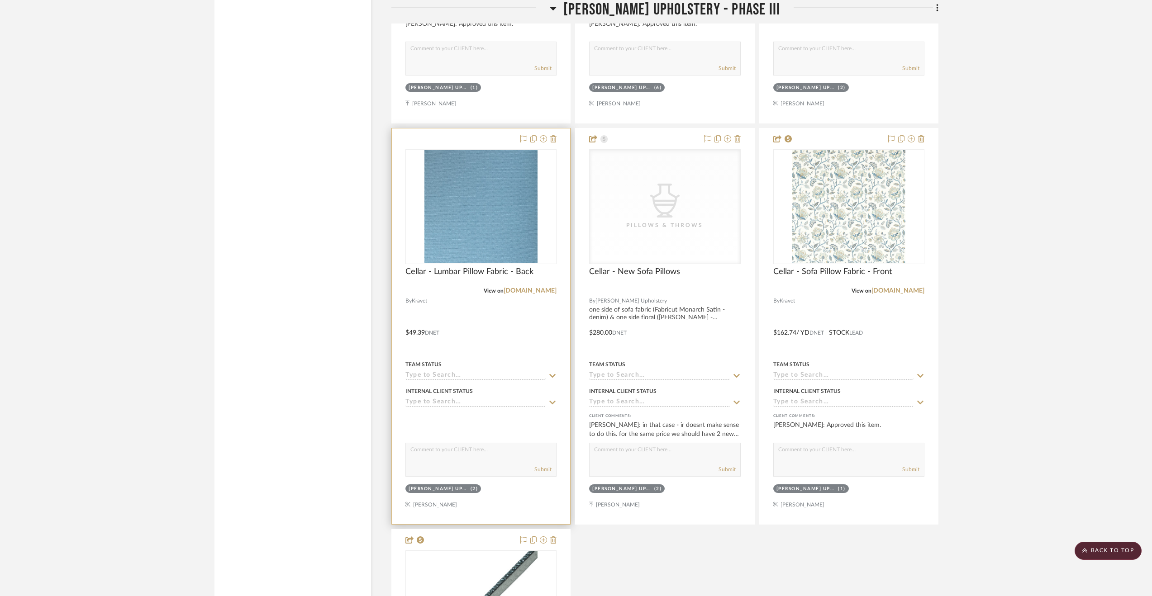
click at [541, 343] on div at bounding box center [481, 327] width 178 height 396
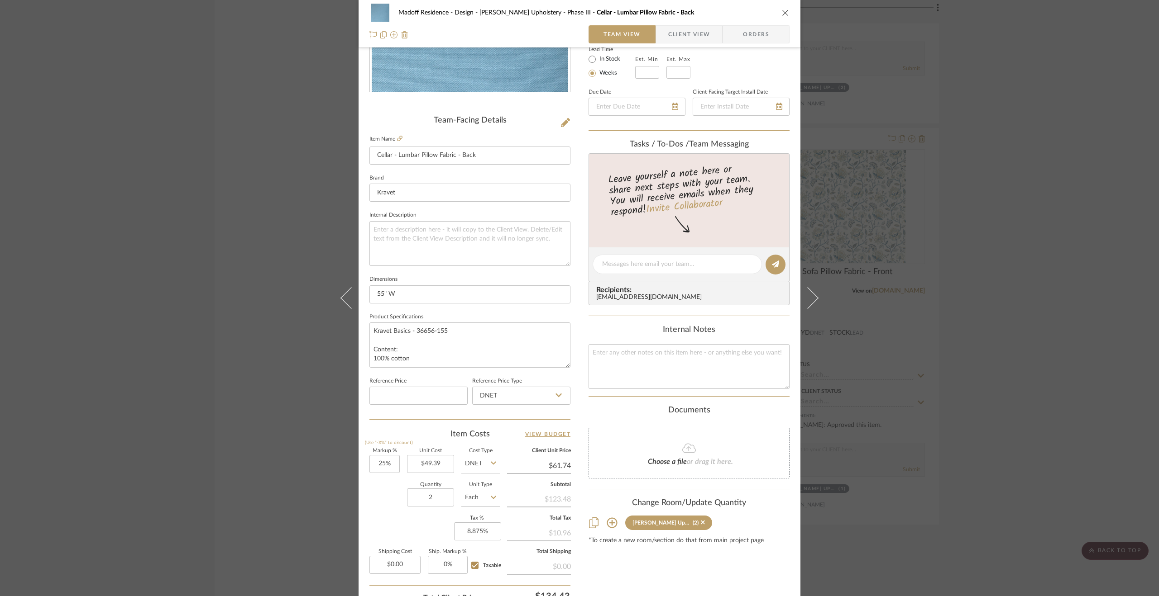
scroll to position [244, 0]
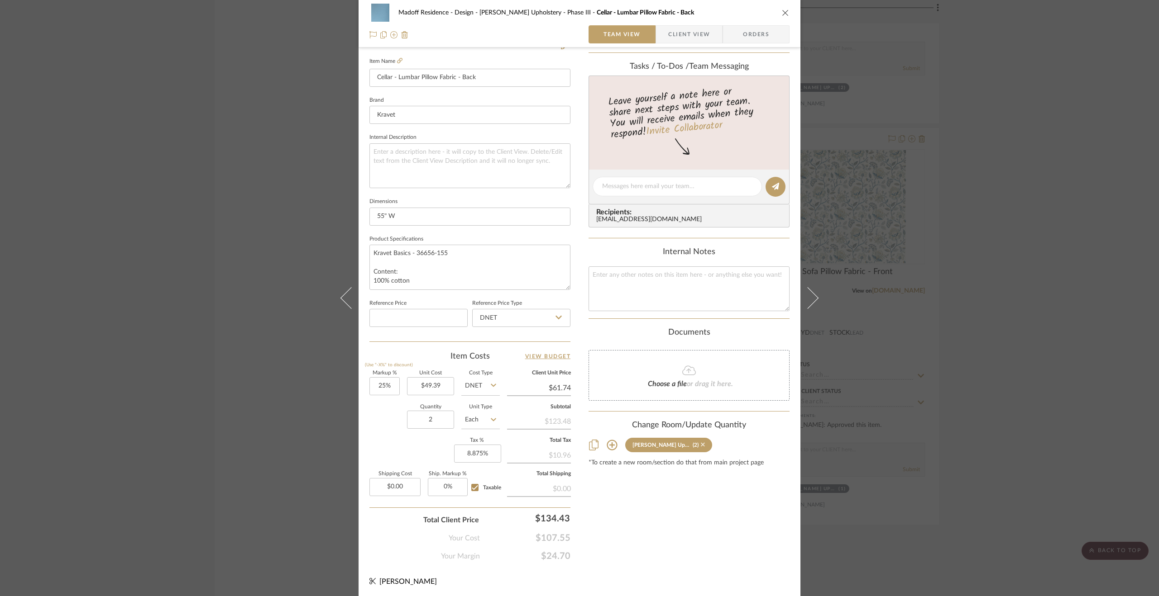
click at [701, 442] on icon at bounding box center [703, 445] width 4 height 6
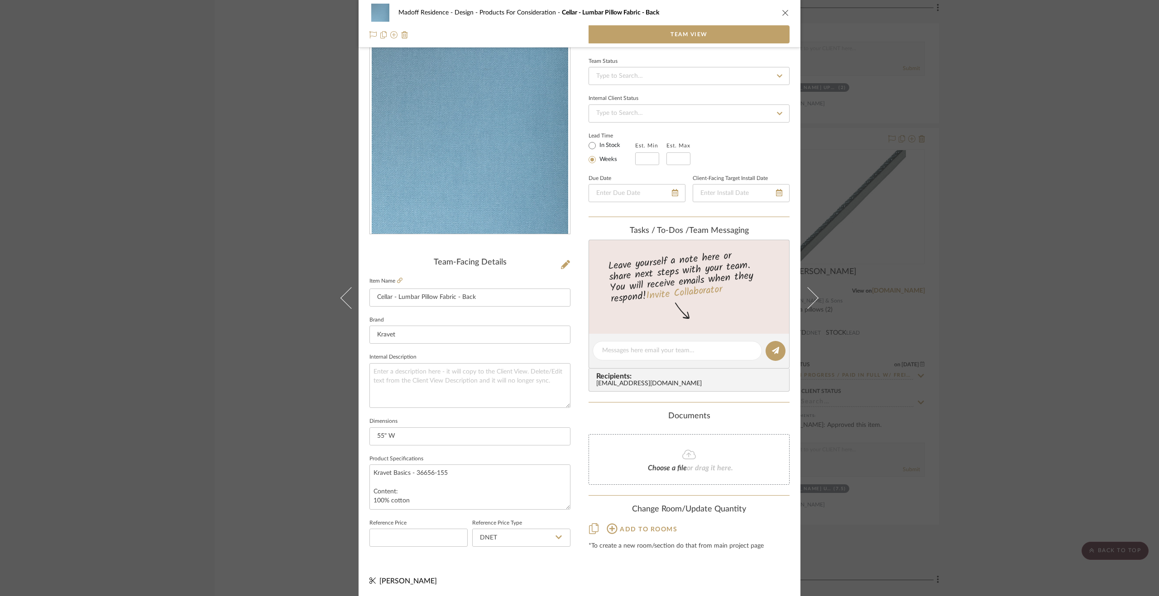
drag, startPoint x: 1014, startPoint y: 353, endPoint x: 1006, endPoint y: 352, distance: 8.7
click at [1016, 353] on div "Madoff Residence - Design Products For Consideration Cellar - Lumbar Pillow Fab…" at bounding box center [579, 298] width 1159 height 596
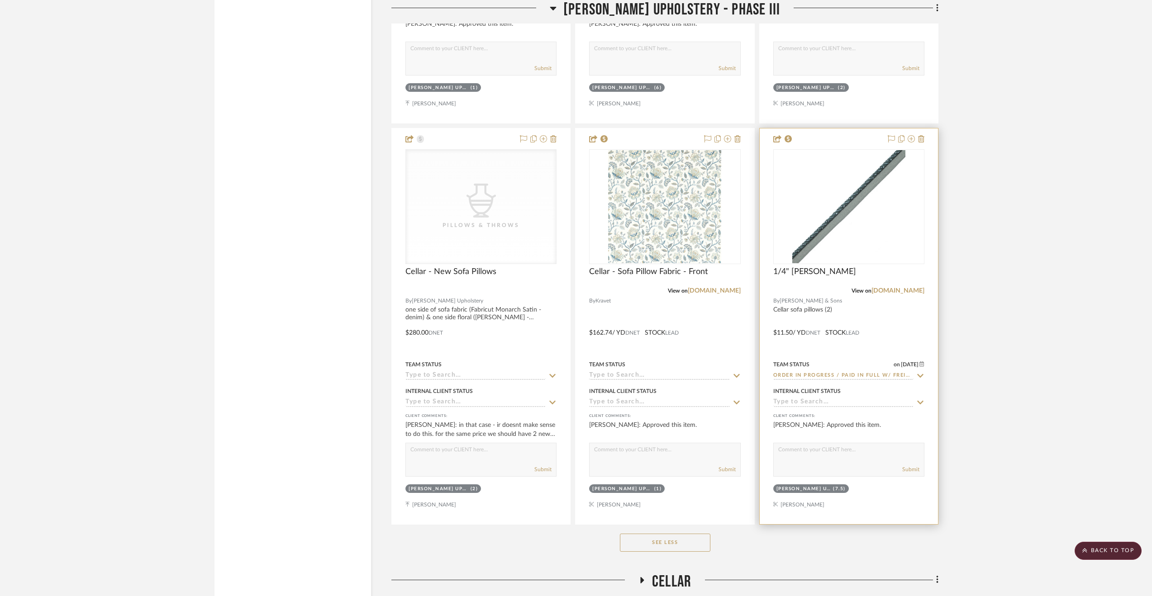
scroll to position [2489, 0]
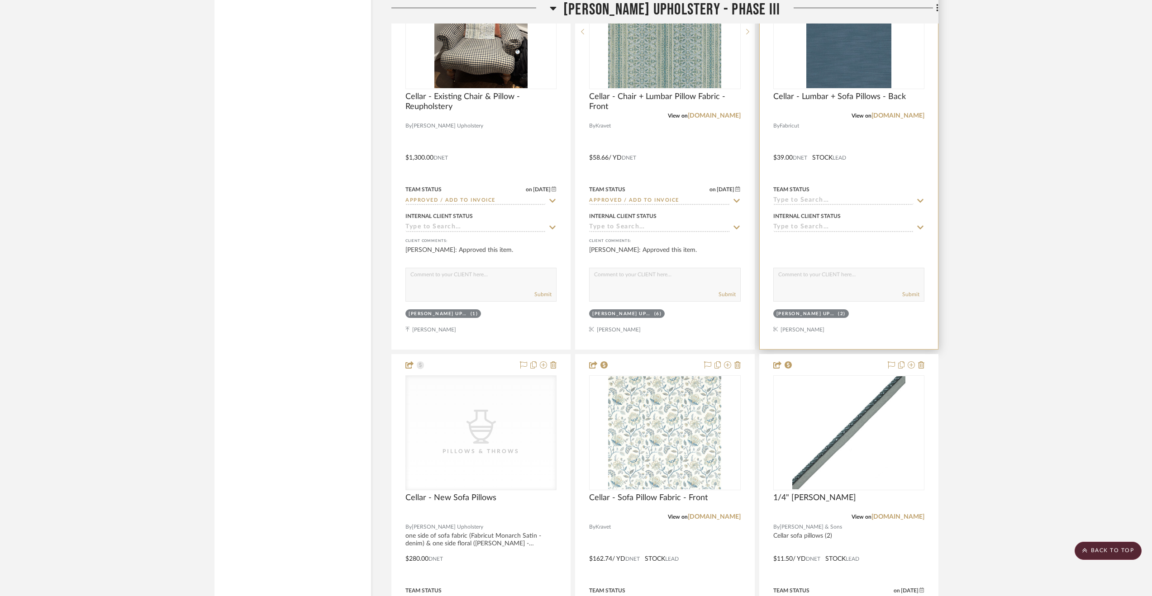
click at [909, 147] on div at bounding box center [849, 151] width 178 height 396
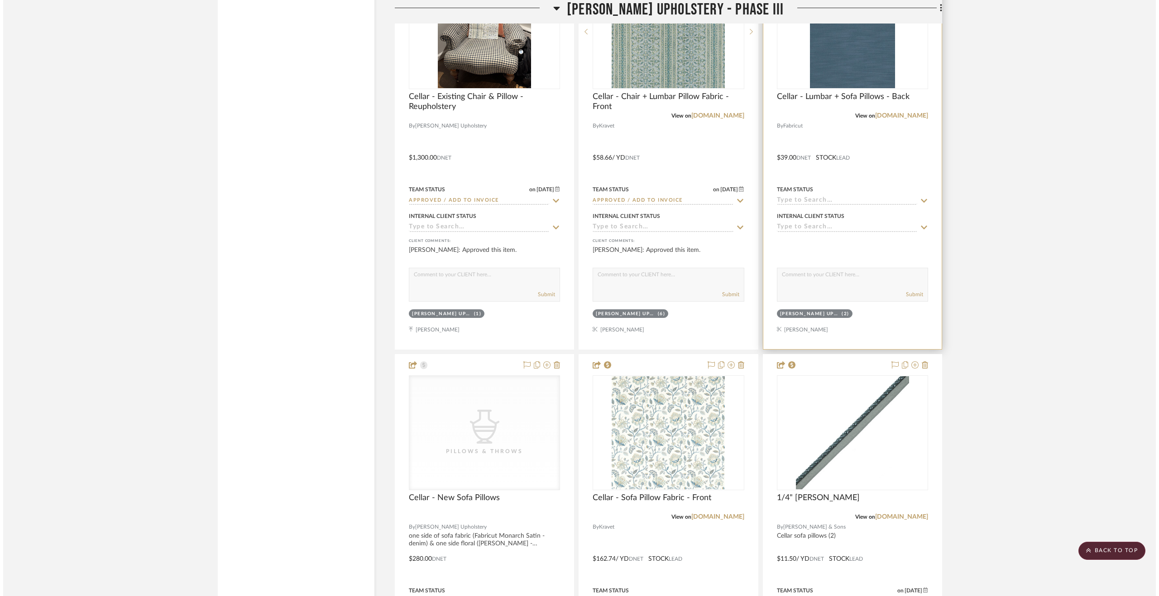
scroll to position [0, 0]
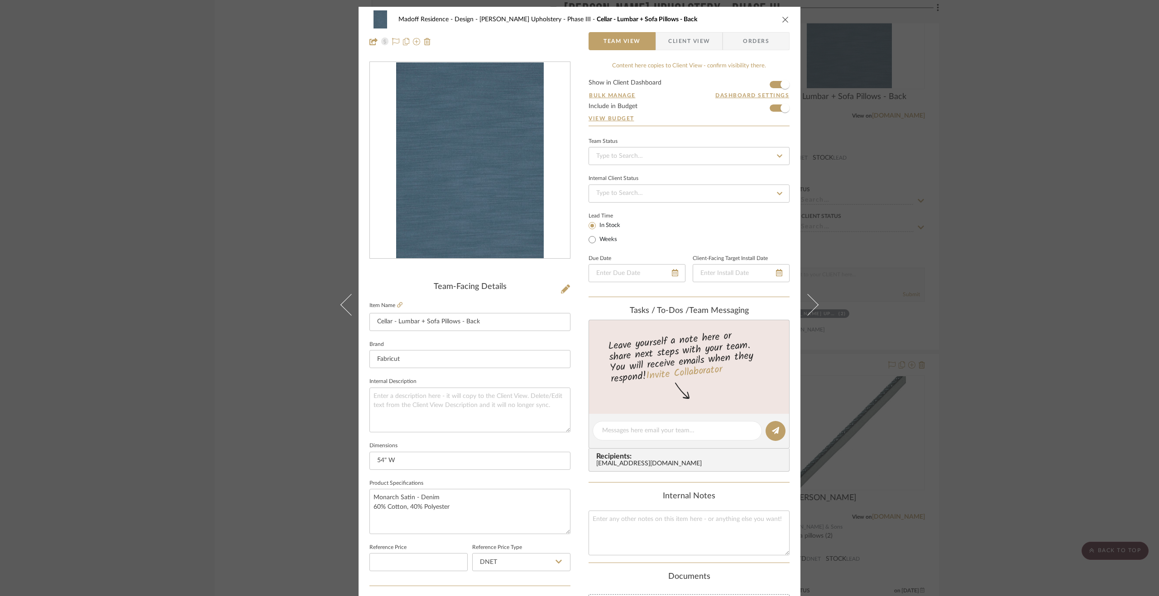
click at [902, 162] on div "Madoff Residence - Design [PERSON_NAME] Upholstery - Phase III Cellar - Lumbar …" at bounding box center [579, 298] width 1159 height 596
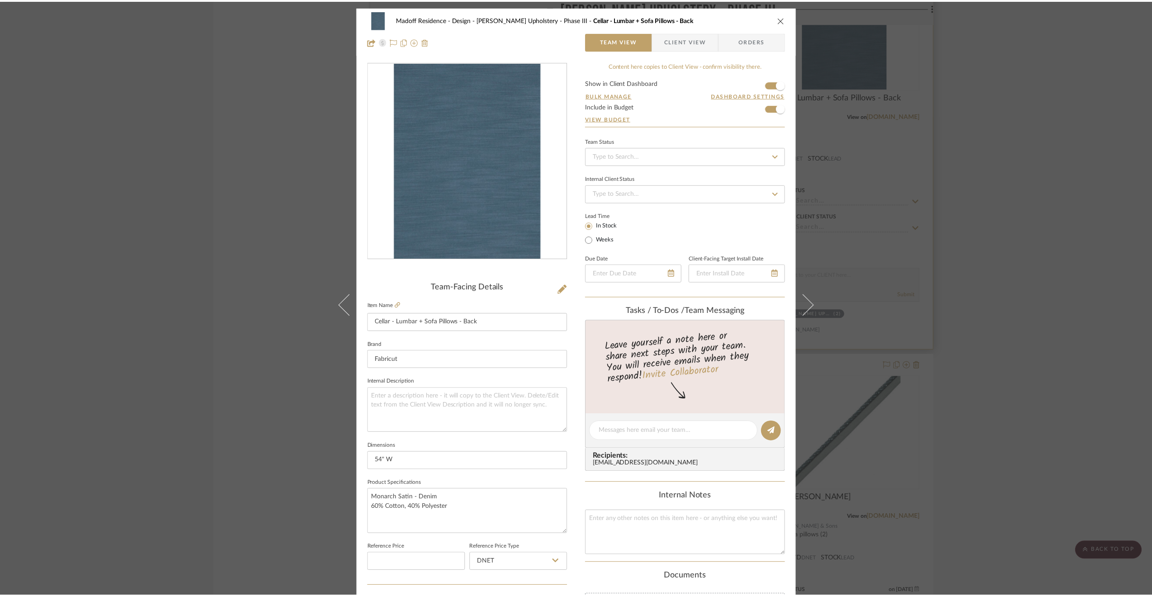
scroll to position [2489, 0]
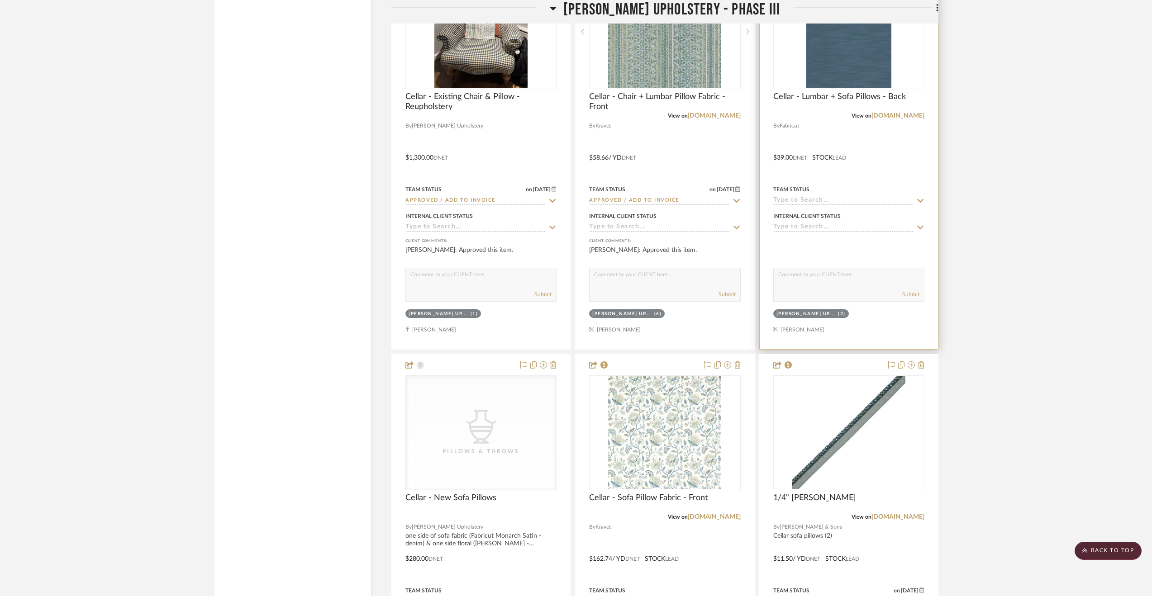
click at [870, 154] on div at bounding box center [849, 151] width 178 height 396
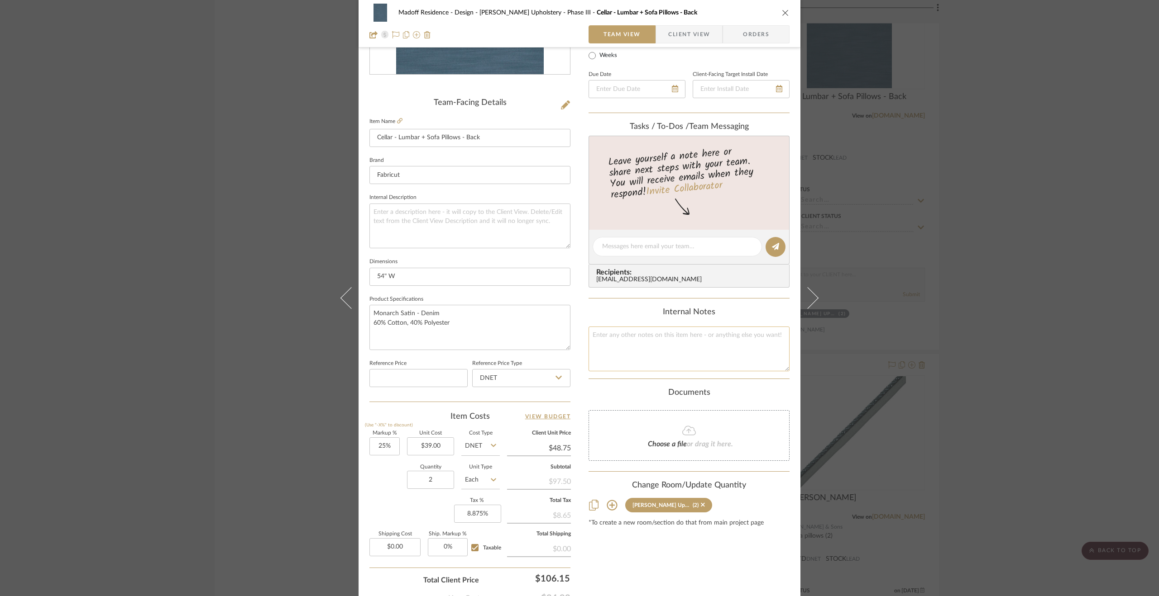
scroll to position [244, 0]
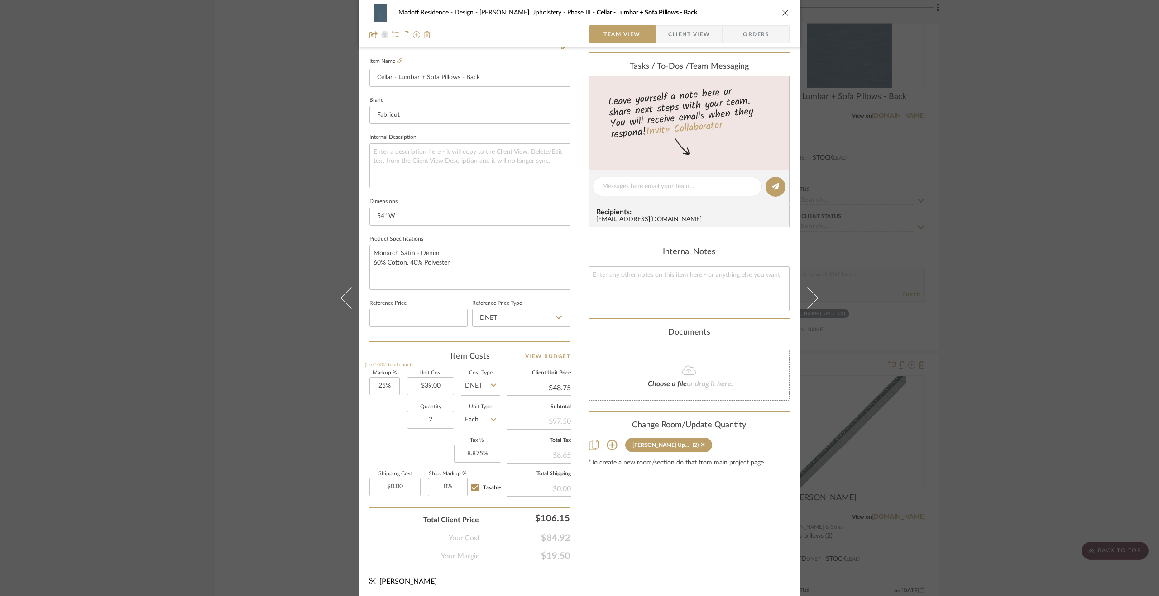
click at [491, 420] on icon at bounding box center [493, 419] width 5 height 7
click at [498, 512] on div "YD" at bounding box center [514, 510] width 112 height 23
type input "YD"
click at [1063, 401] on div "Madoff Residence - Design [PERSON_NAME] Upholstery - Phase III Cellar - Lumbar …" at bounding box center [579, 298] width 1159 height 596
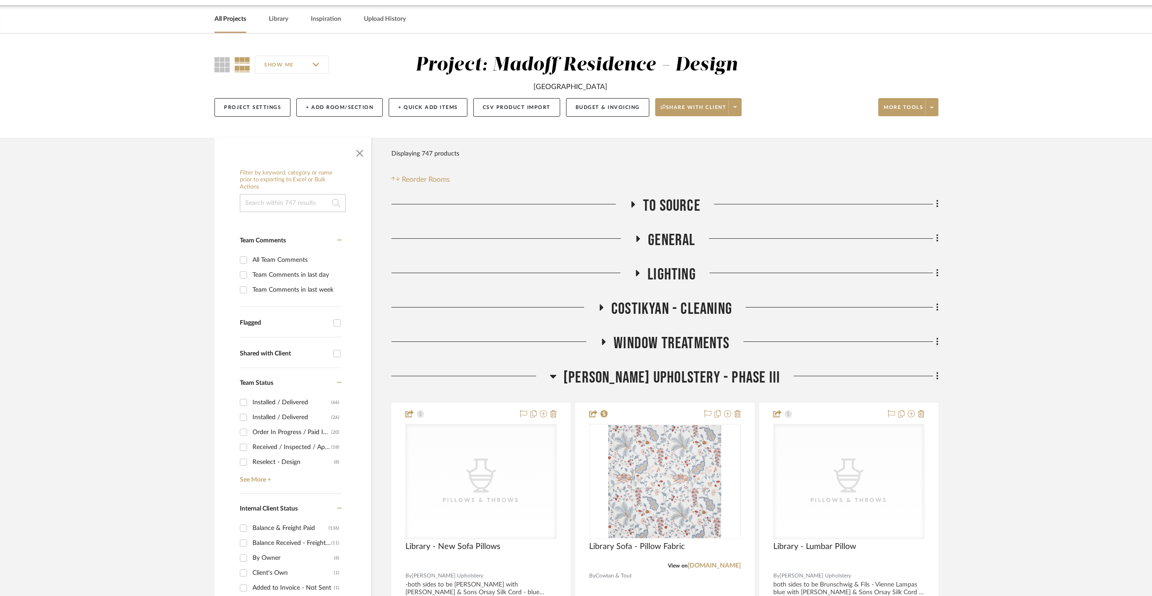
scroll to position [0, 0]
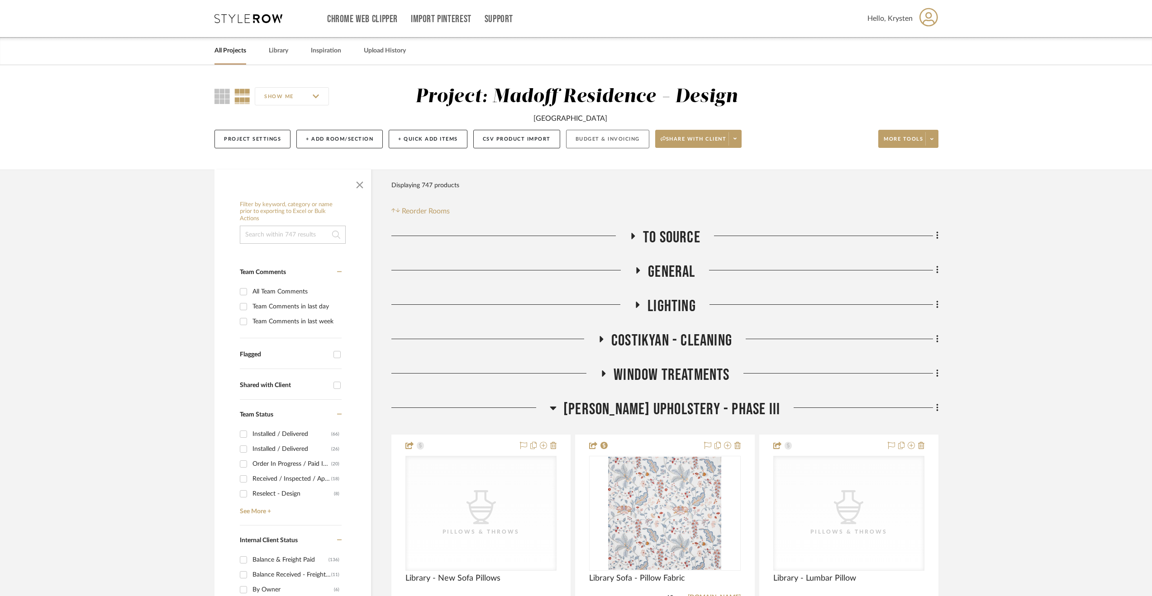
click at [625, 143] on button "Budget & Invoicing" at bounding box center [607, 139] width 83 height 19
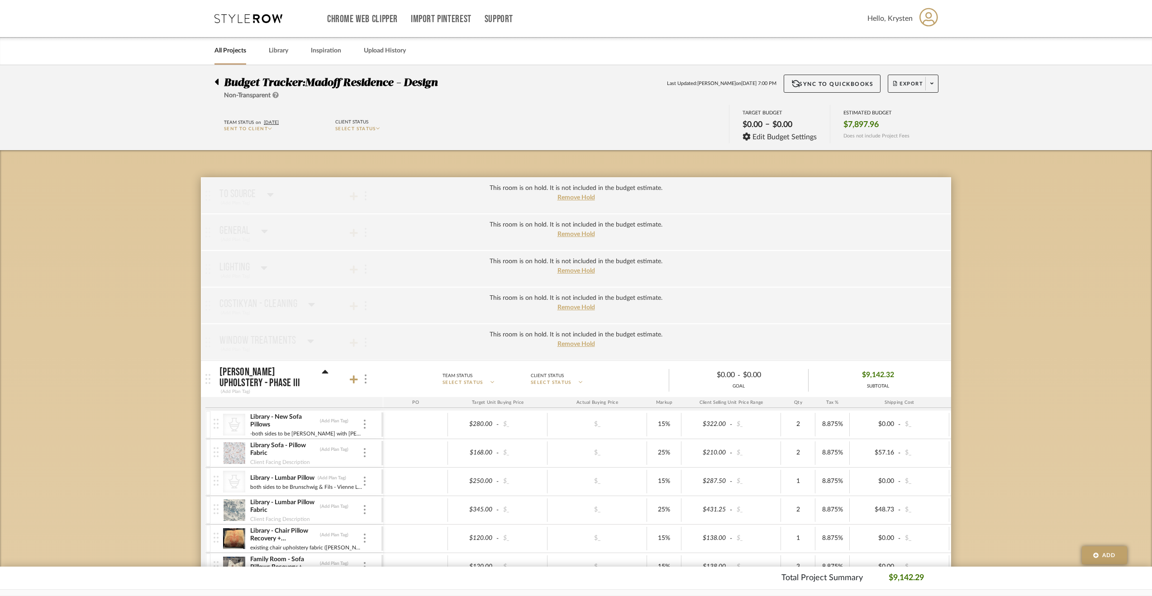
click at [217, 83] on icon at bounding box center [217, 82] width 4 height 6
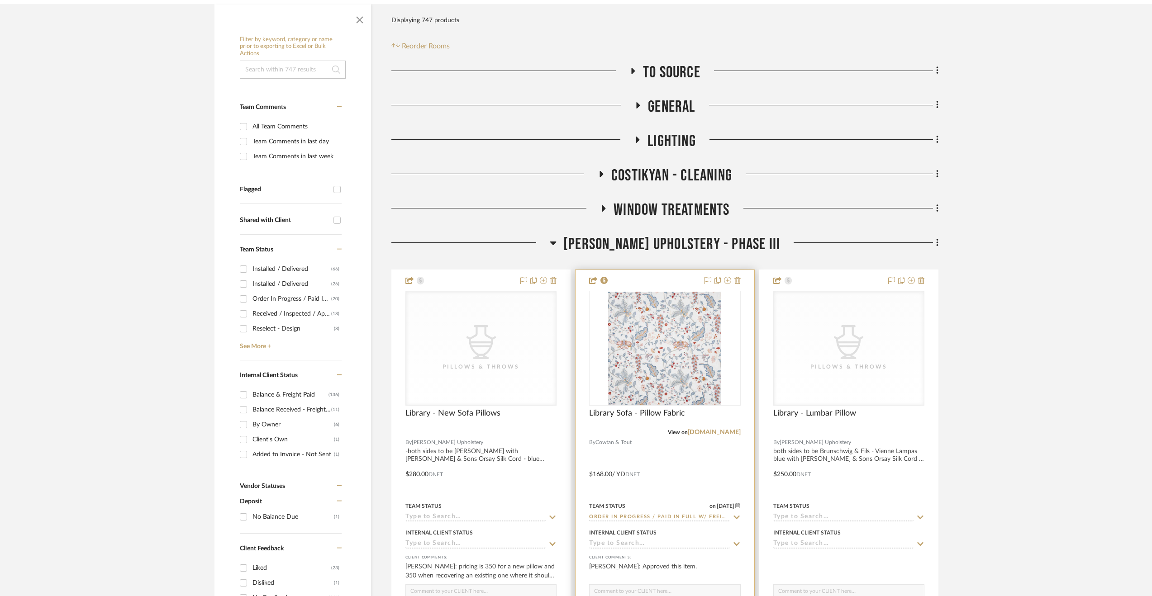
scroll to position [272, 0]
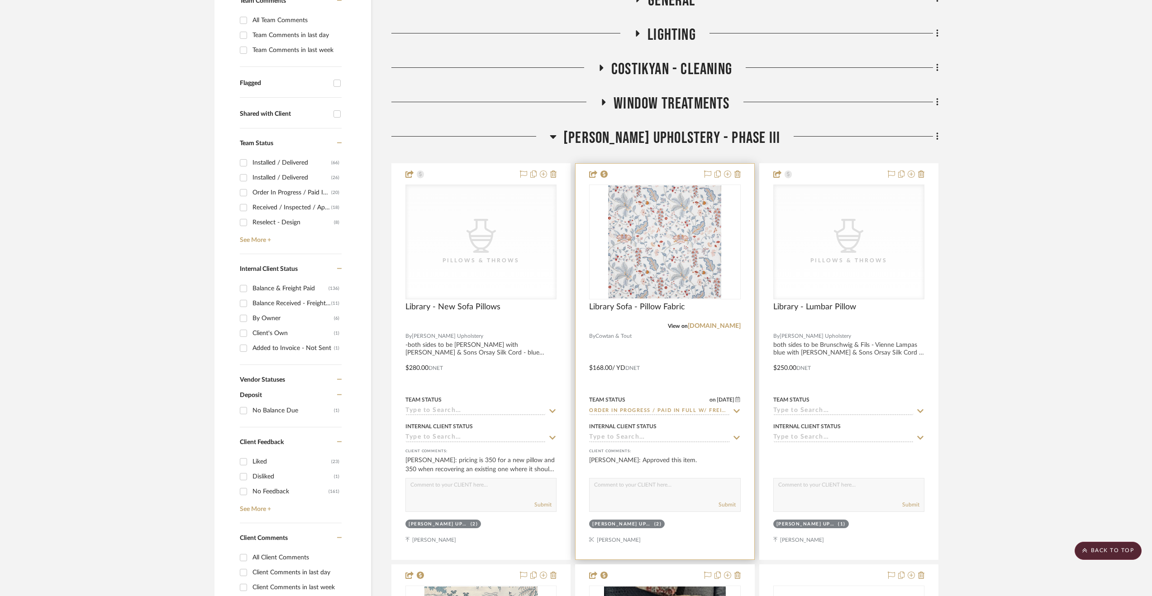
click at [701, 372] on div at bounding box center [665, 362] width 178 height 396
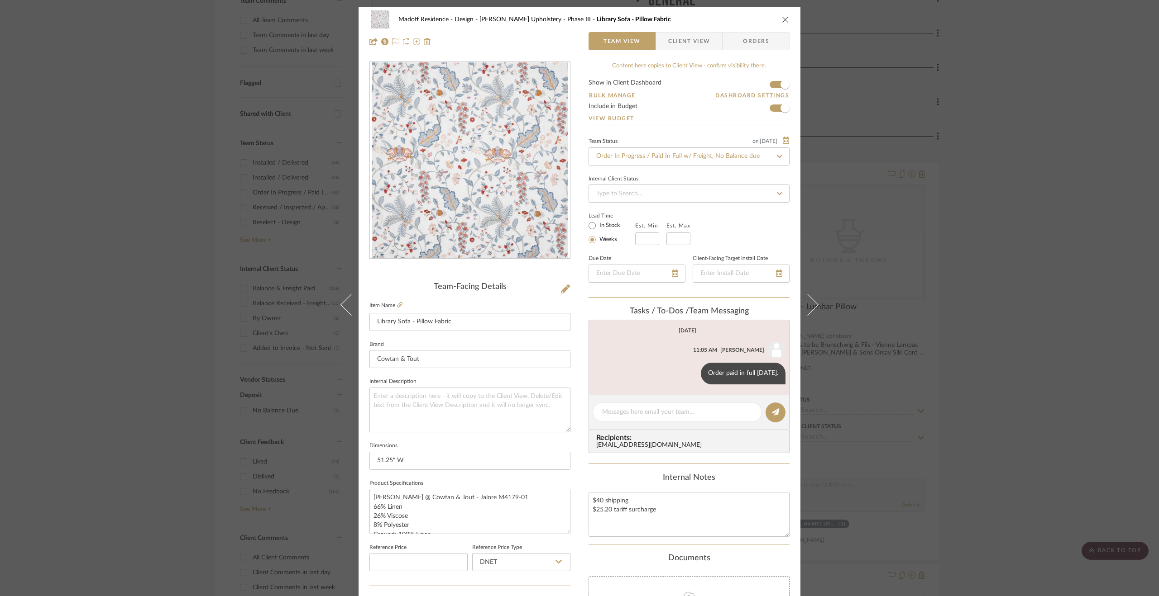
scroll to position [244, 0]
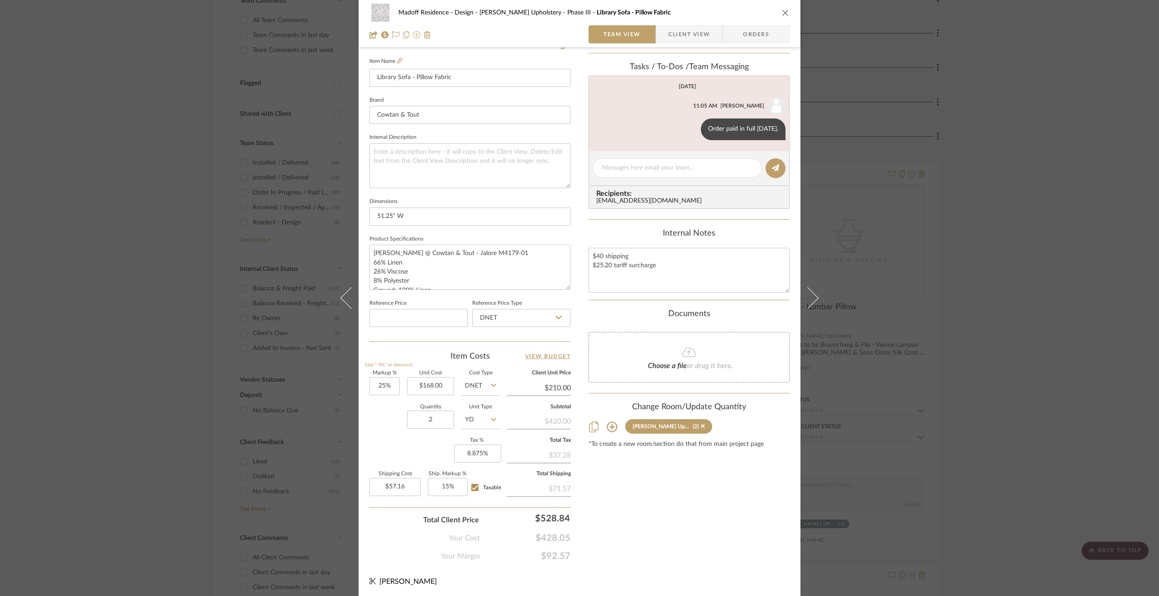
click at [1039, 385] on div "Madoff Residence - Design [PERSON_NAME] Upholstery - Phase III Library Sofa - P…" at bounding box center [579, 298] width 1159 height 596
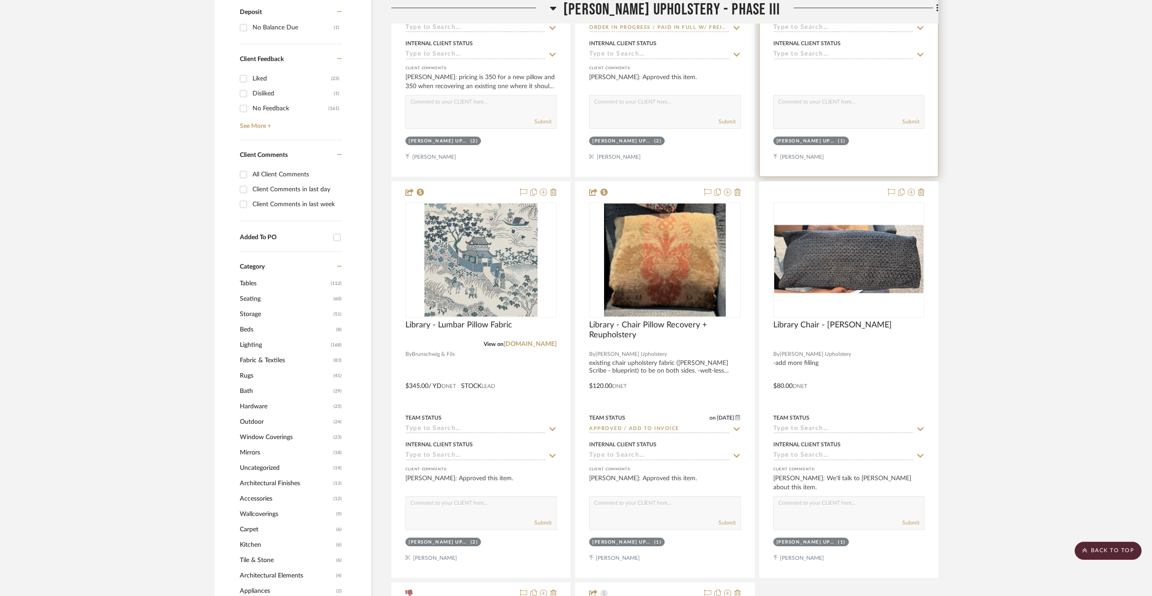
scroll to position [724, 0]
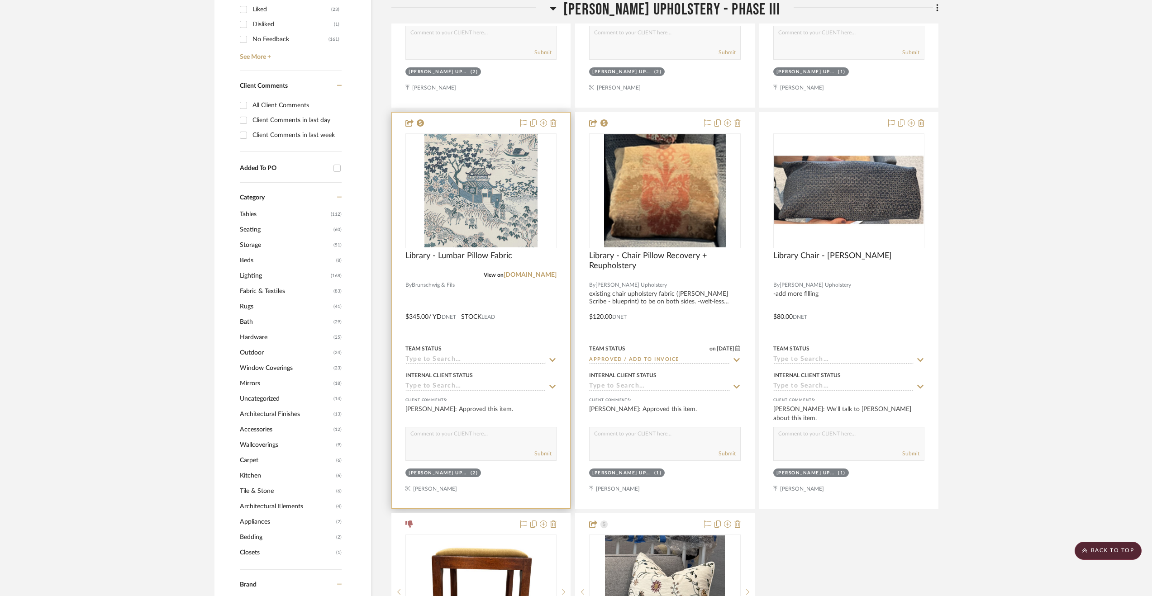
click at [529, 324] on div at bounding box center [481, 311] width 178 height 396
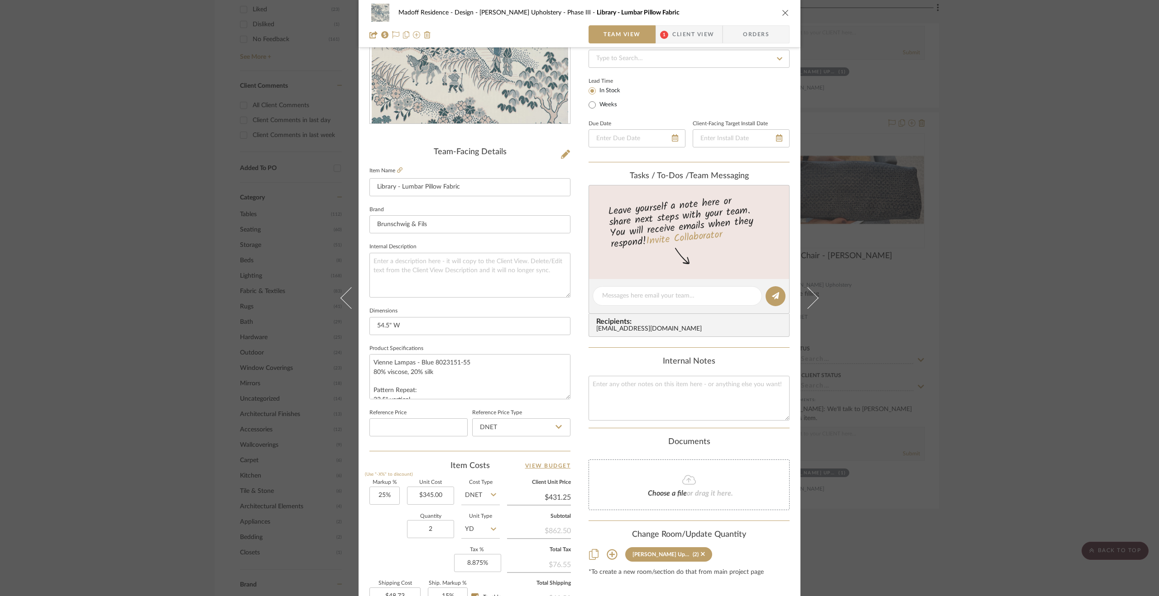
scroll to position [244, 0]
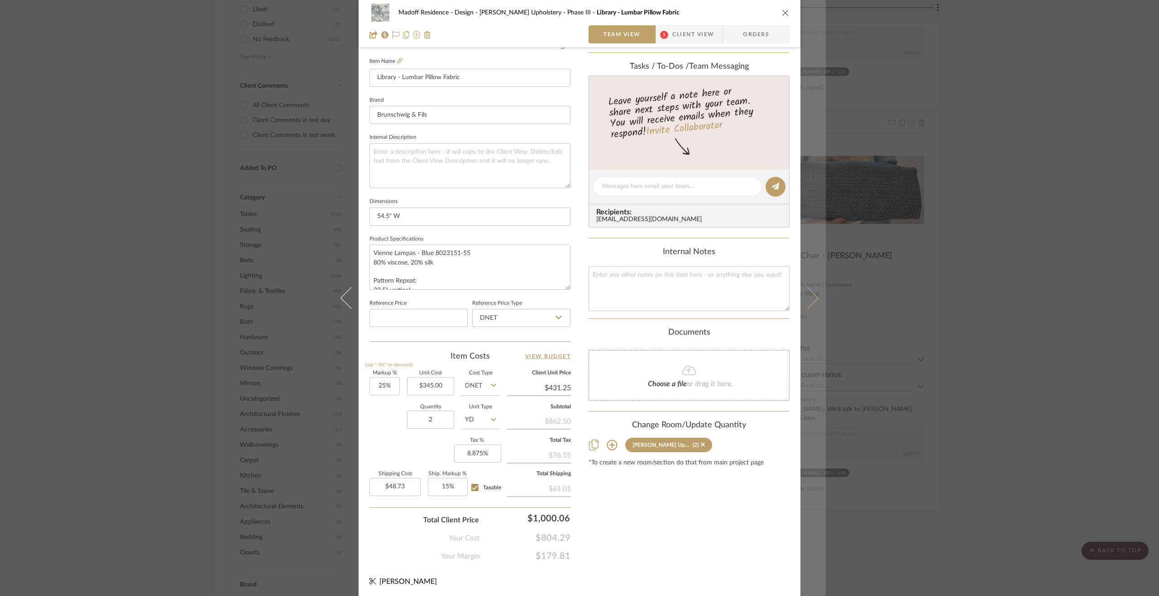
click at [813, 294] on button at bounding box center [812, 298] width 25 height 596
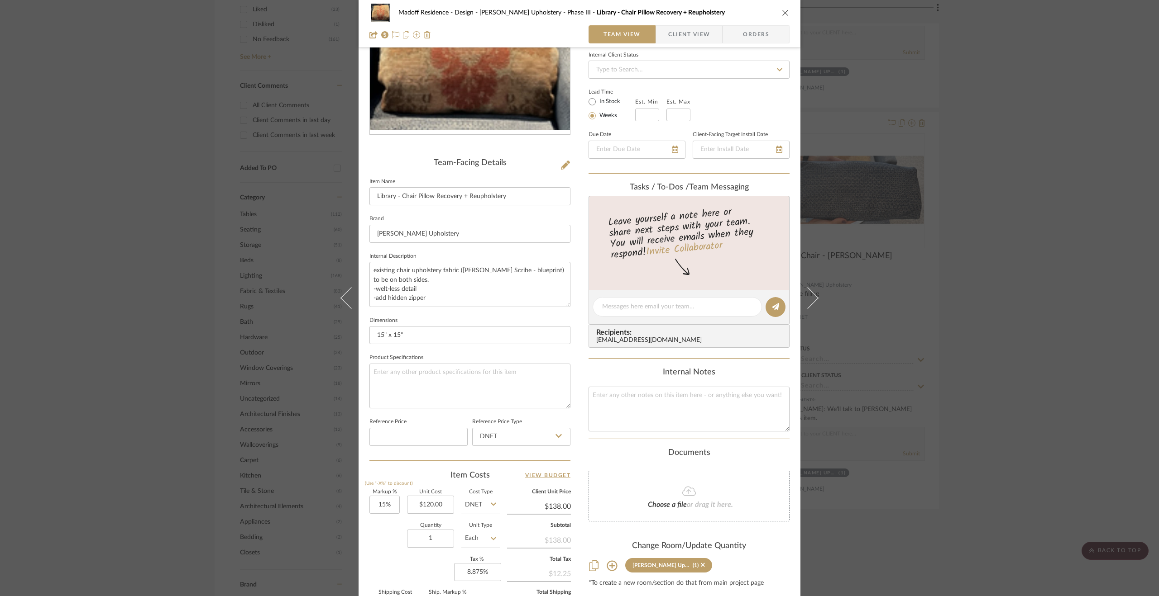
scroll to position [16, 0]
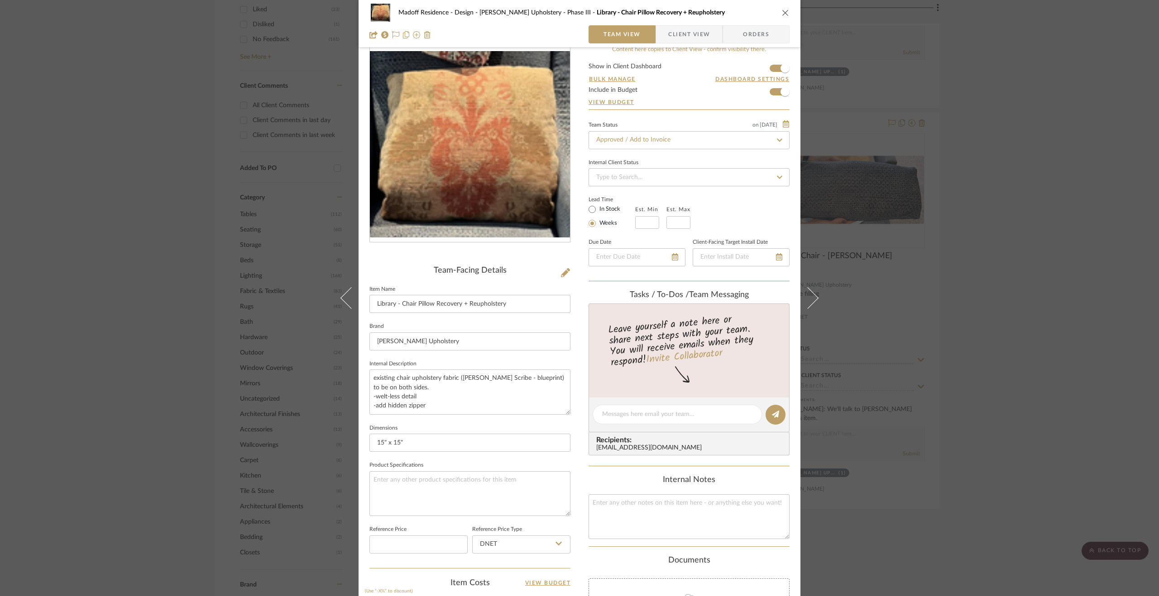
click at [814, 283] on button at bounding box center [812, 298] width 25 height 596
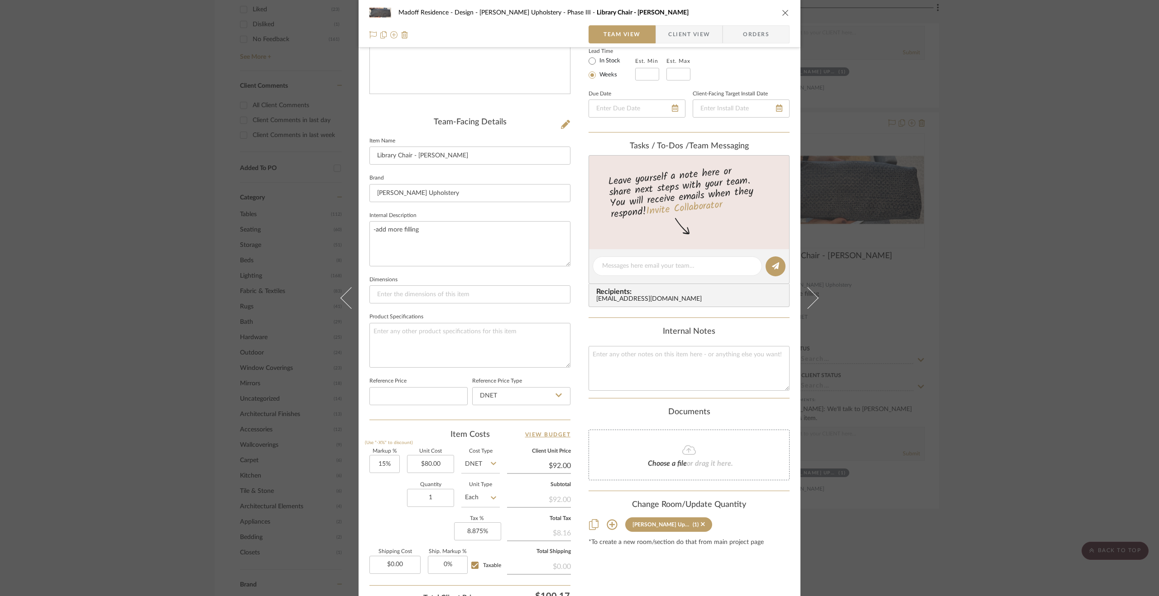
scroll to position [243, 0]
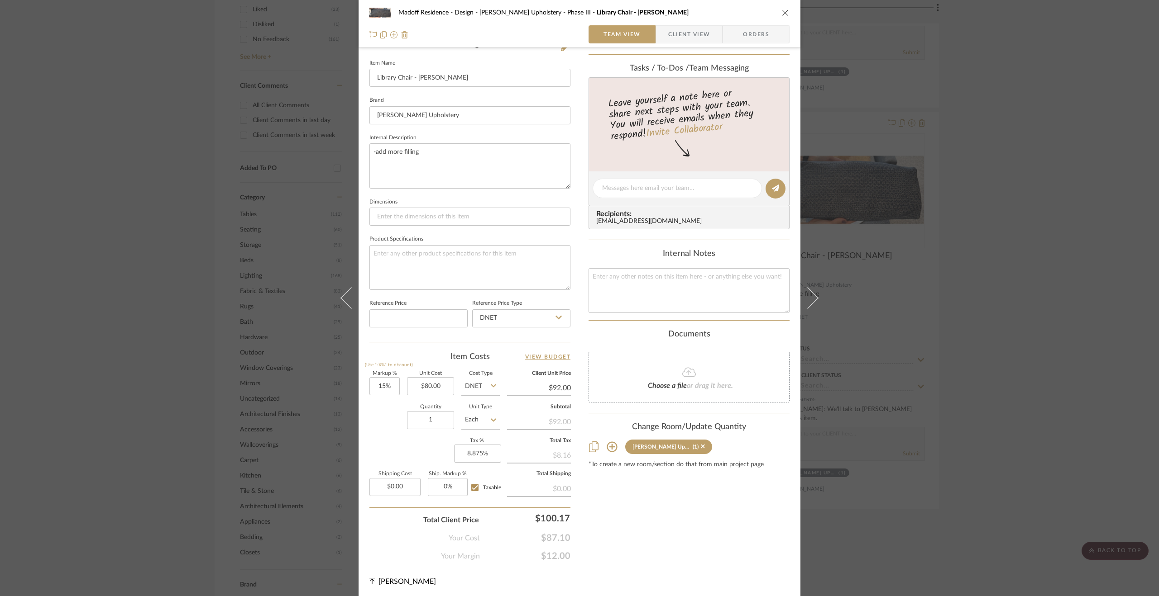
click at [807, 293] on icon at bounding box center [807, 298] width 22 height 22
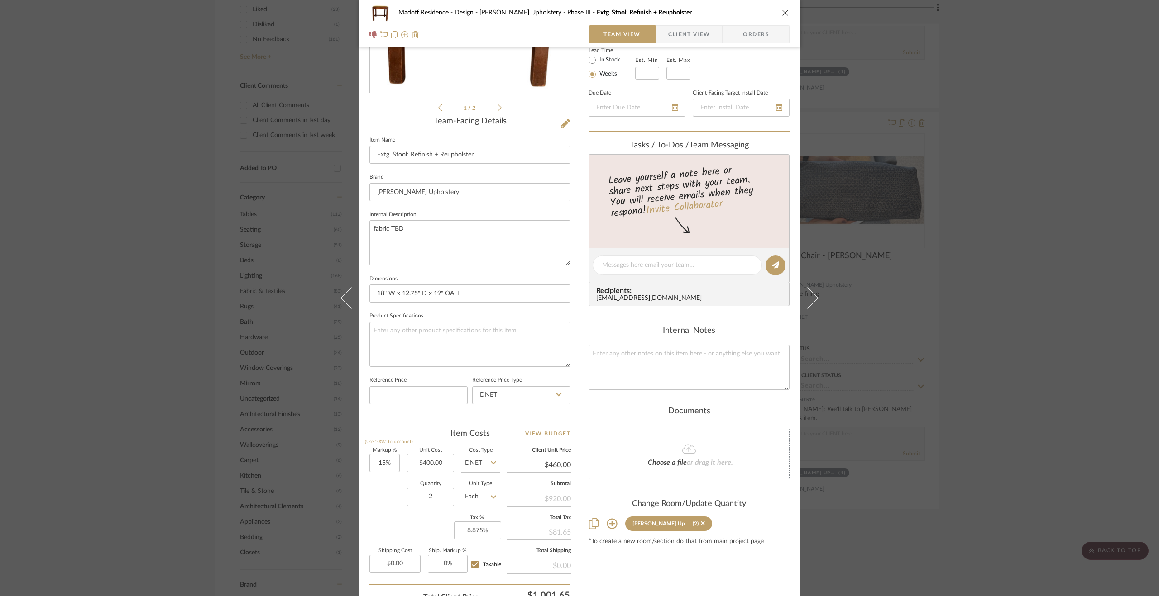
scroll to position [226, 0]
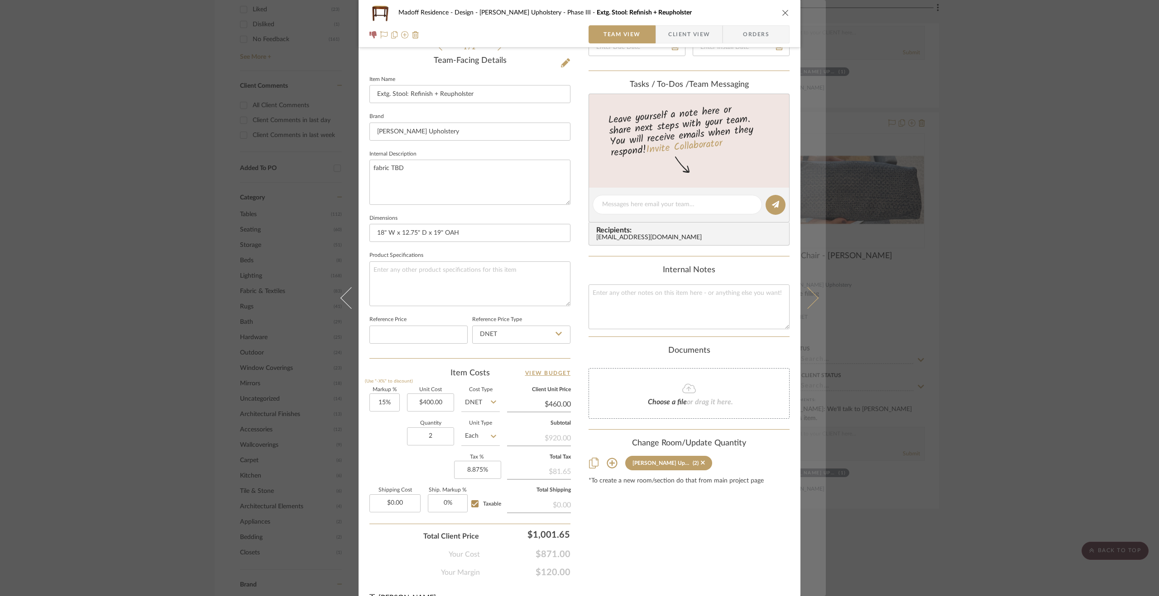
click at [818, 282] on button at bounding box center [812, 298] width 25 height 596
click at [808, 291] on button at bounding box center [812, 298] width 25 height 596
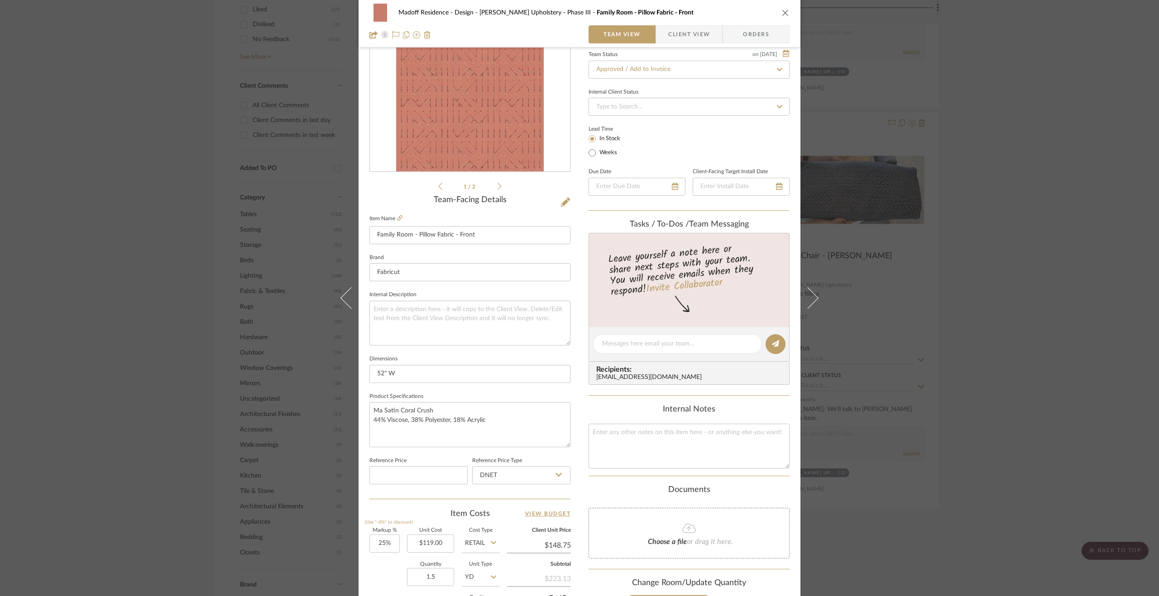
scroll to position [0, 0]
